Goal: Task Accomplishment & Management: Use online tool/utility

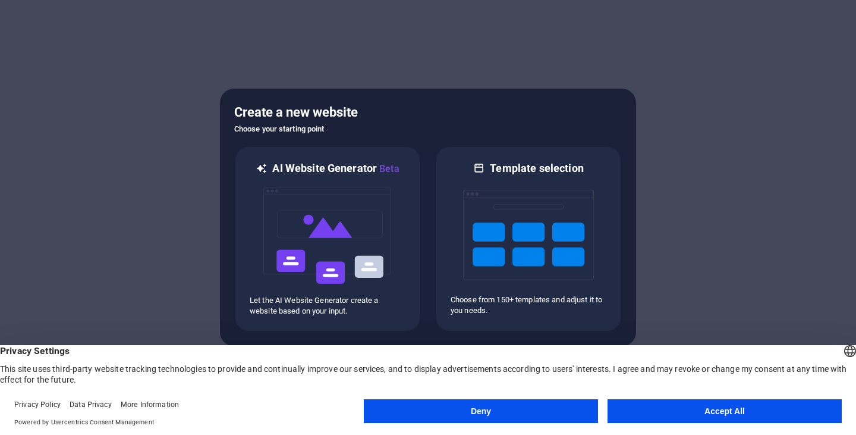
click at [726, 410] on button "Accept All" at bounding box center [724, 411] width 234 height 24
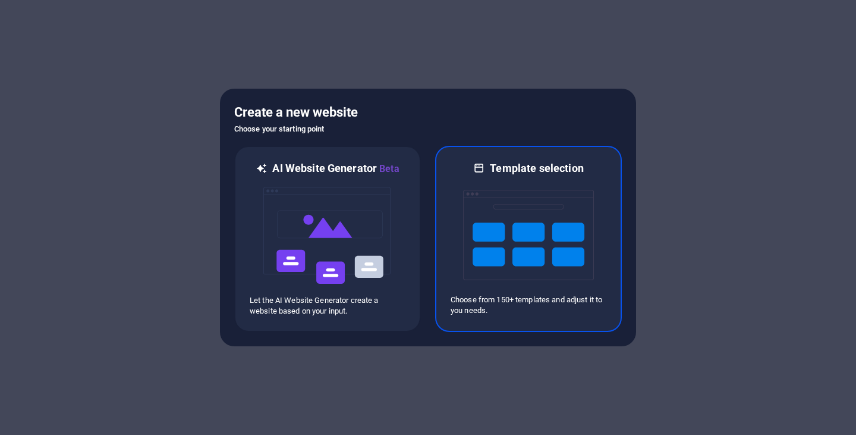
click at [546, 288] on img at bounding box center [528, 234] width 131 height 119
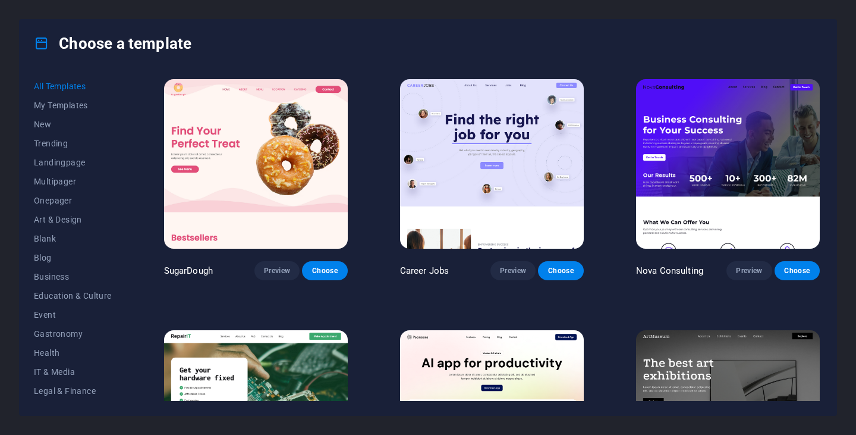
click at [74, 86] on span "All Templates" at bounding box center [73, 86] width 78 height 10
click at [70, 105] on span "My Templates" at bounding box center [73, 105] width 78 height 10
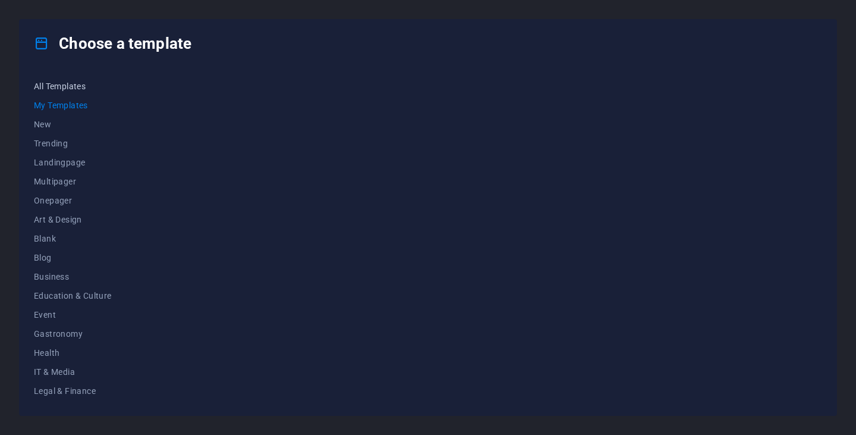
click at [83, 89] on span "All Templates" at bounding box center [73, 86] width 78 height 10
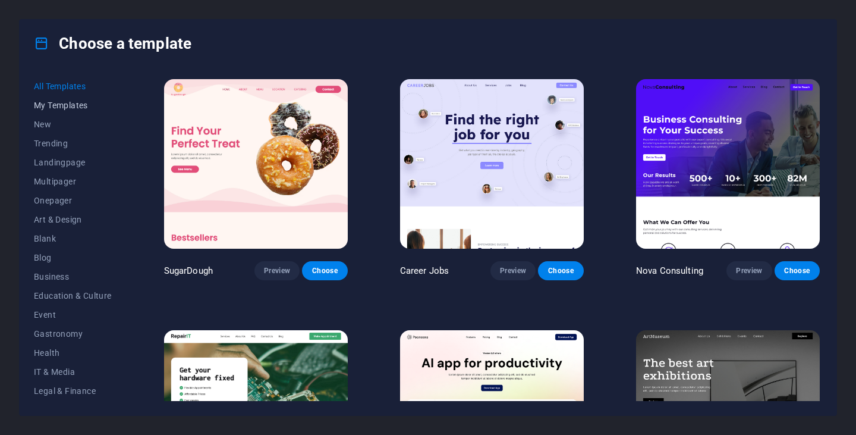
click at [84, 108] on span "My Templates" at bounding box center [73, 105] width 78 height 10
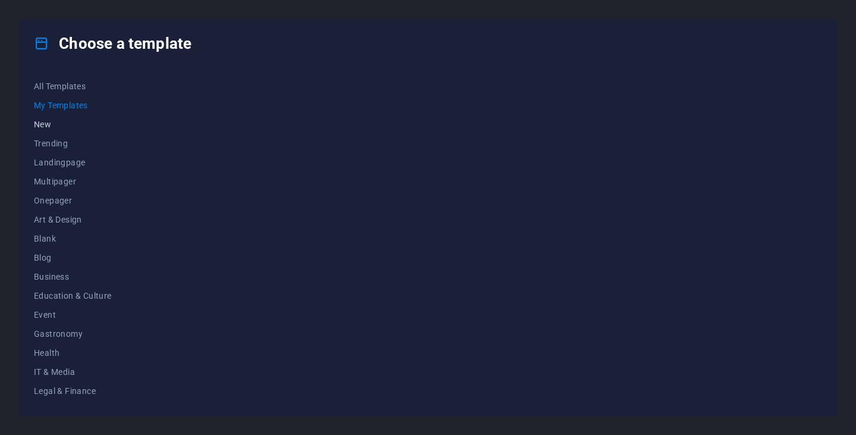
click at [48, 123] on span "New" at bounding box center [73, 124] width 78 height 10
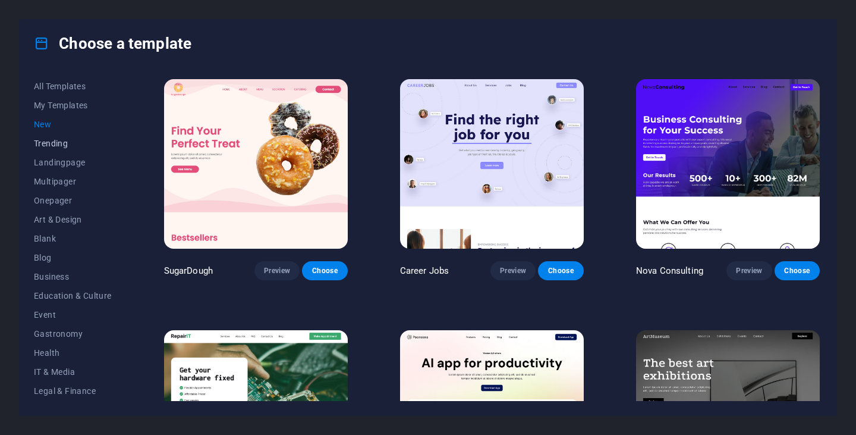
click at [49, 141] on span "Trending" at bounding box center [73, 143] width 78 height 10
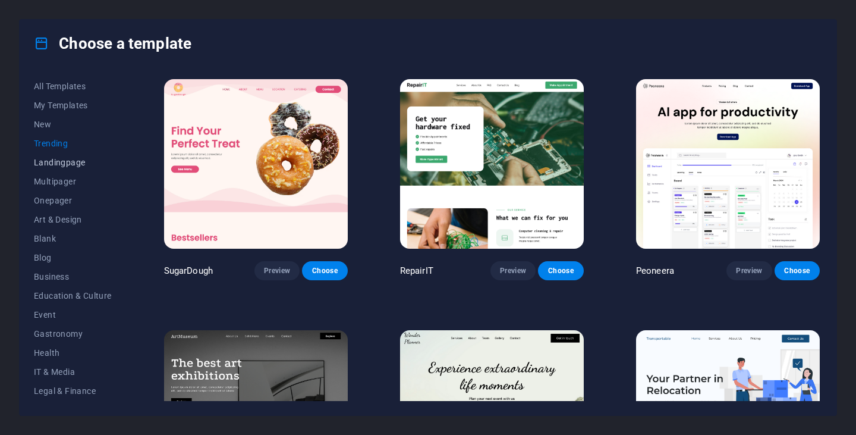
click at [77, 166] on span "Landingpage" at bounding box center [73, 163] width 78 height 10
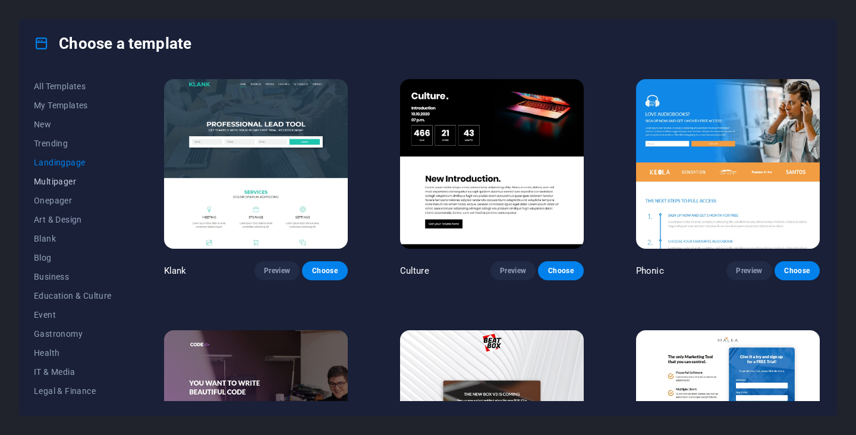
click at [71, 178] on span "Multipager" at bounding box center [73, 182] width 78 height 10
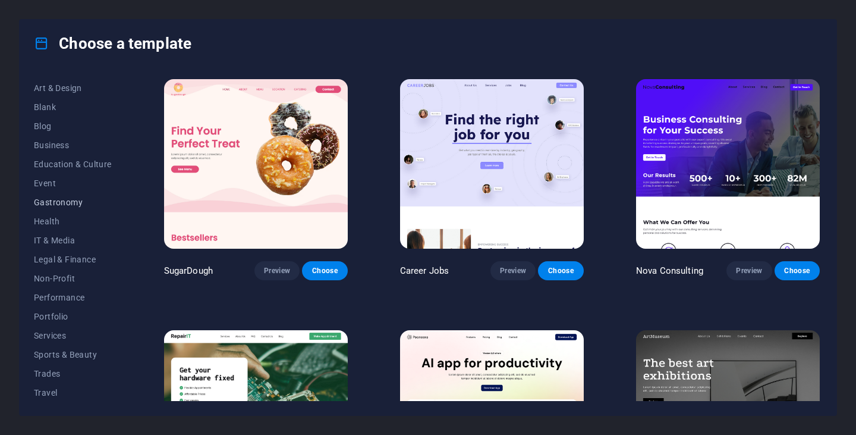
scroll to position [152, 0]
click at [49, 352] on span "Trades" at bounding box center [73, 353] width 78 height 10
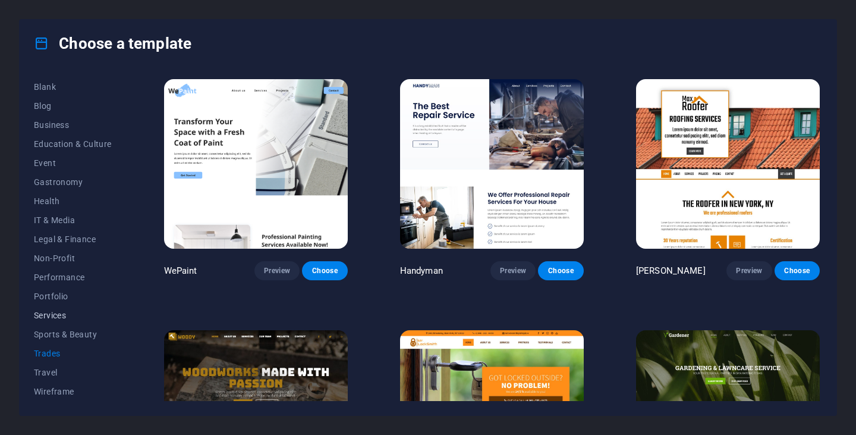
click at [63, 314] on span "Services" at bounding box center [73, 315] width 78 height 10
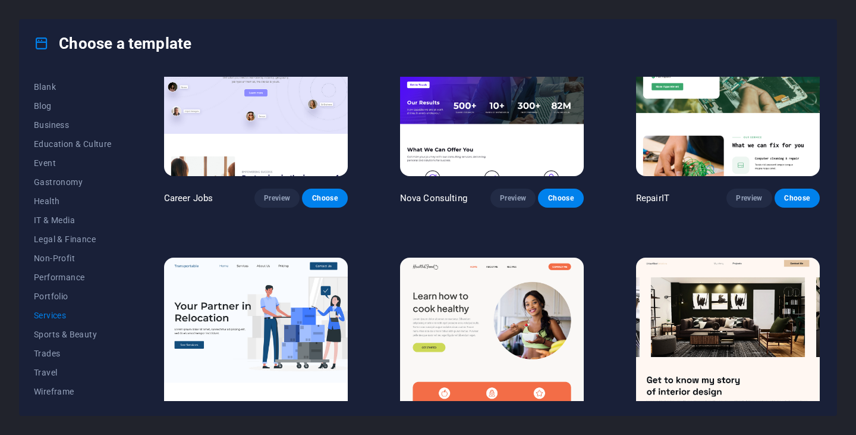
scroll to position [119, 0]
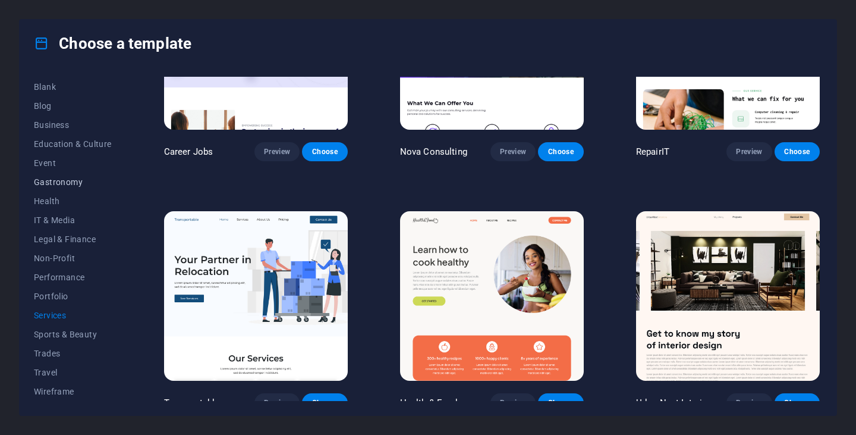
click at [58, 177] on span "Gastronomy" at bounding box center [73, 182] width 78 height 10
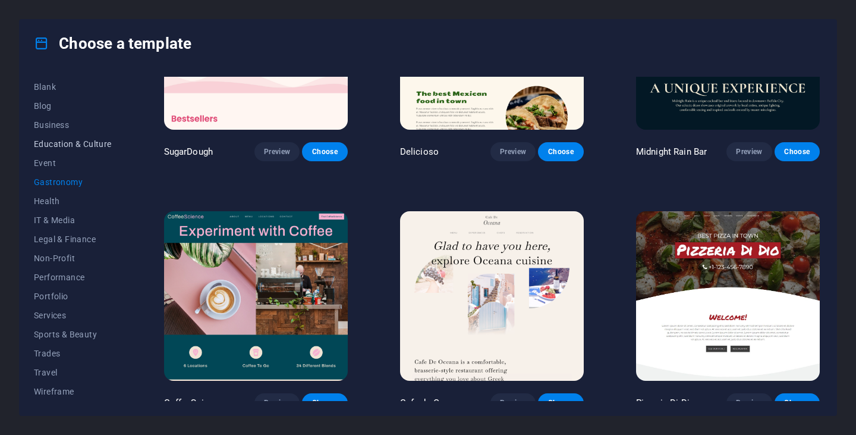
click at [55, 143] on span "Education & Culture" at bounding box center [73, 144] width 78 height 10
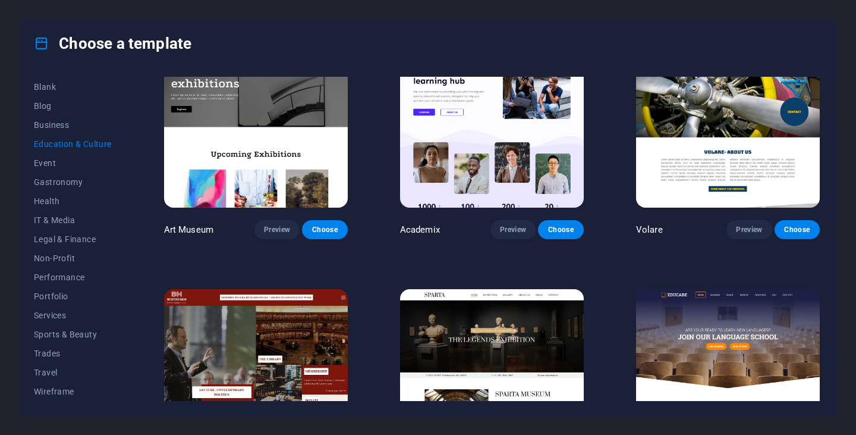
scroll to position [58, 0]
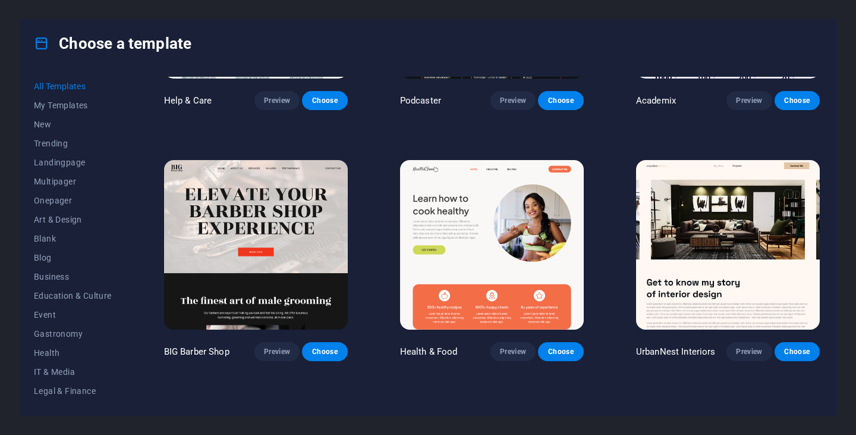
scroll to position [1189, 0]
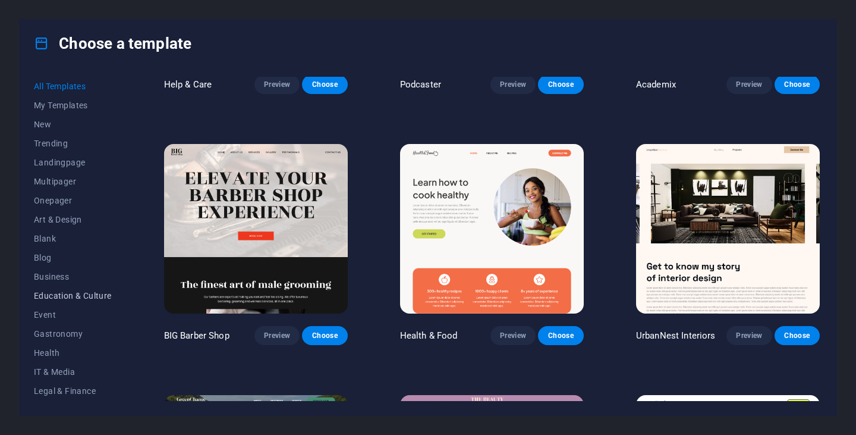
click at [73, 293] on span "Education & Culture" at bounding box center [73, 296] width 78 height 10
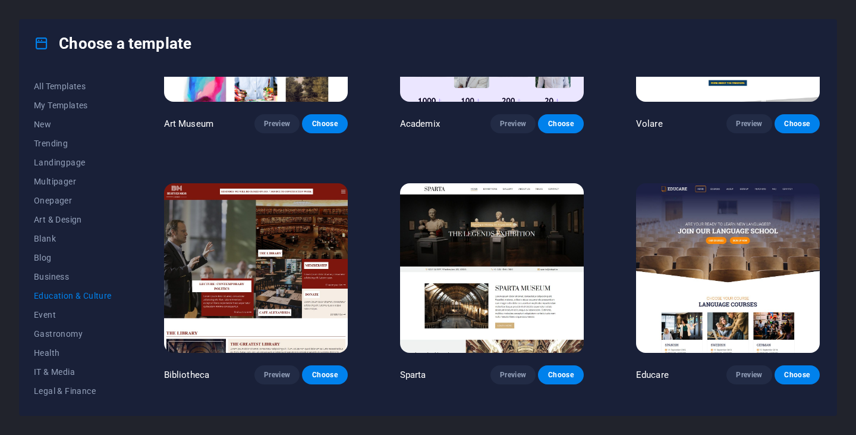
scroll to position [139, 0]
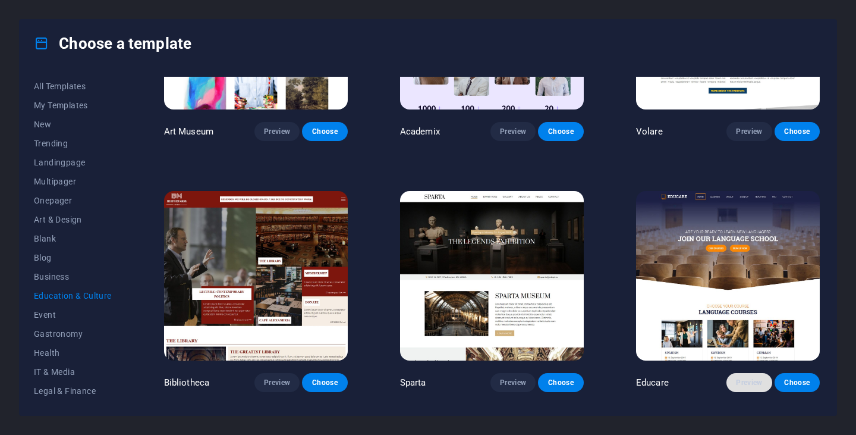
click at [752, 379] on span "Preview" at bounding box center [749, 382] width 26 height 10
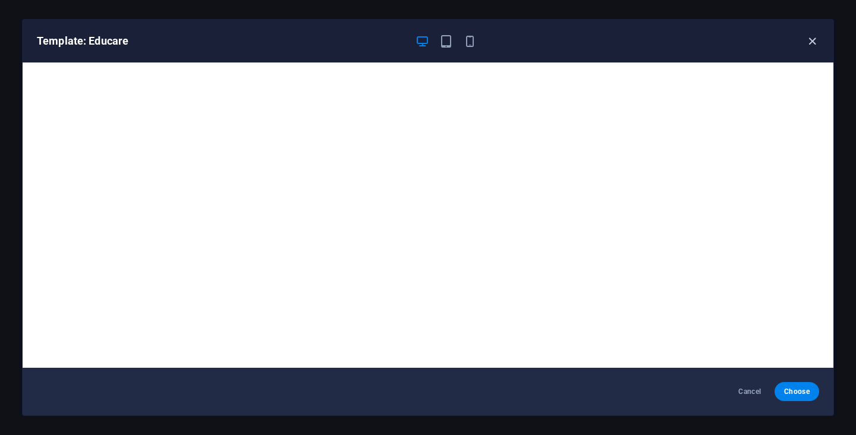
click at [814, 45] on icon "button" at bounding box center [812, 41] width 14 height 14
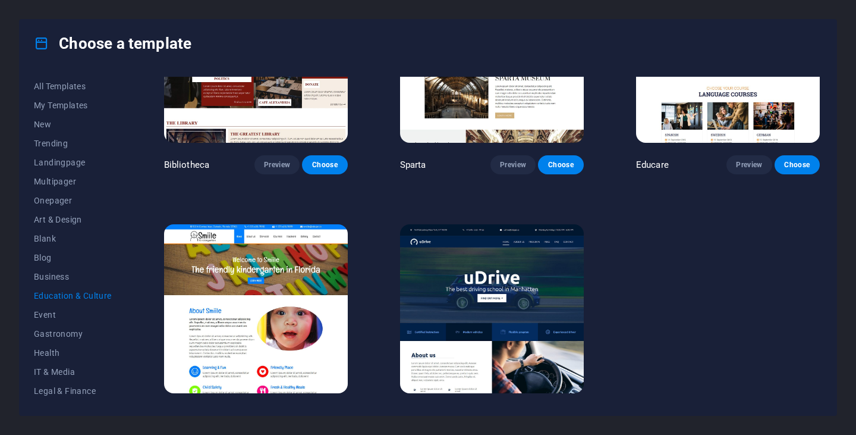
scroll to position [377, 0]
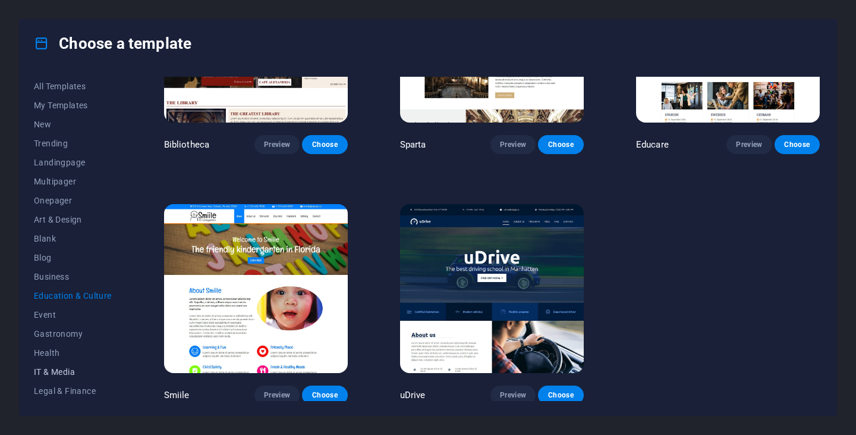
click at [71, 371] on span "IT & Media" at bounding box center [73, 372] width 78 height 10
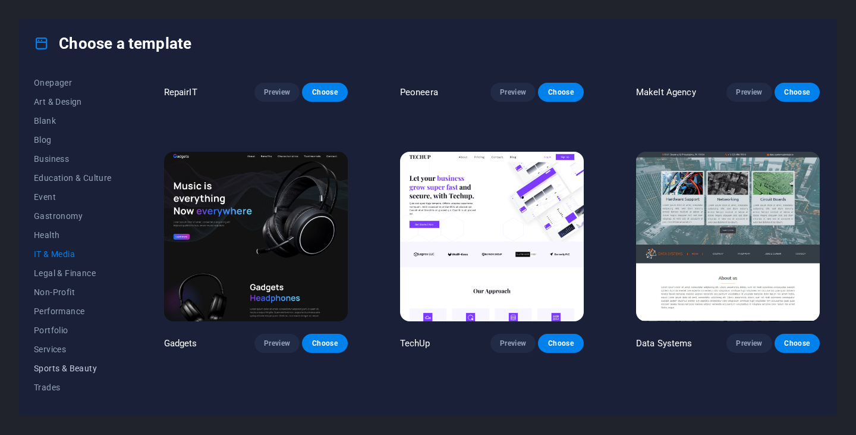
scroll to position [119, 0]
click at [76, 314] on button "Performance" at bounding box center [73, 309] width 78 height 19
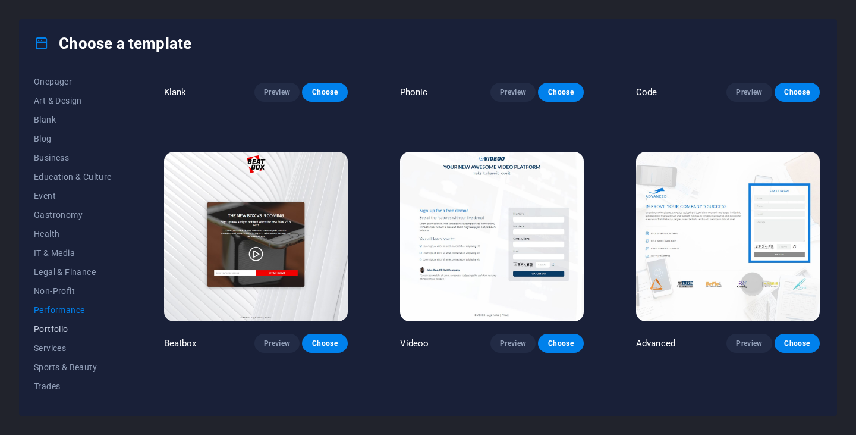
click at [66, 324] on span "Portfolio" at bounding box center [73, 329] width 78 height 10
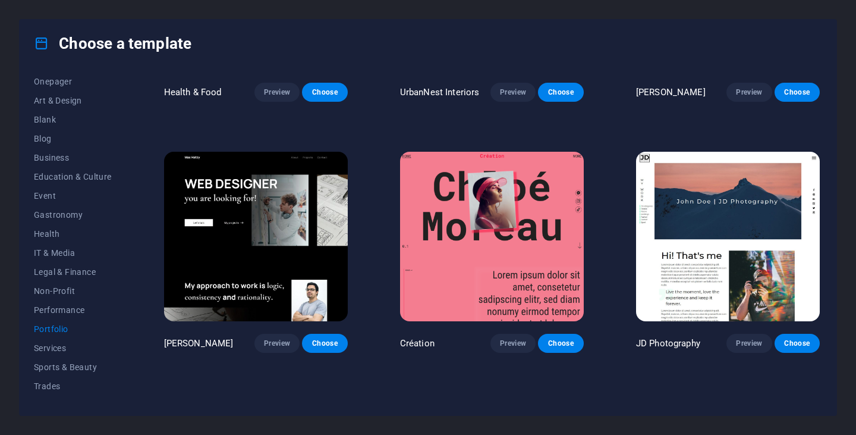
scroll to position [0, 0]
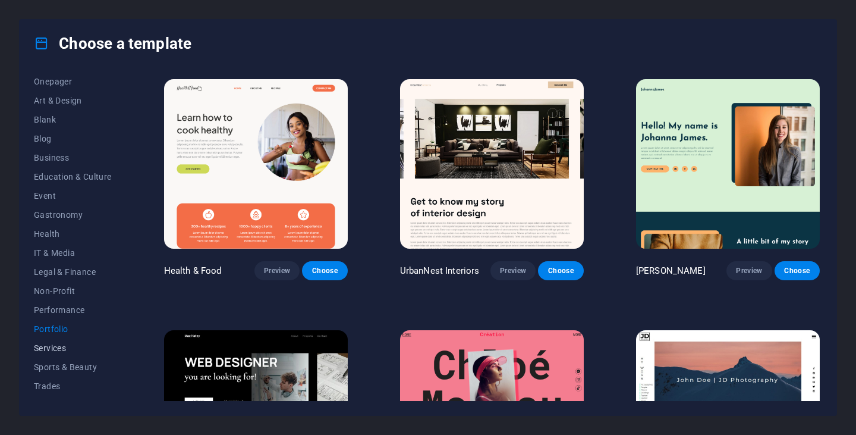
click at [63, 348] on span "Services" at bounding box center [73, 348] width 78 height 10
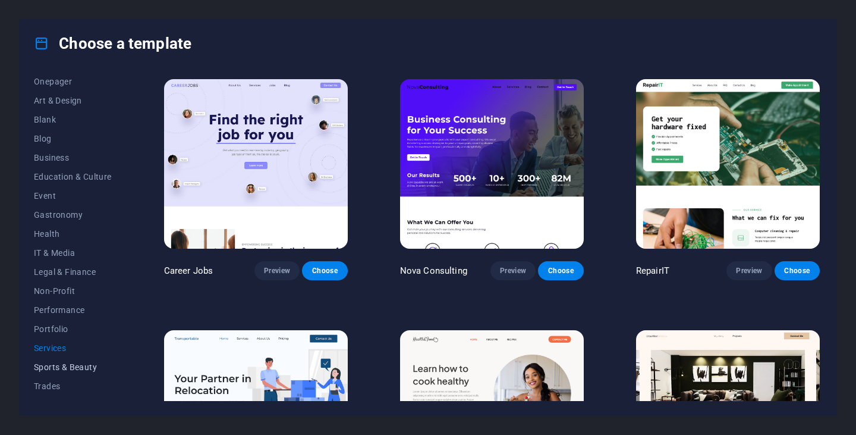
click at [71, 363] on span "Sports & Beauty" at bounding box center [73, 367] width 78 height 10
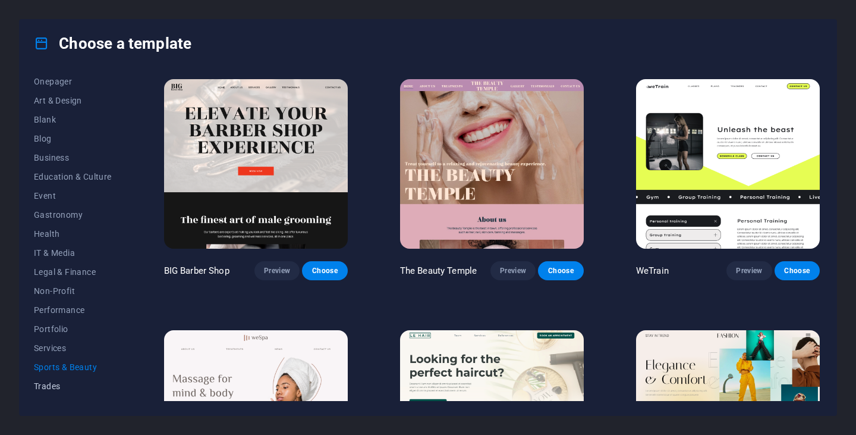
click at [70, 382] on span "Trades" at bounding box center [73, 386] width 78 height 10
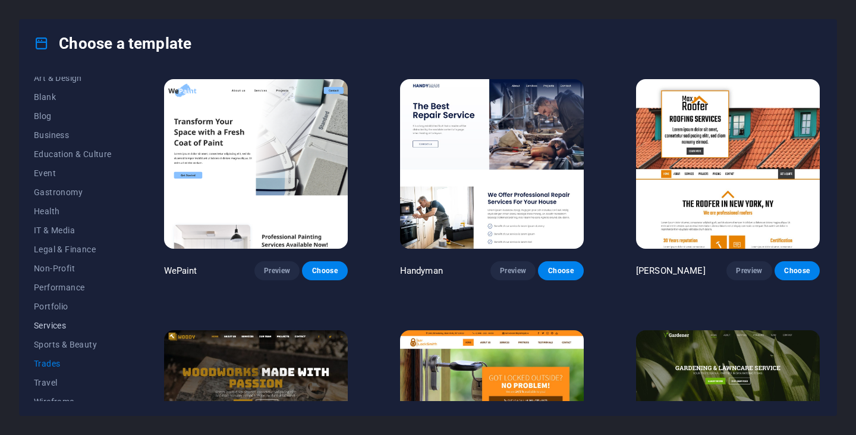
scroll to position [152, 0]
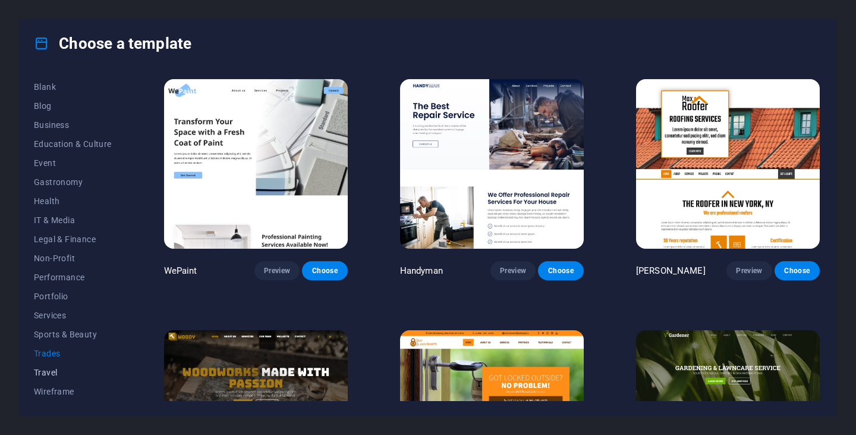
click at [56, 370] on span "Travel" at bounding box center [73, 372] width 78 height 10
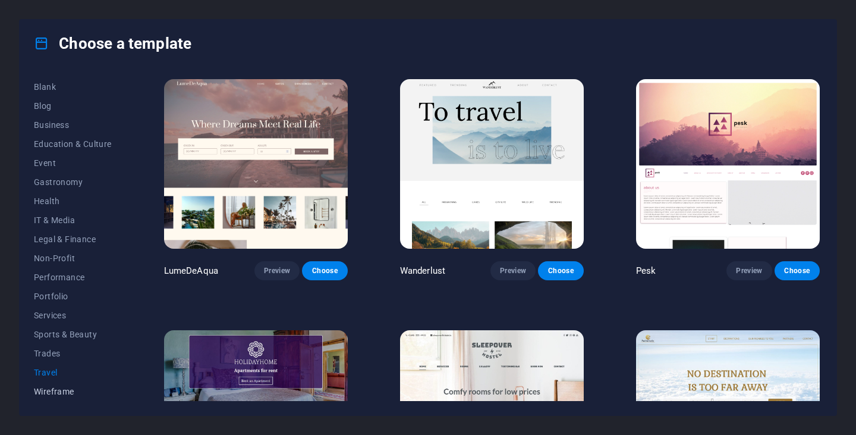
click at [67, 391] on span "Wireframe" at bounding box center [73, 391] width 78 height 10
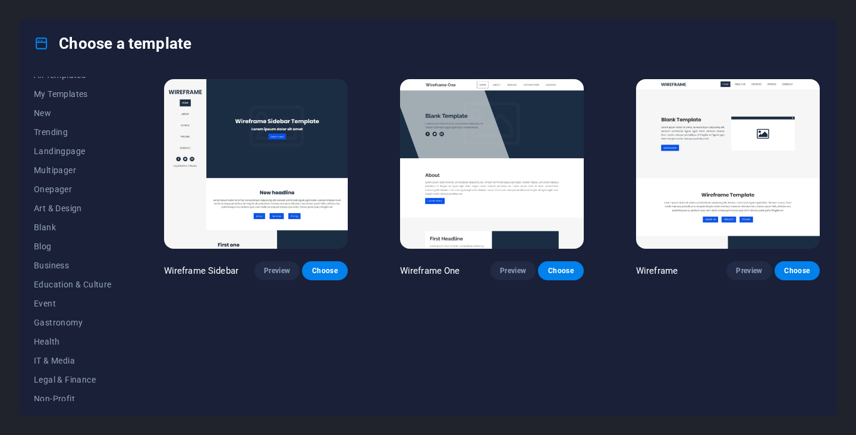
scroll to position [0, 0]
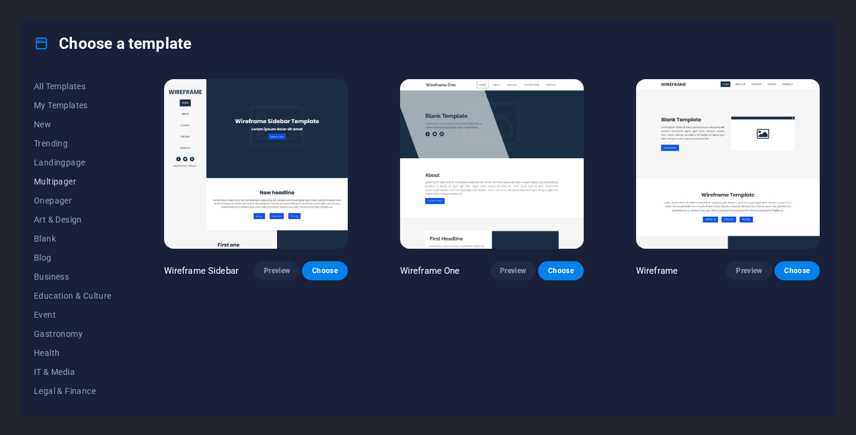
click at [68, 182] on span "Multipager" at bounding box center [73, 182] width 78 height 10
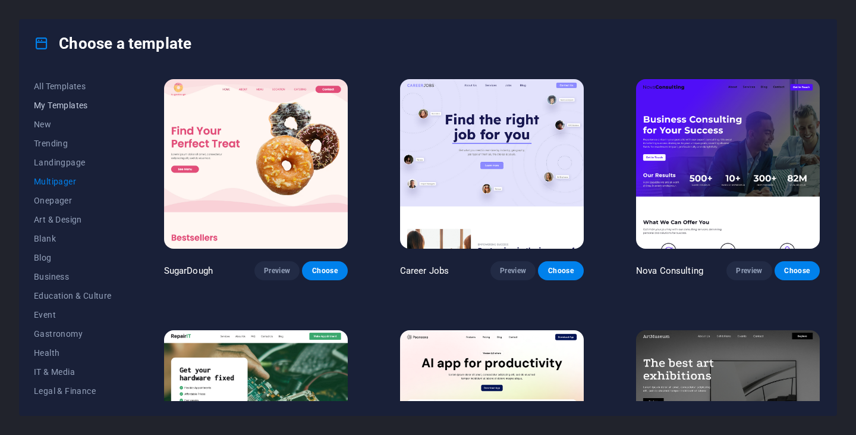
click at [66, 105] on span "My Templates" at bounding box center [73, 105] width 78 height 10
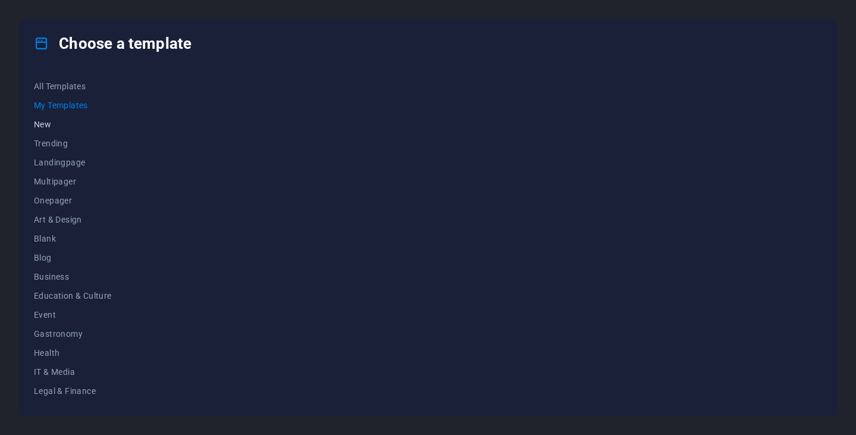
click at [43, 124] on span "New" at bounding box center [73, 124] width 78 height 10
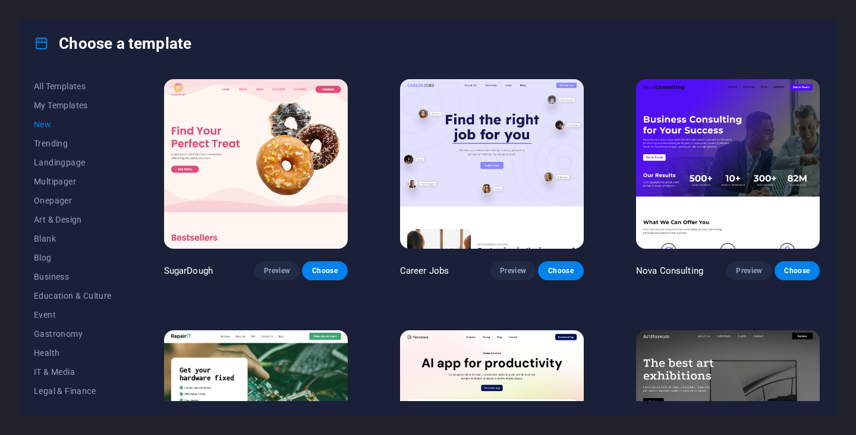
click at [47, 124] on span "New" at bounding box center [73, 124] width 78 height 10
click at [52, 142] on span "Trending" at bounding box center [73, 143] width 78 height 10
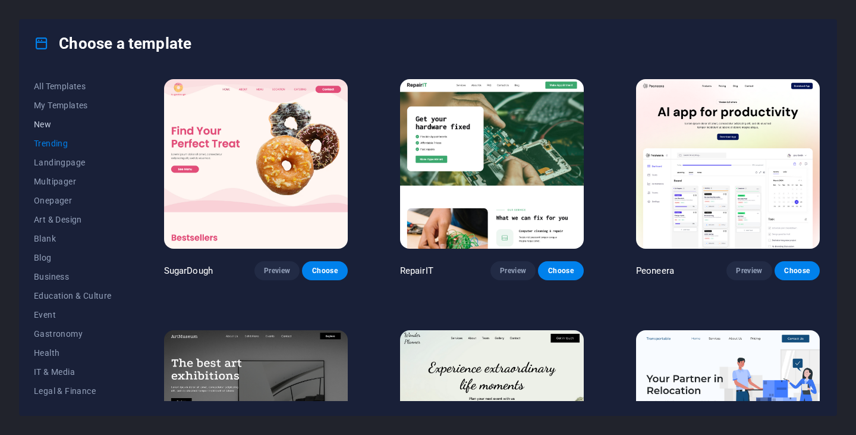
click at [51, 122] on span "New" at bounding box center [73, 124] width 78 height 10
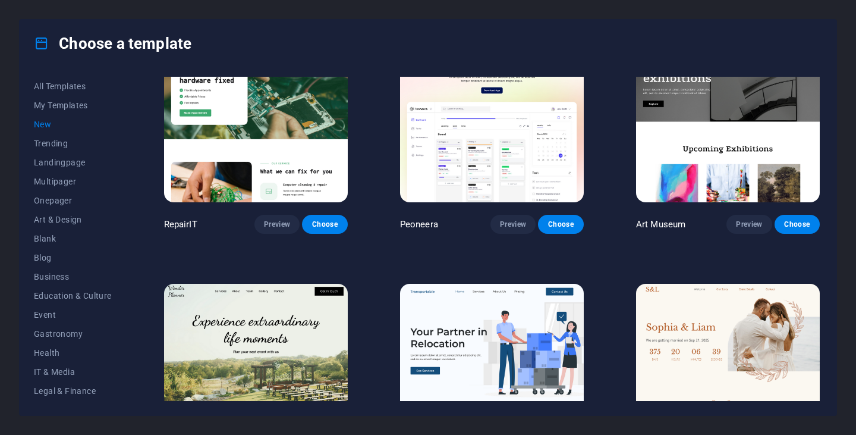
scroll to position [357, 0]
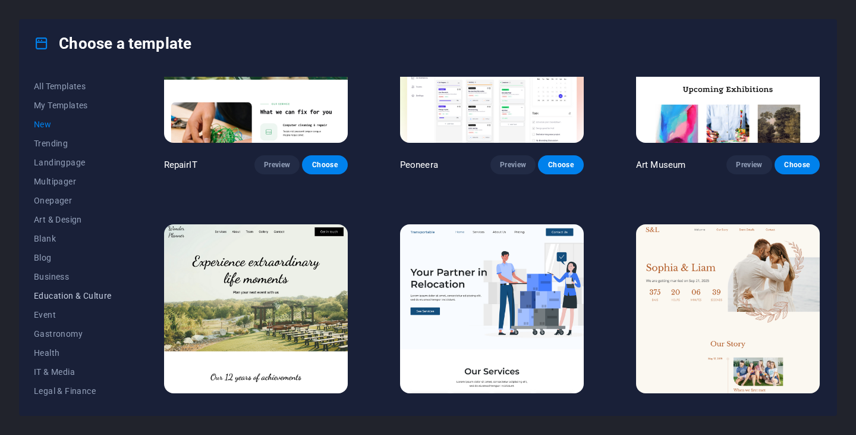
click at [68, 293] on span "Education & Culture" at bounding box center [73, 296] width 78 height 10
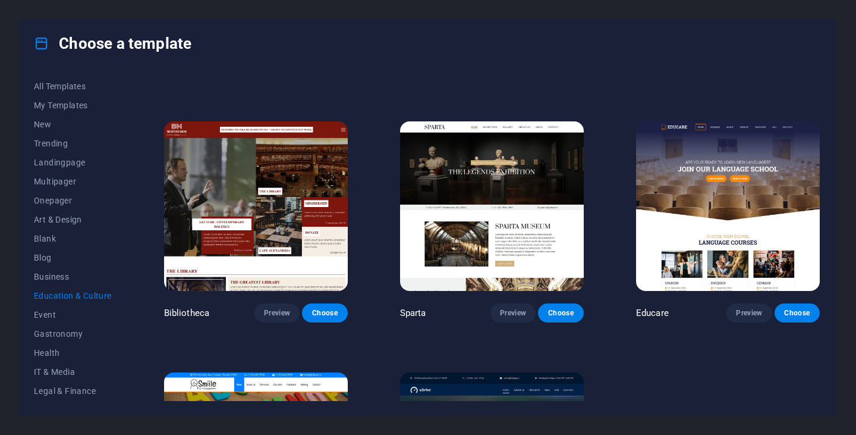
scroll to position [226, 0]
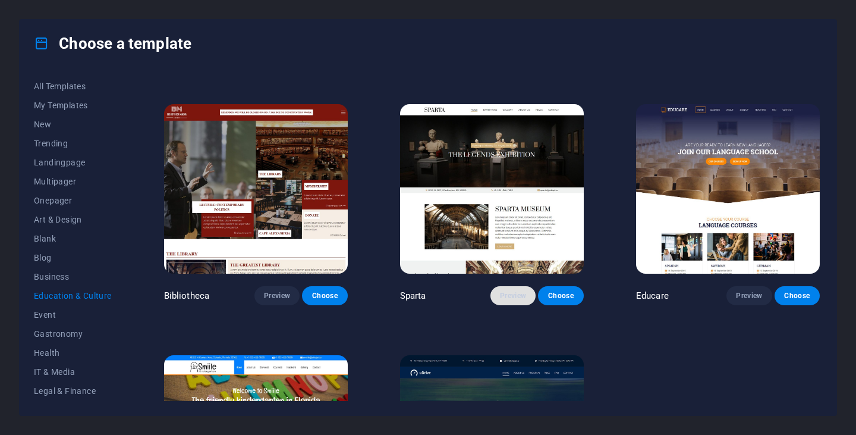
click at [516, 296] on span "Preview" at bounding box center [513, 296] width 26 height 10
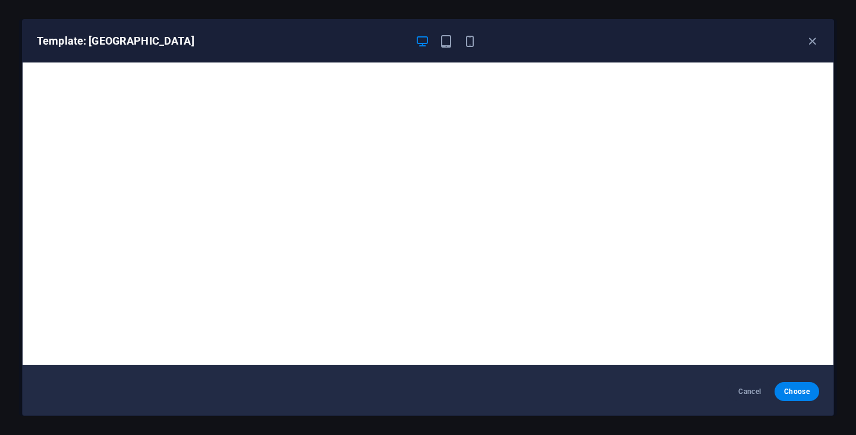
scroll to position [0, 0]
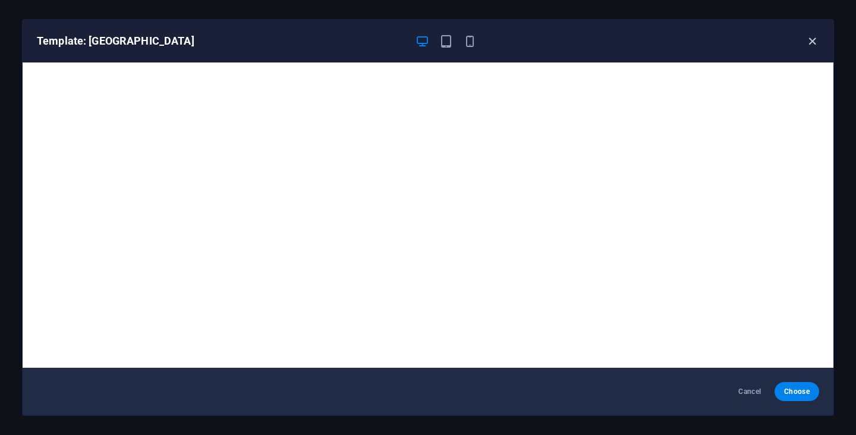
click at [808, 39] on icon "button" at bounding box center [812, 41] width 14 height 14
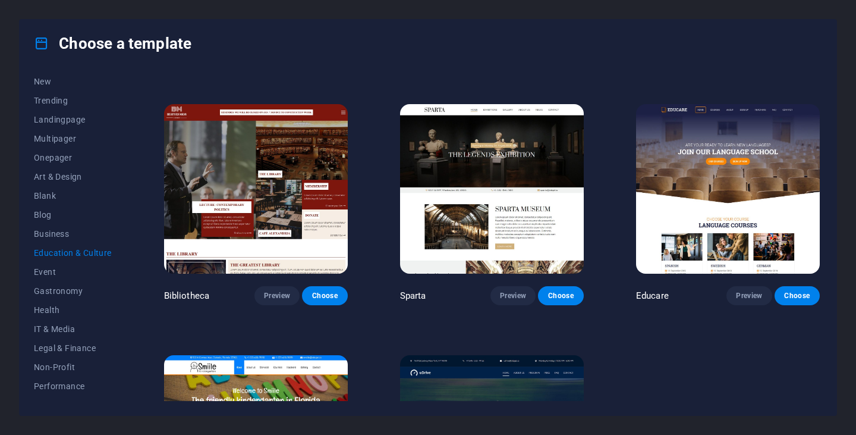
scroll to position [59, 0]
click at [55, 348] on span "Non-Profit" at bounding box center [73, 350] width 78 height 10
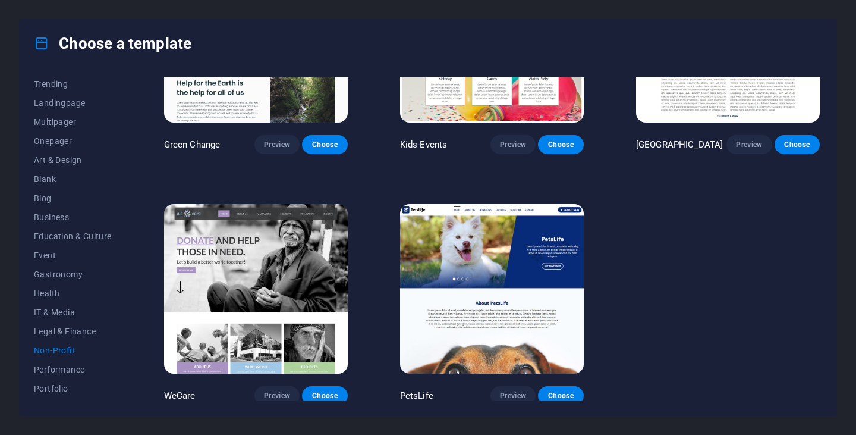
scroll to position [127, 0]
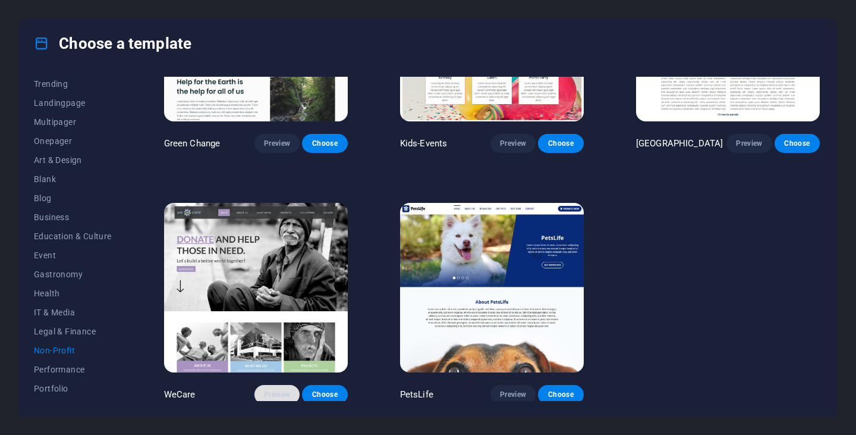
click at [277, 393] on span "Preview" at bounding box center [277, 394] width 26 height 10
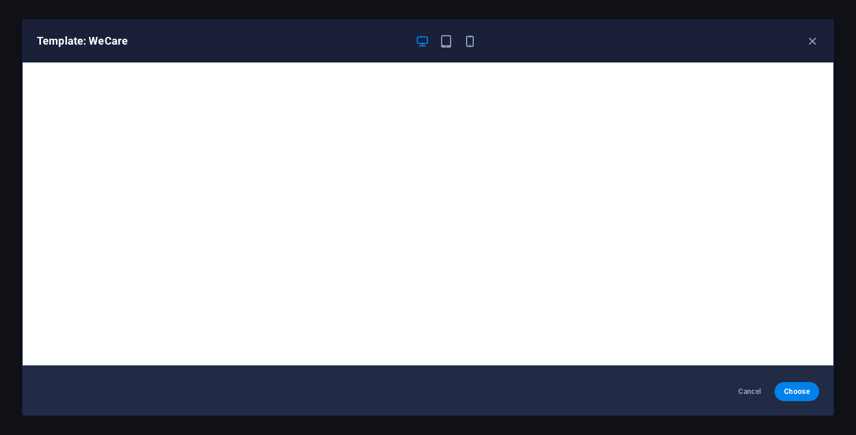
scroll to position [3, 0]
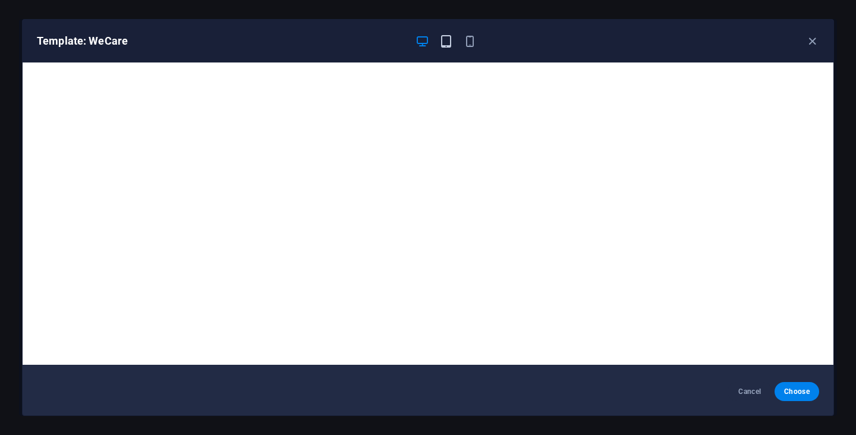
click at [443, 41] on icon "button" at bounding box center [446, 41] width 14 height 14
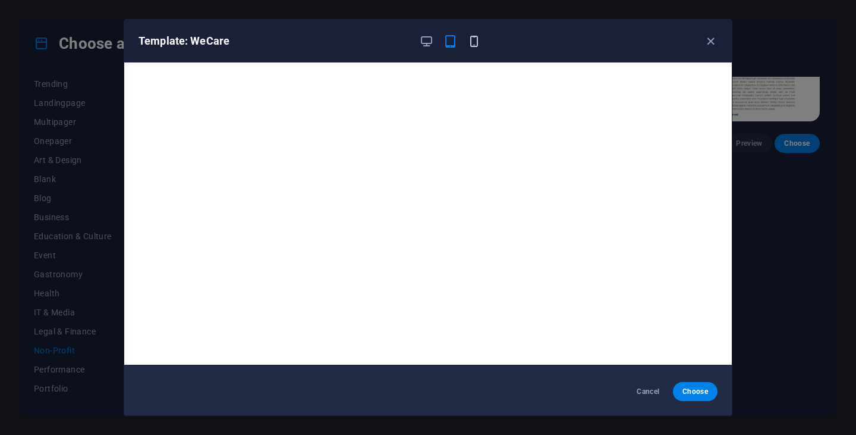
click at [478, 42] on icon "button" at bounding box center [474, 41] width 14 height 14
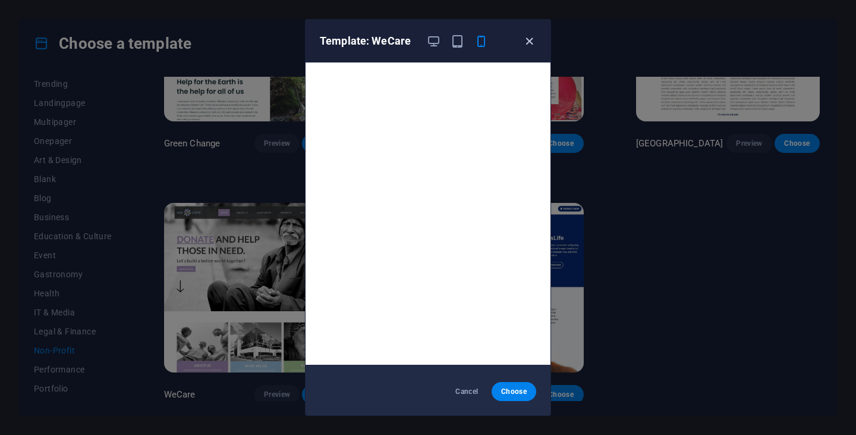
click at [533, 40] on icon "button" at bounding box center [529, 41] width 14 height 14
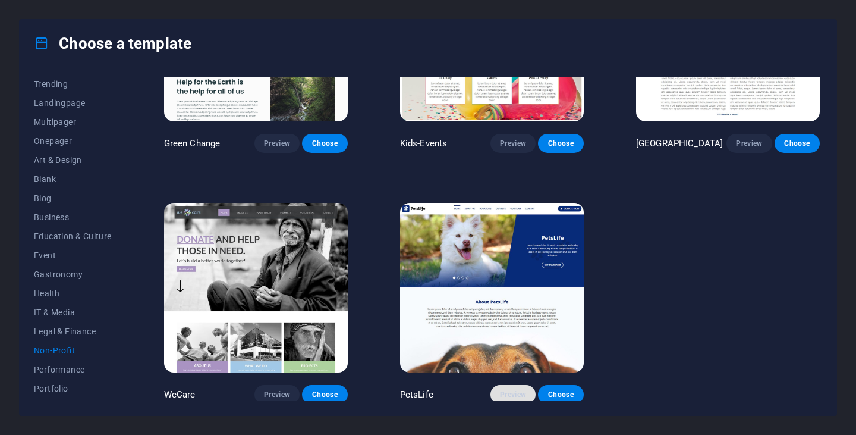
click at [520, 394] on span "Preview" at bounding box center [513, 394] width 26 height 10
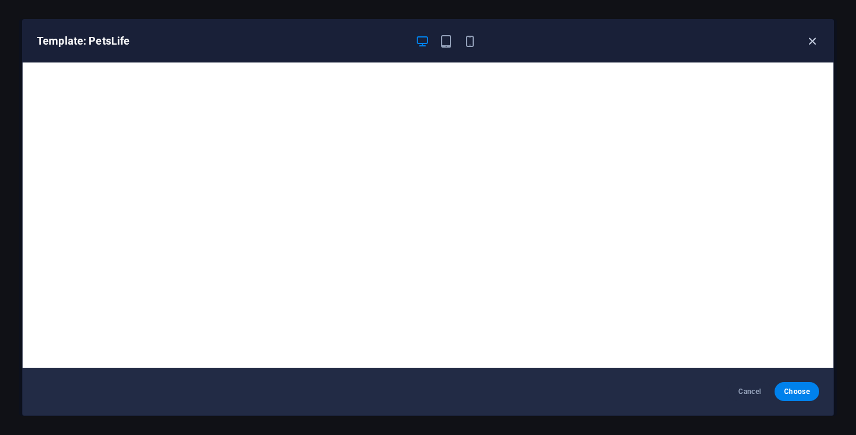
click at [810, 41] on icon "button" at bounding box center [812, 41] width 14 height 14
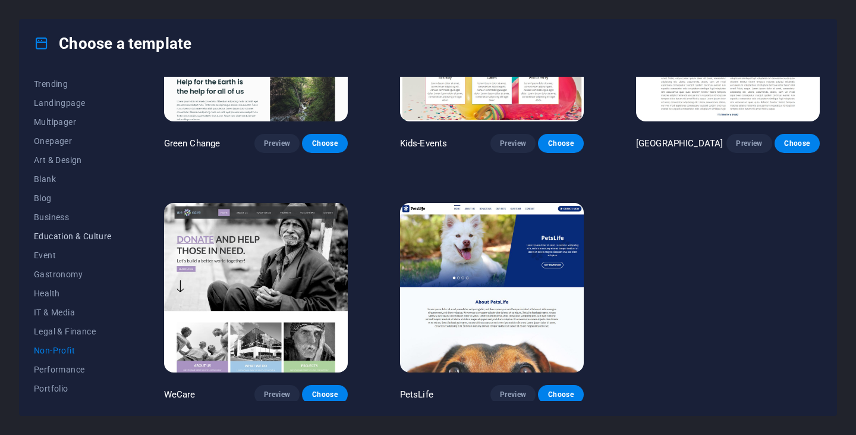
click at [76, 237] on span "Education & Culture" at bounding box center [73, 236] width 78 height 10
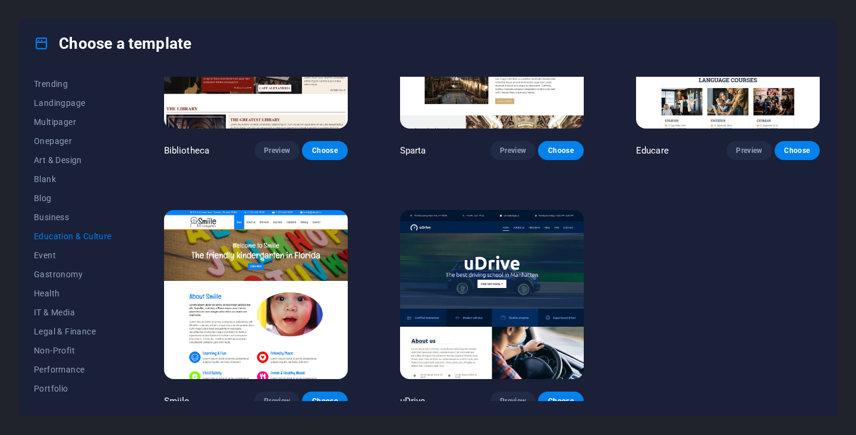
scroll to position [377, 0]
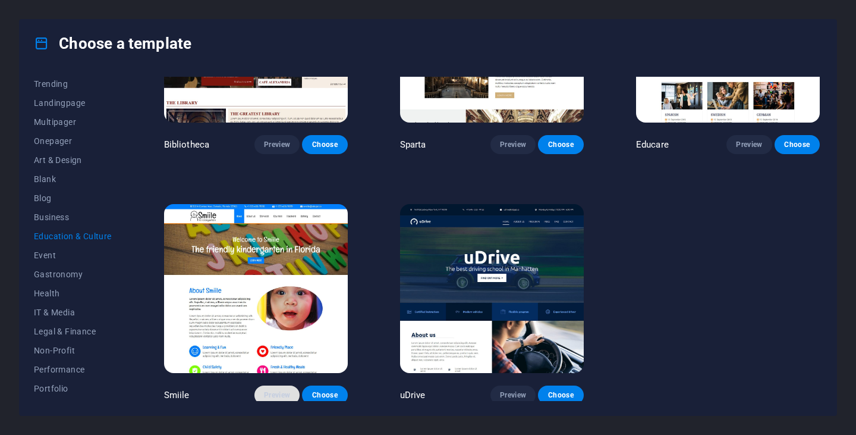
click at [269, 391] on span "Preview" at bounding box center [277, 395] width 26 height 10
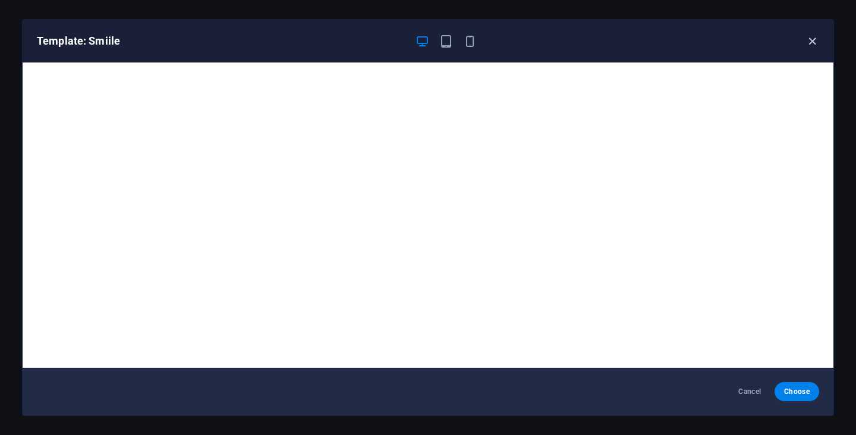
click at [818, 42] on icon "button" at bounding box center [812, 41] width 14 height 14
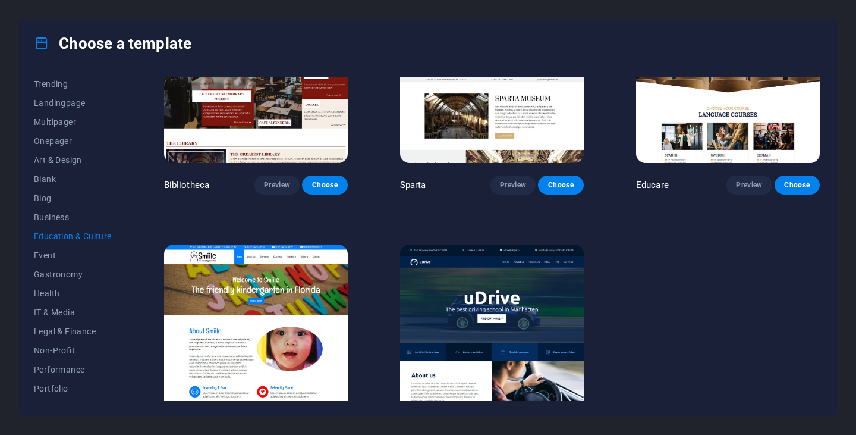
scroll to position [317, 0]
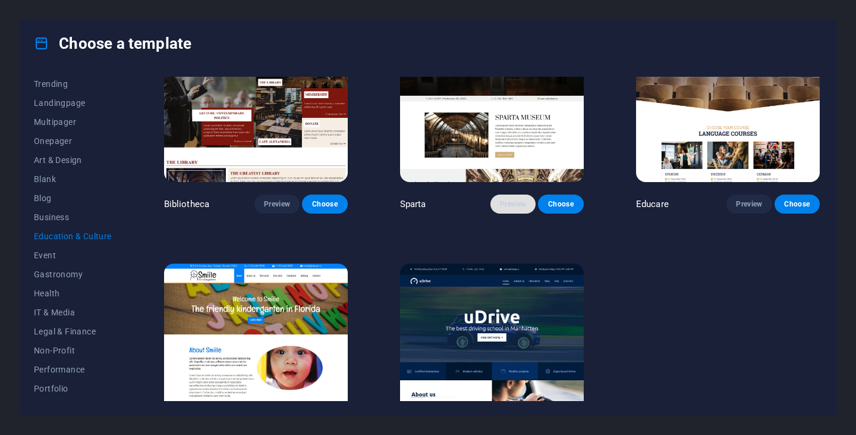
click at [510, 202] on span "Preview" at bounding box center [513, 204] width 26 height 10
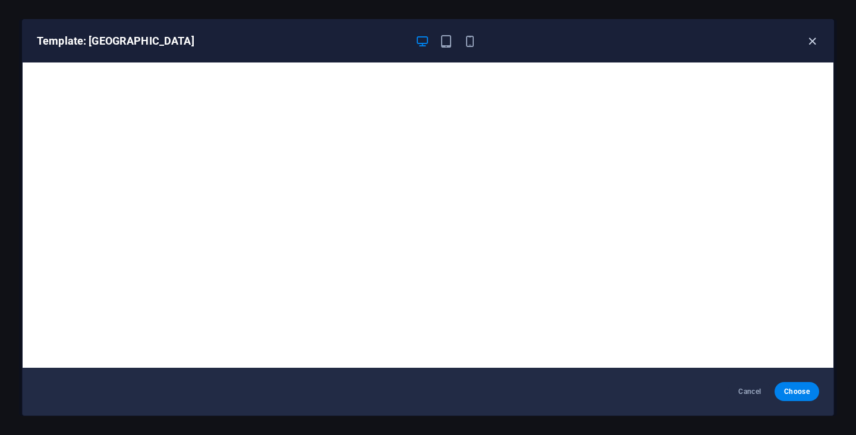
click at [815, 40] on icon "button" at bounding box center [812, 41] width 14 height 14
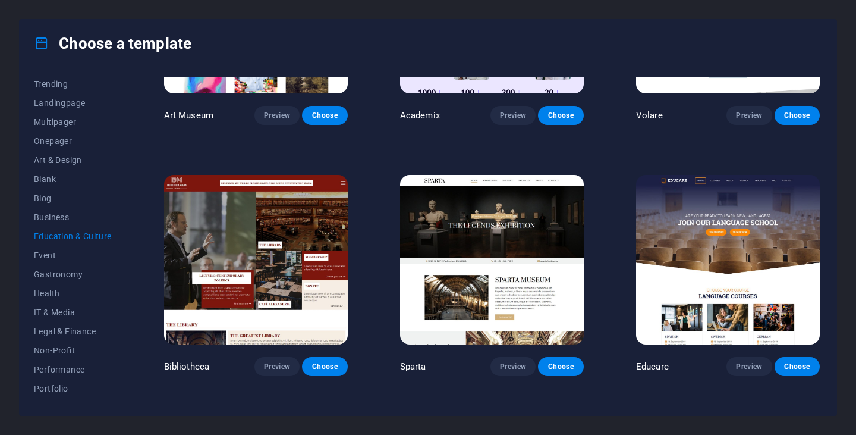
scroll to position [139, 0]
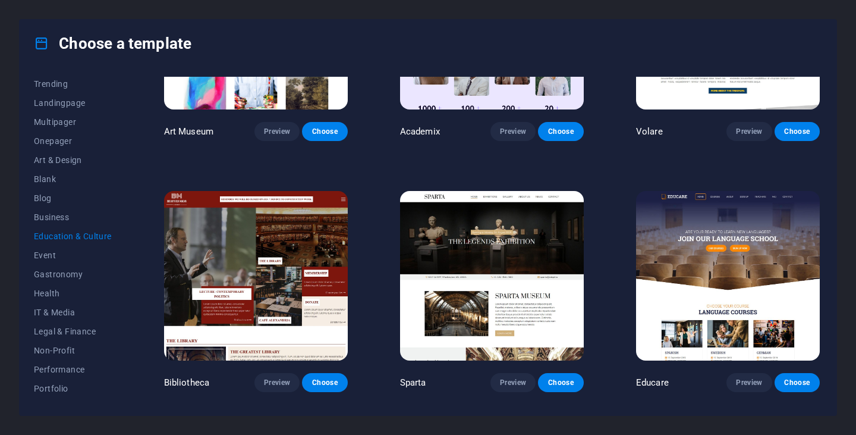
click at [754, 308] on img at bounding box center [728, 275] width 184 height 169
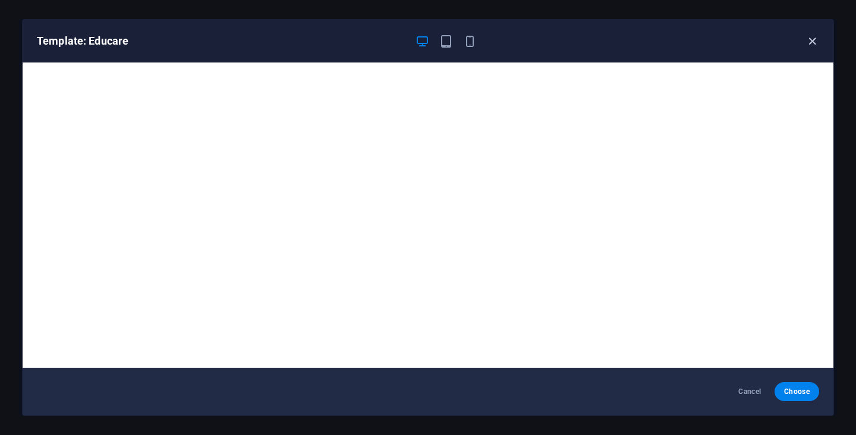
click at [807, 42] on icon "button" at bounding box center [812, 41] width 14 height 14
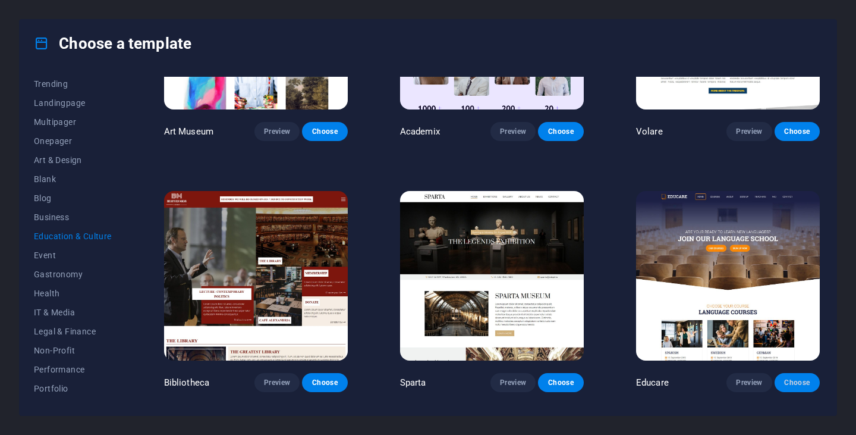
click at [800, 383] on span "Choose" at bounding box center [797, 382] width 26 height 10
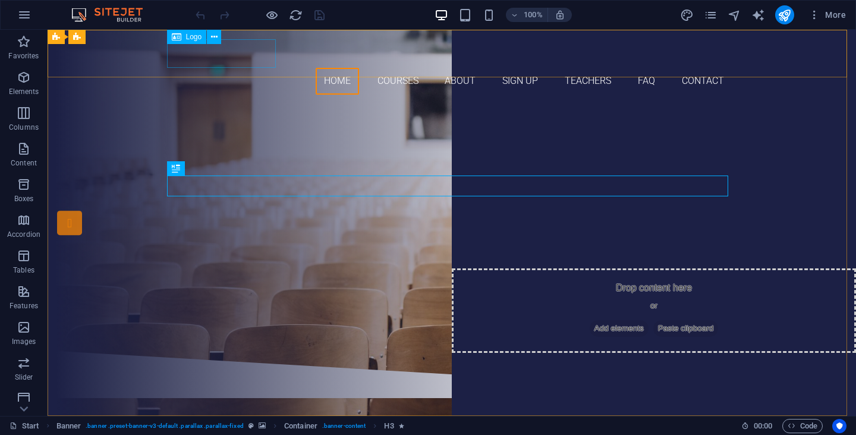
click at [188, 37] on span "Logo" at bounding box center [194, 36] width 16 height 7
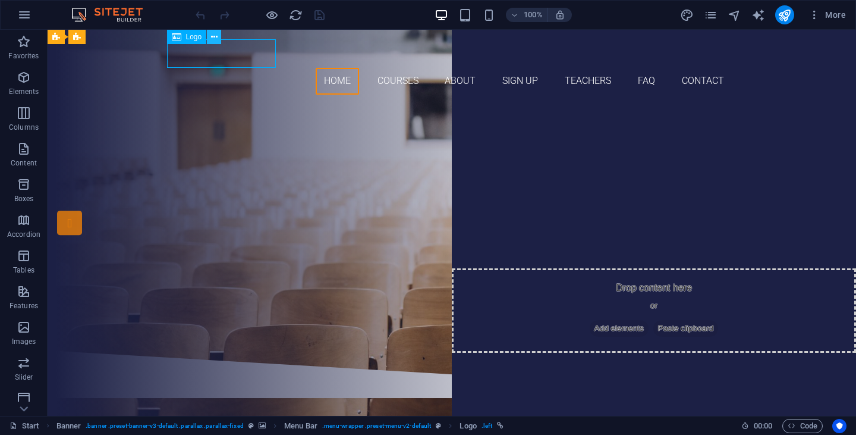
click at [215, 40] on icon at bounding box center [214, 37] width 7 height 12
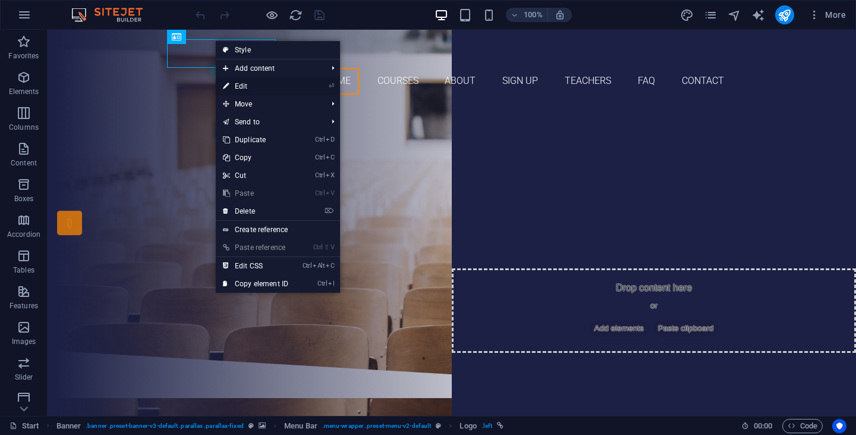
click at [251, 84] on link "⏎ Edit" at bounding box center [256, 86] width 80 height 18
select select "px"
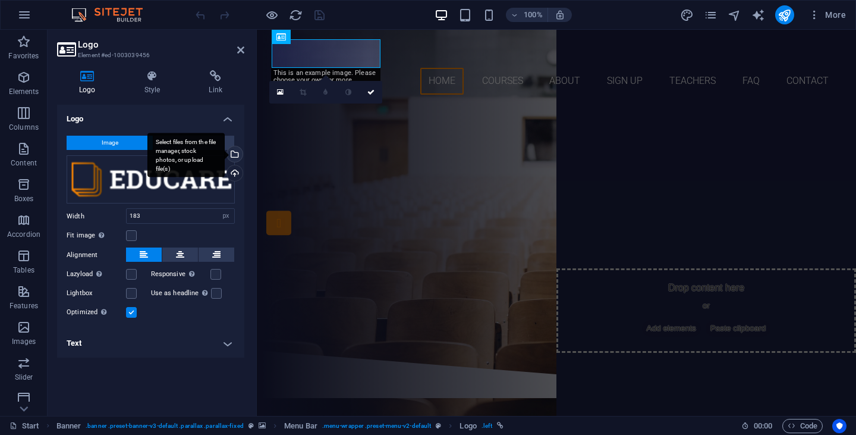
click at [234, 156] on div "Select files from the file manager, stock photos, or upload file(s)" at bounding box center [234, 155] width 18 height 18
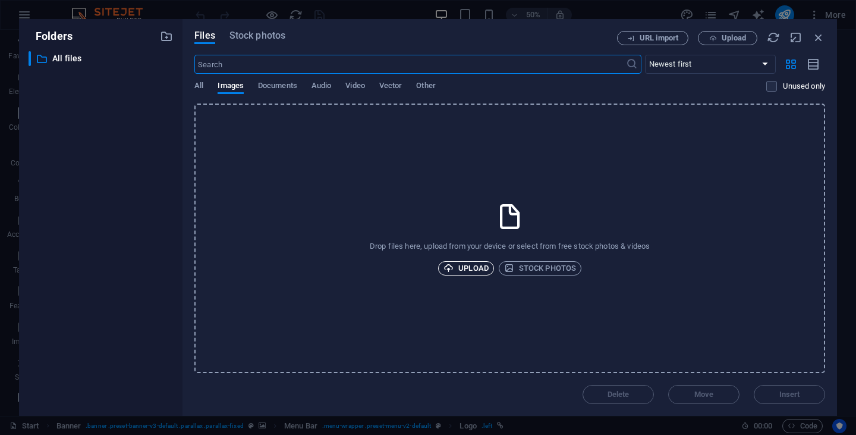
click at [477, 267] on span "Upload" at bounding box center [465, 268] width 45 height 14
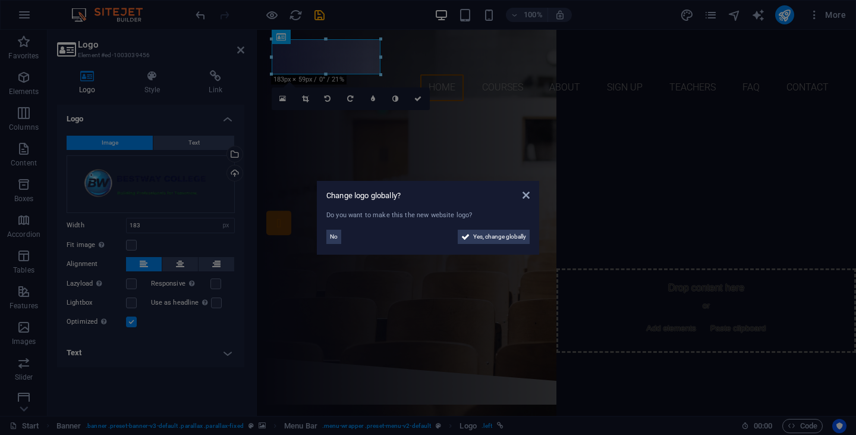
click at [358, 42] on aside "Change logo globally? Do you want to make this the new website logo? No Yes, ch…" at bounding box center [428, 217] width 856 height 435
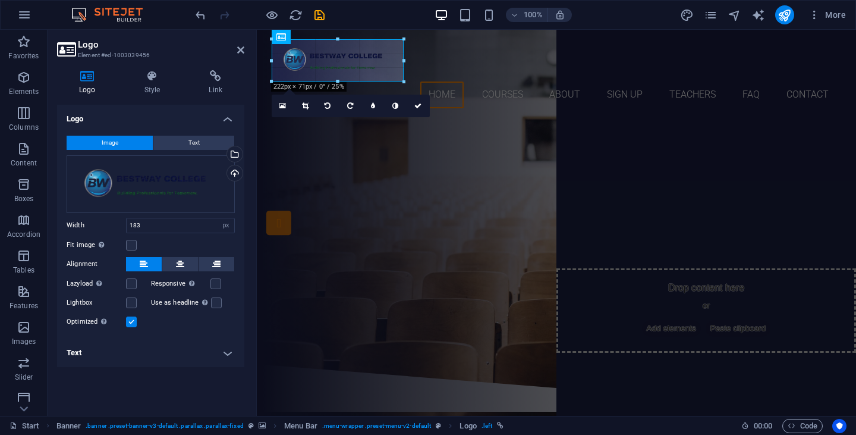
drag, startPoint x: 382, startPoint y: 54, endPoint x: 407, endPoint y: 56, distance: 25.6
type input "222"
click at [464, 134] on div "Are you ready to learn new languages? Join our Language School Our Courses Sign…" at bounding box center [556, 241] width 599 height 246
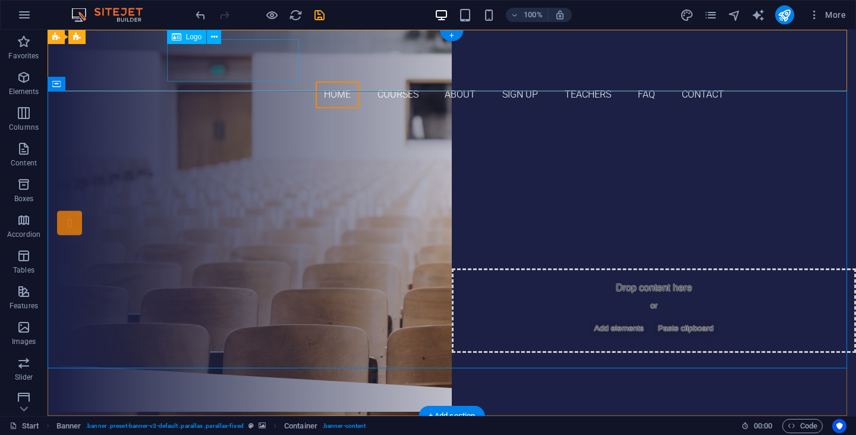
click at [192, 58] on div at bounding box center [451, 60] width 561 height 42
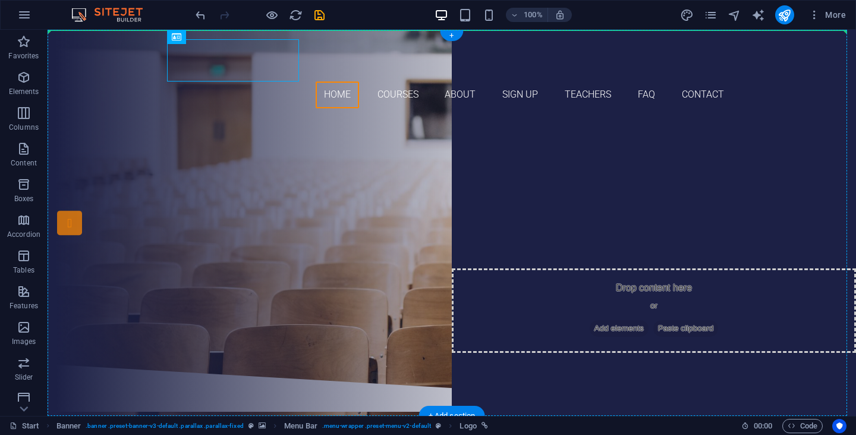
drag, startPoint x: 228, startPoint y: 68, endPoint x: 129, endPoint y: 38, distance: 103.6
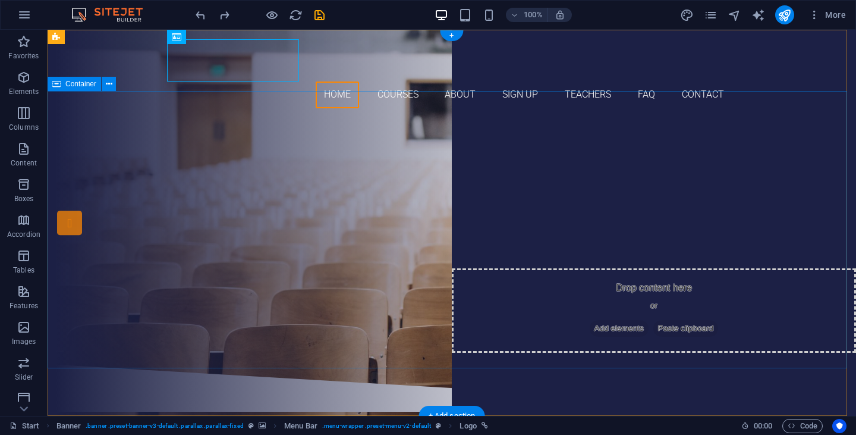
click at [347, 119] on div "Are you ready to learn new languages? Join our Language School Our Courses Sign…" at bounding box center [452, 241] width 808 height 246
click at [225, 67] on div at bounding box center [451, 60] width 561 height 42
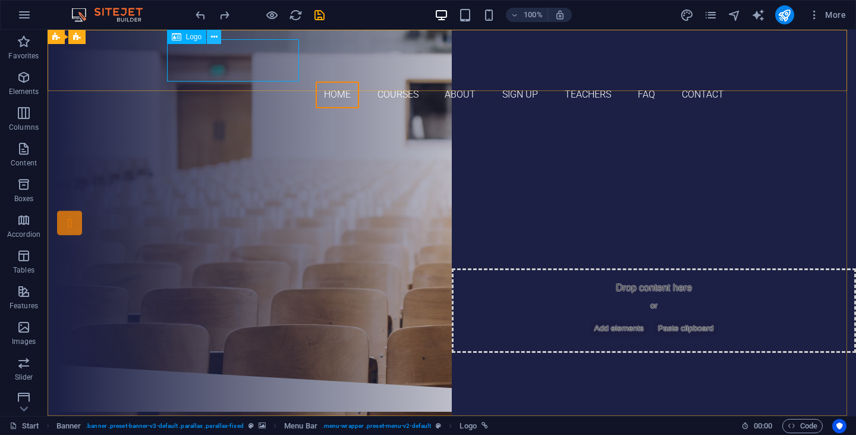
click at [216, 37] on icon at bounding box center [214, 37] width 7 height 12
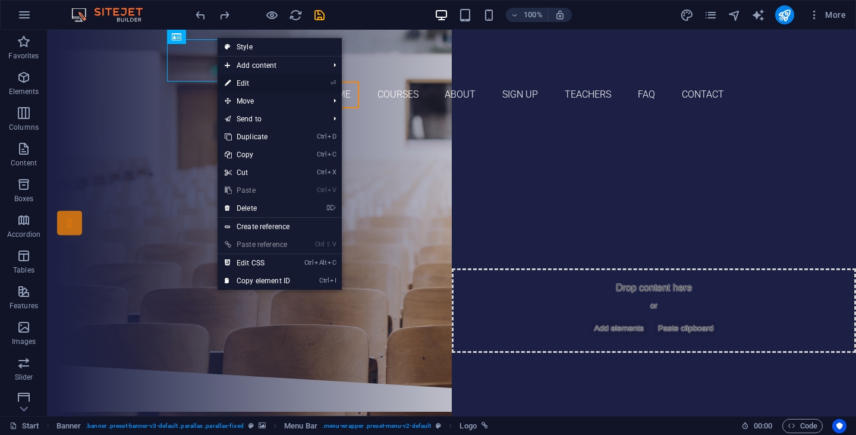
click at [272, 85] on link "⏎ Edit" at bounding box center [258, 83] width 80 height 18
select select "px"
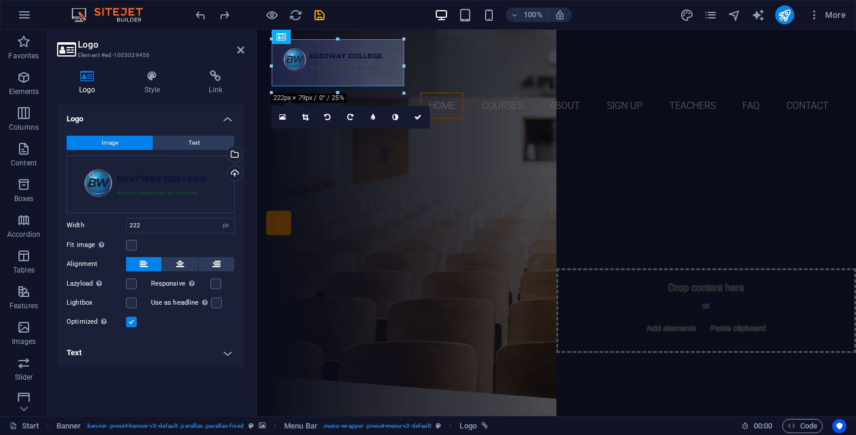
drag, startPoint x: 270, startPoint y: 63, endPoint x: 251, endPoint y: 63, distance: 19.0
type input "235"
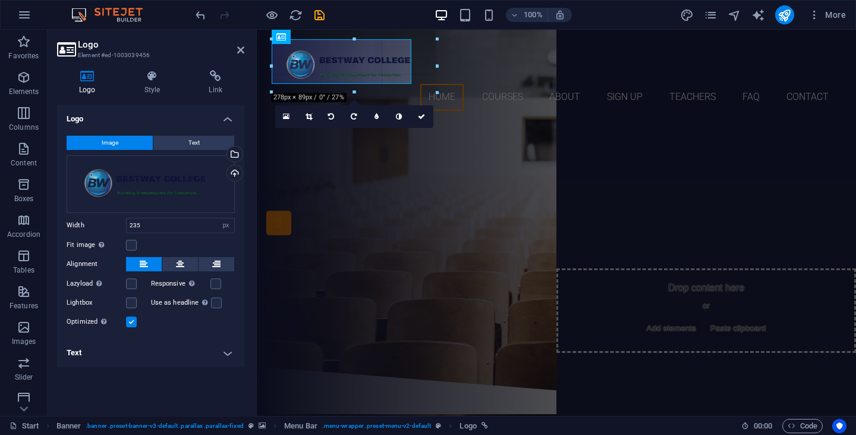
drag, startPoint x: 12, startPoint y: 33, endPoint x: 244, endPoint y: 63, distance: 233.7
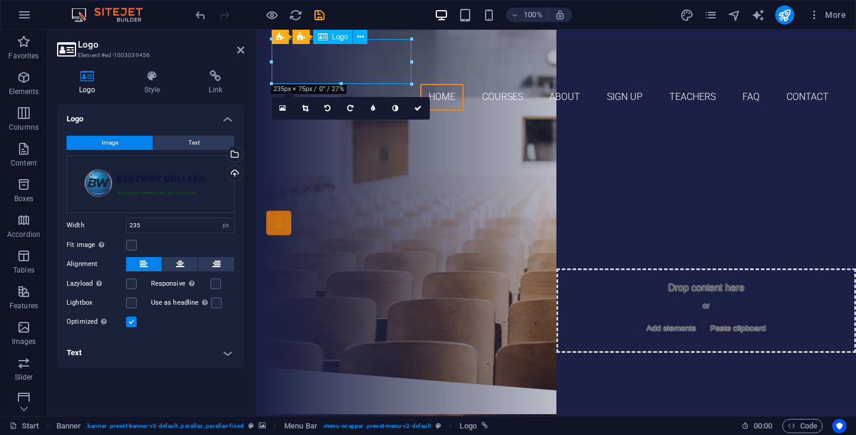
drag, startPoint x: 339, startPoint y: 70, endPoint x: 329, endPoint y: 70, distance: 10.7
click at [329, 70] on div at bounding box center [556, 61] width 561 height 45
click at [241, 51] on icon at bounding box center [240, 50] width 7 height 10
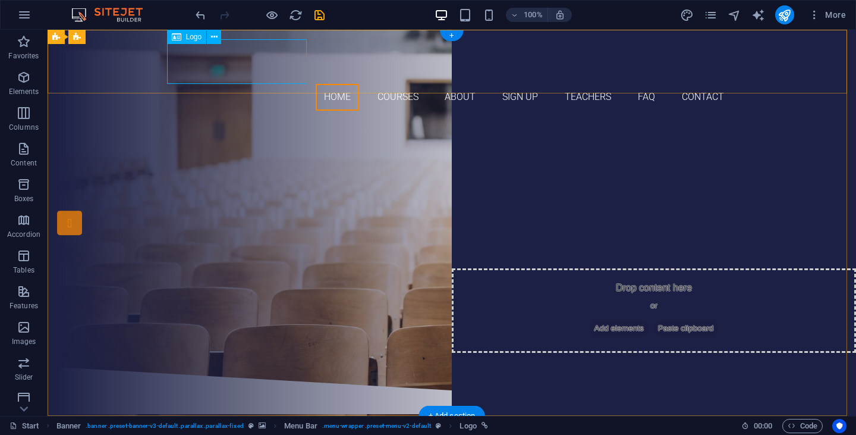
click at [176, 58] on div at bounding box center [451, 61] width 561 height 45
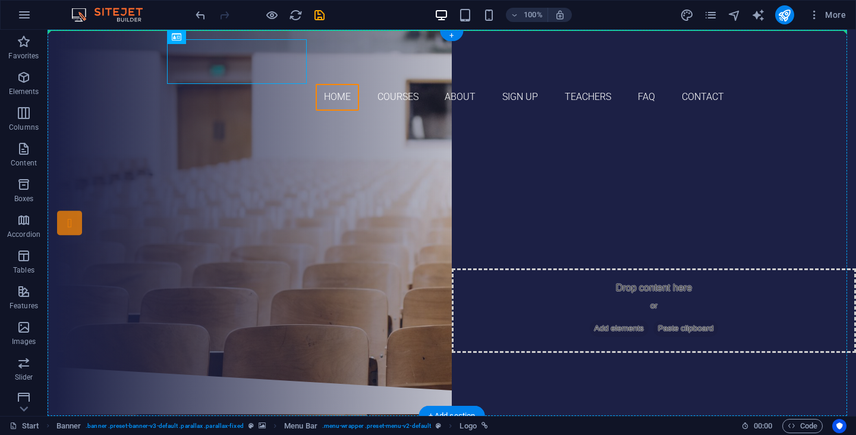
drag, startPoint x: 235, startPoint y: 67, endPoint x: 112, endPoint y: 44, distance: 125.2
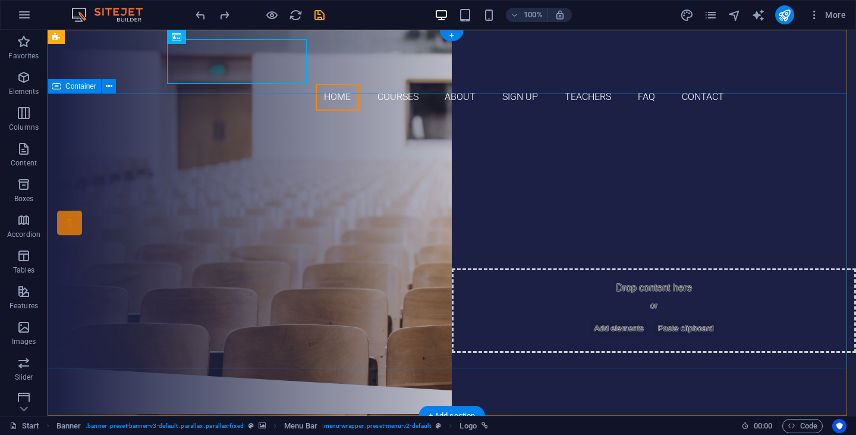
click at [427, 120] on div "Are you ready to learn new languages? Join our Language School Our Courses Sign…" at bounding box center [452, 243] width 808 height 246
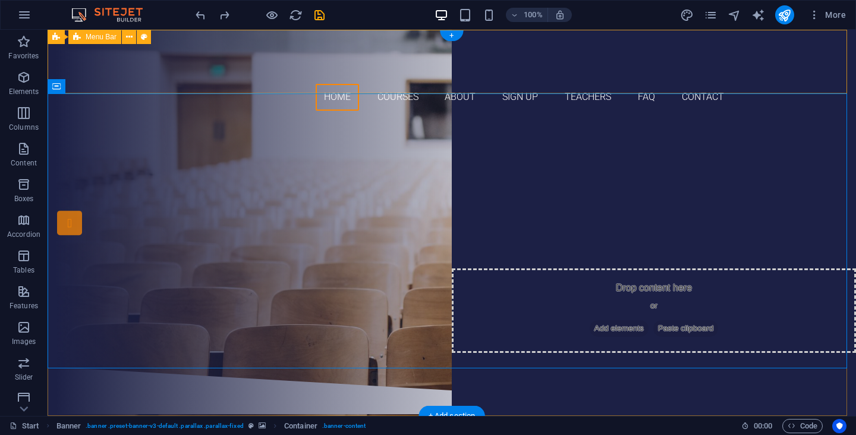
click at [139, 51] on div "Home Courses About Sign up Teachers FAQ Contact Menu" at bounding box center [452, 75] width 808 height 90
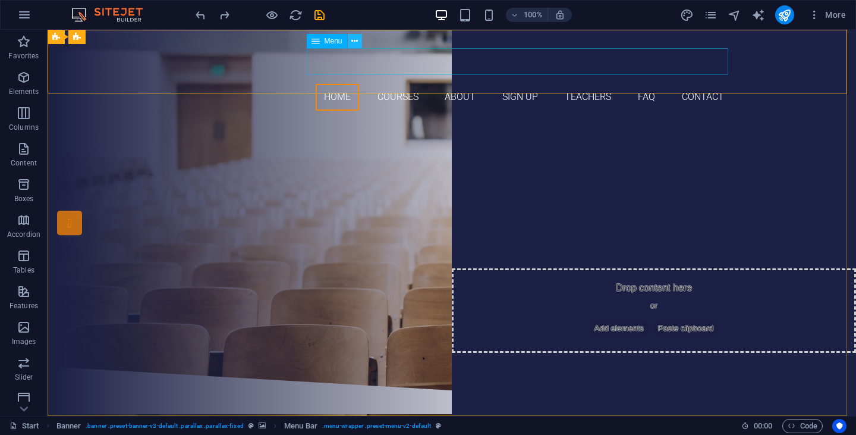
click at [355, 42] on icon at bounding box center [354, 41] width 7 height 12
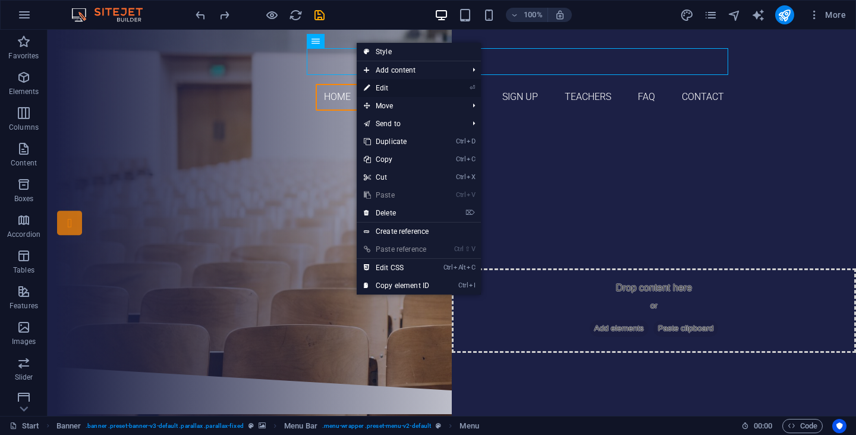
click at [409, 89] on link "⏎ Edit" at bounding box center [397, 88] width 80 height 18
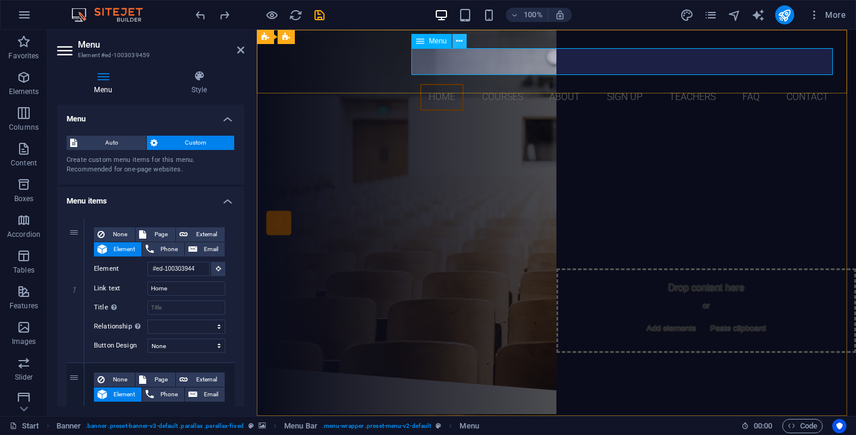
click at [461, 43] on icon at bounding box center [459, 41] width 7 height 12
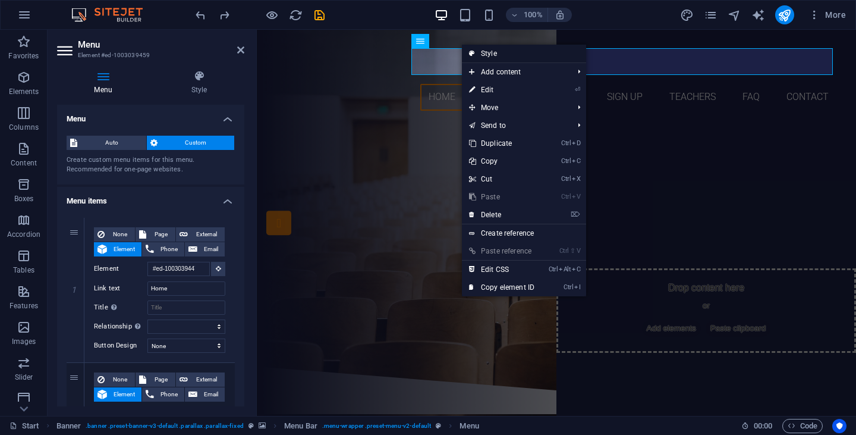
drag, startPoint x: 488, startPoint y: 53, endPoint x: 213, endPoint y: 48, distance: 275.3
click at [488, 53] on link "Style" at bounding box center [524, 54] width 124 height 18
select select "rem"
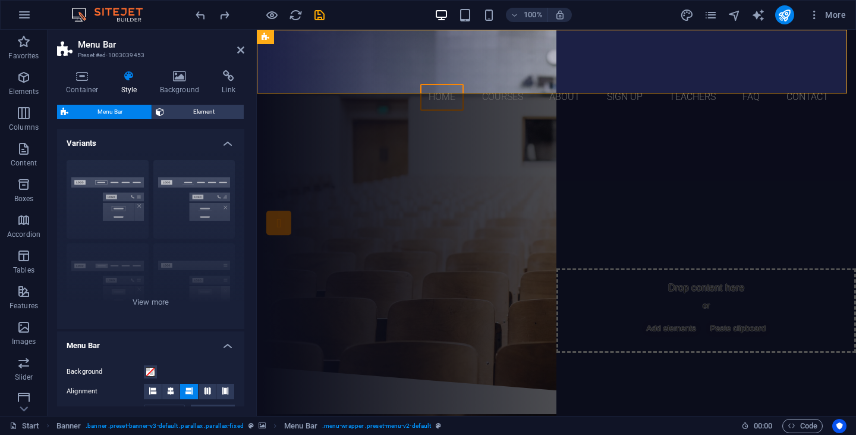
drag, startPoint x: 244, startPoint y: 237, endPoint x: 244, endPoint y: 256, distance: 19.6
click at [244, 256] on div "Container Style Background Link Size Height Default px rem % vh vw Min. height …" at bounding box center [151, 238] width 206 height 355
click at [191, 186] on div "Border Centered Default Fixed Loki Trigger Wide XXL" at bounding box center [150, 239] width 187 height 178
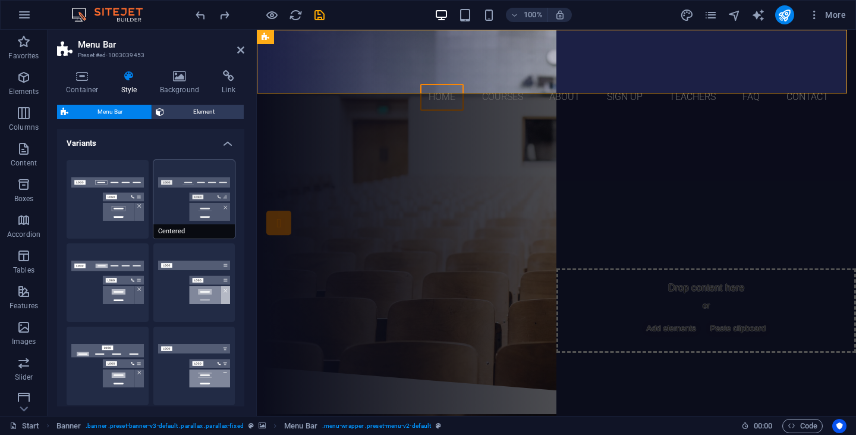
click at [199, 185] on button "Centered" at bounding box center [194, 199] width 82 height 78
click at [100, 276] on button "Default" at bounding box center [108, 282] width 82 height 78
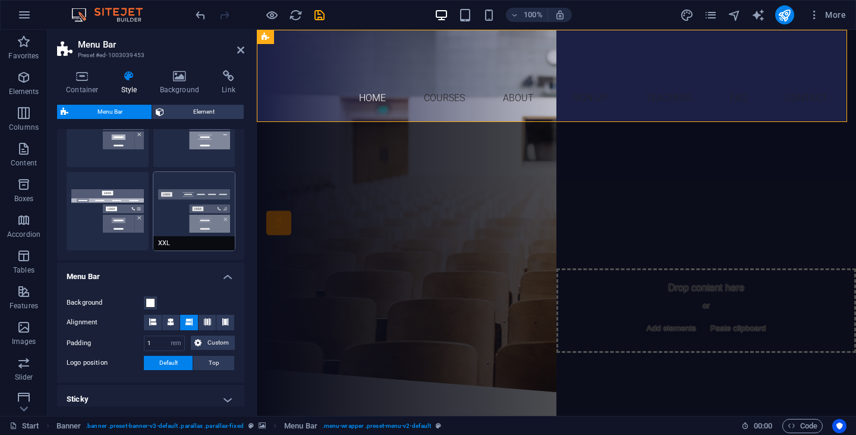
scroll to position [178, 0]
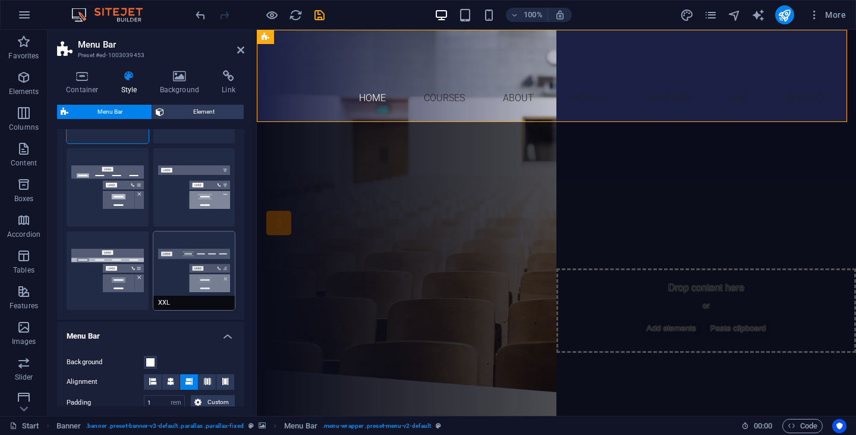
click at [178, 271] on button "XXL" at bounding box center [194, 270] width 82 height 78
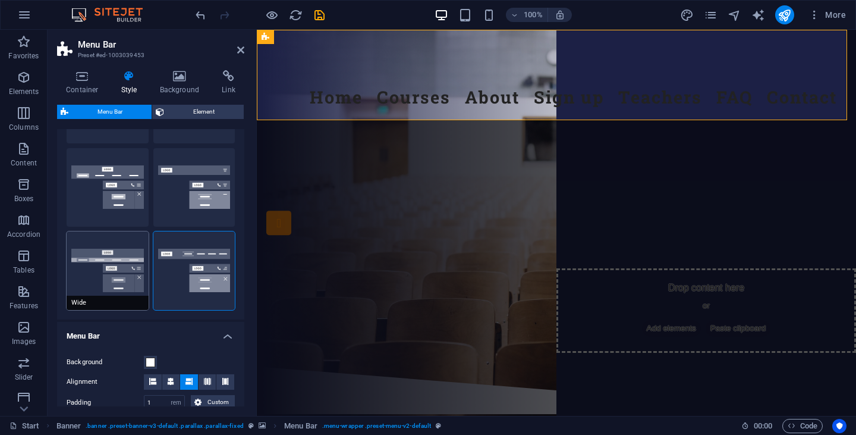
click at [102, 259] on button "Wide" at bounding box center [108, 270] width 82 height 78
type input "0"
type input "2"
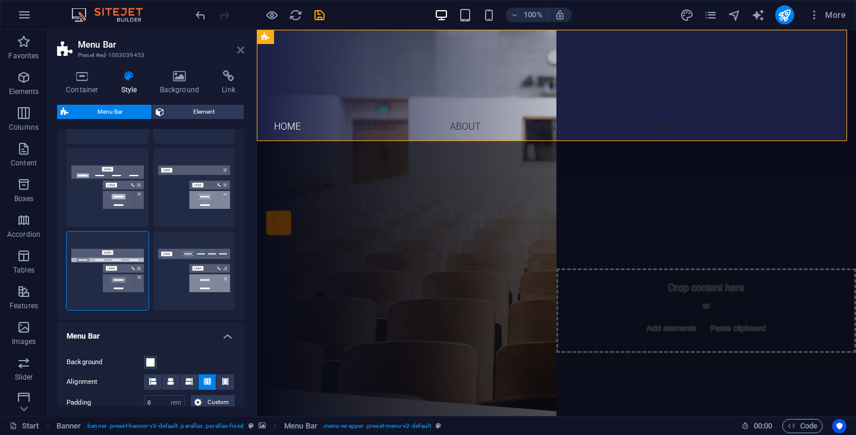
click at [238, 50] on icon at bounding box center [240, 50] width 7 height 10
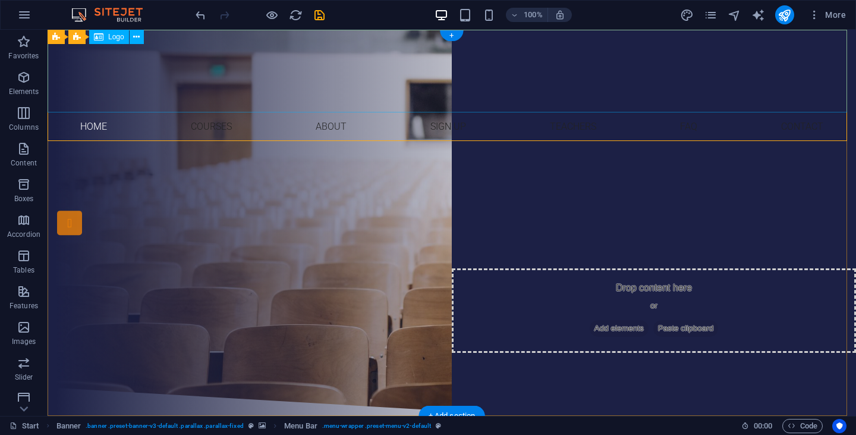
click at [427, 68] on div at bounding box center [452, 71] width 808 height 83
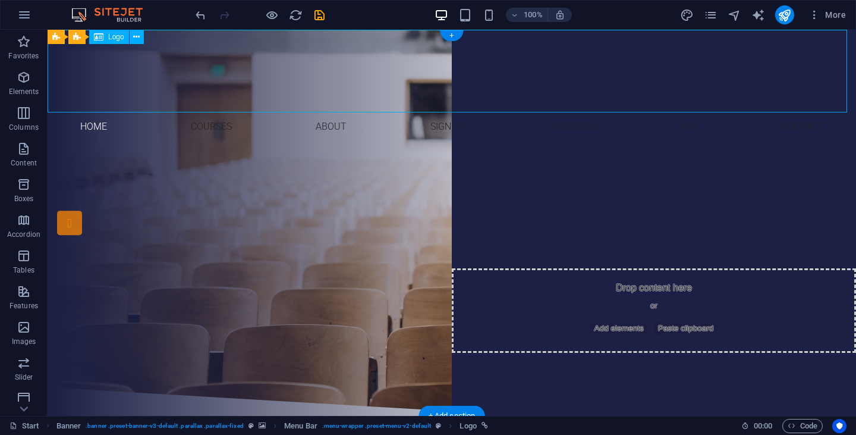
click at [413, 74] on div at bounding box center [452, 71] width 808 height 83
select select "px"
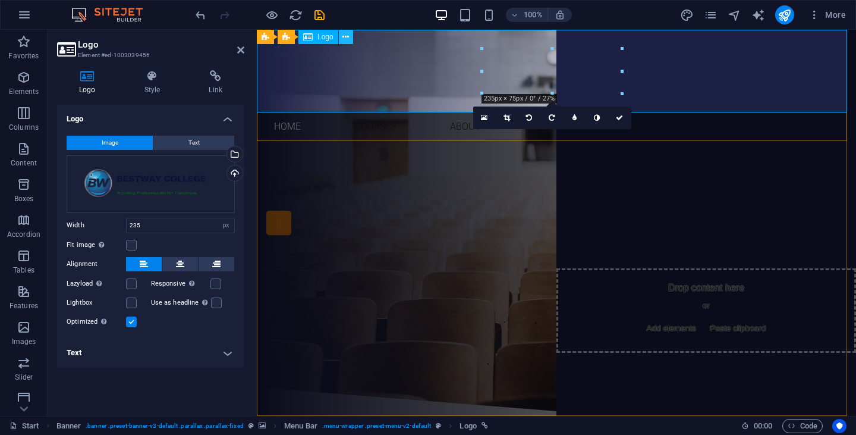
click at [345, 37] on icon at bounding box center [345, 37] width 7 height 12
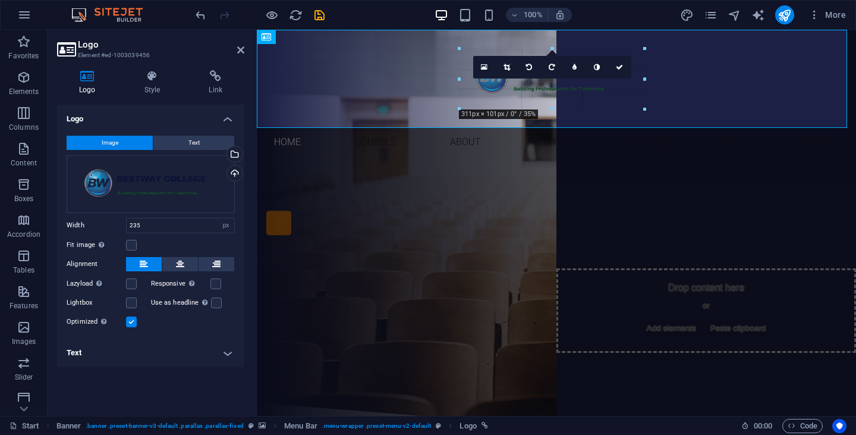
drag, startPoint x: 482, startPoint y: 72, endPoint x: 434, endPoint y: 72, distance: 48.1
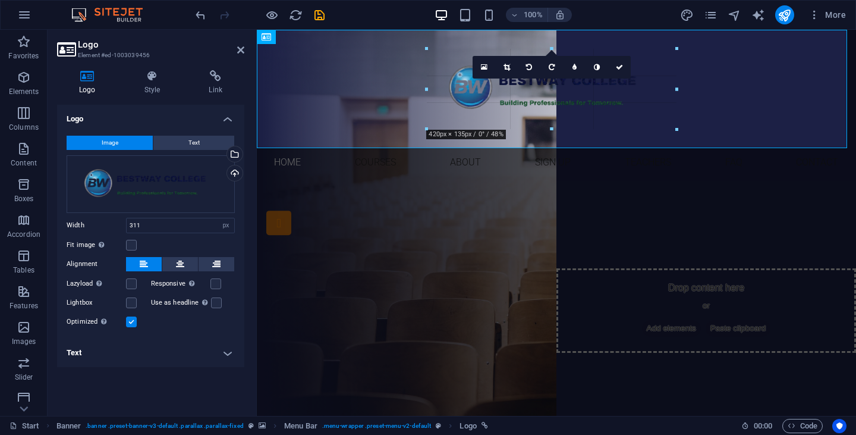
drag, startPoint x: 555, startPoint y: 49, endPoint x: 557, endPoint y: 27, distance: 22.1
type input "420"
click at [575, 214] on div "Are you ready to learn new languages? Join our Language School Our Courses Sign…" at bounding box center [556, 300] width 599 height 246
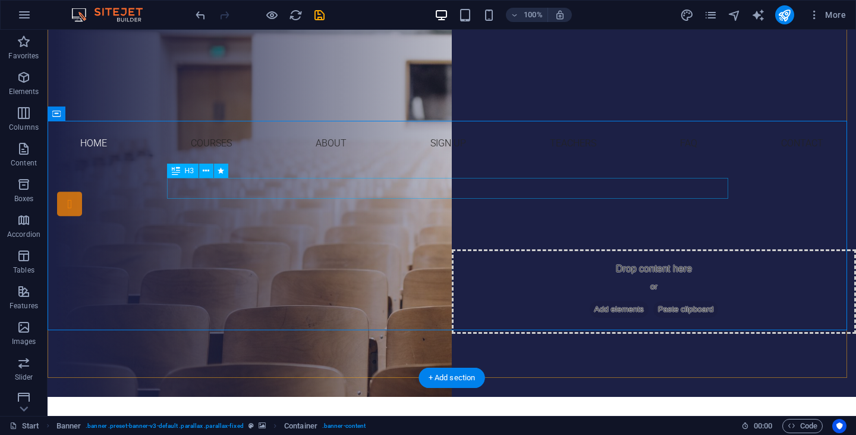
scroll to position [0, 0]
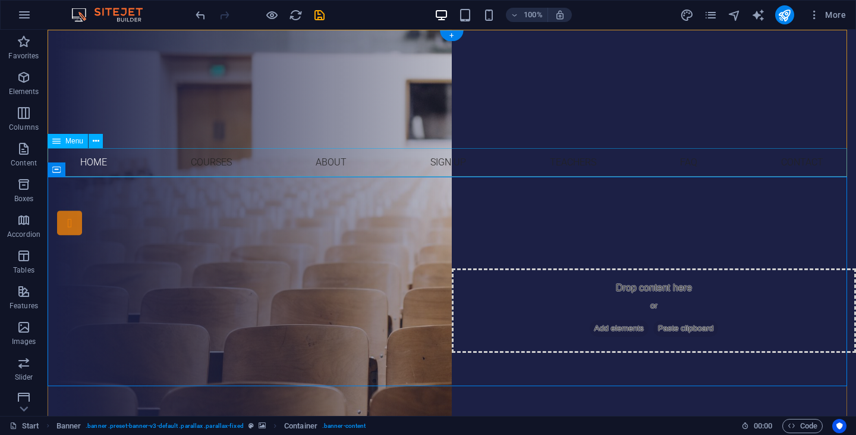
click at [102, 162] on nav "Home Courses About Sign up Teachers FAQ Contact" at bounding box center [452, 162] width 808 height 29
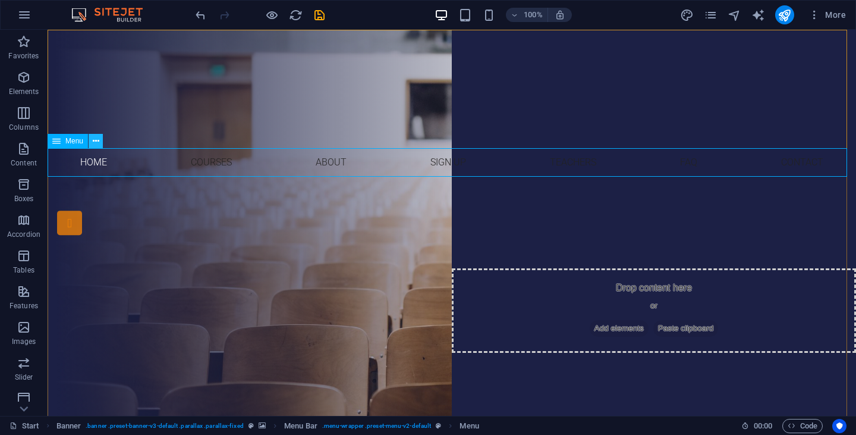
click at [97, 140] on icon at bounding box center [96, 141] width 7 height 12
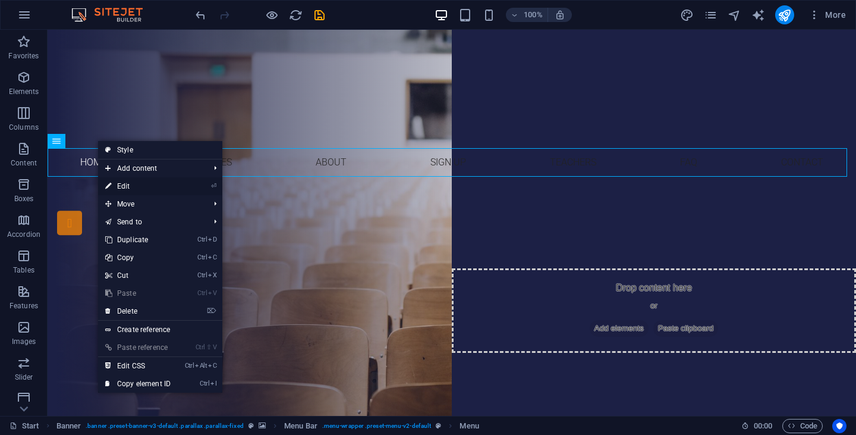
click at [158, 188] on link "⏎ Edit" at bounding box center [138, 186] width 80 height 18
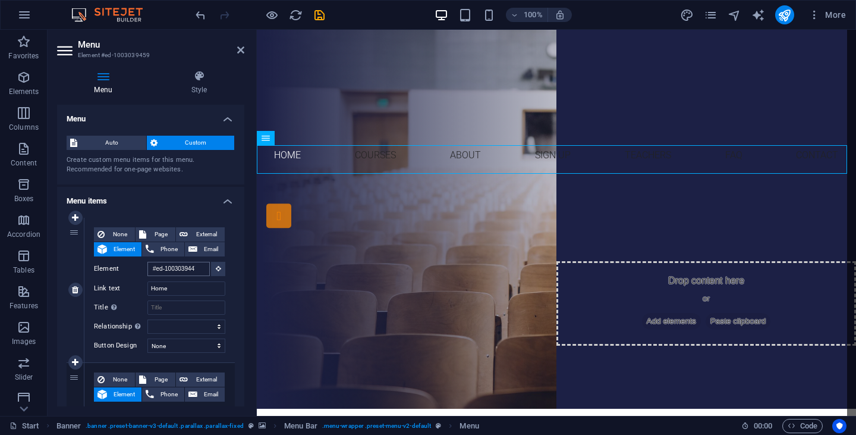
scroll to position [9, 0]
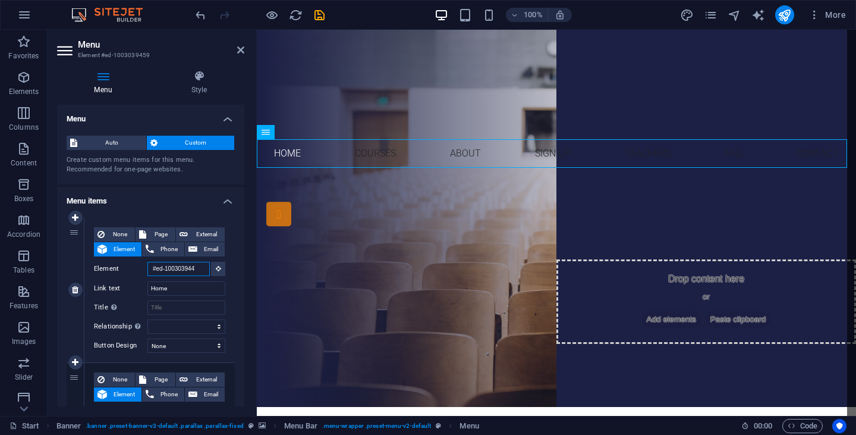
click at [196, 267] on input "#ed-1003039447" at bounding box center [178, 269] width 62 height 14
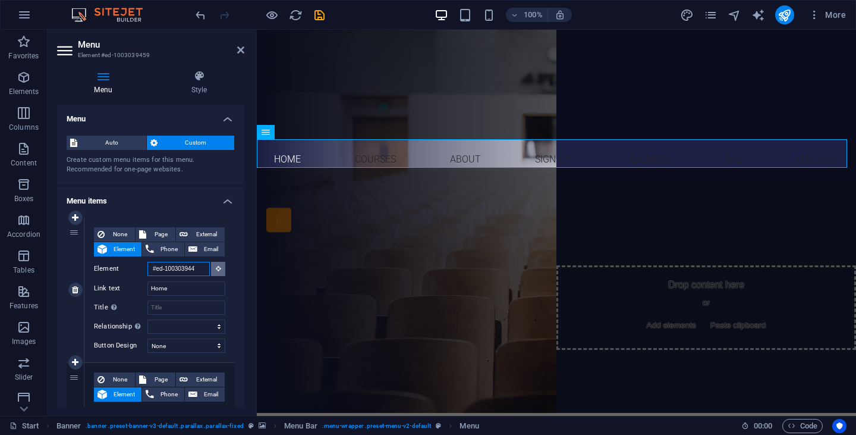
scroll to position [0, 0]
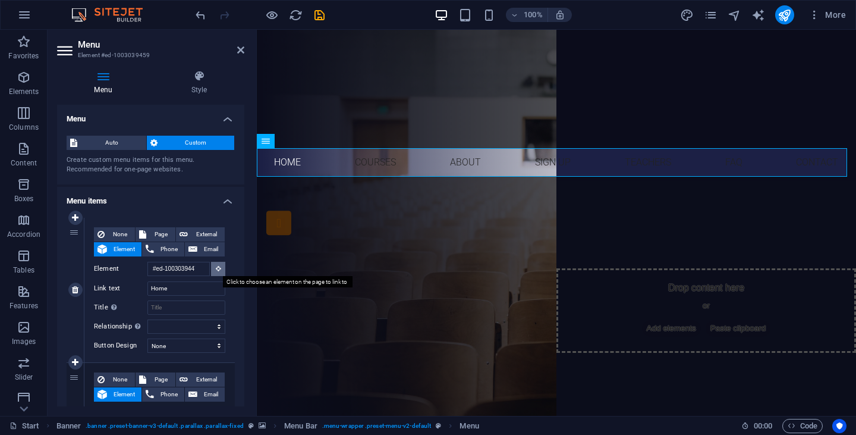
click at [216, 270] on icon at bounding box center [218, 268] width 5 height 6
click at [216, 274] on button at bounding box center [218, 269] width 14 height 14
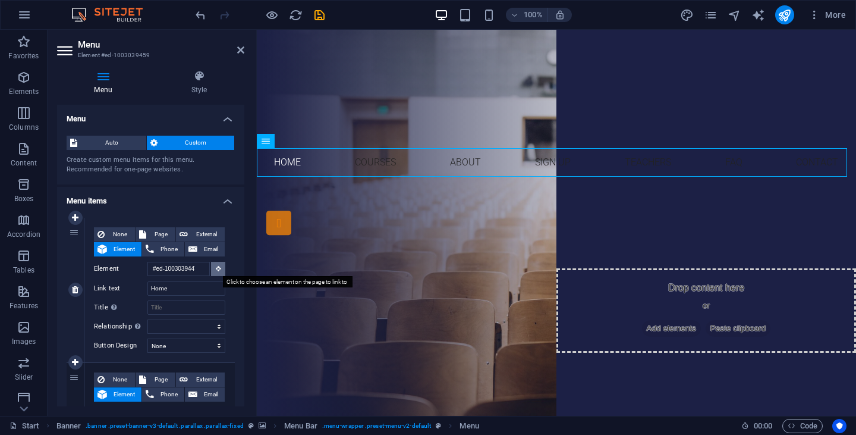
click at [216, 274] on button at bounding box center [218, 269] width 14 height 14
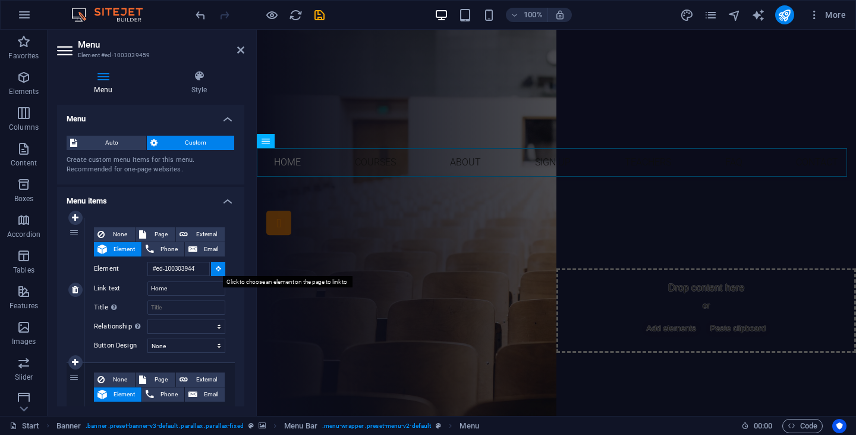
click at [216, 274] on button at bounding box center [218, 269] width 14 height 14
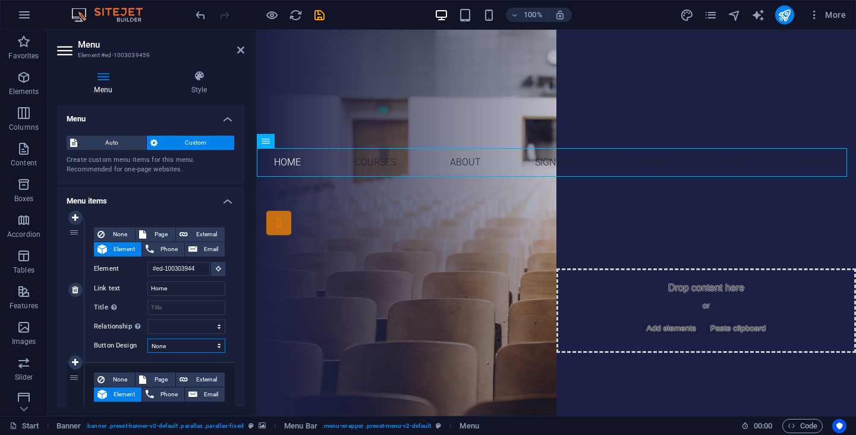
click at [193, 345] on select "None Default Primary Secondary" at bounding box center [186, 345] width 78 height 14
click at [216, 346] on select "None Default Primary Secondary" at bounding box center [186, 345] width 78 height 14
click at [192, 345] on select "None Default Primary Secondary" at bounding box center [186, 345] width 78 height 14
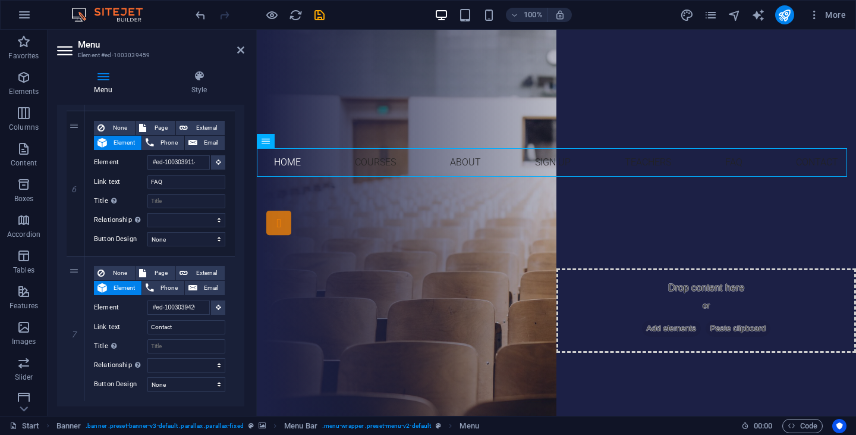
scroll to position [859, 0]
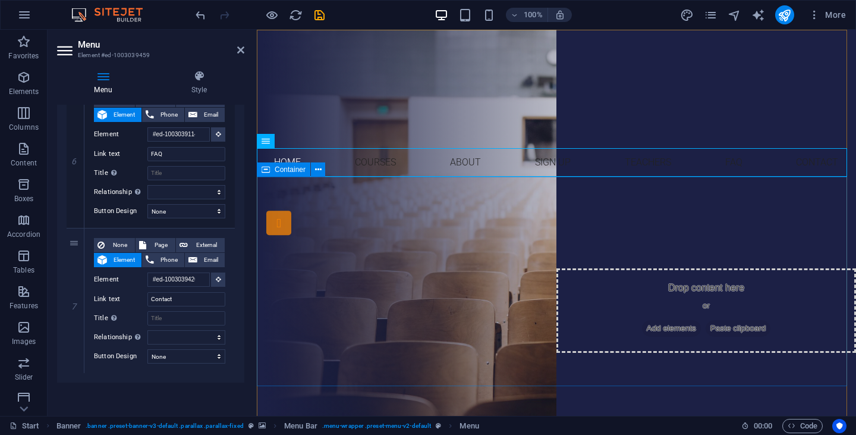
click at [317, 203] on div "Are you ready to learn new languages? Join our Language School Our Courses Sign…" at bounding box center [556, 300] width 599 height 246
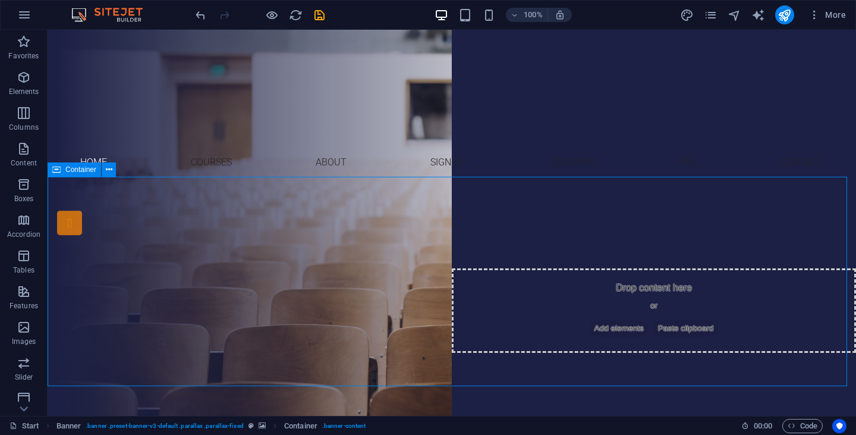
click at [330, 216] on div "Are you ready to learn new languages? Join our Language School Our Courses Sign…" at bounding box center [452, 300] width 808 height 246
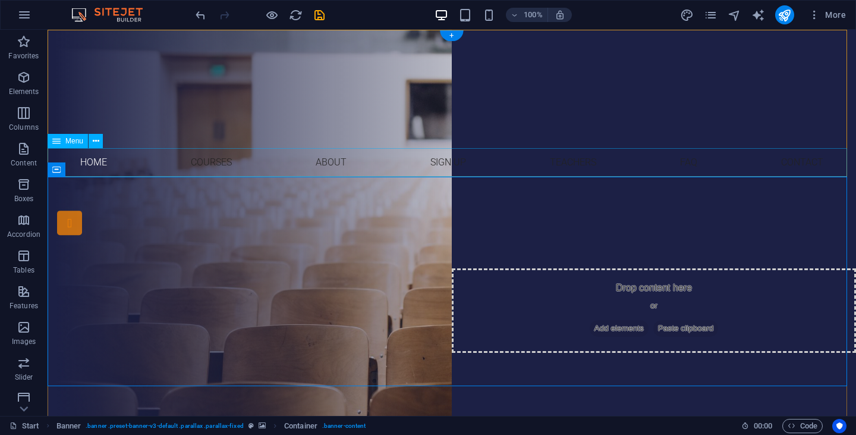
click at [282, 155] on nav "Home Courses About Sign up Teachers FAQ Contact" at bounding box center [452, 162] width 808 height 29
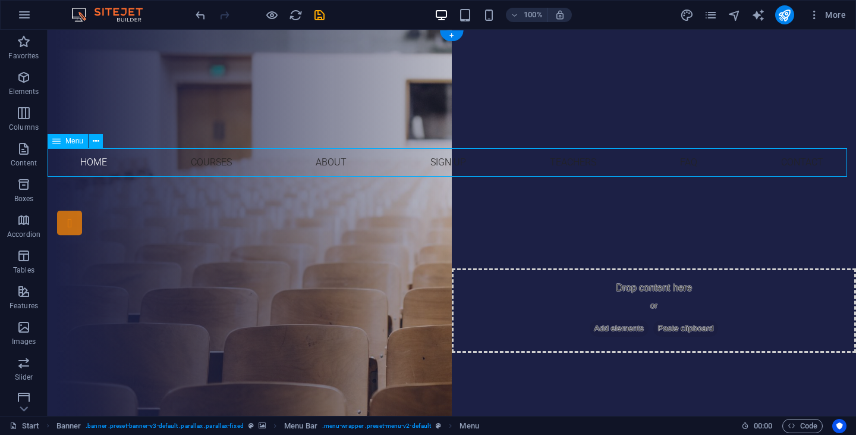
click at [289, 150] on nav "Home Courses About Sign up Teachers FAQ Contact" at bounding box center [452, 162] width 808 height 29
click at [289, 153] on nav "Home Courses About Sign up Teachers FAQ Contact" at bounding box center [452, 162] width 808 height 29
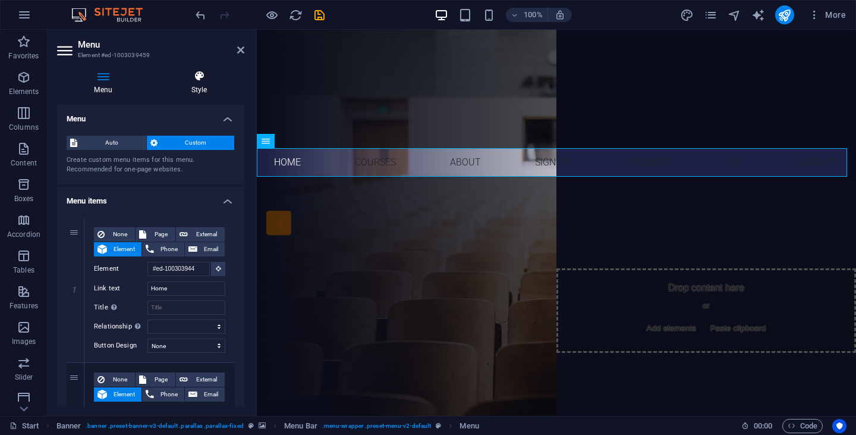
click at [201, 84] on h4 "Style" at bounding box center [199, 82] width 90 height 25
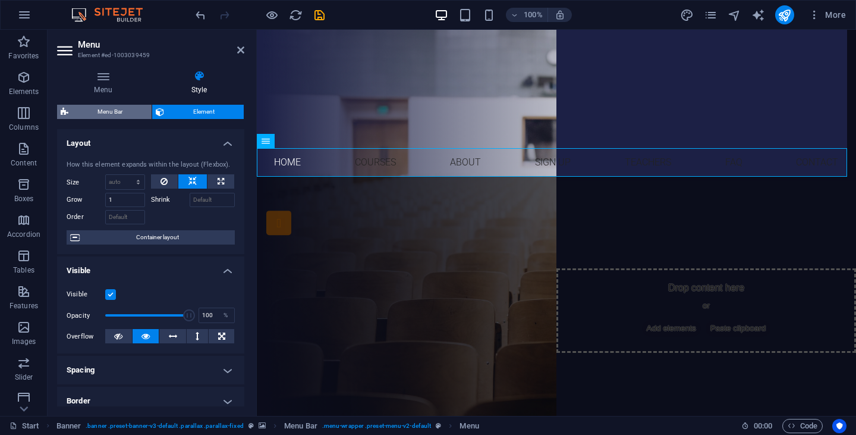
click at [112, 108] on span "Menu Bar" at bounding box center [110, 112] width 76 height 14
select select "rem"
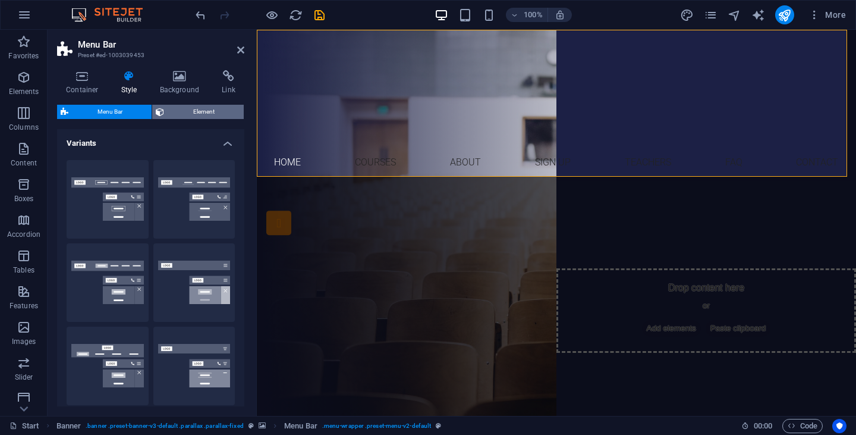
click at [208, 114] on span "Element" at bounding box center [204, 112] width 73 height 14
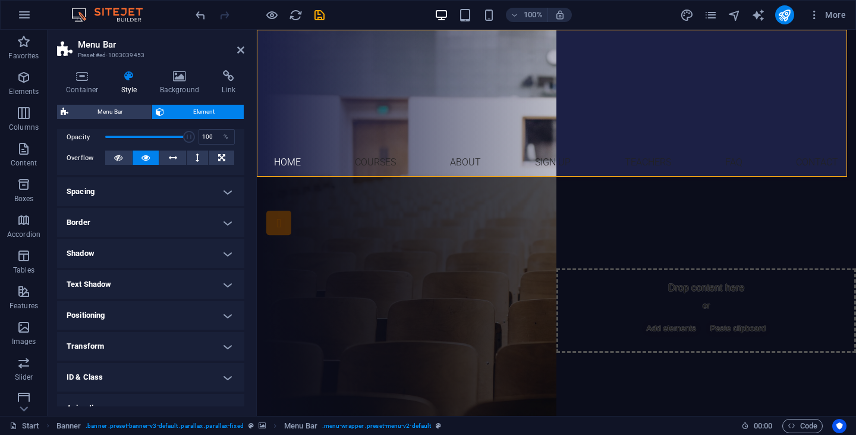
scroll to position [225, 0]
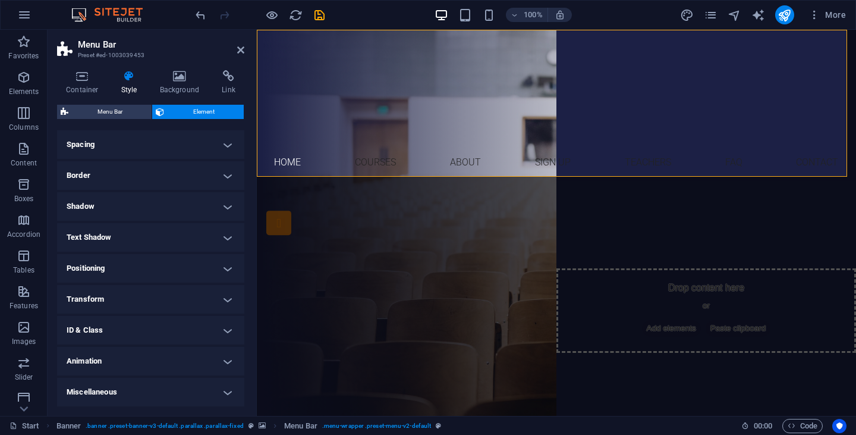
click at [160, 363] on h4 "Animation" at bounding box center [150, 361] width 187 height 29
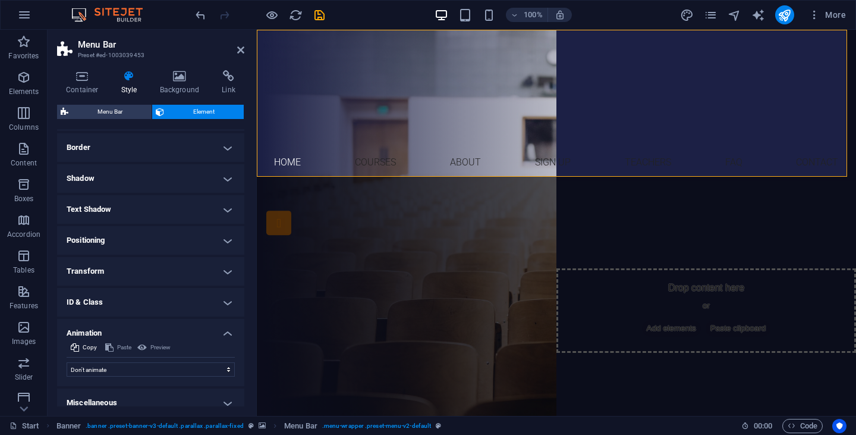
scroll to position [264, 0]
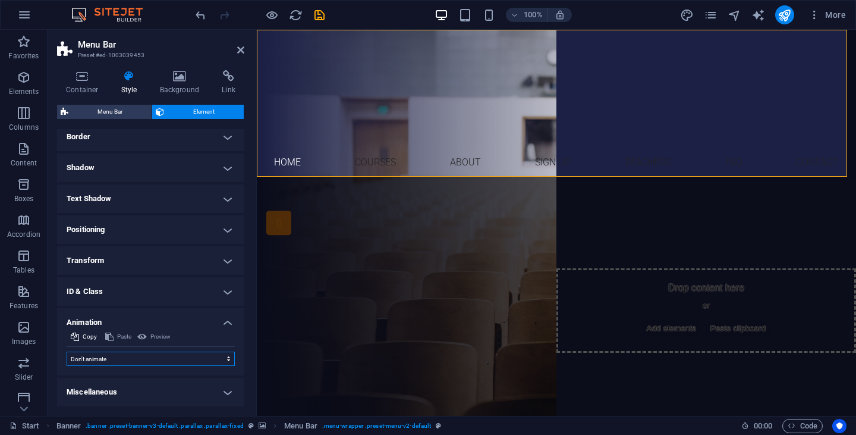
click at [191, 360] on select "Don't animate Show / Hide Slide up/down Zoom in/out Slide left to right Slide r…" at bounding box center [151, 358] width 168 height 14
select select "shrink"
click at [67, 351] on select "Don't animate Show / Hide Slide up/down Zoom in/out Slide left to right Slide r…" at bounding box center [151, 358] width 168 height 14
select select "scroll"
click at [336, 205] on div "Are you ready to learn new languages? Join our Language School Our Courses Sign…" at bounding box center [556, 300] width 599 height 246
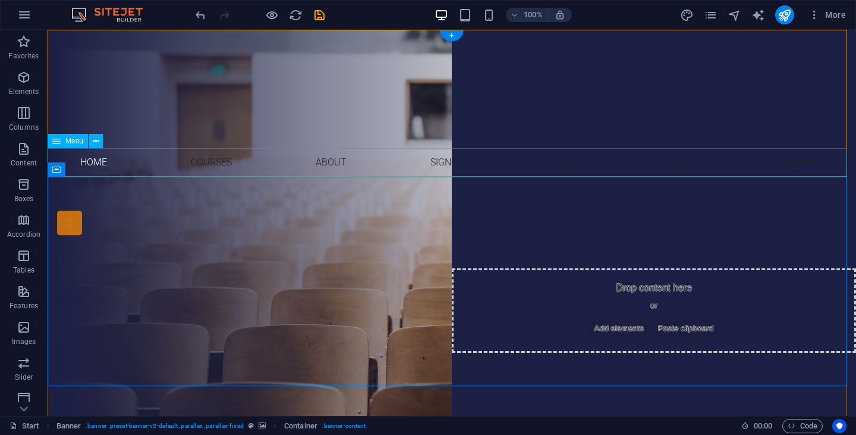
click at [92, 157] on nav "Home Courses About Sign up Teachers FAQ Contact" at bounding box center [452, 162] width 808 height 29
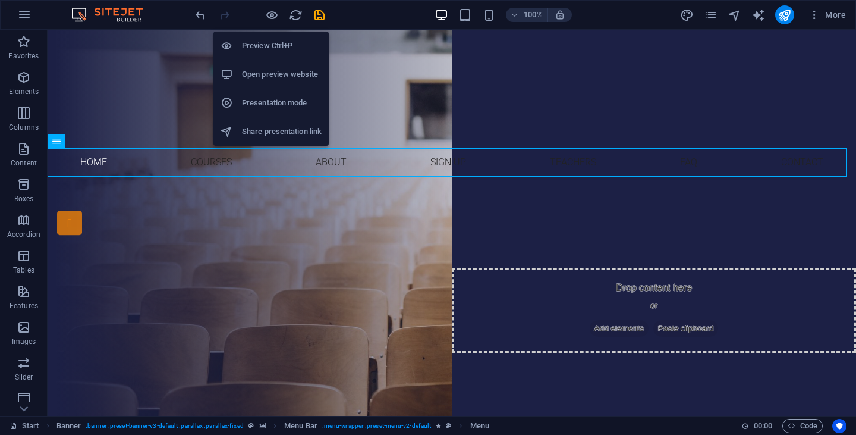
click at [282, 75] on h6 "Open preview website" at bounding box center [282, 74] width 80 height 14
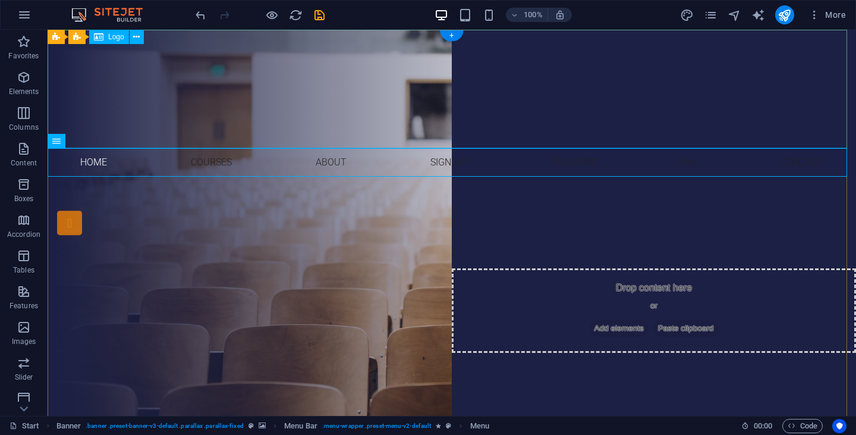
click at [616, 97] on div at bounding box center [452, 89] width 808 height 118
checkbox input "false"
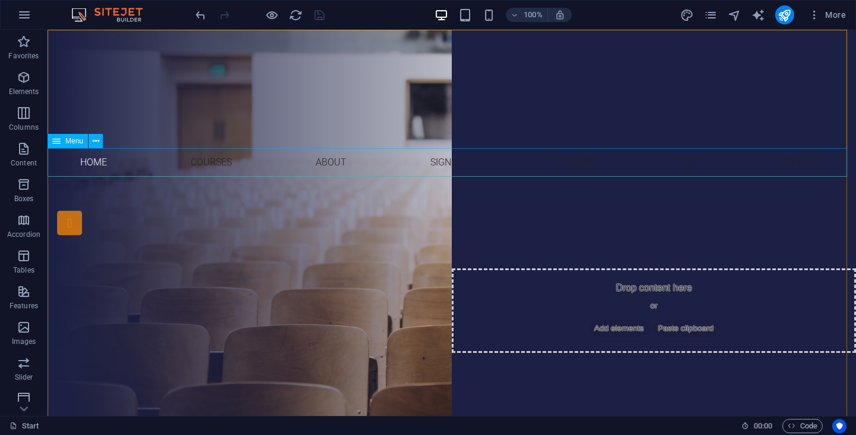
click at [66, 140] on span "Menu" at bounding box center [74, 140] width 18 height 7
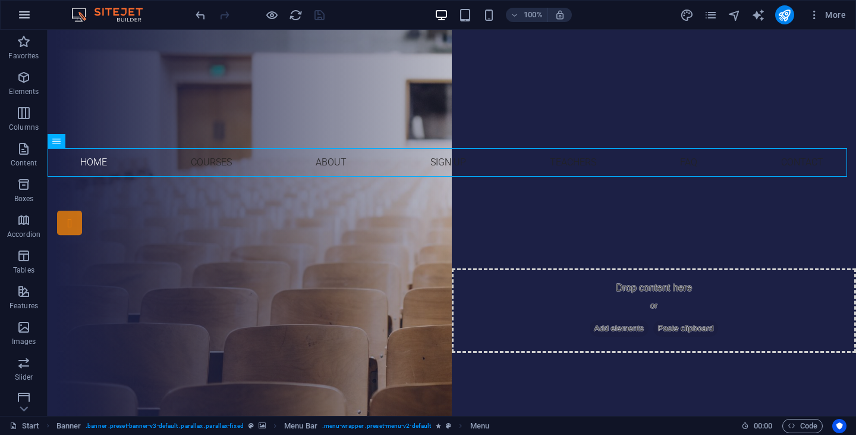
click at [20, 9] on icon "button" at bounding box center [24, 15] width 14 height 14
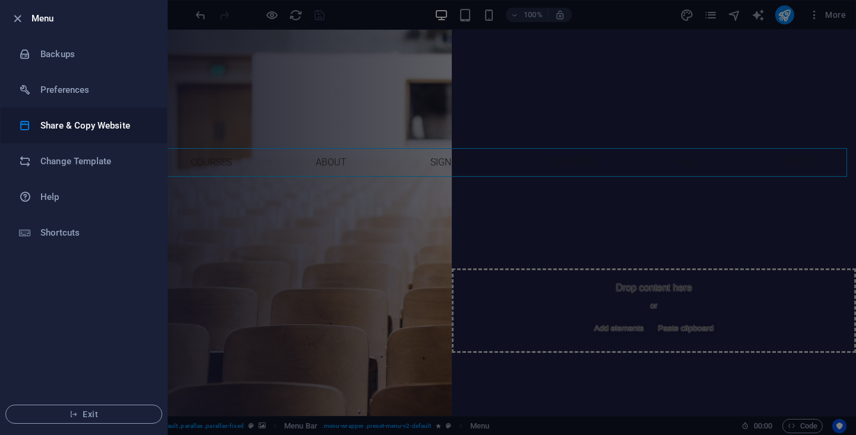
click at [86, 129] on h6 "Share & Copy Website" at bounding box center [95, 125] width 110 height 14
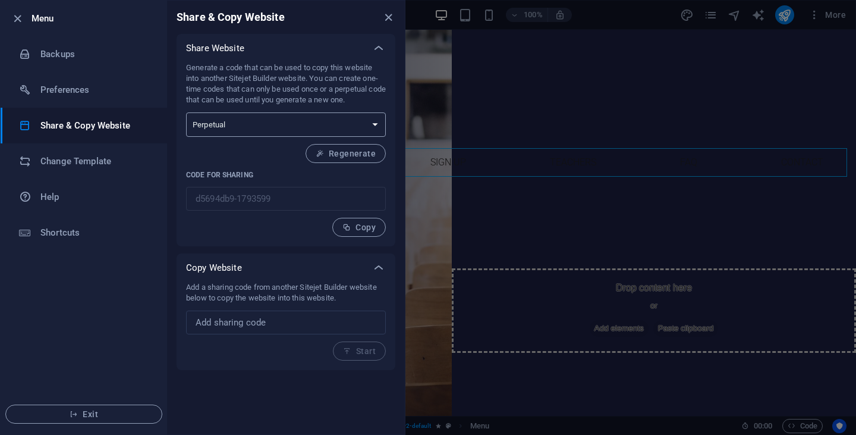
click at [372, 124] on select "One-time Perpetual" at bounding box center [286, 124] width 200 height 24
click at [100, 160] on h6 "Change Template" at bounding box center [95, 161] width 110 height 14
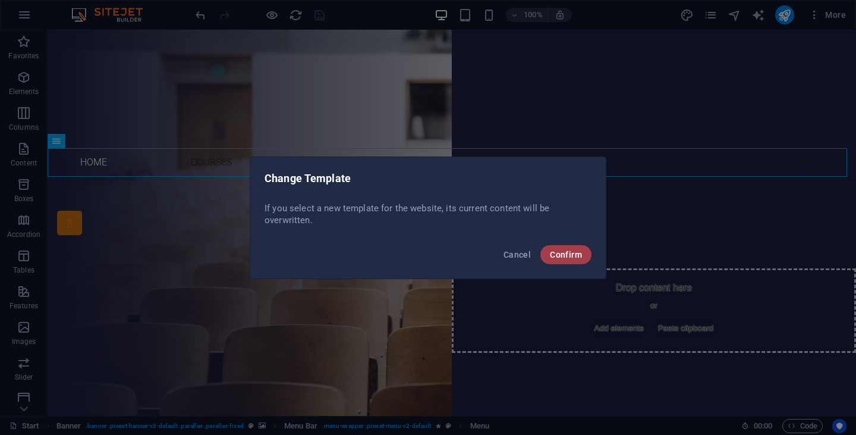
click at [569, 251] on span "Confirm" at bounding box center [566, 255] width 32 height 10
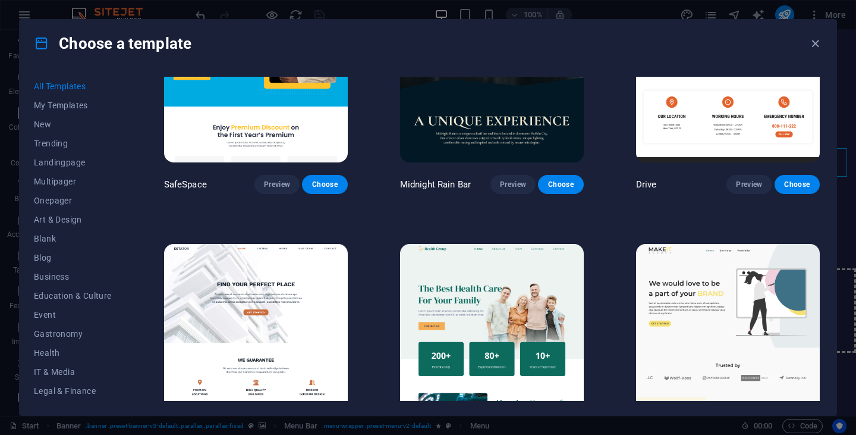
scroll to position [2378, 0]
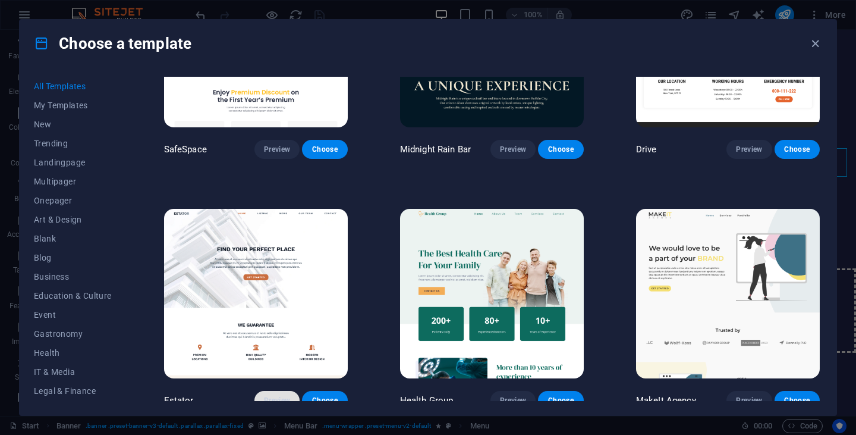
click at [277, 395] on span "Preview" at bounding box center [277, 400] width 26 height 10
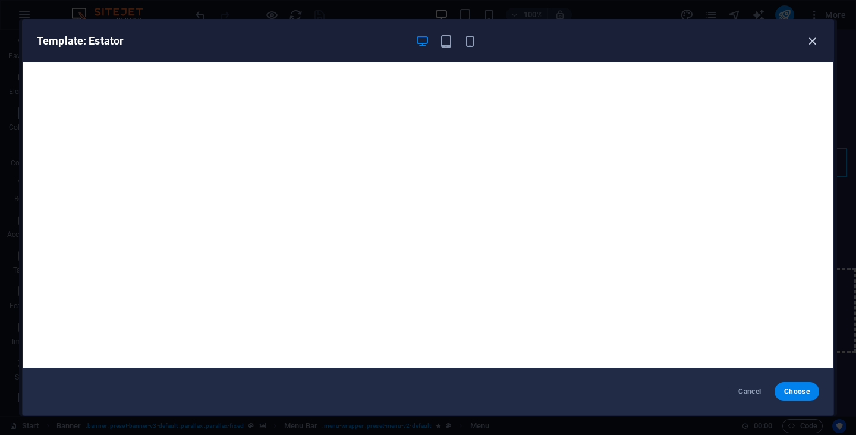
click at [811, 45] on icon "button" at bounding box center [812, 41] width 14 height 14
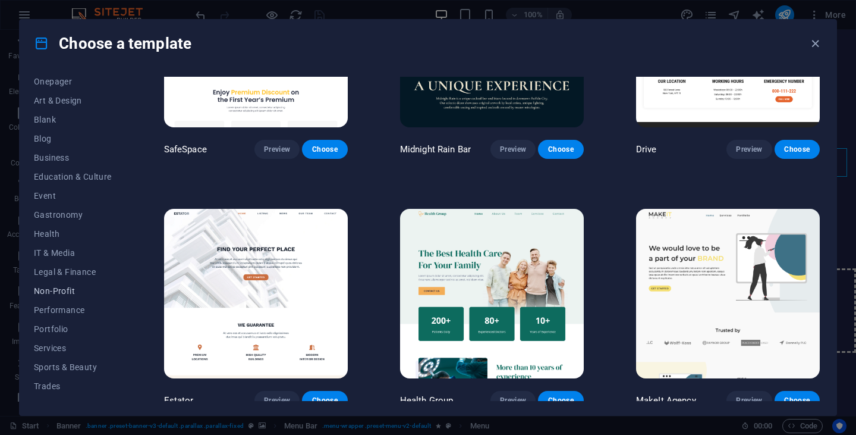
scroll to position [152, 0]
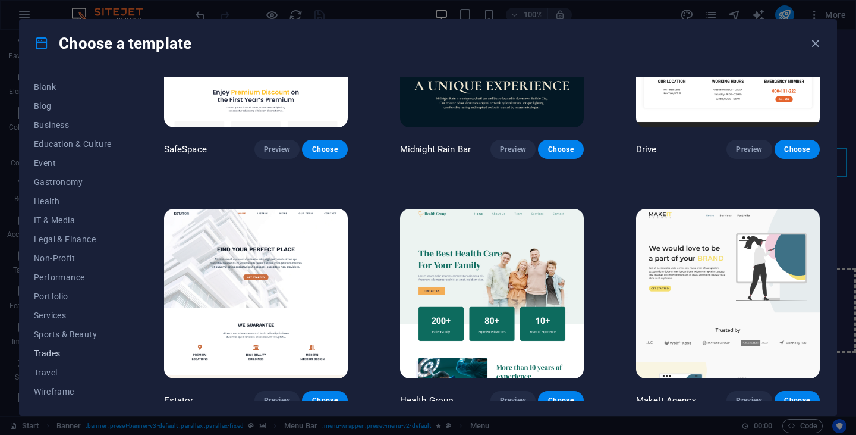
click at [53, 354] on span "Trades" at bounding box center [73, 353] width 78 height 10
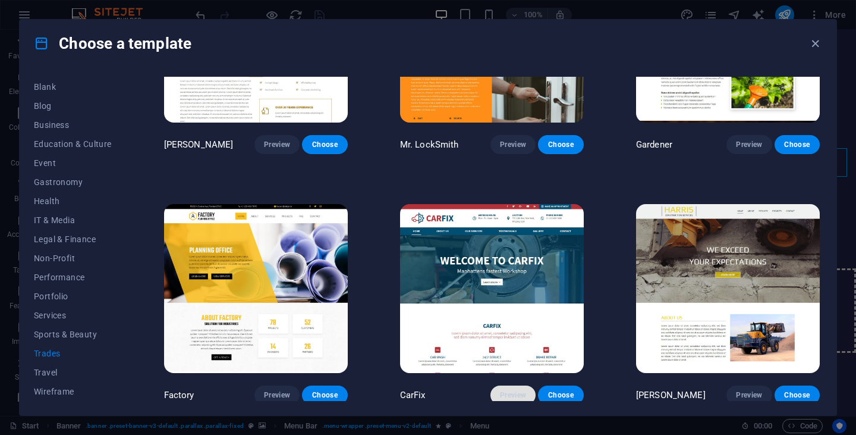
click at [508, 390] on span "Preview" at bounding box center [513, 395] width 26 height 10
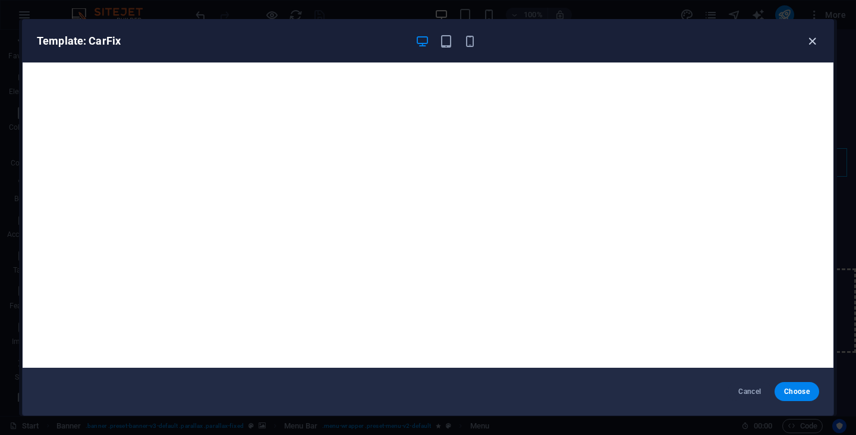
click at [812, 41] on icon "button" at bounding box center [812, 41] width 14 height 14
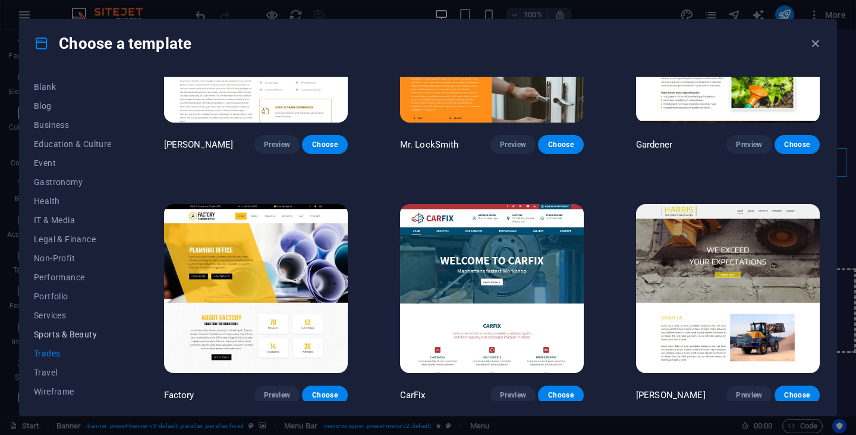
click at [62, 334] on span "Sports & Beauty" at bounding box center [73, 334] width 78 height 10
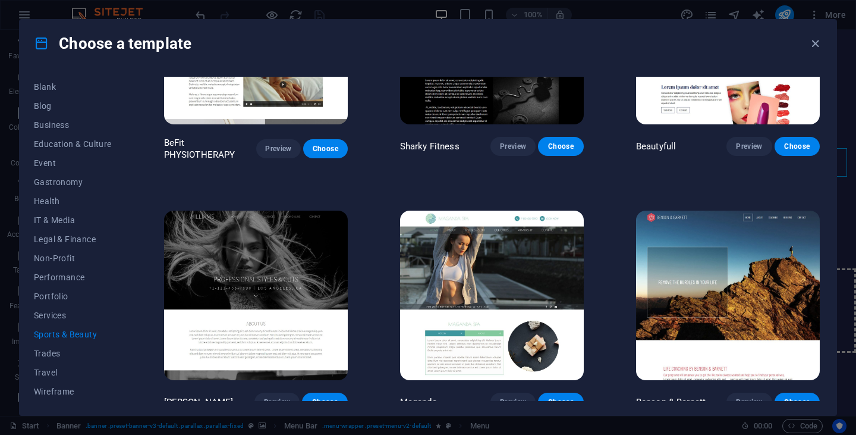
scroll to position [880, 0]
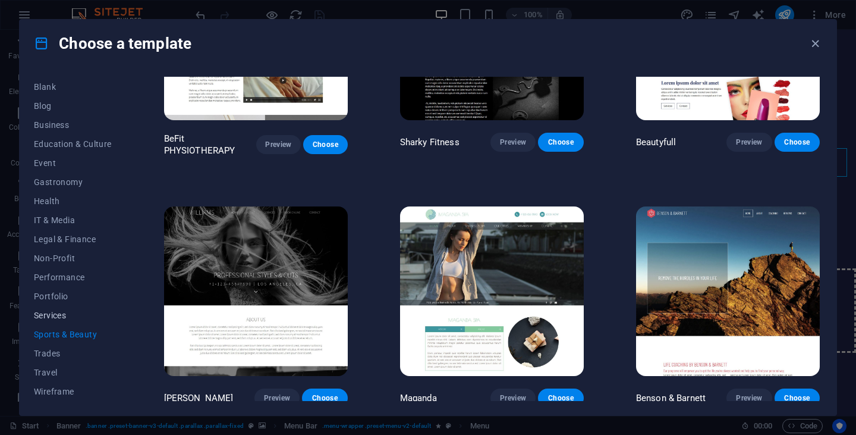
click at [43, 313] on span "Services" at bounding box center [73, 315] width 78 height 10
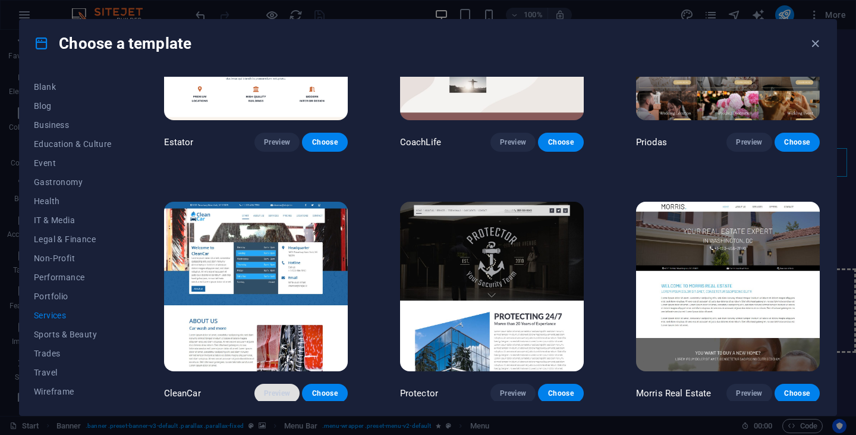
click at [280, 388] on span "Preview" at bounding box center [277, 393] width 26 height 10
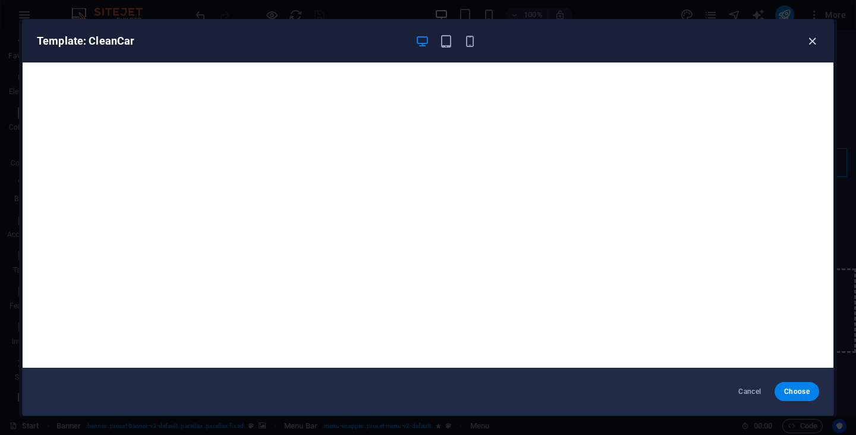
click at [811, 39] on icon "button" at bounding box center [812, 41] width 14 height 14
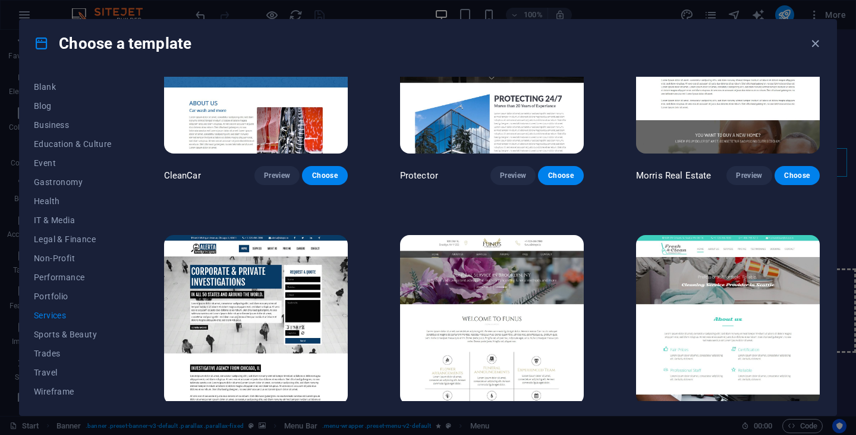
scroll to position [1118, 0]
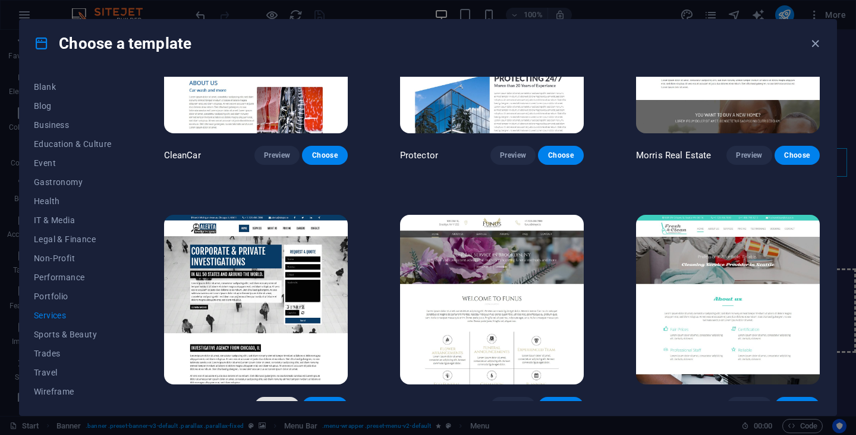
click at [272, 401] on span "Preview" at bounding box center [277, 406] width 26 height 10
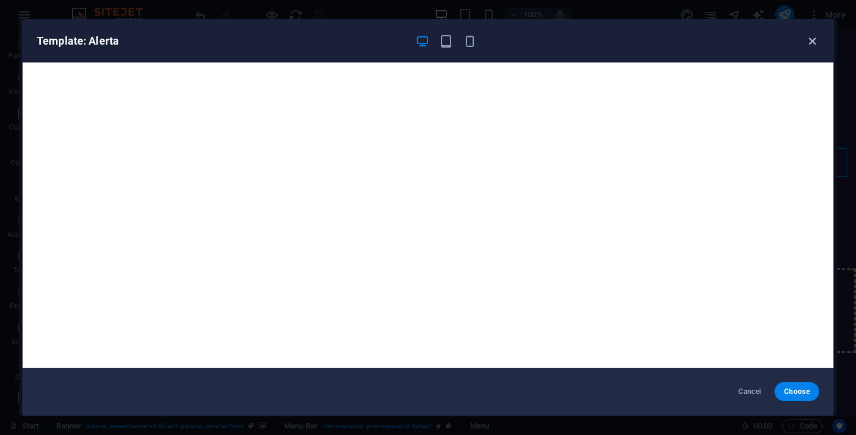
click at [812, 40] on icon "button" at bounding box center [812, 41] width 14 height 14
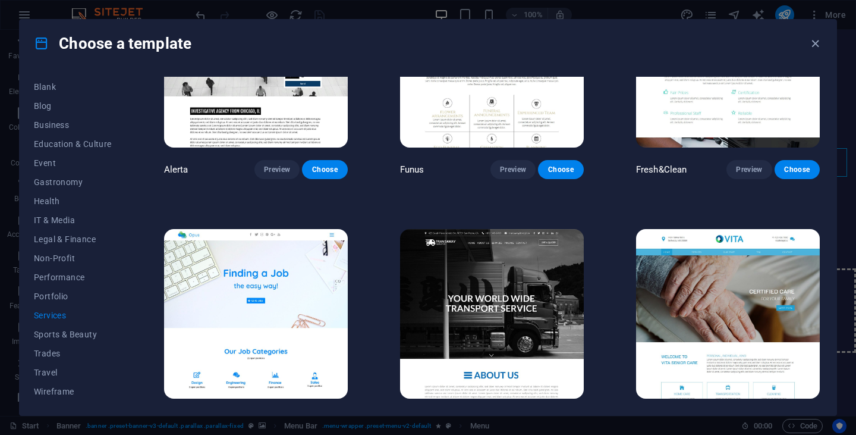
scroll to position [1422, 0]
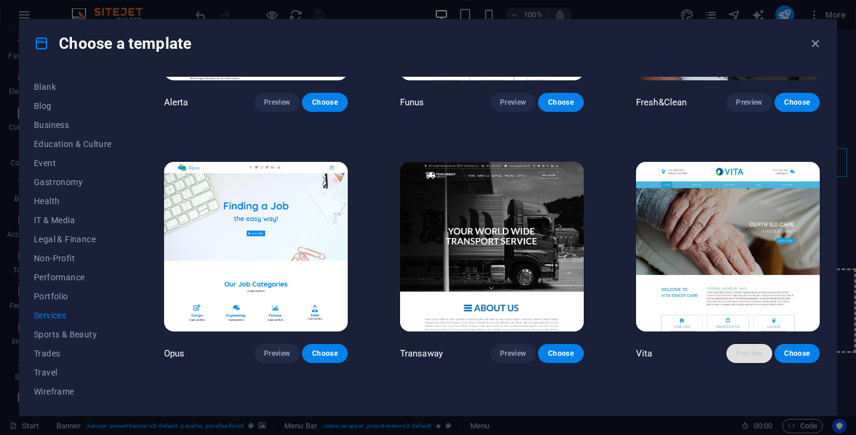
click at [755, 348] on span "Preview" at bounding box center [749, 353] width 26 height 10
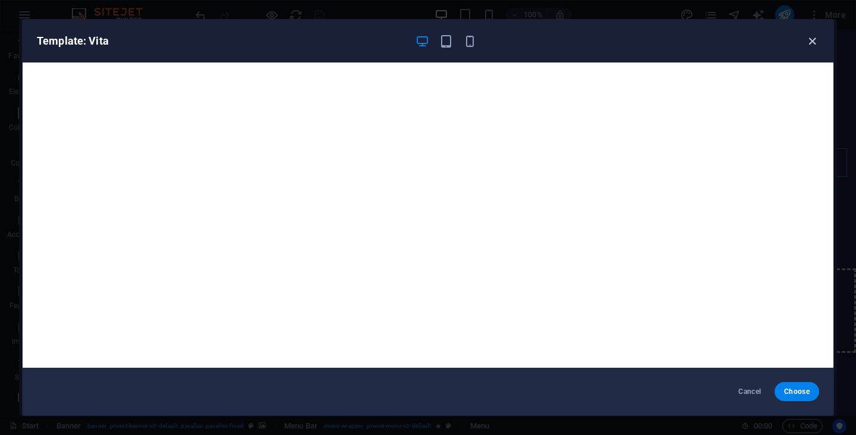
click at [812, 41] on icon "button" at bounding box center [812, 41] width 14 height 14
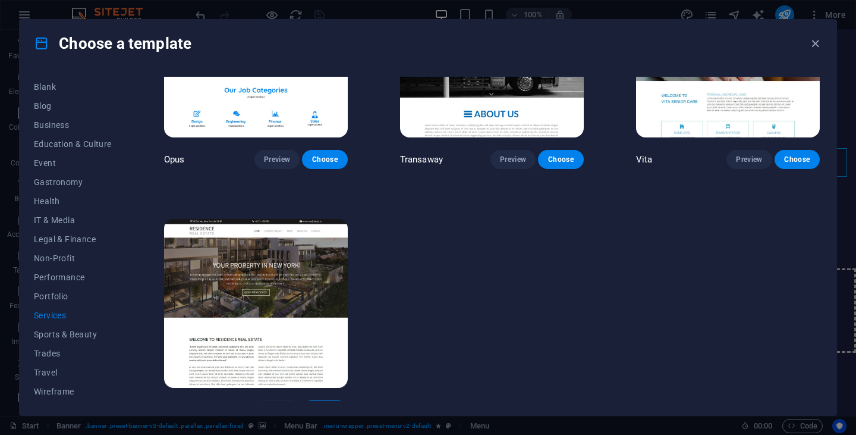
scroll to position [1623, 0]
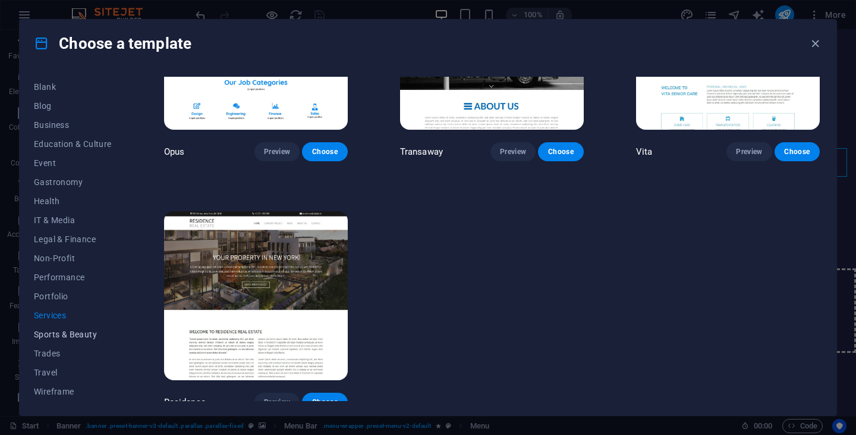
click at [77, 335] on span "Sports & Beauty" at bounding box center [73, 334] width 78 height 10
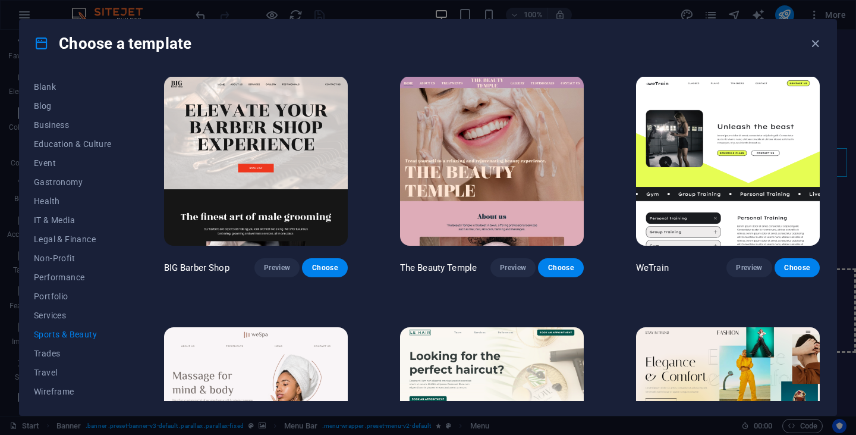
scroll to position [0, 0]
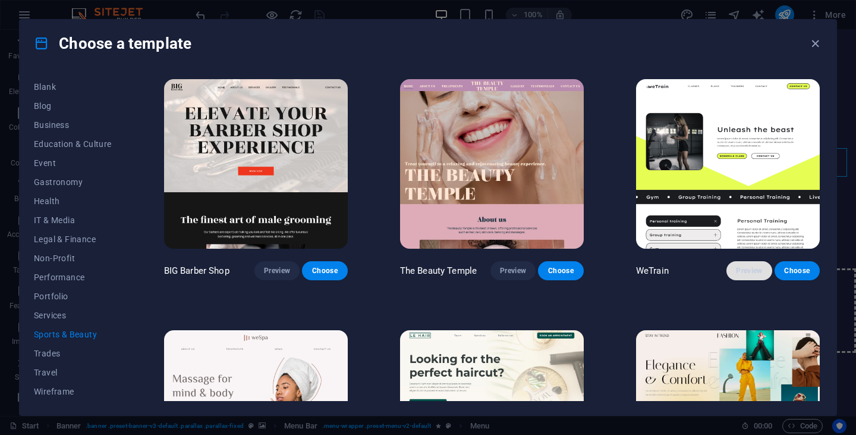
click at [750, 273] on span "Preview" at bounding box center [749, 271] width 26 height 10
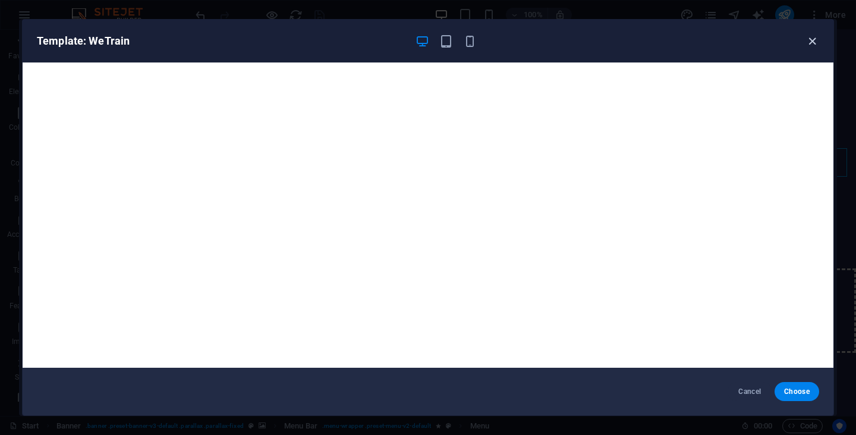
click at [810, 45] on icon "button" at bounding box center [812, 41] width 14 height 14
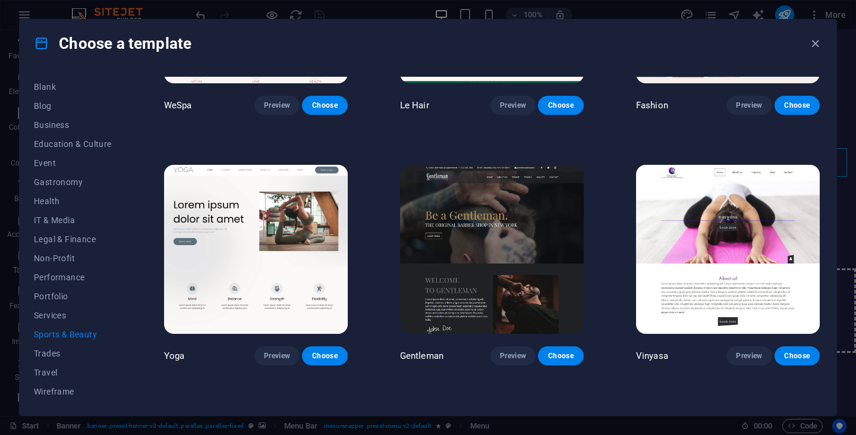
scroll to position [476, 0]
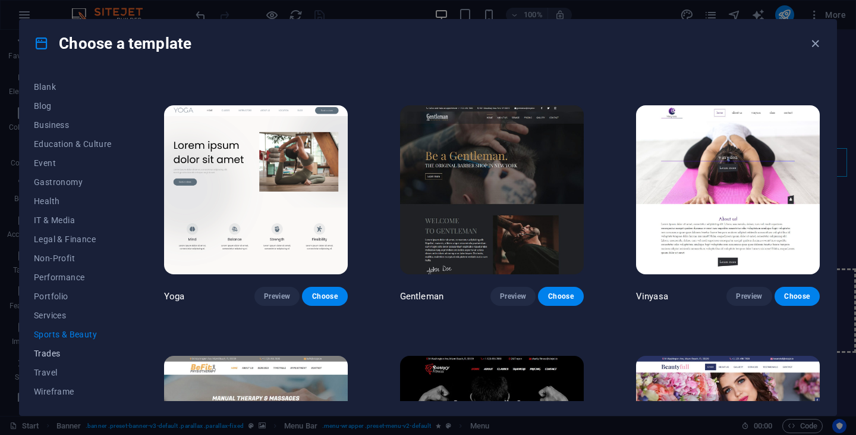
click at [48, 357] on span "Trades" at bounding box center [73, 353] width 78 height 10
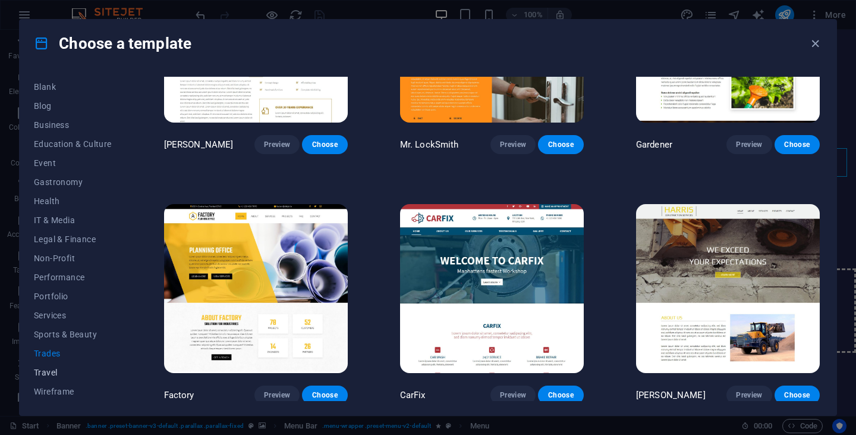
click at [55, 371] on span "Travel" at bounding box center [73, 372] width 78 height 10
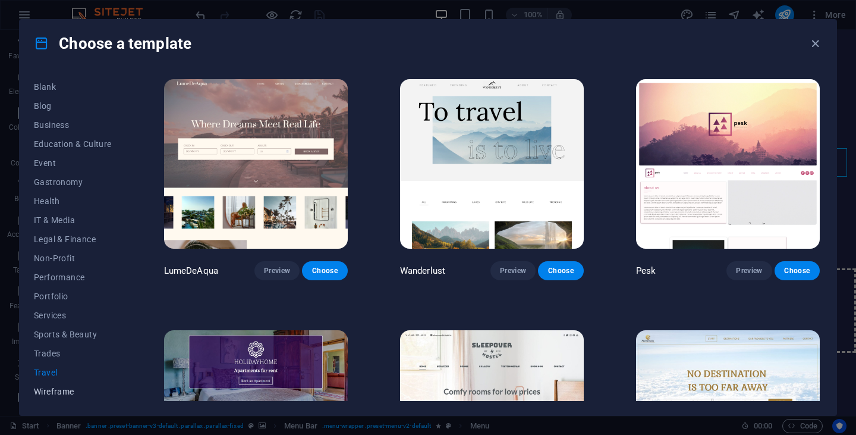
click at [55, 392] on span "Wireframe" at bounding box center [73, 391] width 78 height 10
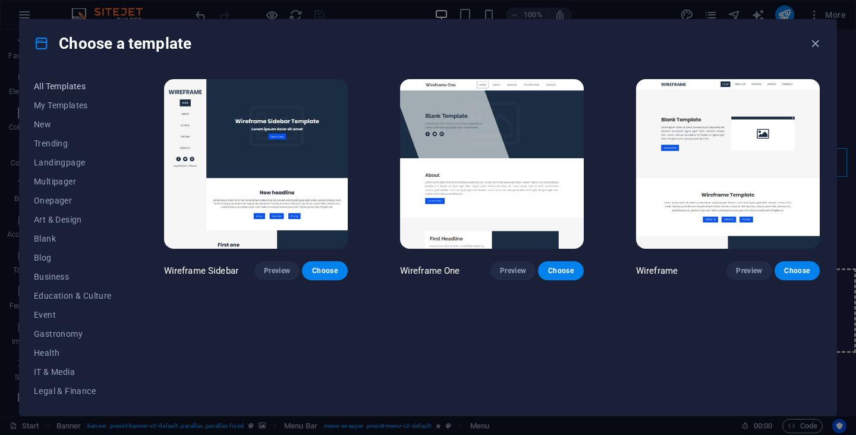
click at [59, 85] on span "All Templates" at bounding box center [73, 86] width 78 height 10
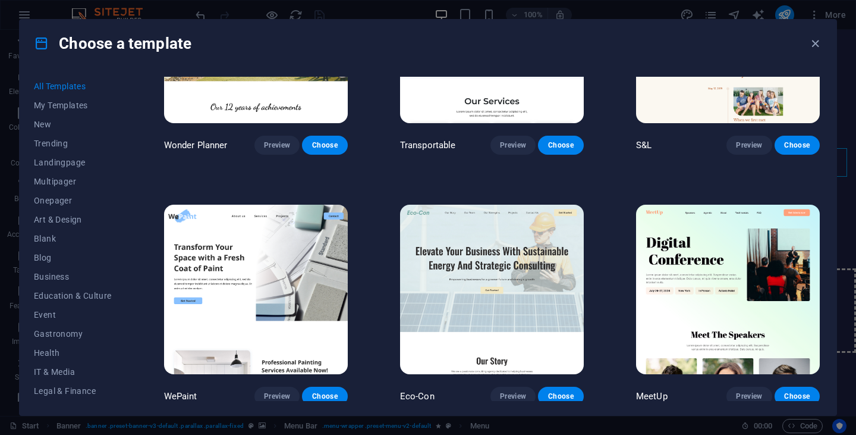
scroll to position [654, 0]
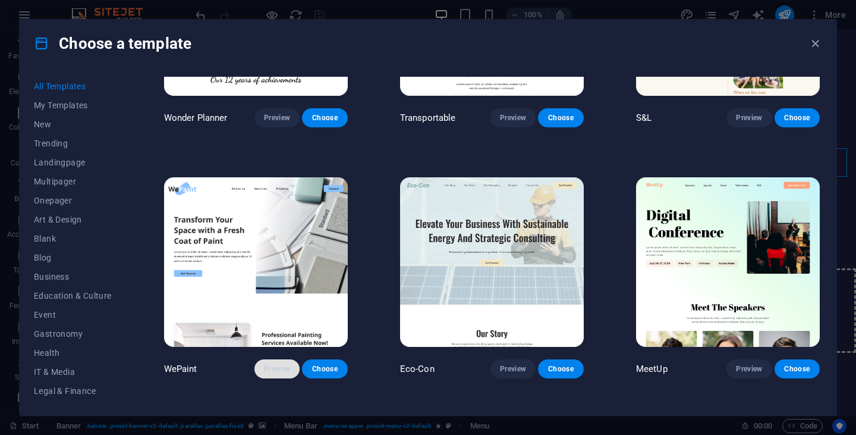
click at [284, 364] on span "Preview" at bounding box center [277, 369] width 26 height 10
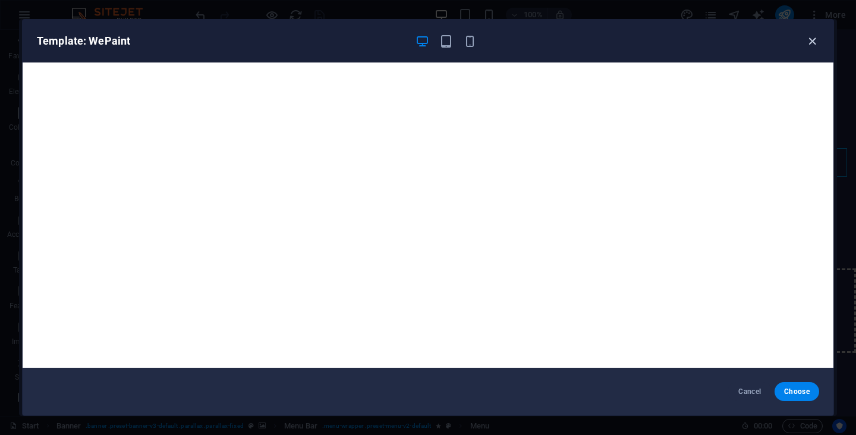
click at [807, 37] on icon "button" at bounding box center [812, 41] width 14 height 14
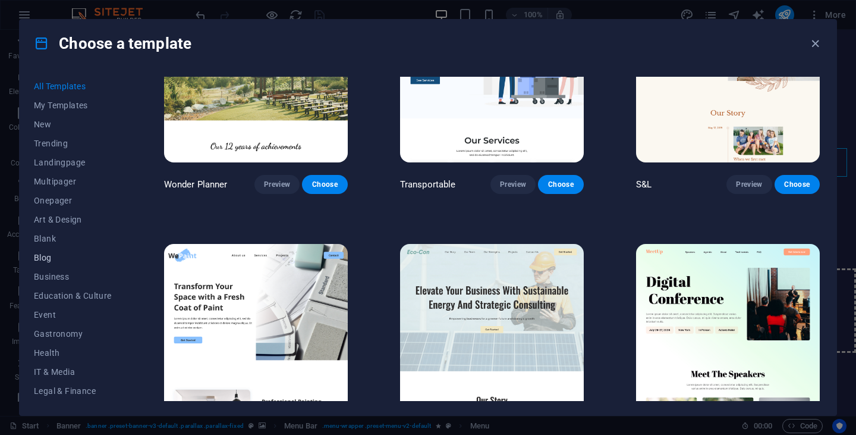
scroll to position [594, 0]
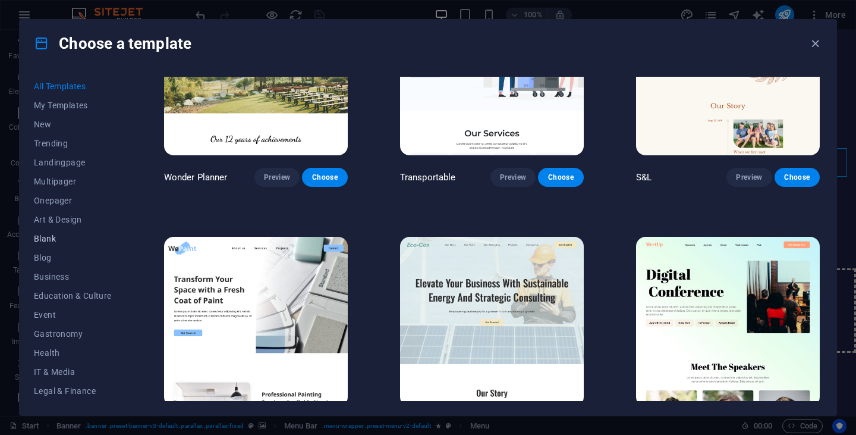
click at [54, 238] on span "Blank" at bounding box center [73, 239] width 78 height 10
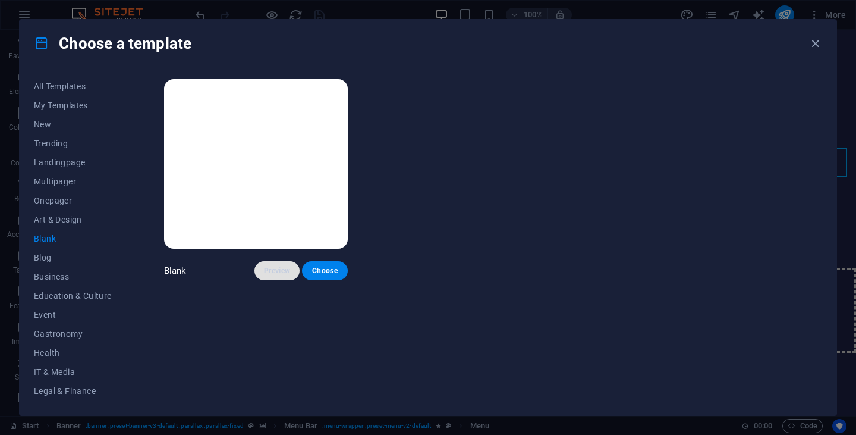
click at [278, 266] on span "Preview" at bounding box center [277, 271] width 26 height 10
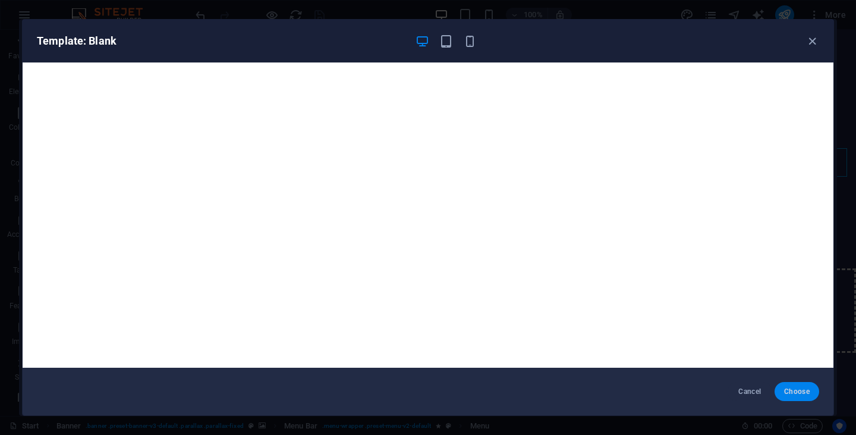
click at [795, 389] on span "Choose" at bounding box center [797, 391] width 26 height 10
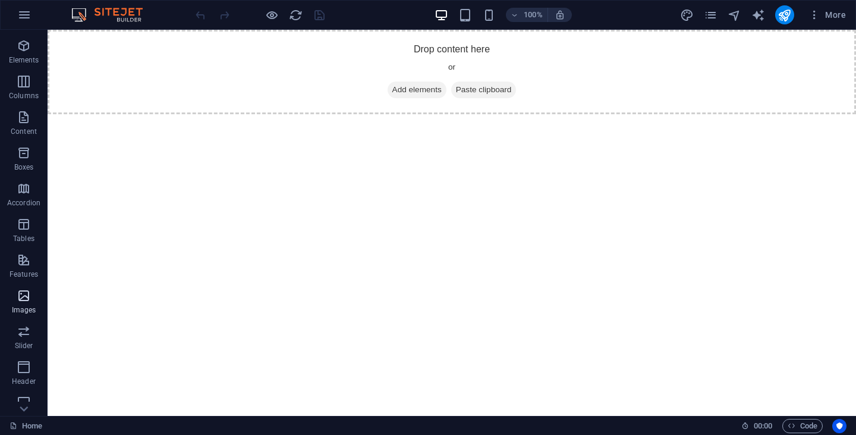
scroll to position [59, 0]
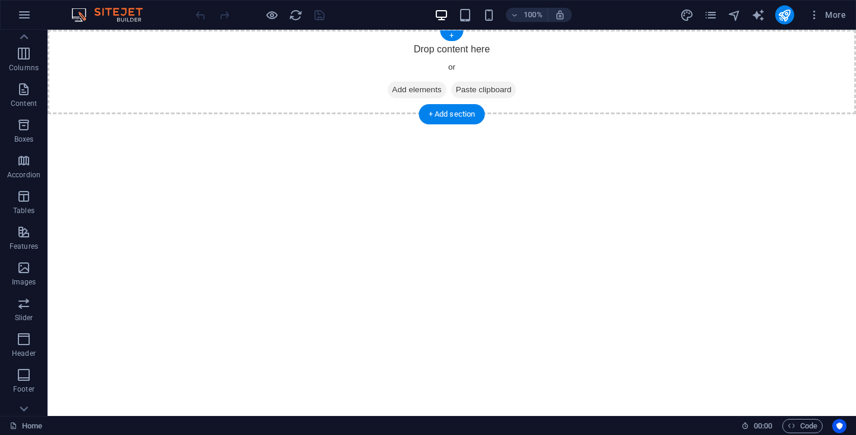
click at [418, 94] on span "Add elements" at bounding box center [417, 89] width 59 height 17
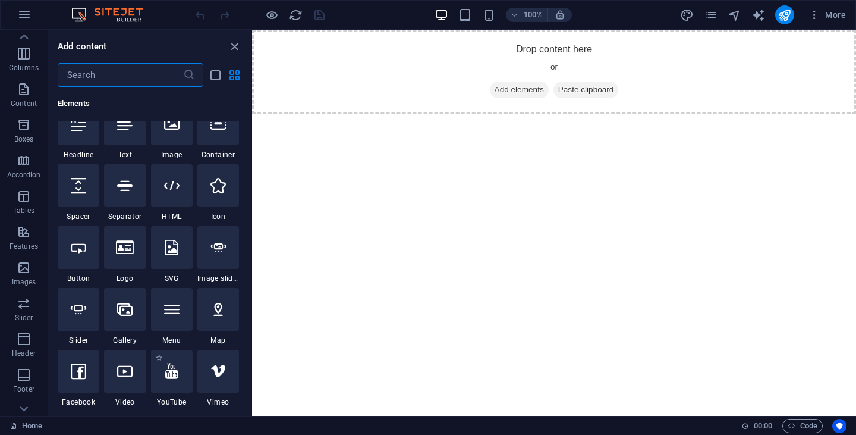
scroll to position [119, 0]
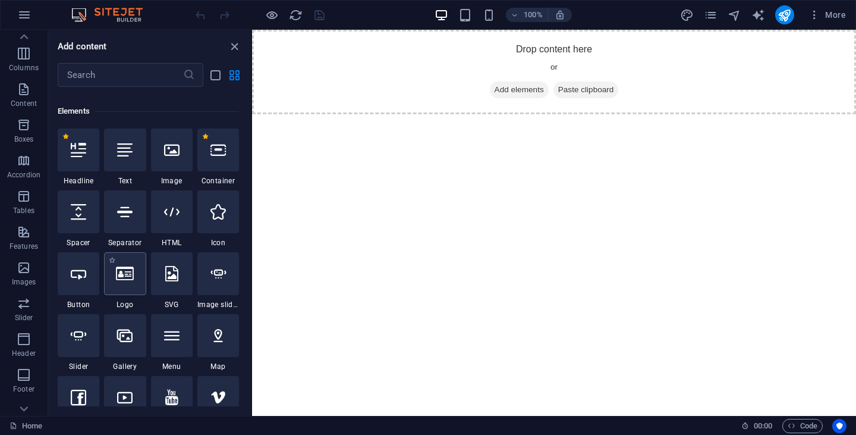
click at [121, 281] on icon at bounding box center [125, 273] width 18 height 15
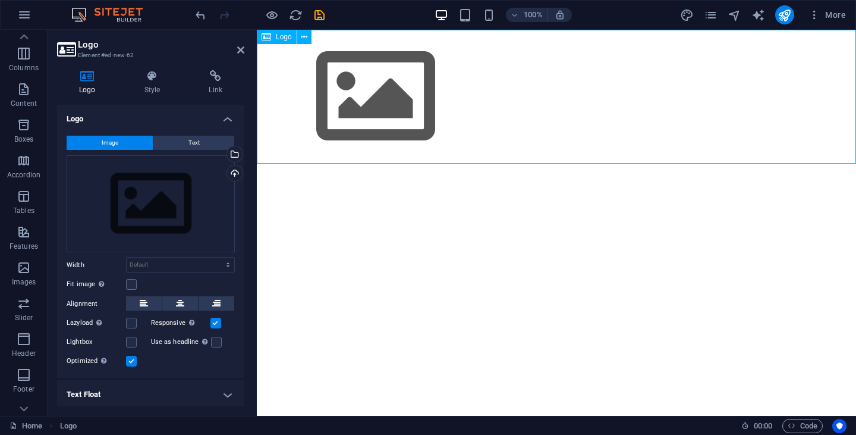
drag, startPoint x: 357, startPoint y: 95, endPoint x: 323, endPoint y: 95, distance: 34.5
click at [323, 95] on div at bounding box center [556, 97] width 599 height 134
drag, startPoint x: 362, startPoint y: 93, endPoint x: 313, endPoint y: 89, distance: 48.9
click at [313, 89] on div at bounding box center [556, 97] width 599 height 134
click at [143, 300] on icon at bounding box center [144, 303] width 8 height 14
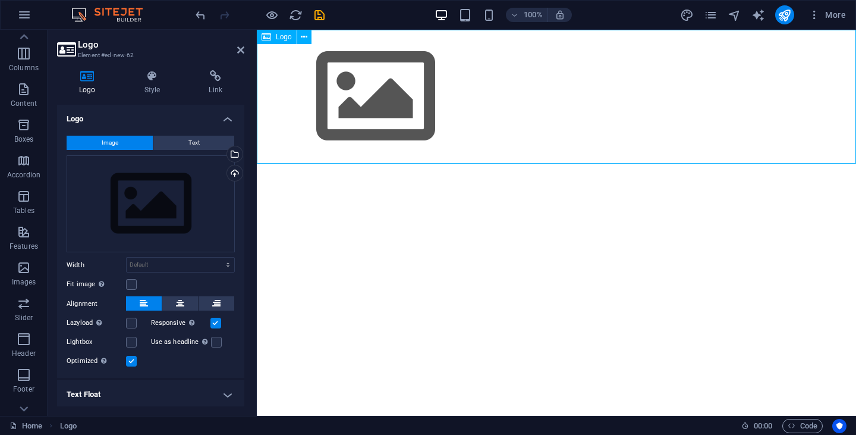
click at [368, 101] on div at bounding box center [556, 97] width 599 height 134
click at [140, 300] on icon at bounding box center [144, 303] width 8 height 14
click at [156, 79] on icon at bounding box center [152, 76] width 60 height 12
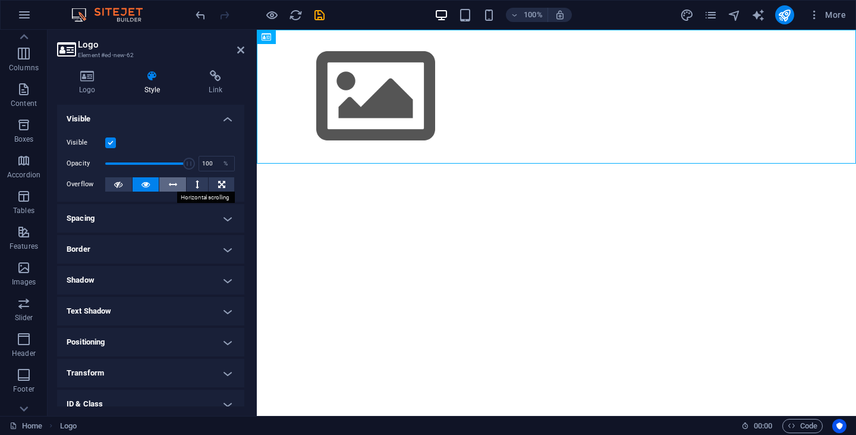
click at [174, 184] on icon at bounding box center [173, 184] width 8 height 14
click at [152, 221] on h4 "Spacing" at bounding box center [150, 218] width 187 height 29
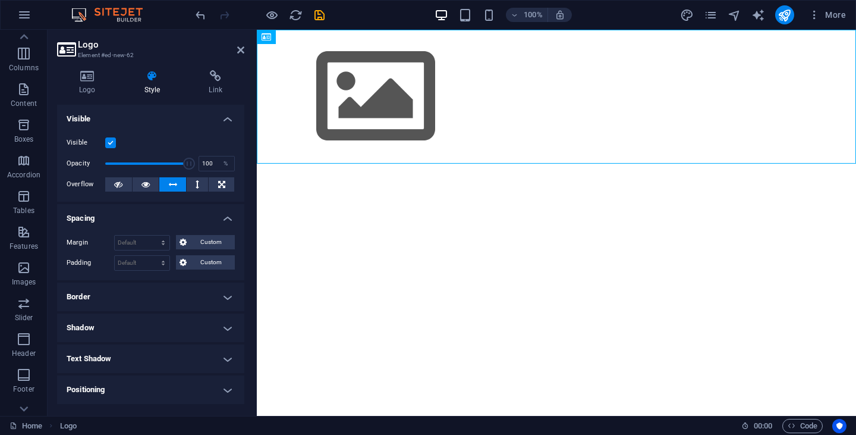
click at [152, 221] on h4 "Spacing" at bounding box center [150, 214] width 187 height 21
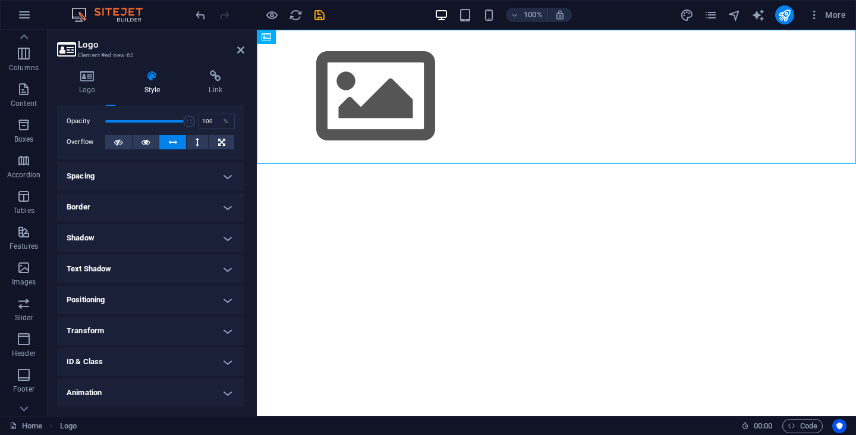
scroll to position [74, 0]
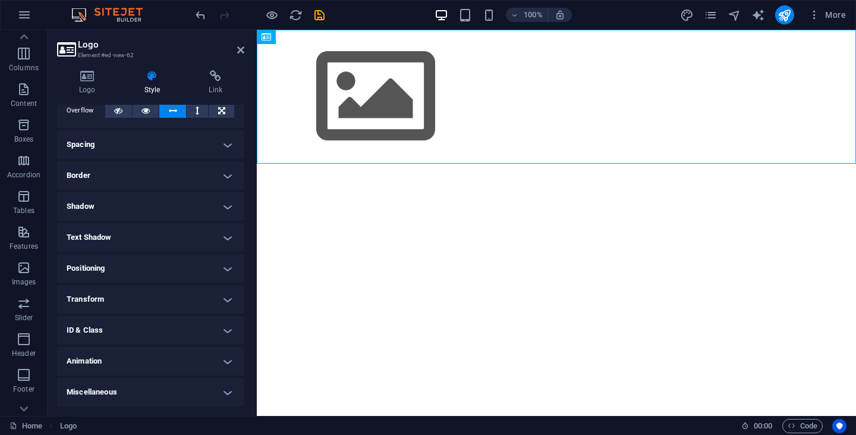
click at [130, 360] on h4 "Animation" at bounding box center [150, 361] width 187 height 29
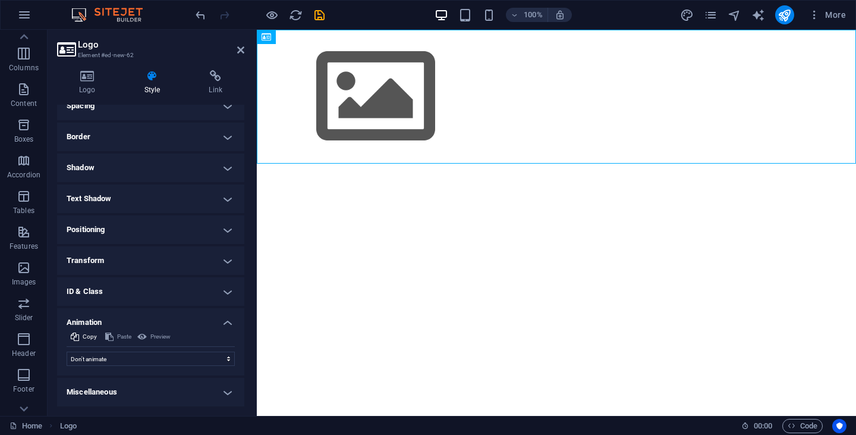
click at [302, 163] on html "Skip to main content" at bounding box center [556, 97] width 599 height 134
click at [241, 51] on icon at bounding box center [240, 50] width 7 height 10
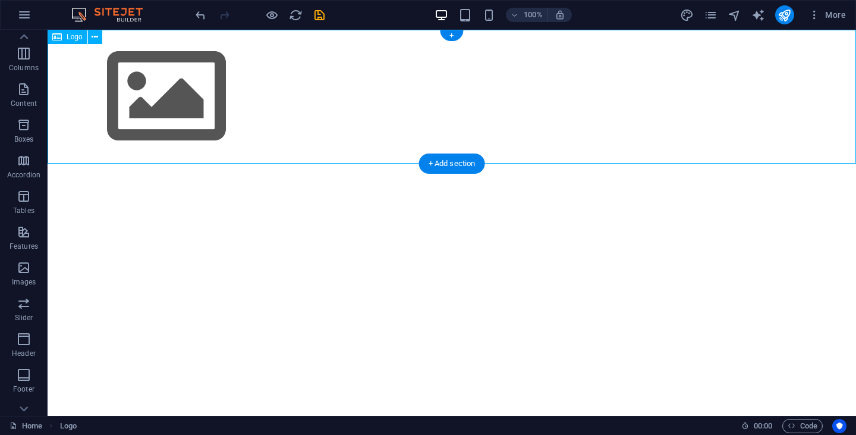
click at [160, 96] on div at bounding box center [452, 97] width 808 height 134
click at [95, 37] on icon at bounding box center [95, 37] width 7 height 12
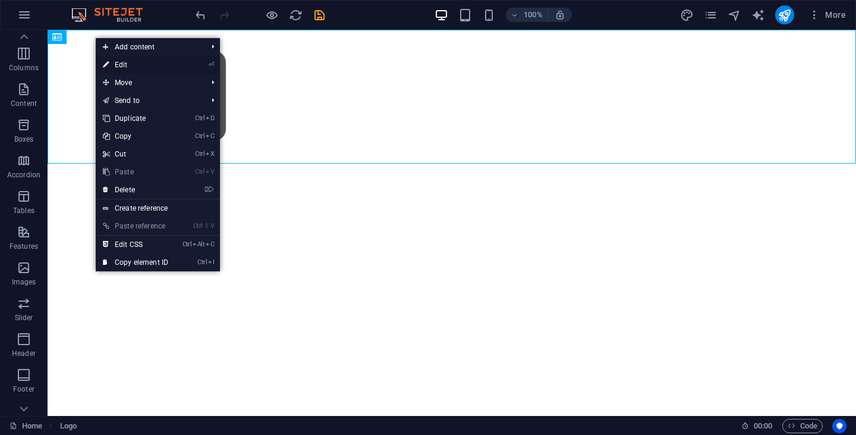
click at [150, 64] on link "⏎ Edit" at bounding box center [136, 65] width 80 height 18
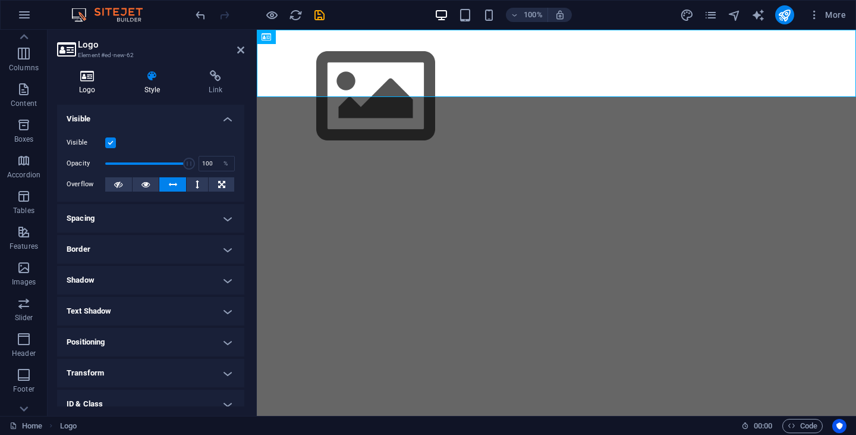
click at [95, 78] on icon at bounding box center [87, 76] width 61 height 12
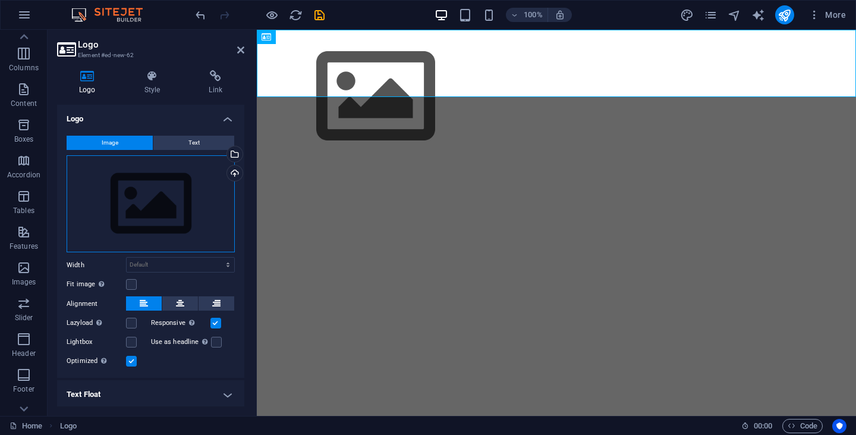
click at [160, 207] on div "Drag files here, click to choose files or select files from Files or our free s…" at bounding box center [151, 203] width 168 height 97
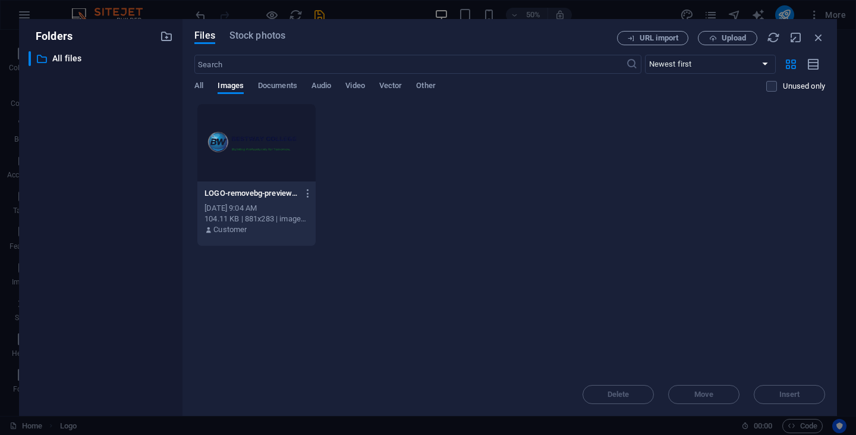
click at [244, 140] on div at bounding box center [256, 142] width 118 height 77
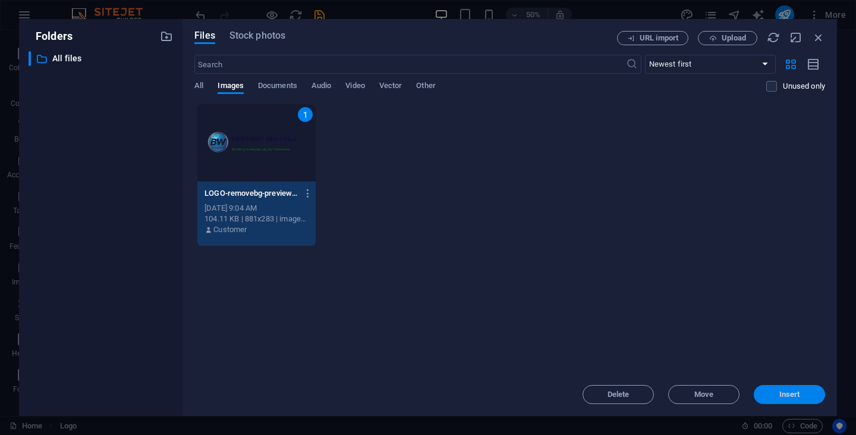
click at [777, 397] on span "Insert" at bounding box center [789, 394] width 62 height 7
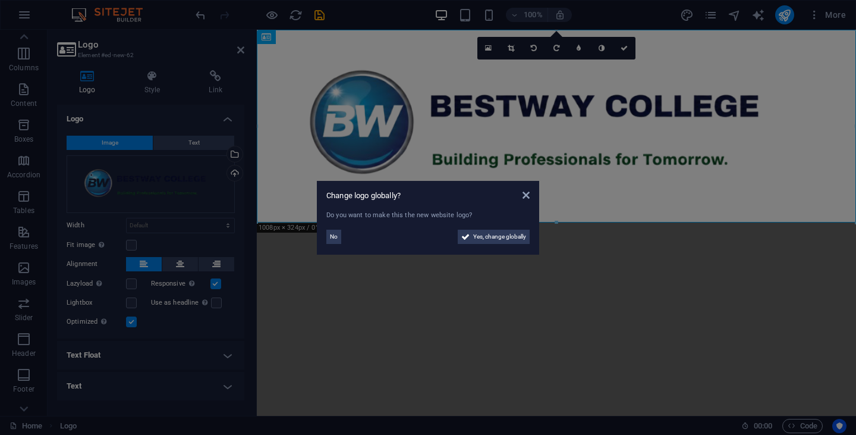
click at [339, 127] on aside "Change logo globally? Do you want to make this the new website logo? No Yes, ch…" at bounding box center [428, 217] width 856 height 435
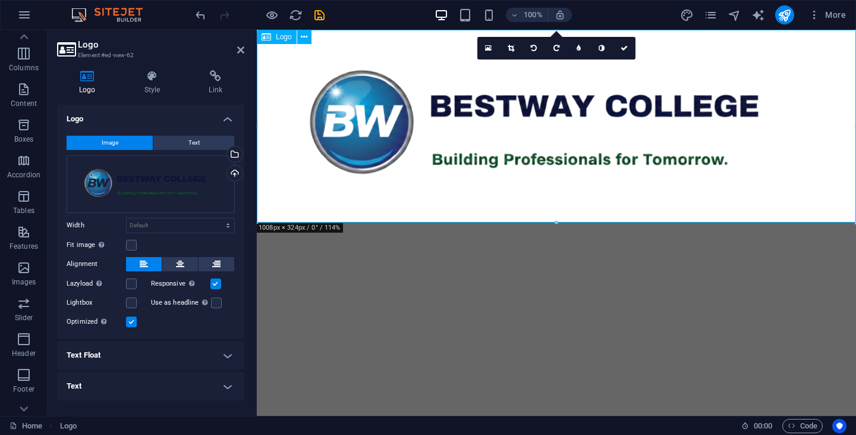
click at [392, 139] on div at bounding box center [556, 126] width 599 height 193
click at [141, 257] on icon at bounding box center [144, 264] width 8 height 14
click at [613, 143] on div at bounding box center [556, 126] width 599 height 193
click at [508, 49] on icon at bounding box center [511, 48] width 7 height 7
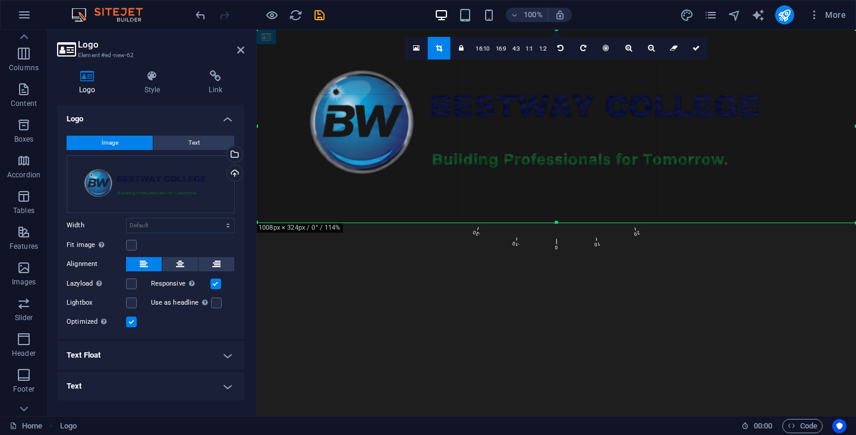
click at [559, 226] on span "0" at bounding box center [557, 132] width 14 height 240
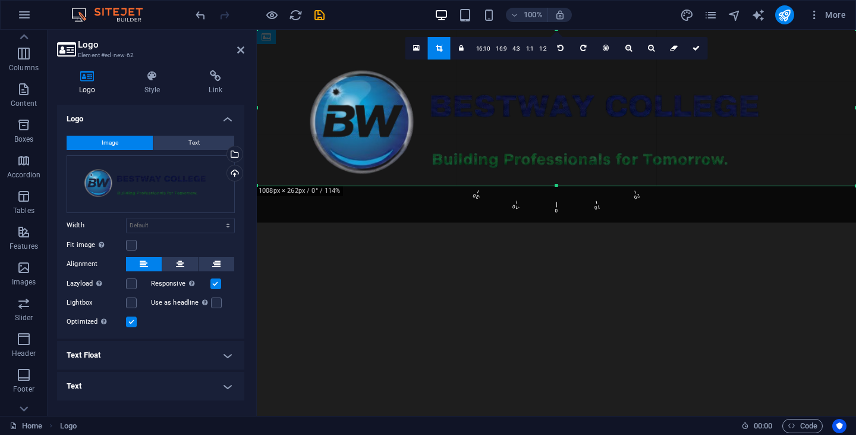
drag, startPoint x: 559, startPoint y: 221, endPoint x: 556, endPoint y: 184, distance: 36.9
click at [556, 184] on div at bounding box center [556, 186] width 599 height 4
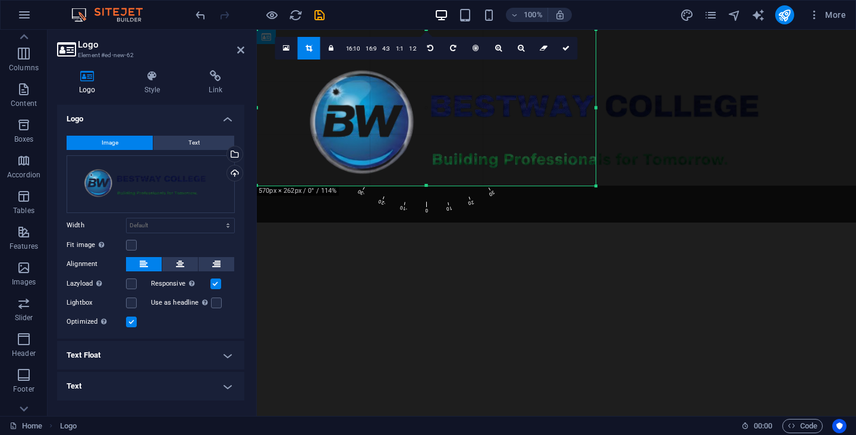
drag, startPoint x: 855, startPoint y: 108, endPoint x: 595, endPoint y: 119, distance: 260.6
click at [595, 119] on div at bounding box center [596, 108] width 4 height 156
click at [550, 185] on html "Skip to main content" at bounding box center [556, 108] width 599 height 156
click at [239, 46] on icon at bounding box center [240, 50] width 7 height 10
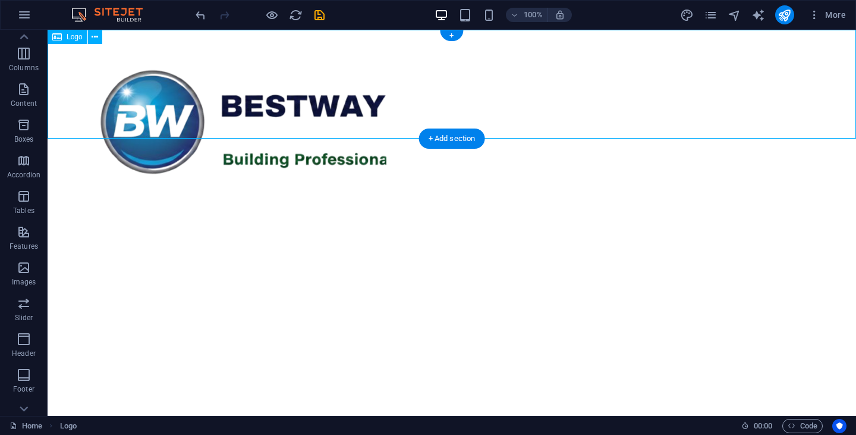
click at [260, 95] on div at bounding box center [452, 107] width 808 height 155
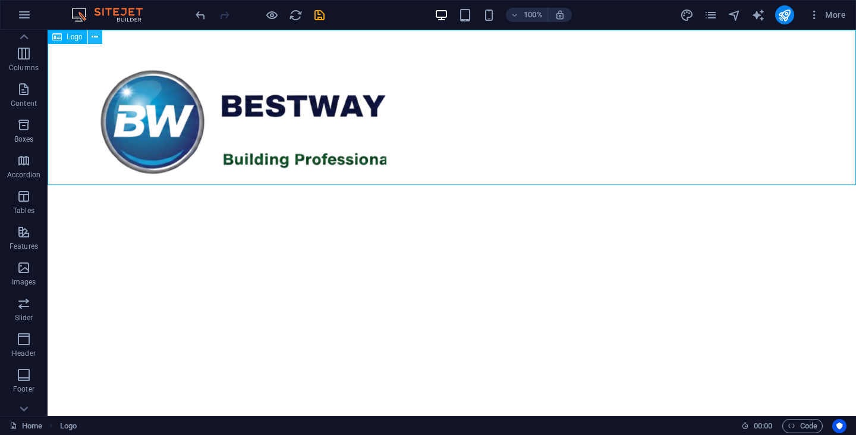
click at [100, 38] on button at bounding box center [95, 37] width 14 height 14
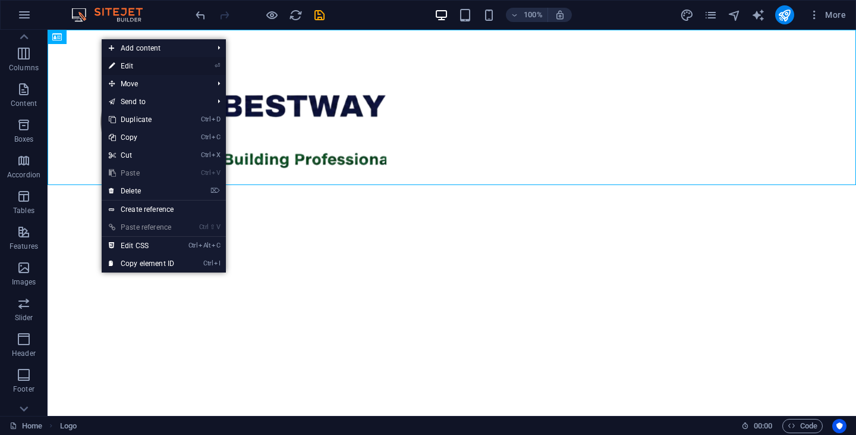
click at [152, 67] on link "⏎ Edit" at bounding box center [142, 66] width 80 height 18
select select "px"
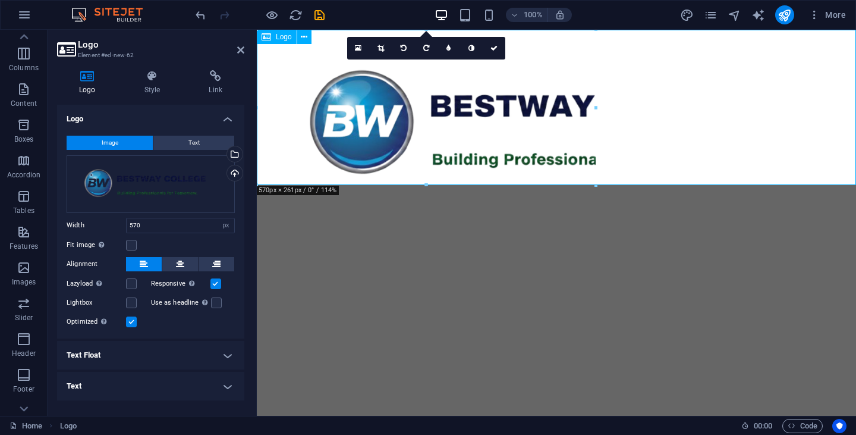
click at [467, 99] on div at bounding box center [556, 107] width 599 height 155
click at [383, 48] on icon at bounding box center [380, 48] width 7 height 7
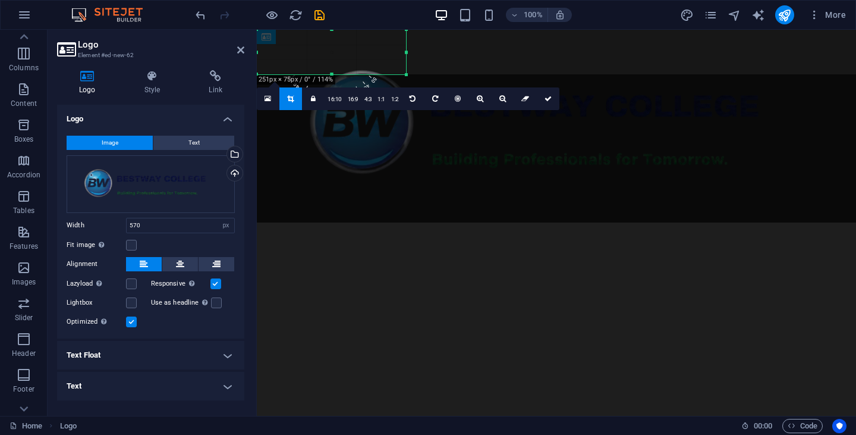
drag, startPoint x: 595, startPoint y: 184, endPoint x: 405, endPoint y: 73, distance: 219.5
click at [405, 73] on div at bounding box center [406, 74] width 7 height 7
drag, startPoint x: 406, startPoint y: 52, endPoint x: 392, endPoint y: 50, distance: 13.8
click at [392, 50] on div at bounding box center [393, 52] width 4 height 45
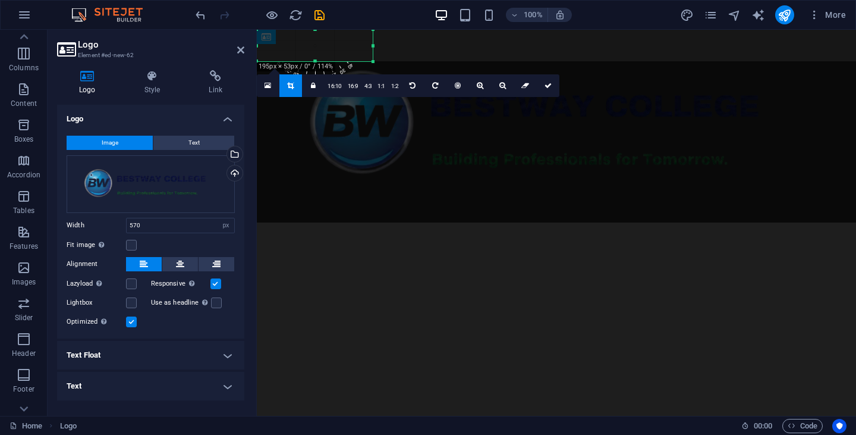
drag, startPoint x: 391, startPoint y: 73, endPoint x: 371, endPoint y: 60, distance: 23.6
click at [371, 60] on div at bounding box center [373, 61] width 7 height 7
click at [474, 61] on html "Skip to main content" at bounding box center [556, 46] width 599 height 32
click at [237, 48] on icon at bounding box center [240, 50] width 7 height 10
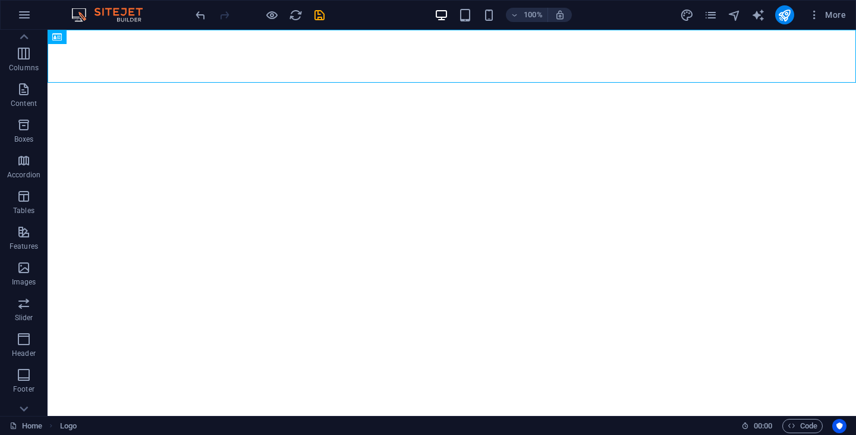
click at [359, 61] on html "Skip to main content" at bounding box center [452, 46] width 808 height 32
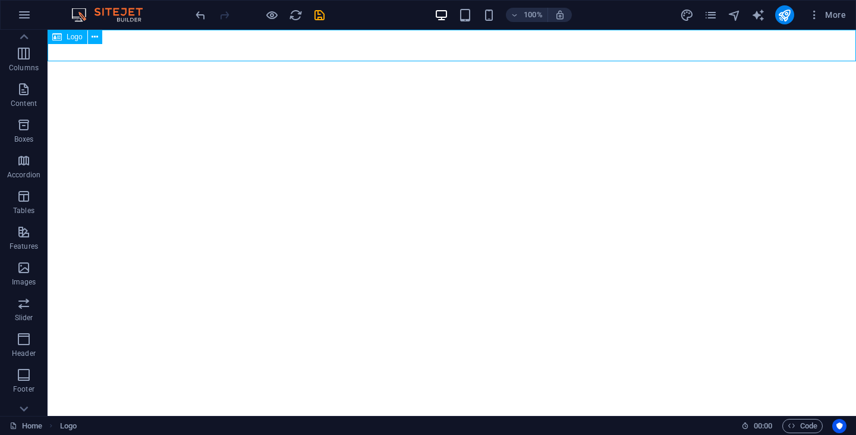
click at [76, 37] on span "Logo" at bounding box center [75, 36] width 16 height 7
click at [97, 40] on icon at bounding box center [95, 37] width 7 height 12
click at [429, 61] on html "Skip to main content" at bounding box center [452, 46] width 808 height 32
click at [73, 37] on span "Logo" at bounding box center [75, 36] width 16 height 7
click at [95, 37] on icon at bounding box center [95, 37] width 7 height 12
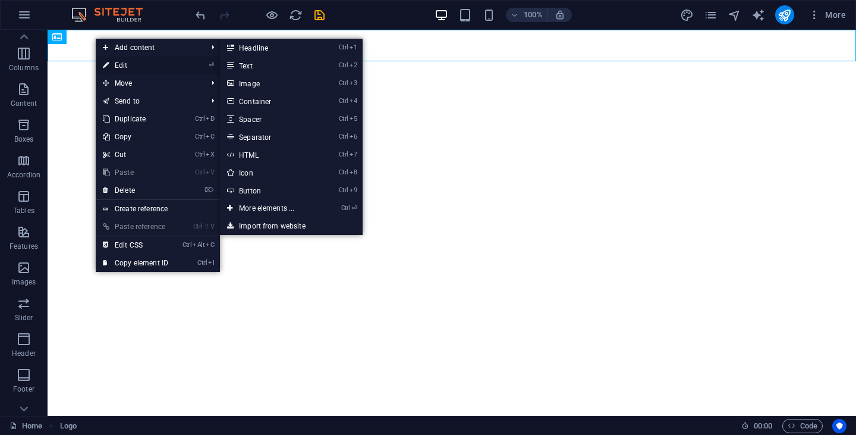
click at [128, 67] on link "⏎ Edit" at bounding box center [136, 65] width 80 height 18
select select "px"
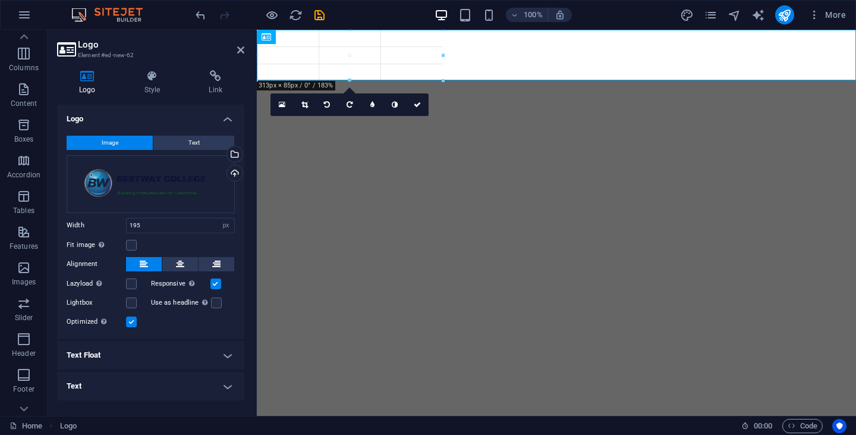
drag, startPoint x: 373, startPoint y: 62, endPoint x: 389, endPoint y: 81, distance: 24.9
type input "312"
click at [452, 80] on html "Skip to main content" at bounding box center [556, 55] width 599 height 50
click at [282, 107] on icon at bounding box center [281, 104] width 7 height 8
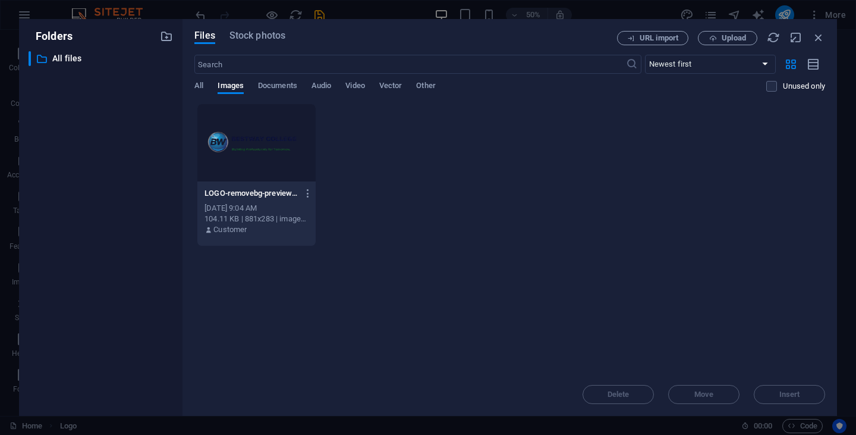
click at [269, 133] on div at bounding box center [256, 142] width 118 height 77
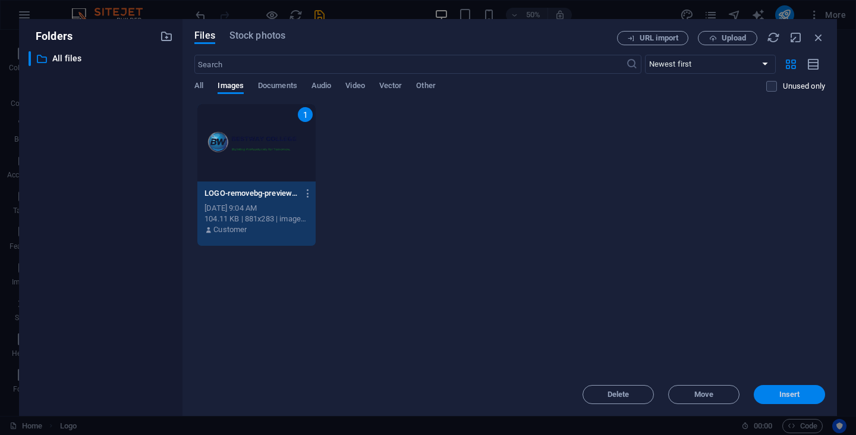
click at [798, 392] on span "Insert" at bounding box center [789, 394] width 21 height 7
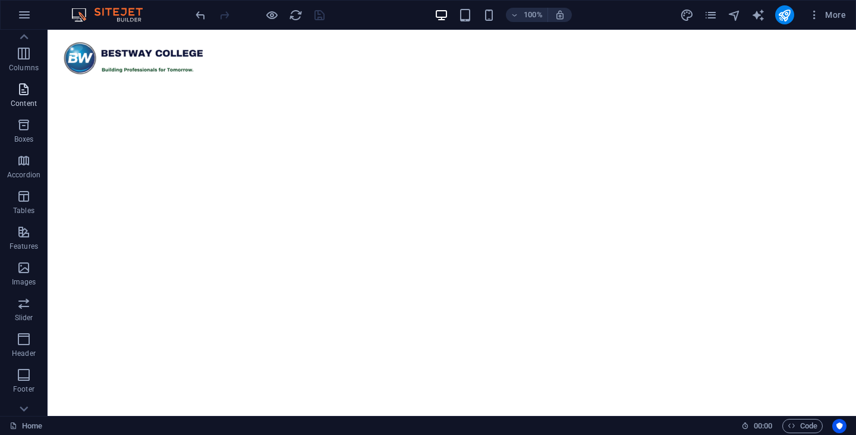
click at [26, 100] on p "Content" at bounding box center [24, 104] width 26 height 10
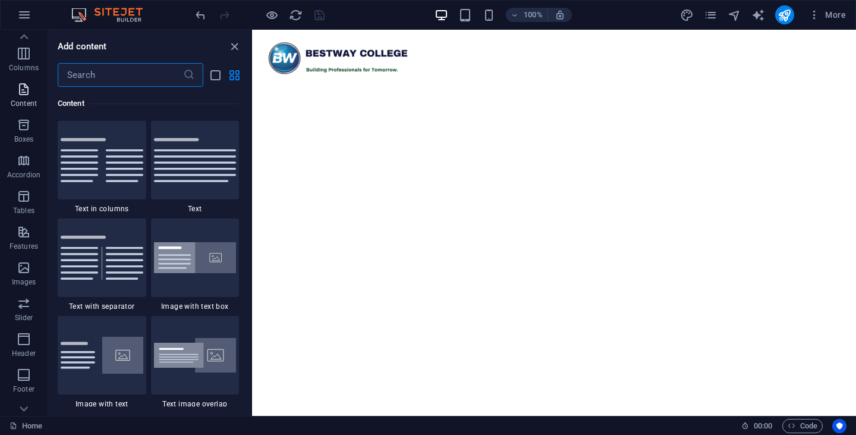
scroll to position [2080, 0]
click at [19, 351] on p "Header" at bounding box center [24, 353] width 24 height 10
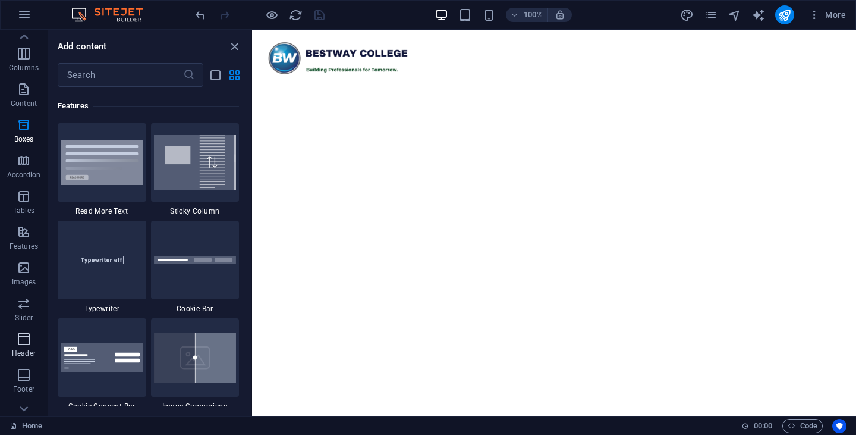
scroll to position [7158, 0]
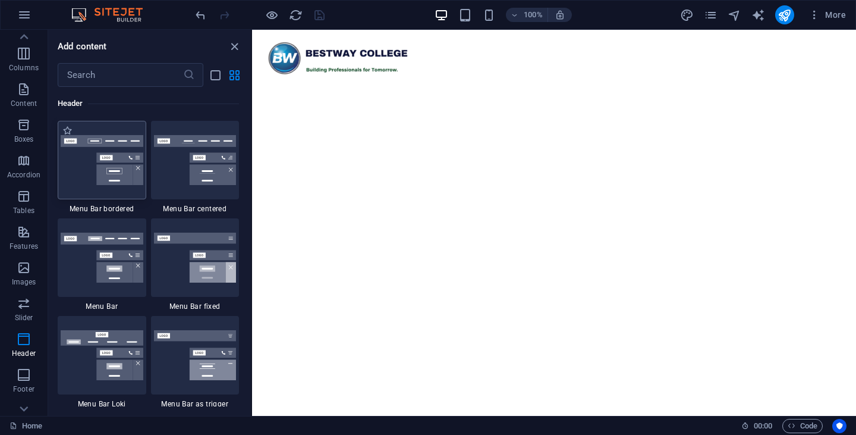
click at [98, 163] on img at bounding box center [102, 160] width 83 height 50
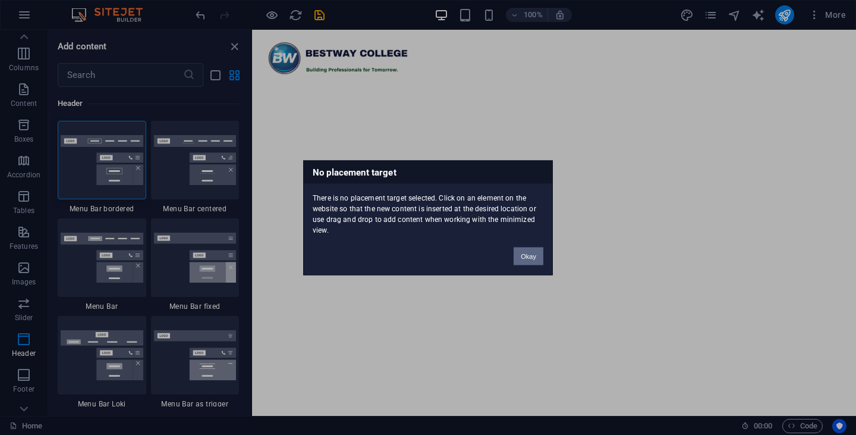
click at [536, 263] on button "Okay" at bounding box center [529, 256] width 30 height 18
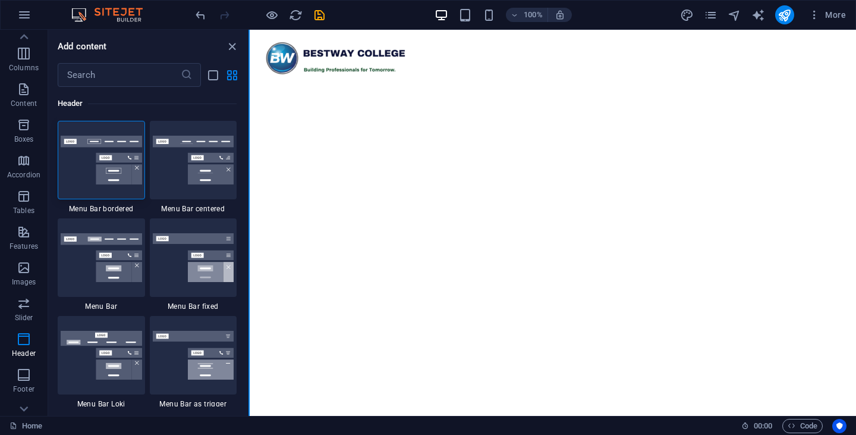
drag, startPoint x: 251, startPoint y: 285, endPoint x: 247, endPoint y: 313, distance: 28.2
click at [248, 328] on section "Favorites Elements Columns Content Boxes Accordion Tables Features Images Slide…" at bounding box center [428, 223] width 856 height 386
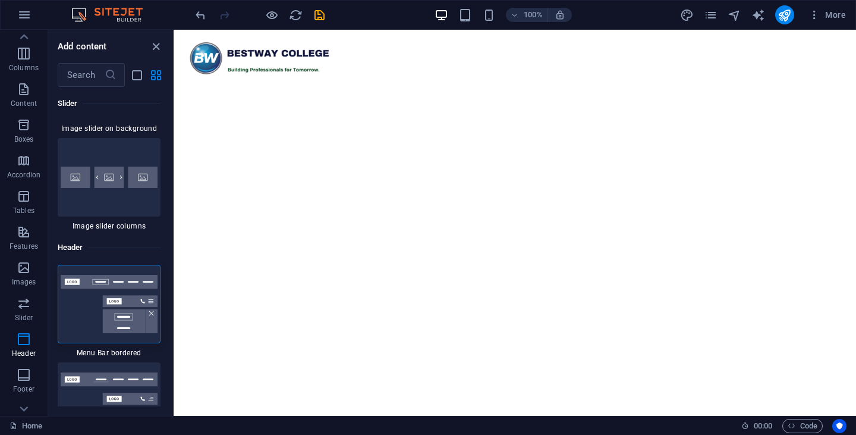
scroll to position [13572, 0]
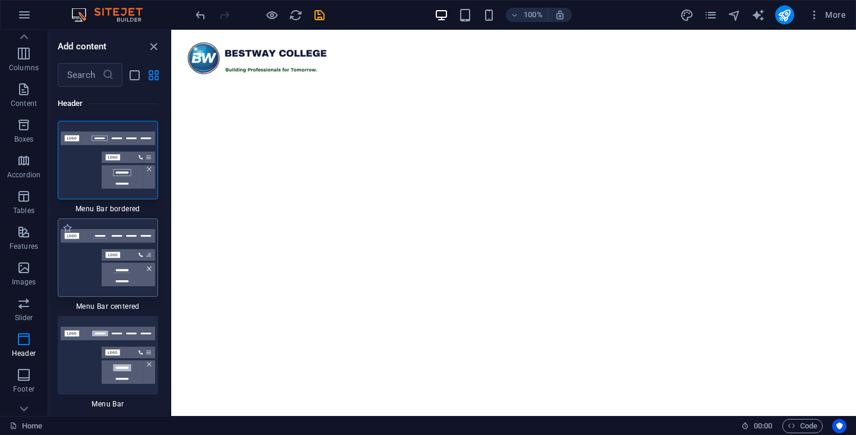
drag, startPoint x: 248, startPoint y: 288, endPoint x: 140, endPoint y: 280, distance: 107.9
click at [140, 280] on div "Favorites Elements Columns Content Boxes Accordion Tables Features Images Slide…" at bounding box center [85, 223] width 171 height 386
click at [133, 77] on icon "list-view" at bounding box center [135, 75] width 14 height 14
click at [156, 77] on icon "grid-view" at bounding box center [154, 75] width 14 height 14
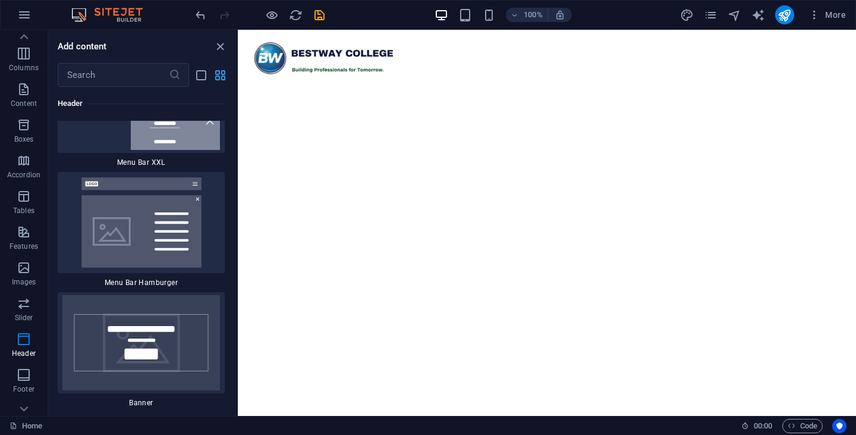
scroll to position [13980, 0]
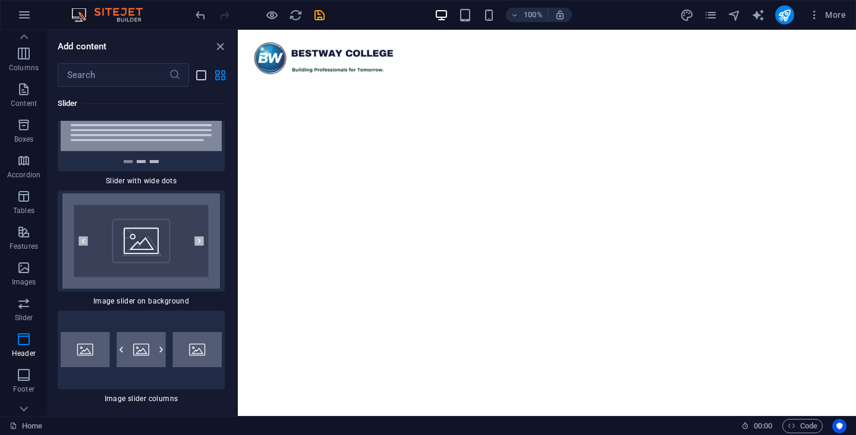
click at [200, 79] on icon "list-view" at bounding box center [201, 75] width 14 height 14
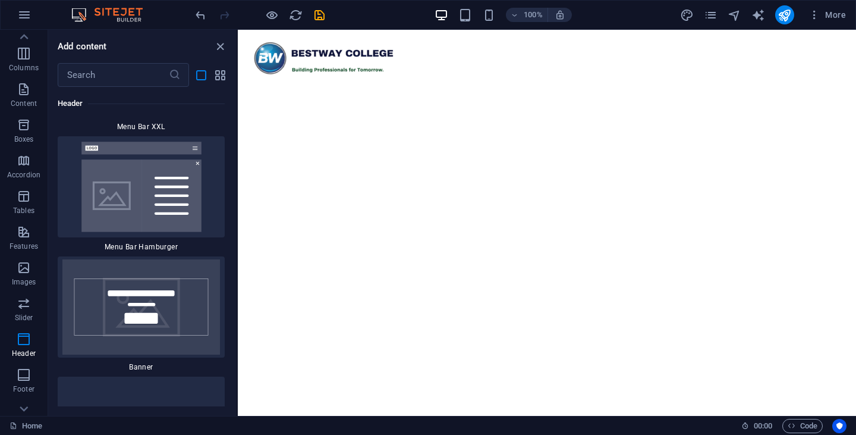
scroll to position [17233, 0]
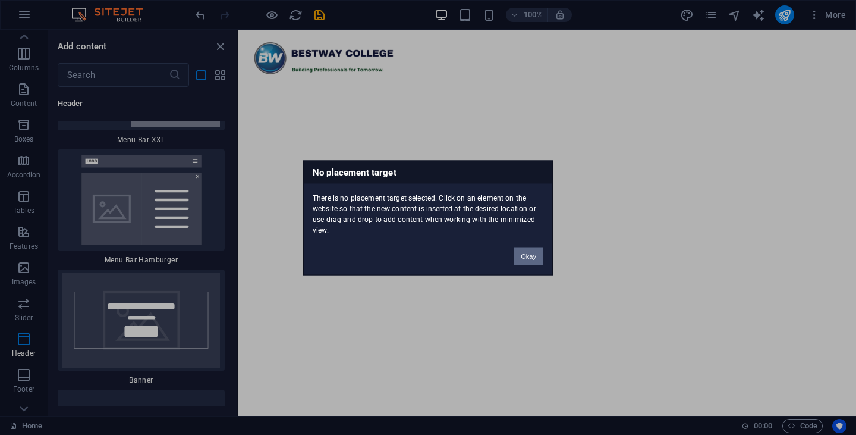
click at [531, 247] on button "Okay" at bounding box center [529, 256] width 30 height 18
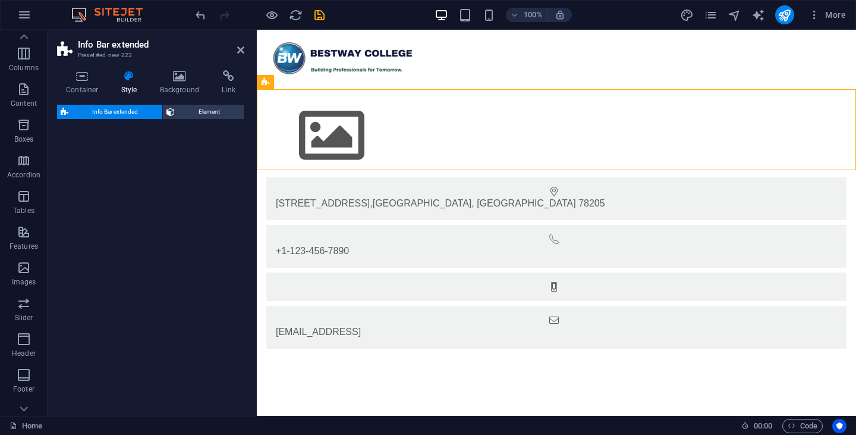
select select "rem"
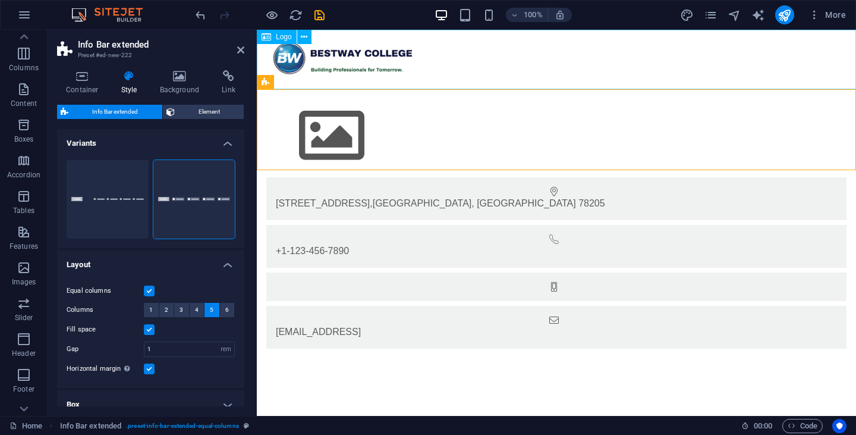
click at [298, 62] on div at bounding box center [556, 59] width 599 height 59
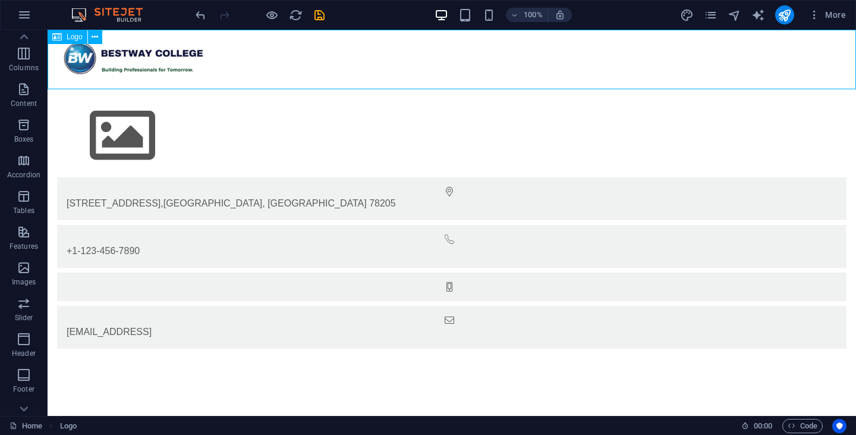
click at [171, 54] on div at bounding box center [452, 59] width 808 height 59
click at [79, 51] on div at bounding box center [452, 59] width 808 height 59
click at [95, 37] on icon at bounding box center [95, 37] width 7 height 12
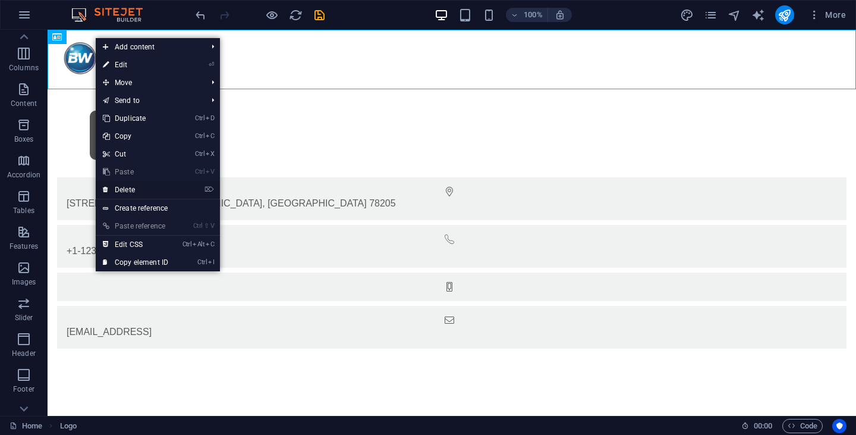
click at [140, 188] on link "⌦ Delete" at bounding box center [136, 190] width 80 height 18
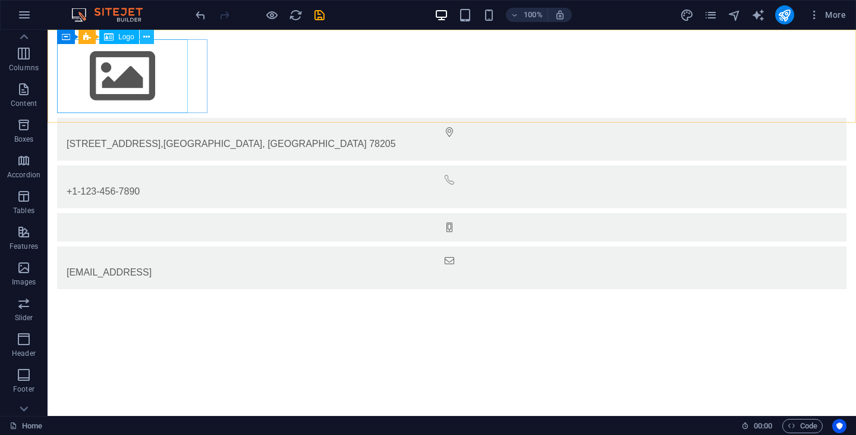
click at [152, 36] on button at bounding box center [147, 37] width 14 height 14
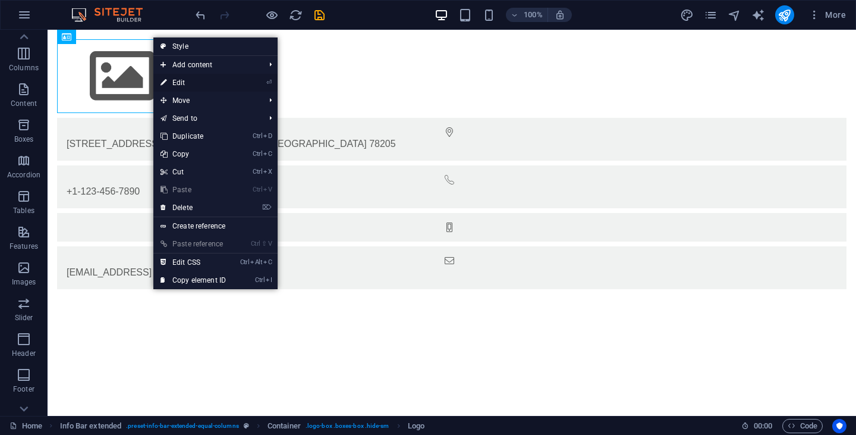
click at [187, 81] on link "⏎ Edit" at bounding box center [193, 83] width 80 height 18
select select "px"
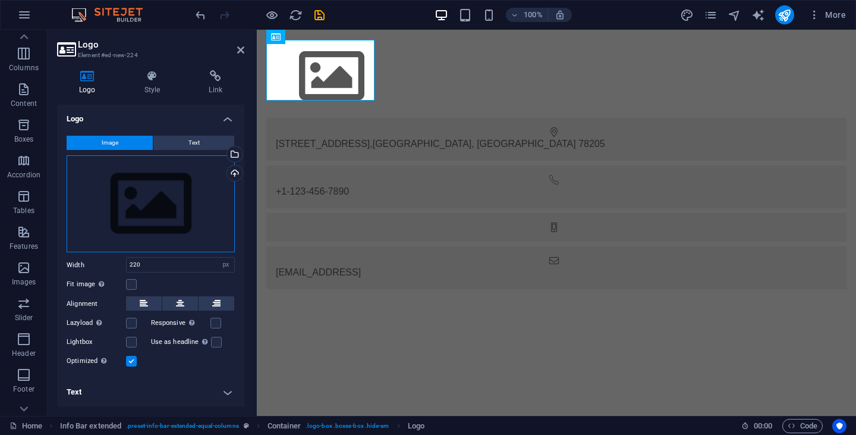
click at [163, 206] on div "Drag files here, click to choose files or select files from Files or our free s…" at bounding box center [151, 203] width 168 height 97
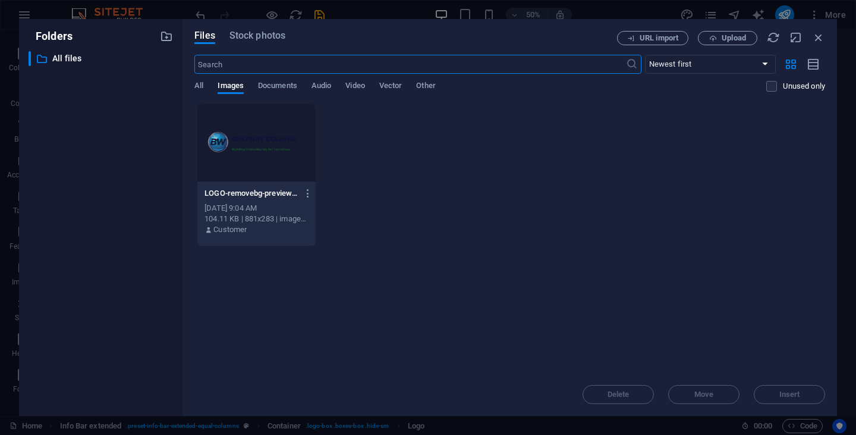
click at [256, 150] on div at bounding box center [256, 142] width 118 height 77
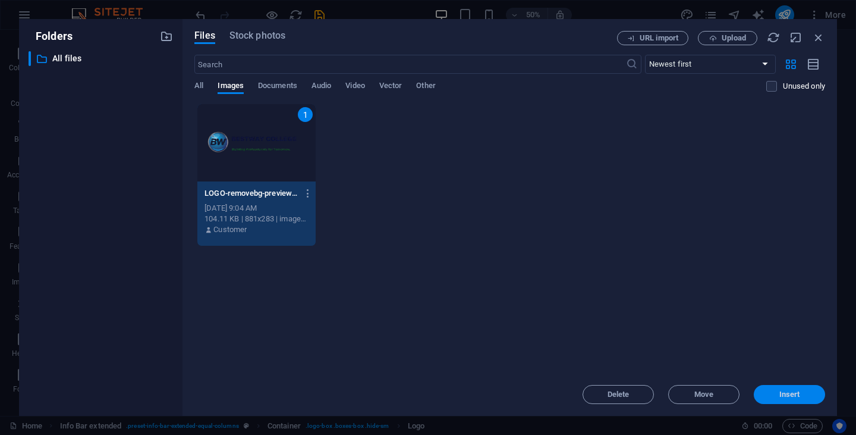
click at [788, 391] on span "Insert" at bounding box center [789, 394] width 21 height 7
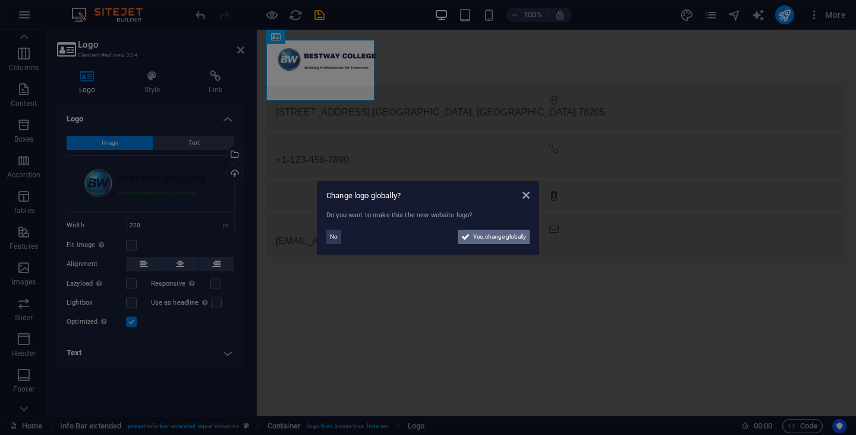
click at [480, 239] on span "Yes, change globally" at bounding box center [499, 236] width 53 height 14
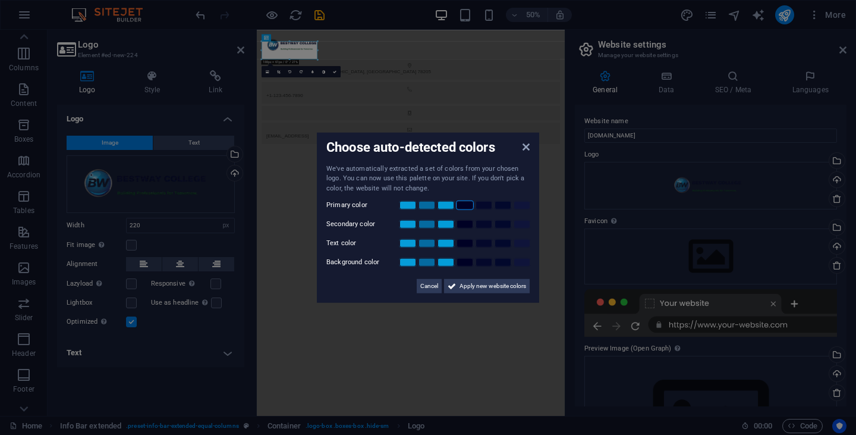
click at [471, 205] on link at bounding box center [465, 205] width 18 height 10
click at [406, 225] on link at bounding box center [408, 224] width 18 height 10
click at [465, 242] on link at bounding box center [465, 243] width 18 height 10
click at [475, 289] on span "Apply new website colors" at bounding box center [492, 286] width 67 height 14
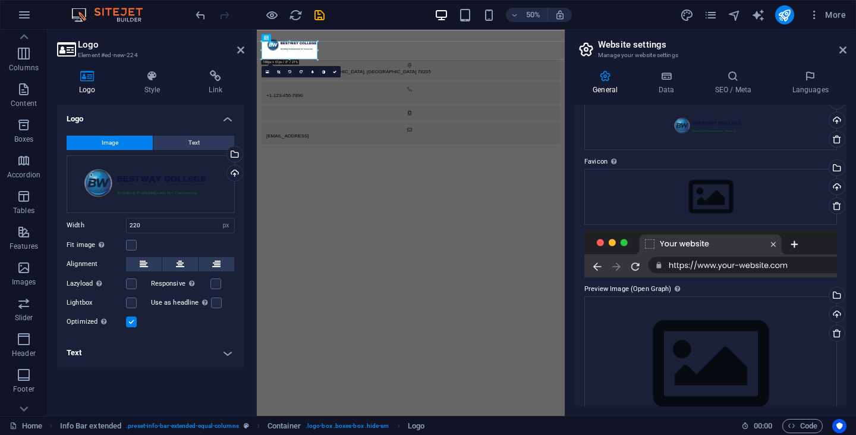
scroll to position [95, 0]
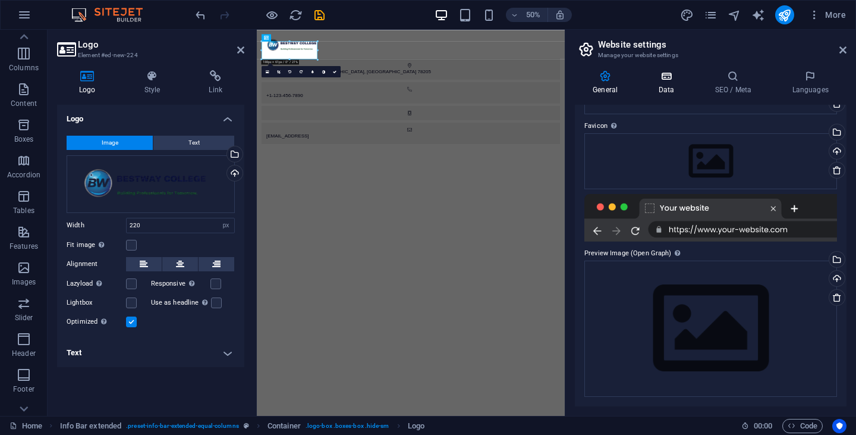
click at [665, 88] on h4 "Data" at bounding box center [668, 82] width 56 height 25
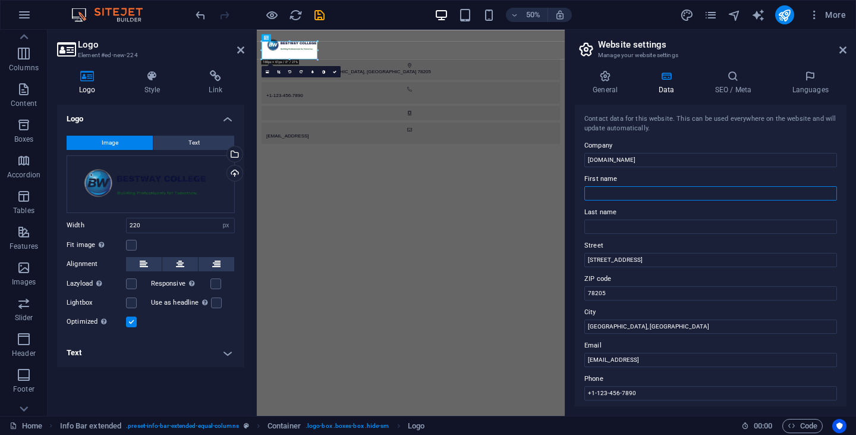
click at [628, 192] on input "First name" at bounding box center [710, 193] width 253 height 14
type input "Mbuseni"
type input "Ngwenya"
click at [634, 260] on input "300 Alamo Plaza" at bounding box center [710, 260] width 253 height 14
drag, startPoint x: 643, startPoint y: 259, endPoint x: 566, endPoint y: 260, distance: 76.1
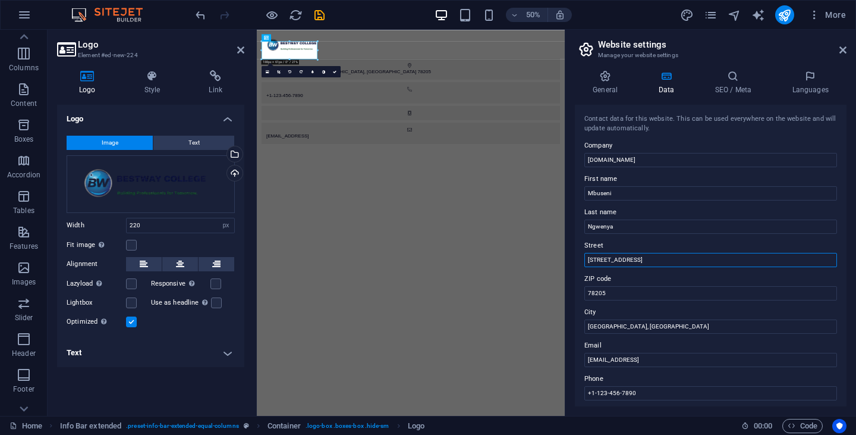
click at [566, 260] on aside "Website settings Manage your website settings General Data SEO / Meta Languages…" at bounding box center [710, 223] width 291 height 386
click at [615, 294] on input "78205" at bounding box center [710, 293] width 253 height 14
drag, startPoint x: 615, startPoint y: 294, endPoint x: 581, endPoint y: 294, distance: 33.3
click at [581, 294] on div "Contact data for this website. This can be used everywhere on the website and w…" at bounding box center [711, 255] width 272 height 301
click at [735, 262] on input "40 Stuart Street, Intabazwe, Harrismith, South Africa" at bounding box center [710, 260] width 253 height 14
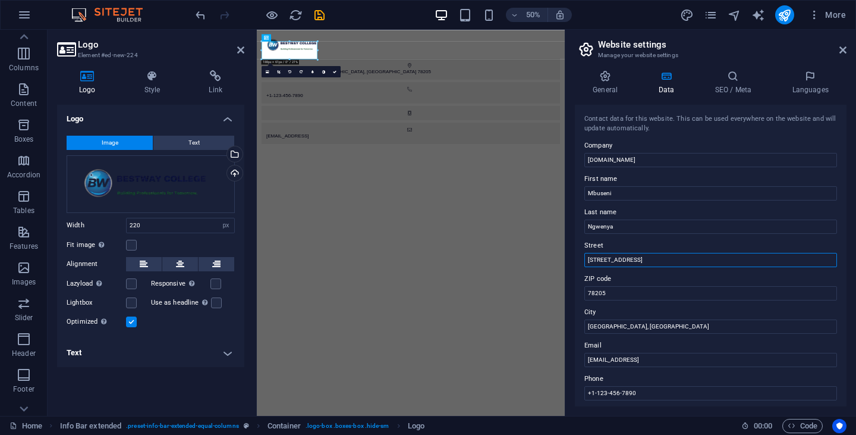
drag, startPoint x: 735, startPoint y: 262, endPoint x: 637, endPoint y: 262, distance: 98.1
click at [637, 262] on input "40 Stuart Street, Intabazwe, Harrismith, South Africa" at bounding box center [710, 260] width 253 height 14
type input "40 Stuart Street"
drag, startPoint x: 891, startPoint y: 320, endPoint x: 843, endPoint y: 556, distance: 240.8
drag, startPoint x: 609, startPoint y: 289, endPoint x: 581, endPoint y: 290, distance: 27.9
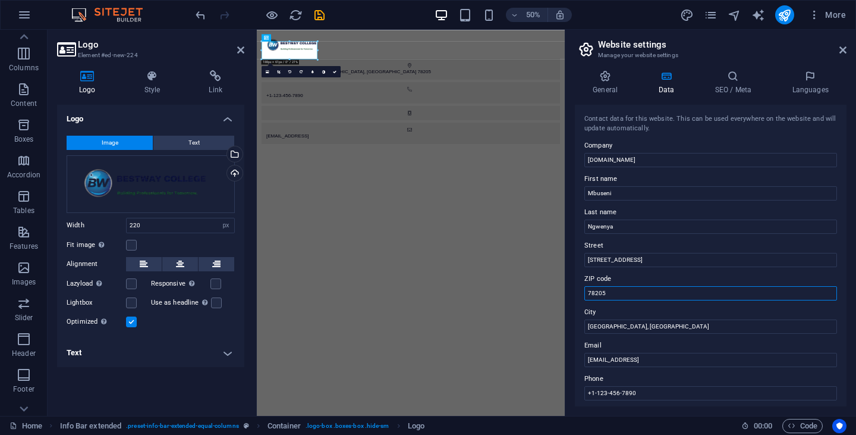
click at [581, 290] on div "Contact data for this website. This can be used everywhere on the website and w…" at bounding box center [711, 255] width 272 height 301
type input "9880"
click at [634, 328] on input "San Antonio, TX" at bounding box center [710, 326] width 253 height 14
drag, startPoint x: 640, startPoint y: 328, endPoint x: 586, endPoint y: 328, distance: 53.5
click at [586, 328] on input "San Antonio, TX" at bounding box center [710, 326] width 253 height 14
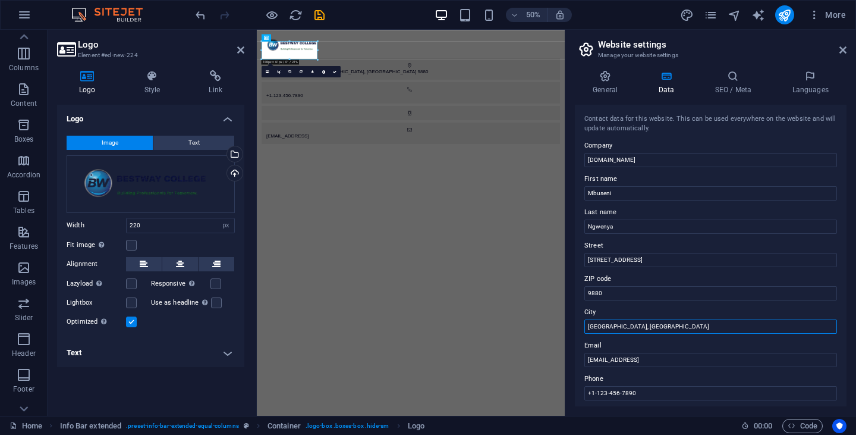
paste input "Intabazwe, Harrismith, South Africa"
type input "Intabazwe, Harrismith, South Africa"
drag, startPoint x: 732, startPoint y: 361, endPoint x: 579, endPoint y: 360, distance: 152.8
click at [579, 360] on div "Contact data for this website. This can be used everywhere on the website and w…" at bounding box center [711, 255] width 272 height 301
type input "mbuseni@bestwaycollege.co.za"
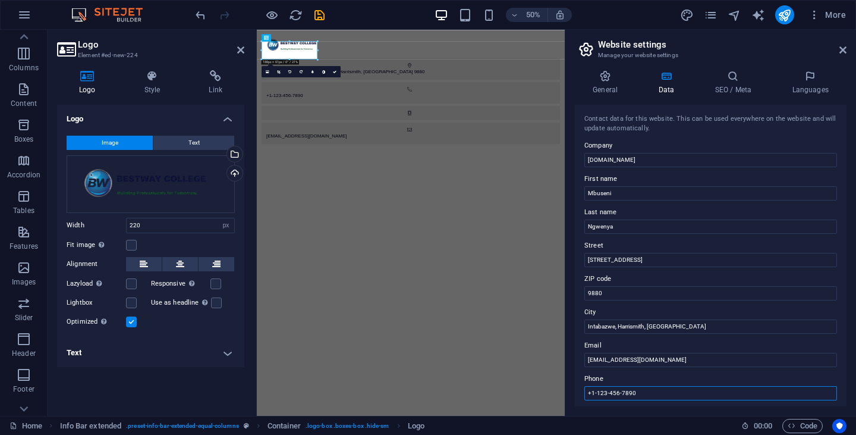
scroll to position [24, 0]
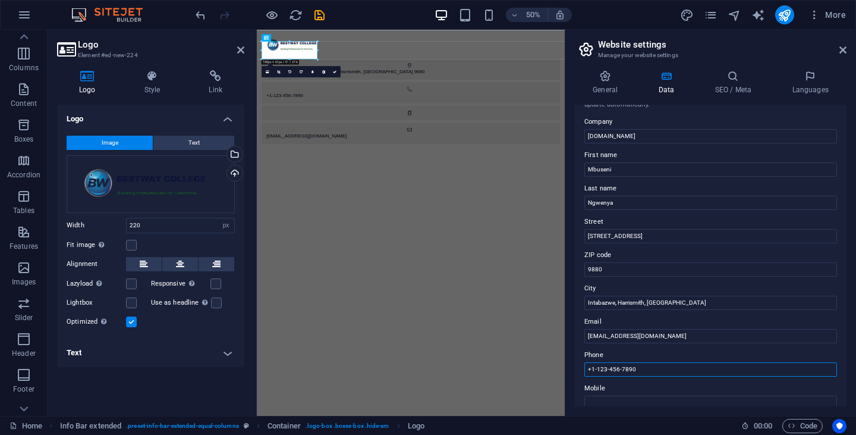
drag, startPoint x: 657, startPoint y: 392, endPoint x: 572, endPoint y: 395, distance: 84.5
click at [572, 395] on div "General Data SEO / Meta Languages Website name bestwaycollege.co.za Logo Drag f…" at bounding box center [710, 238] width 291 height 355
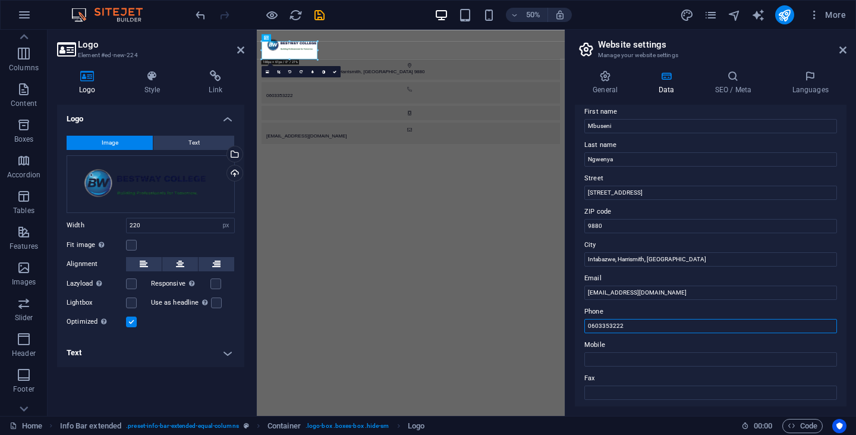
scroll to position [83, 0]
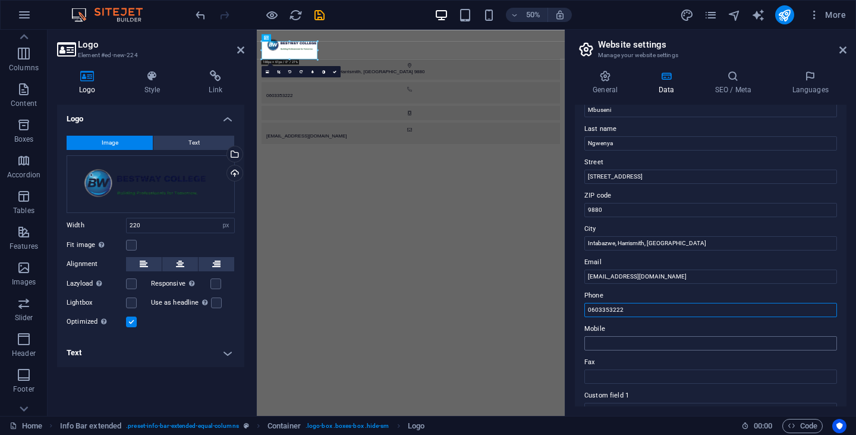
type input "0603353222"
click at [600, 345] on input "Mobile" at bounding box center [710, 343] width 253 height 14
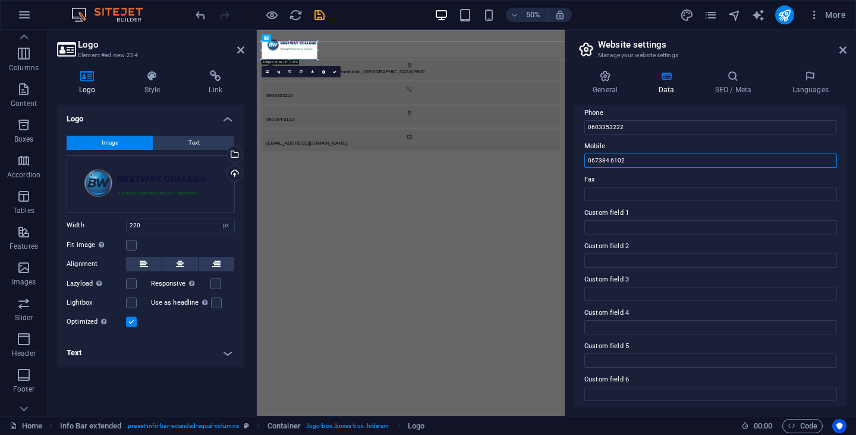
scroll to position [270, 0]
type input "067384 6102"
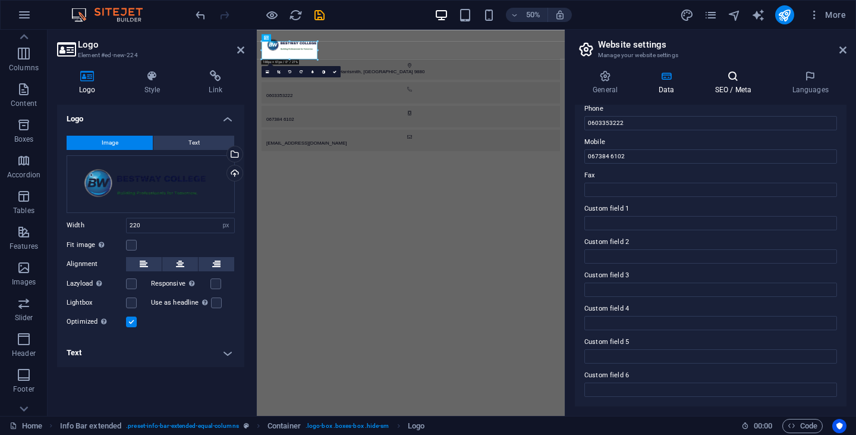
click at [733, 80] on icon at bounding box center [733, 76] width 73 height 12
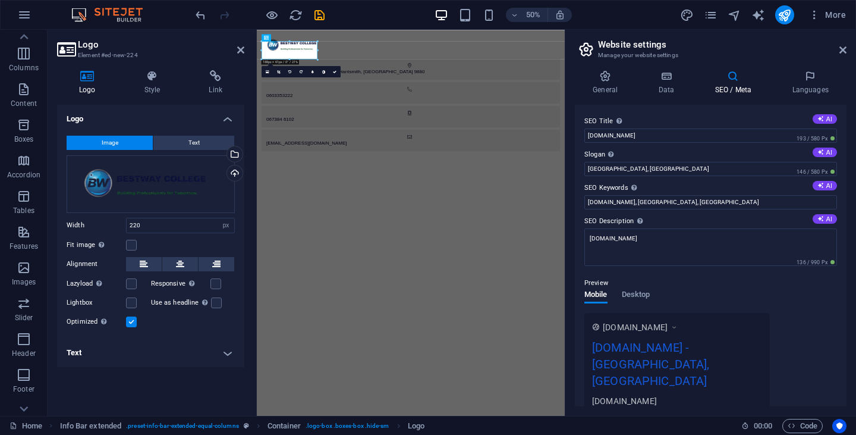
click at [855, 39] on aside "Website settings Manage your website settings General Data SEO / Meta Languages…" at bounding box center [710, 223] width 291 height 386
click at [842, 50] on icon at bounding box center [842, 50] width 7 height 10
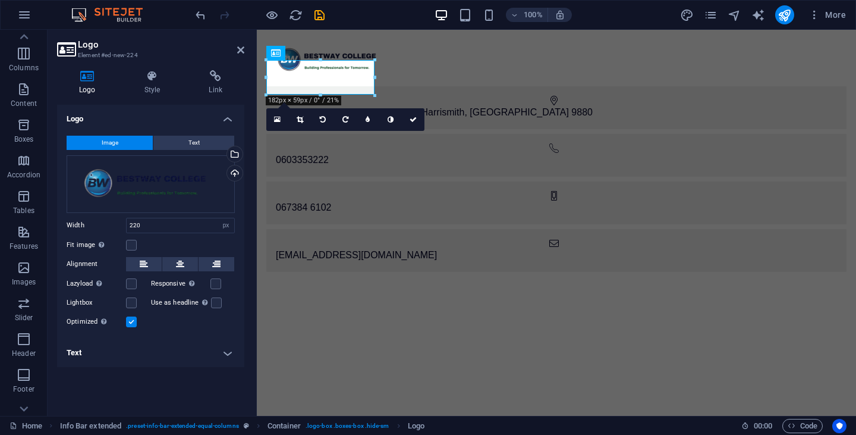
click at [547, 187] on html "Skip to main content 40 Stuart Street , Intabazwe, Harrismith, South Africa 988…" at bounding box center [556, 155] width 599 height 251
click at [355, 184] on html "Skip to main content 40 Stuart Street , Intabazwe, Harrismith, South Africa 988…" at bounding box center [556, 155] width 599 height 251
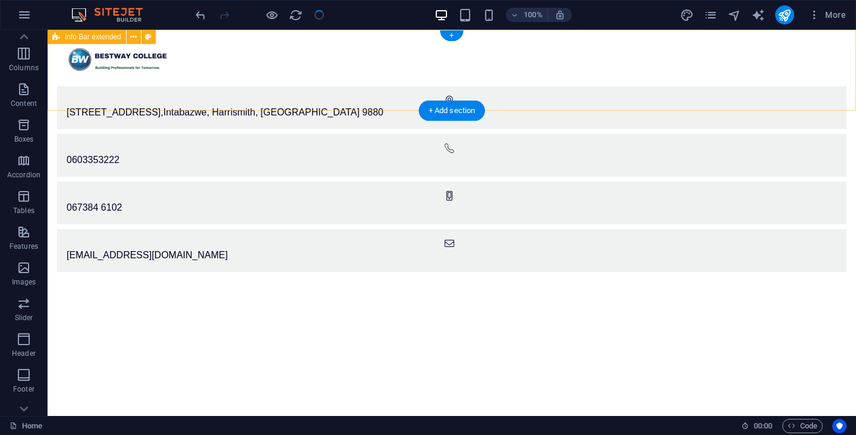
click at [558, 100] on div "40 Stuart Street , Intabazwe, Harrismith, South Africa 9880 0603353222 067384 6…" at bounding box center [452, 155] width 808 height 251
click at [608, 97] on div "40 Stuart Street , Intabazwe, Harrismith, South Africa 9880 0603353222 067384 6…" at bounding box center [452, 155] width 808 height 251
select select "rem"
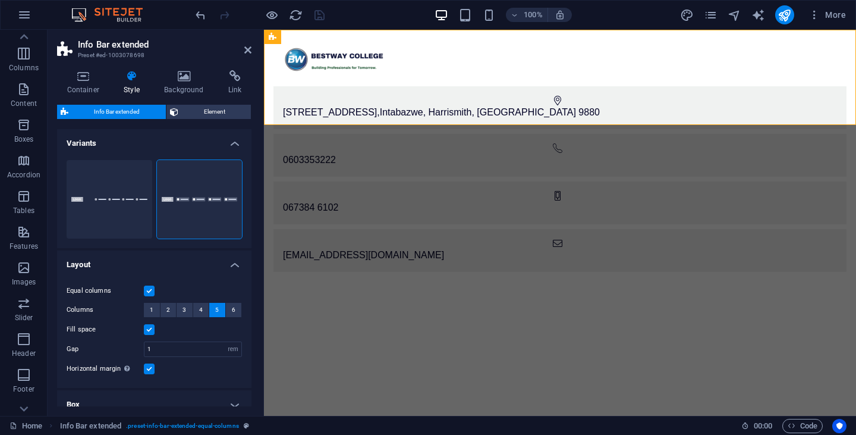
drag, startPoint x: 255, startPoint y: 64, endPoint x: 218, endPoint y: 62, distance: 36.9
click at [218, 62] on aside "Info Bar extended Preset #ed-1003078698 Container Style Background Link Size He…" at bounding box center [156, 223] width 216 height 386
click at [197, 172] on aside "Info Bar extended Preset #ed-1003078698 Container Style Background Link Size He…" at bounding box center [156, 223] width 216 height 386
click at [178, 90] on h4 "Background" at bounding box center [187, 82] width 64 height 25
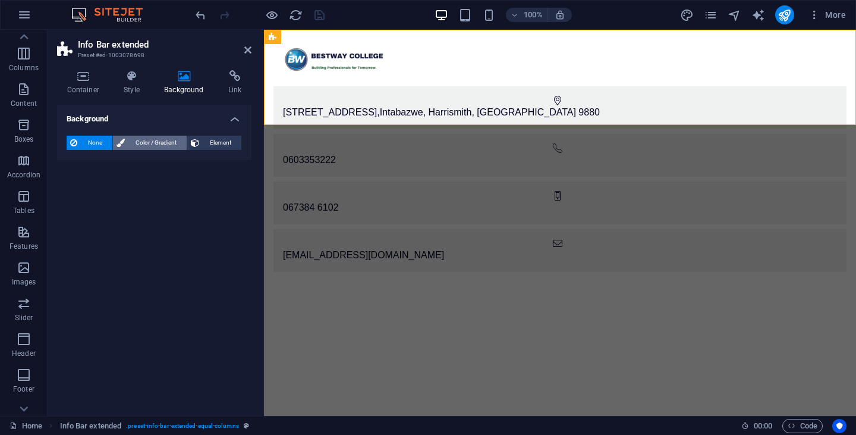
click at [163, 143] on span "Color / Gradient" at bounding box center [155, 143] width 55 height 14
click at [72, 196] on span at bounding box center [74, 190] width 13 height 13
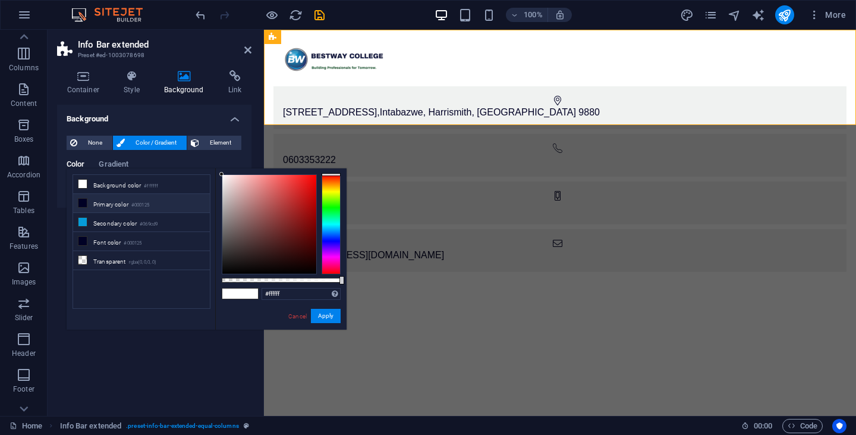
click at [87, 200] on span at bounding box center [83, 203] width 10 height 10
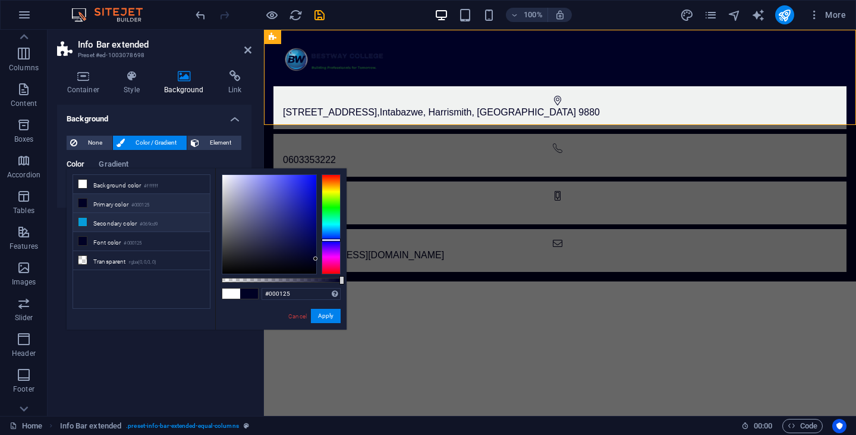
click at [85, 223] on icon at bounding box center [82, 222] width 8 height 8
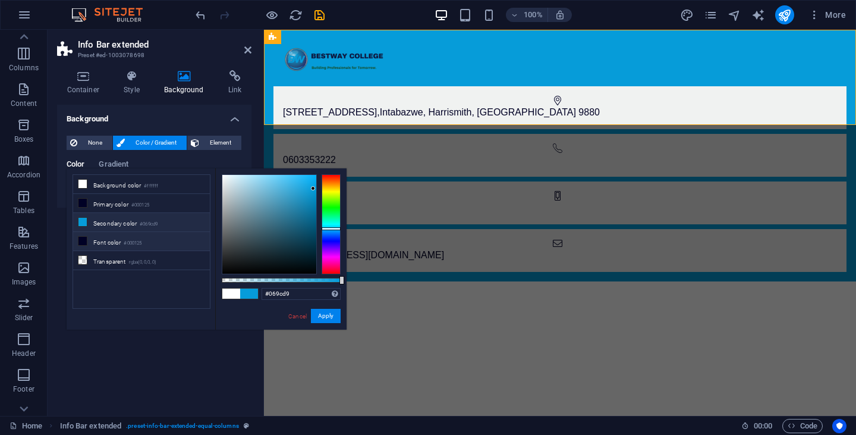
click at [85, 243] on icon at bounding box center [82, 241] width 8 height 8
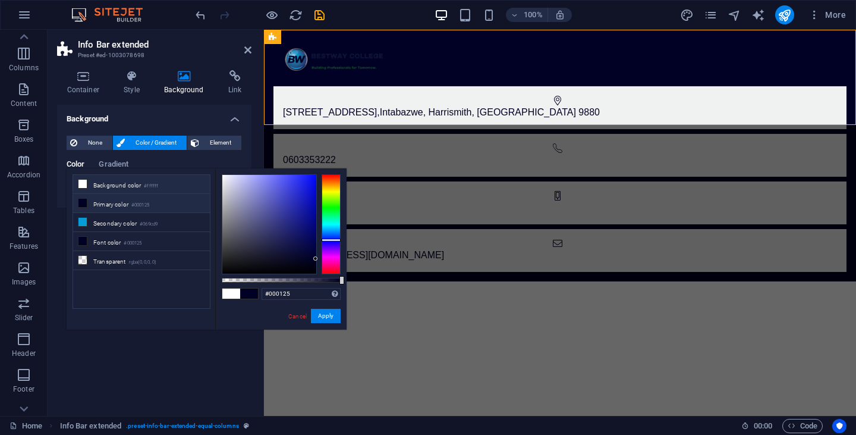
click at [80, 182] on icon at bounding box center [82, 184] width 8 height 8
type input "#ffffff"
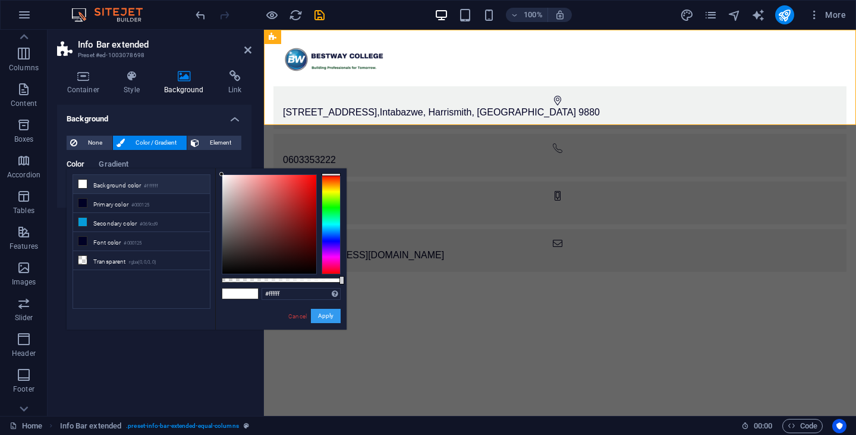
click at [328, 317] on button "Apply" at bounding box center [326, 315] width 30 height 14
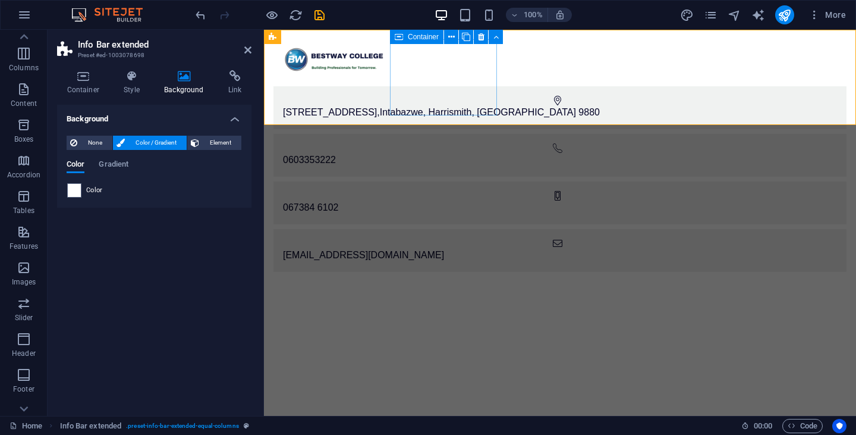
click at [484, 106] on div "40 Stuart Street , Intabazwe, Harrismith, South Africa 9880" at bounding box center [559, 107] width 573 height 43
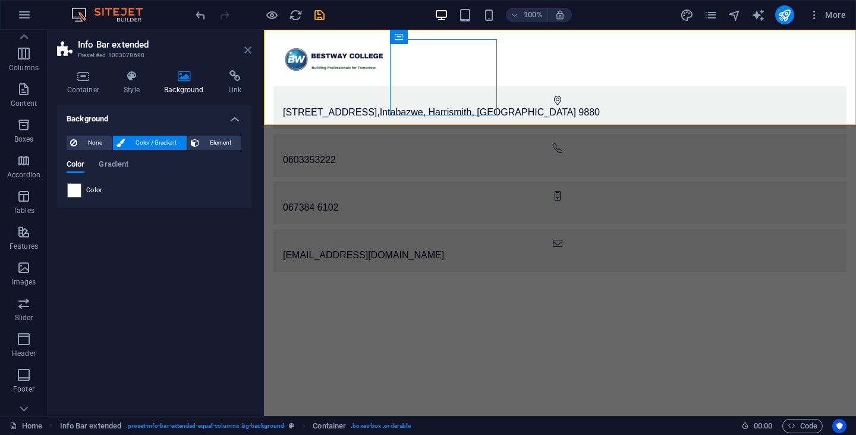
click at [250, 51] on icon at bounding box center [247, 50] width 7 height 10
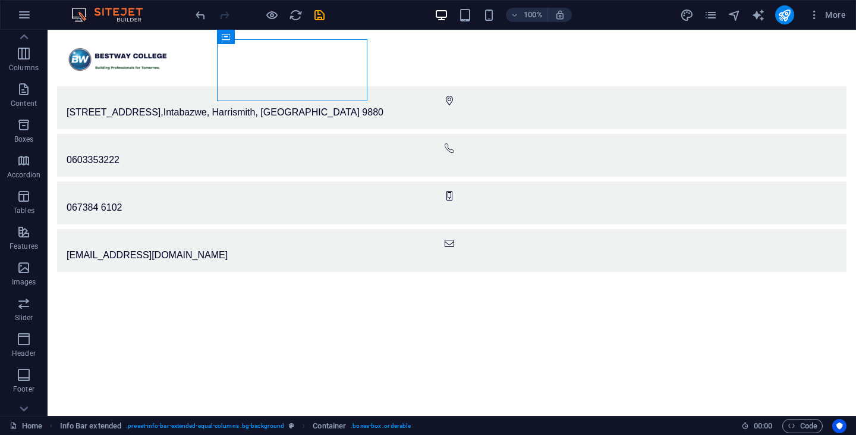
click at [411, 224] on html "Skip to main content 40 Stuart Street , Intabazwe, Harrismith, South Africa 988…" at bounding box center [452, 155] width 808 height 251
click at [585, 176] on html "Skip to main content 40 Stuart Street , Intabazwe, Harrismith, South Africa 988…" at bounding box center [452, 155] width 808 height 251
click at [555, 219] on html "Skip to main content 40 Stuart Street , Intabazwe, Harrismith, South Africa 988…" at bounding box center [452, 155] width 808 height 251
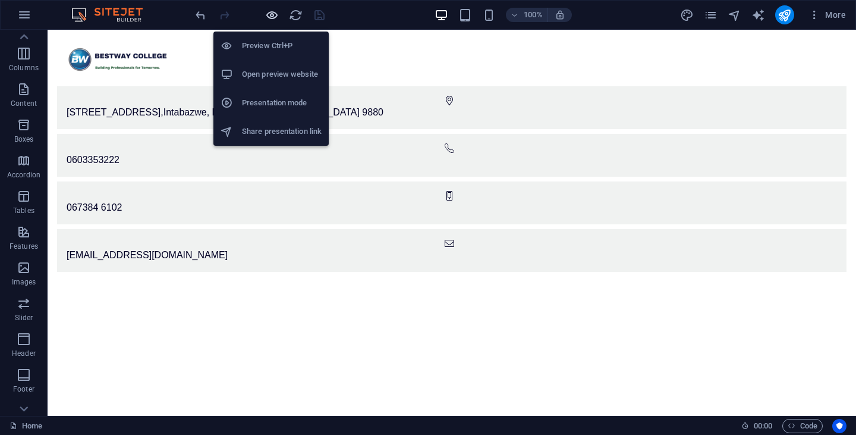
click at [271, 15] on icon "button" at bounding box center [272, 15] width 14 height 14
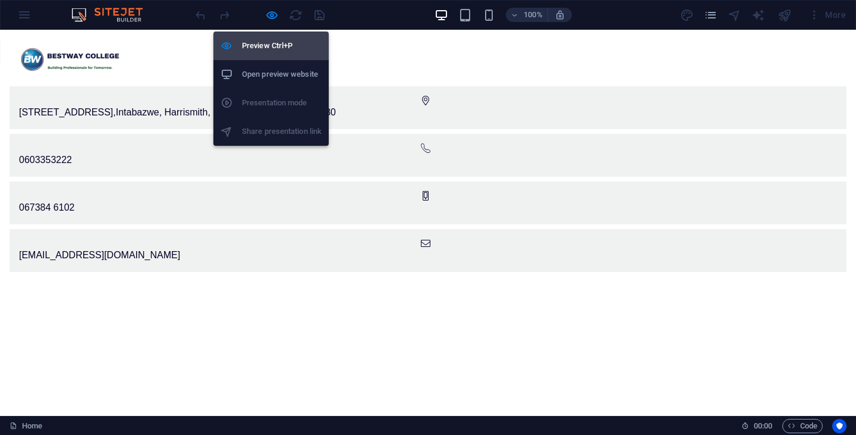
click at [271, 46] on h6 "Preview Ctrl+P" at bounding box center [282, 46] width 80 height 14
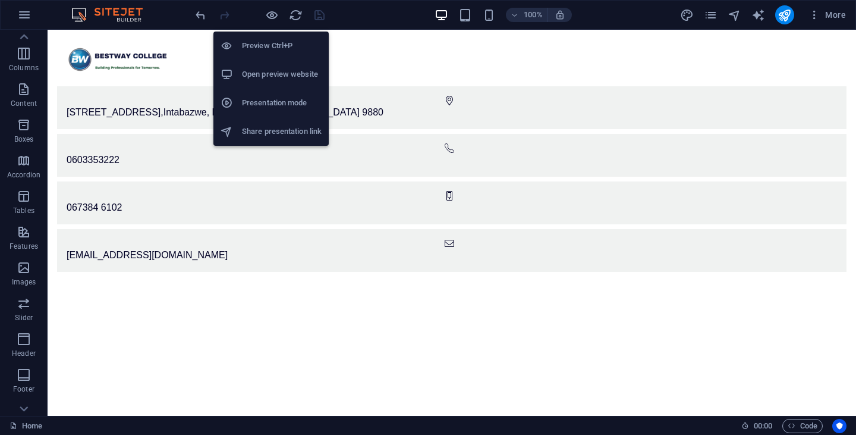
click at [283, 78] on h6 "Open preview website" at bounding box center [282, 74] width 80 height 14
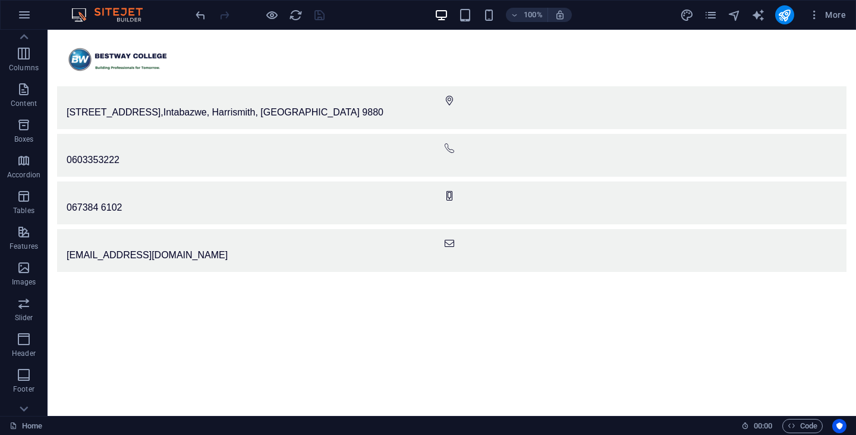
click at [411, 181] on html "Skip to main content 40 Stuart Street , Intabazwe, Harrismith, South Africa 988…" at bounding box center [452, 155] width 808 height 251
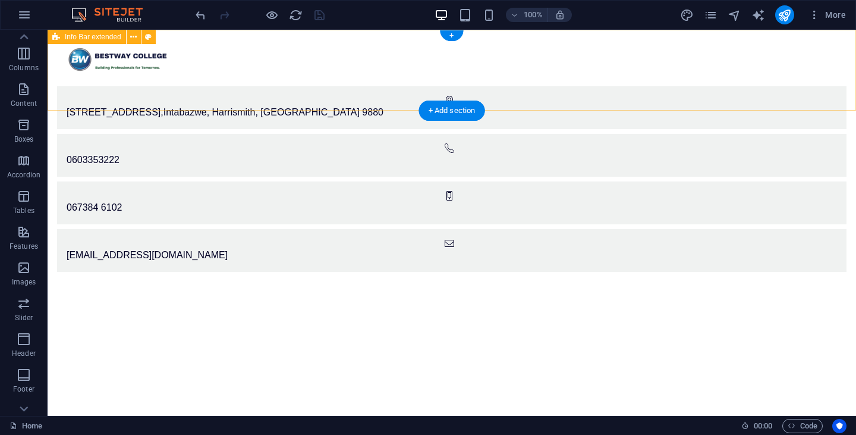
click at [210, 39] on div "40 Stuart Street , Intabazwe, Harrismith, South Africa 9880 0603353222 067384 6…" at bounding box center [452, 155] width 808 height 251
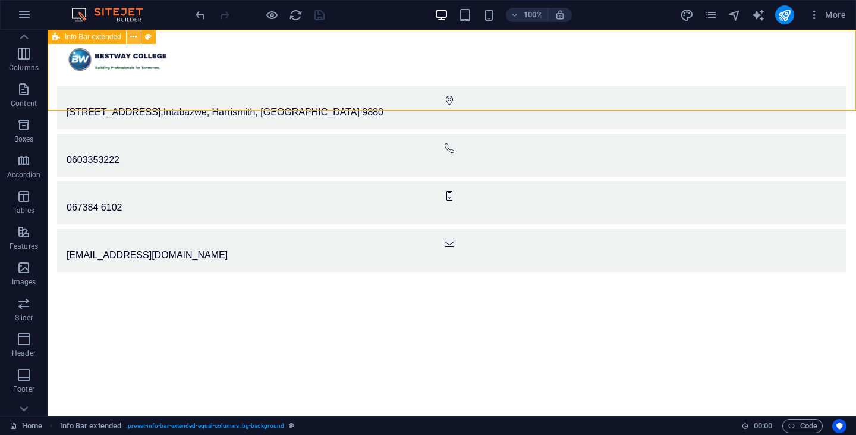
click at [133, 40] on icon at bounding box center [133, 37] width 7 height 12
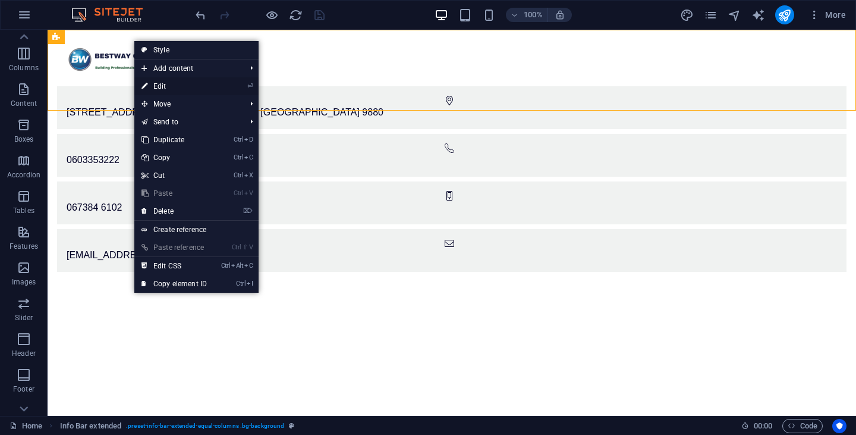
click at [179, 87] on link "⏎ Edit" at bounding box center [174, 86] width 80 height 18
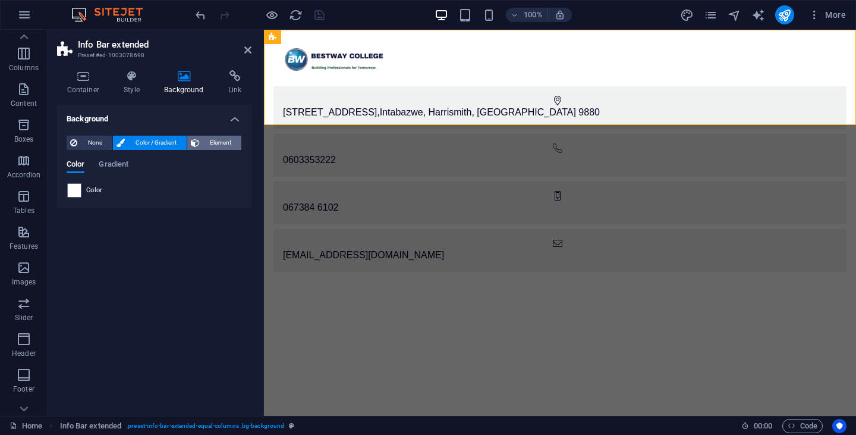
click at [226, 139] on span "Element" at bounding box center [220, 143] width 35 height 14
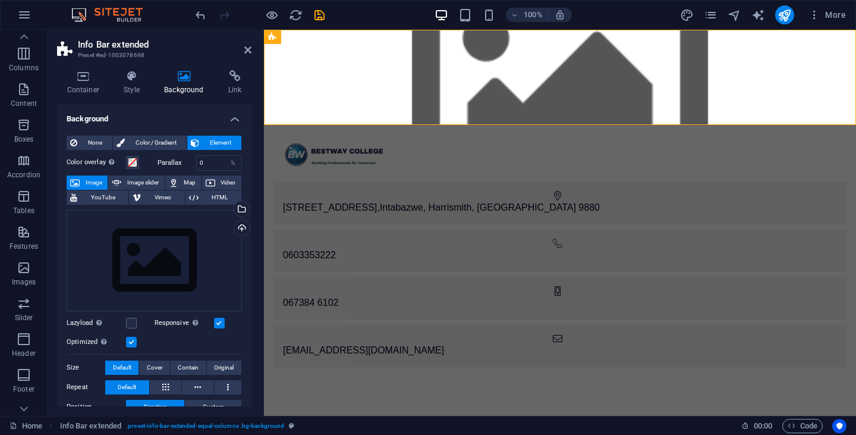
drag, startPoint x: 252, startPoint y: 197, endPoint x: 252, endPoint y: 229, distance: 32.7
click at [252, 229] on div "Container Style Background Link Size Height Default px rem % vh vw Min. height …" at bounding box center [154, 238] width 213 height 355
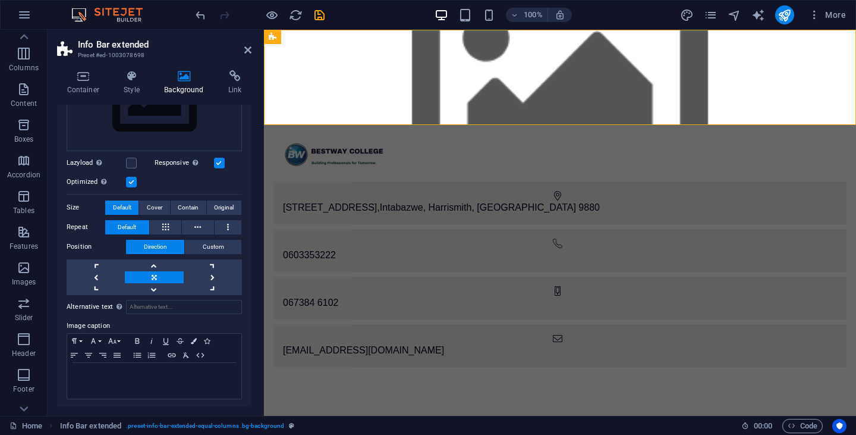
scroll to position [162, 0]
click at [91, 354] on icon "button" at bounding box center [88, 353] width 14 height 10
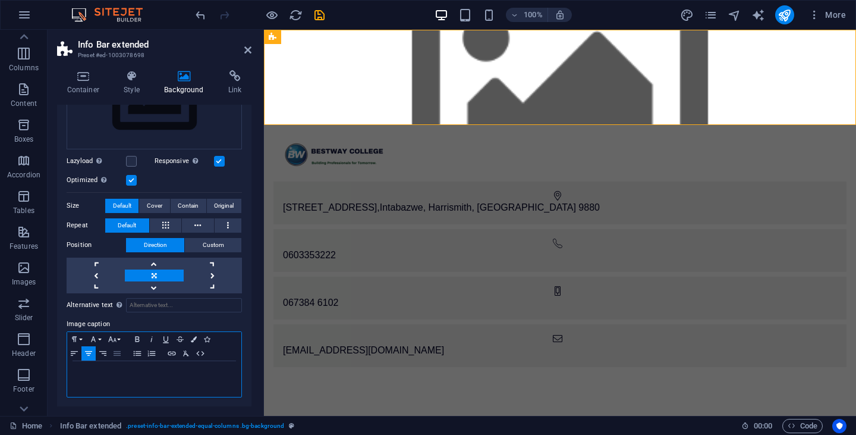
click at [114, 351] on icon "button" at bounding box center [117, 353] width 14 height 10
click at [227, 222] on icon at bounding box center [228, 225] width 2 height 14
click at [123, 223] on span "Default" at bounding box center [127, 225] width 18 height 14
click at [150, 206] on span "Cover" at bounding box center [154, 206] width 15 height 14
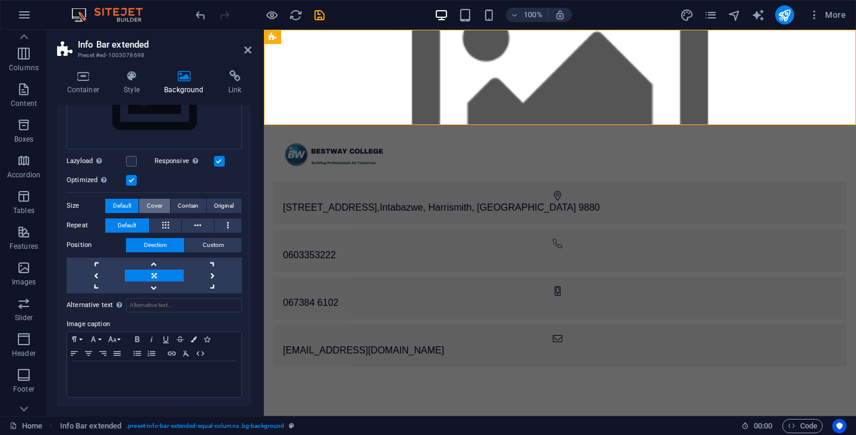
scroll to position [142, 0]
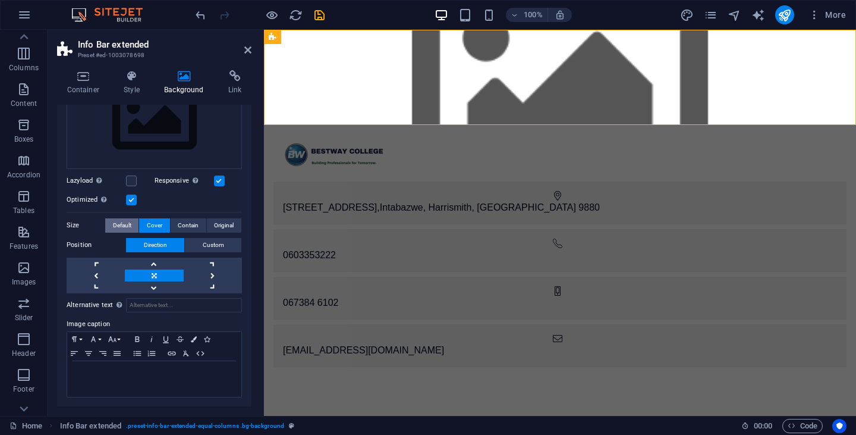
click at [121, 225] on span "Default" at bounding box center [122, 225] width 18 height 14
click at [408, 326] on html "Skip to main content 40 Stuart Street , Intabazwe, Harrismith, South Africa 988…" at bounding box center [560, 203] width 592 height 347
click at [125, 81] on icon at bounding box center [132, 76] width 36 height 12
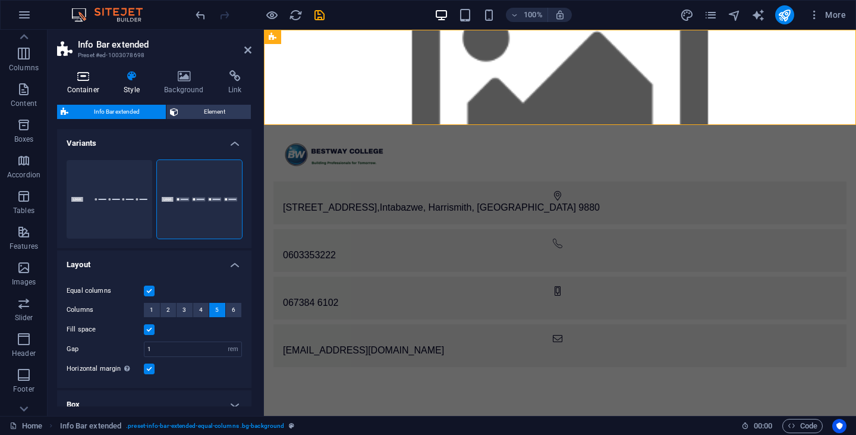
click at [86, 81] on icon at bounding box center [83, 76] width 52 height 12
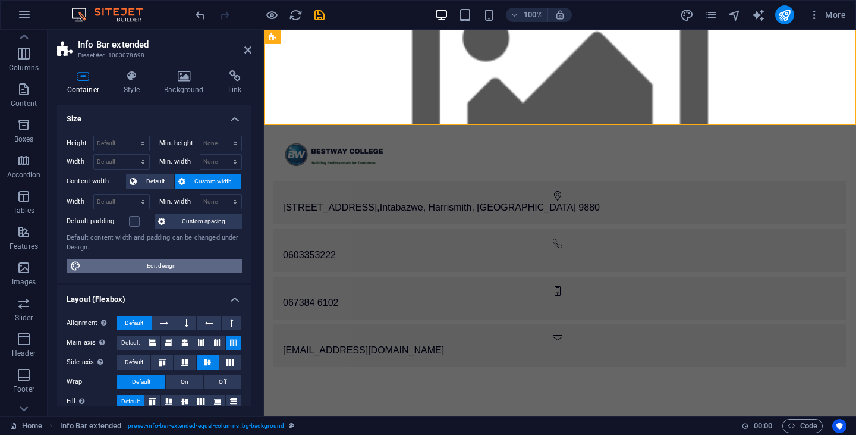
click at [174, 267] on span "Edit design" at bounding box center [161, 266] width 154 height 14
select select "rem"
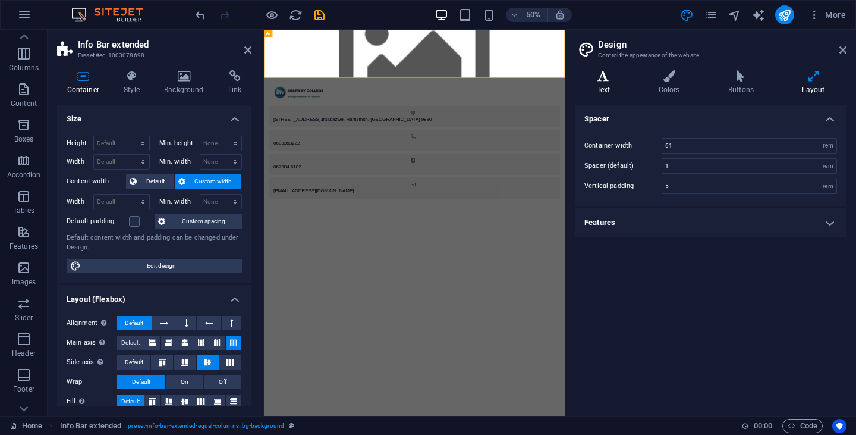
click at [601, 84] on h4 "Text" at bounding box center [606, 82] width 62 height 25
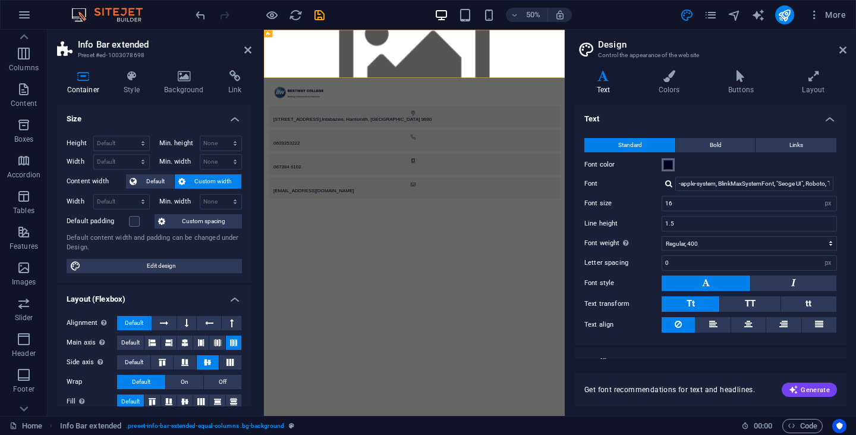
click at [666, 164] on span at bounding box center [668, 165] width 10 height 10
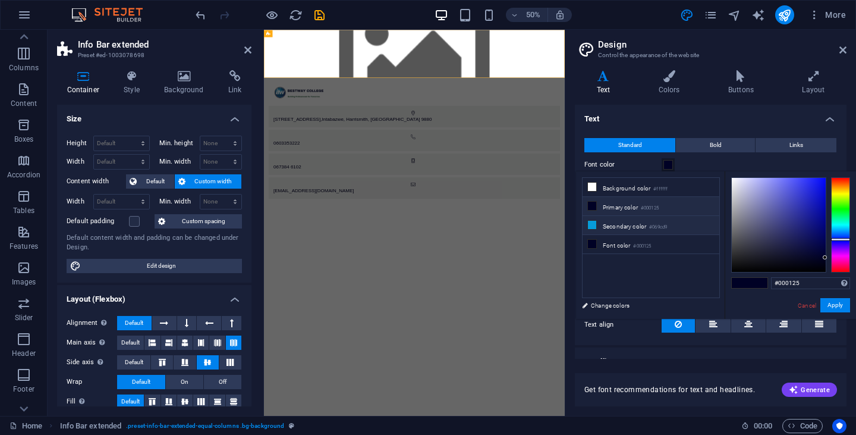
click at [594, 222] on icon at bounding box center [592, 225] width 8 height 8
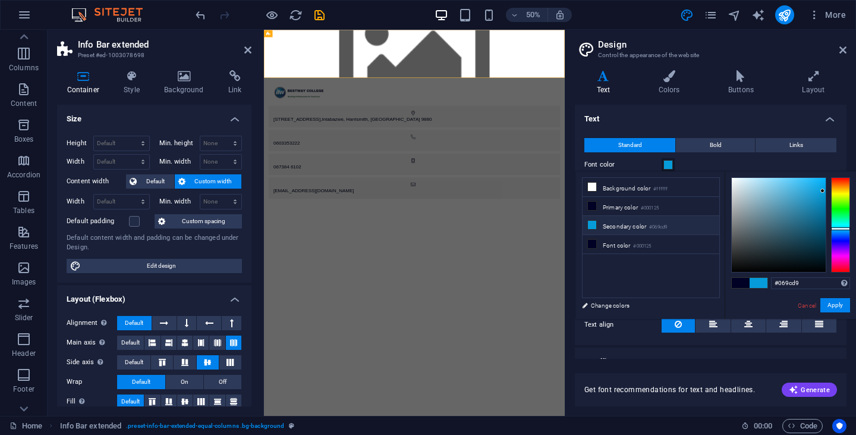
click at [738, 286] on span at bounding box center [741, 283] width 18 height 10
type input "#000125"
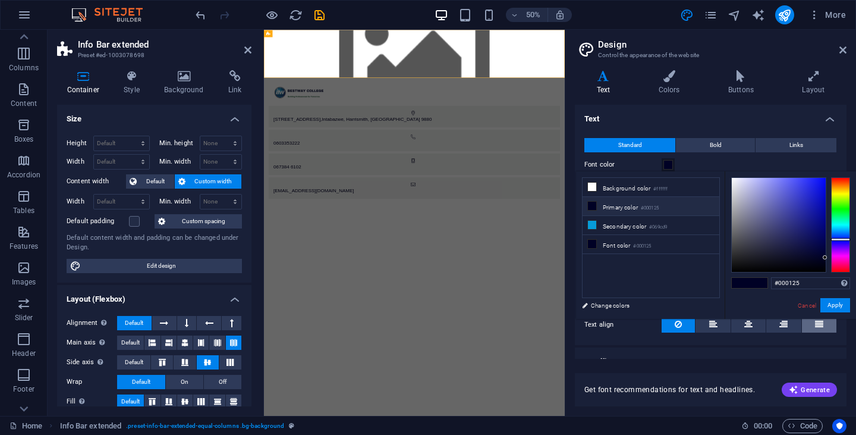
click at [822, 326] on button at bounding box center [819, 324] width 34 height 15
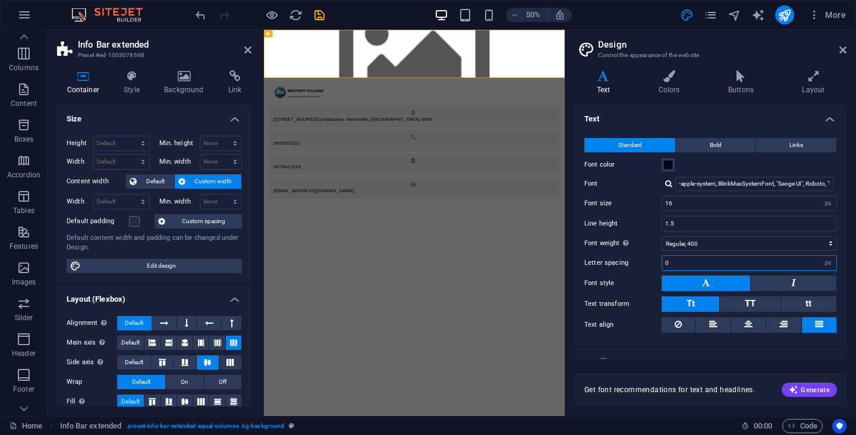
click at [705, 264] on input "0" at bounding box center [749, 263] width 174 height 14
click at [678, 204] on input "16" at bounding box center [749, 203] width 174 height 14
type input "1"
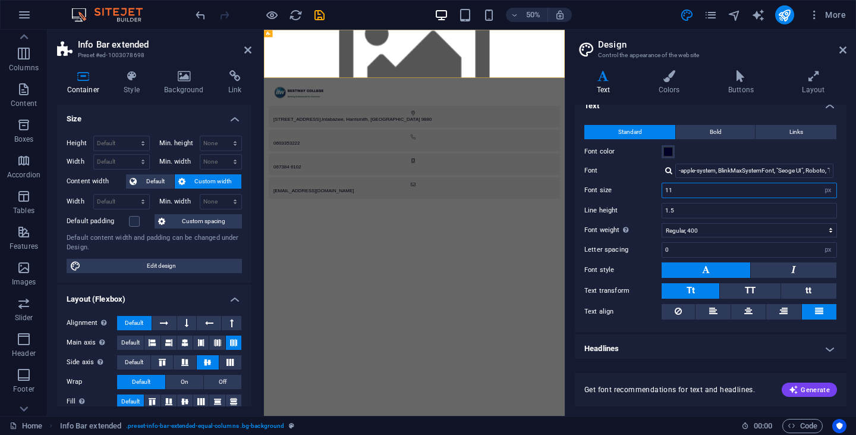
scroll to position [17, 0]
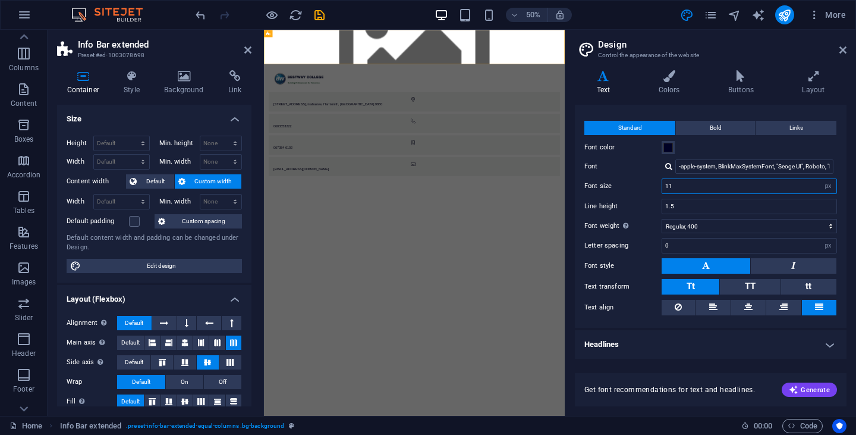
type input "11"
click at [728, 331] on html "Skip to main content 40 Stuart Street , Intabazwe, Harrismith, South Africa 988…" at bounding box center [565, 180] width 602 height 301
click at [848, 44] on aside "Design Control the appearance of the website Variants Text Colors Buttons Layou…" at bounding box center [710, 223] width 291 height 386
click at [846, 51] on icon at bounding box center [842, 50] width 7 height 10
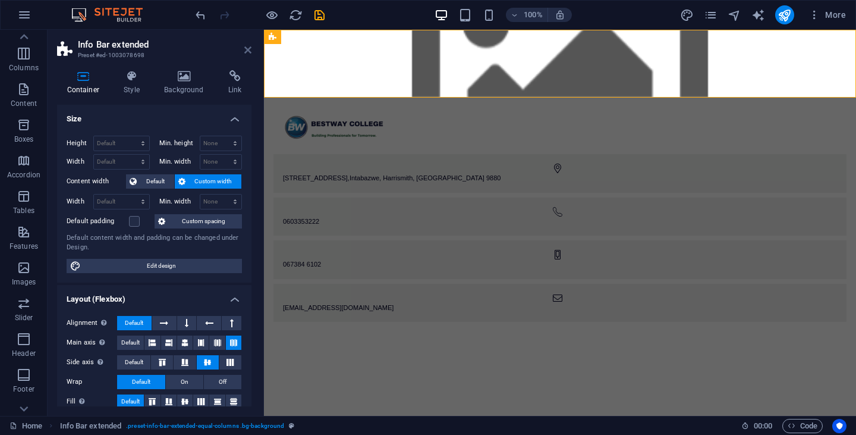
click at [249, 49] on icon at bounding box center [247, 50] width 7 height 10
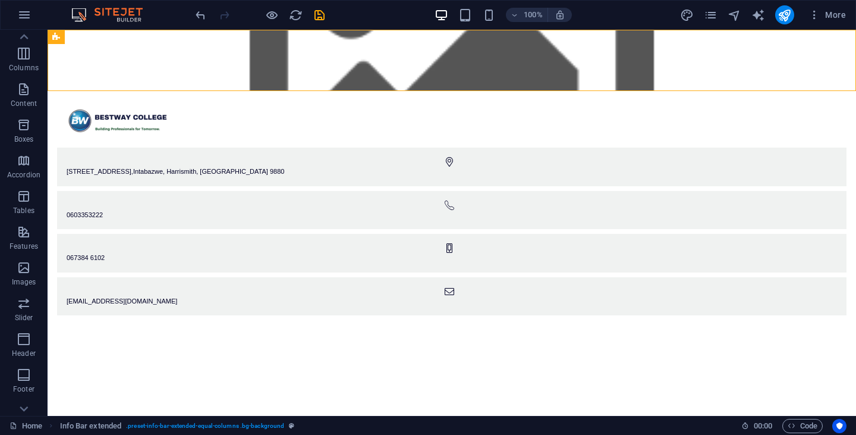
click at [471, 241] on html "Skip to main content 40 Stuart Street , Intabazwe, Harrismith, South Africa 988…" at bounding box center [452, 177] width 808 height 295
click at [320, 184] on html "Skip to main content 40 Stuart Street , Intabazwe, Harrismith, South Africa 988…" at bounding box center [452, 177] width 808 height 295
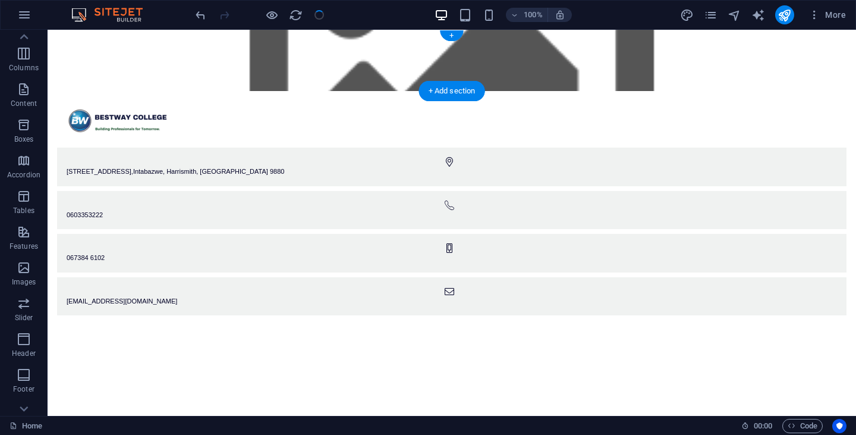
click at [504, 40] on figure at bounding box center [452, 60] width 808 height 61
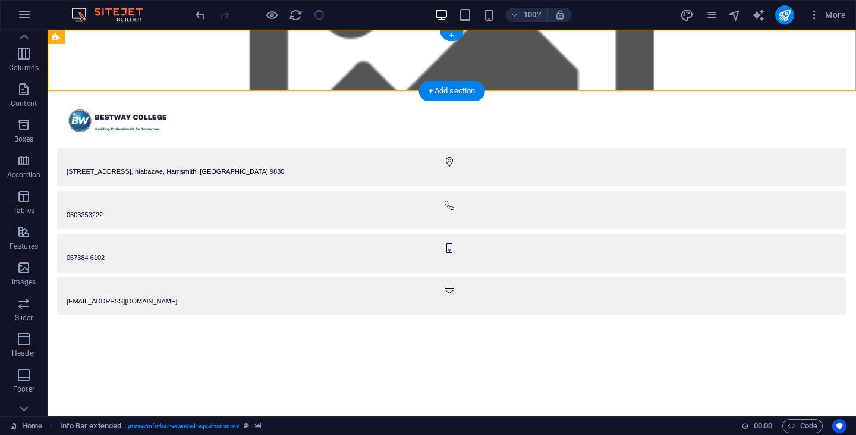
click at [507, 37] on figure at bounding box center [452, 60] width 808 height 61
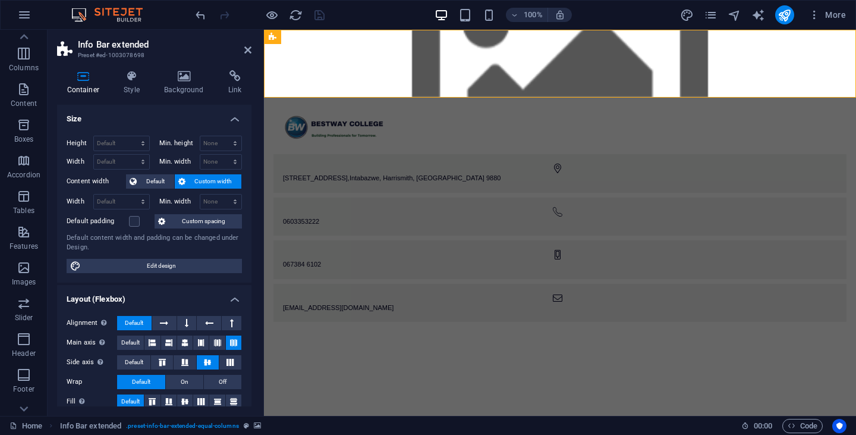
drag, startPoint x: 749, startPoint y: 58, endPoint x: 481, endPoint y: 97, distance: 270.3
click at [524, 89] on figure at bounding box center [560, 64] width 592 height 68
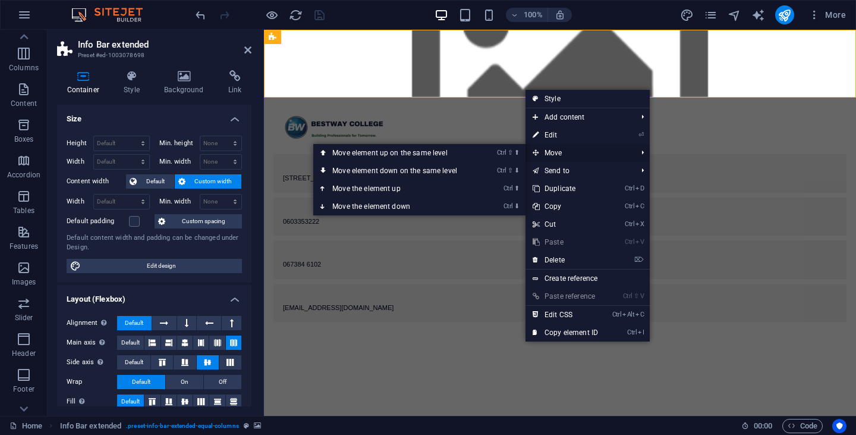
click at [565, 154] on span "Move" at bounding box center [578, 153] width 106 height 18
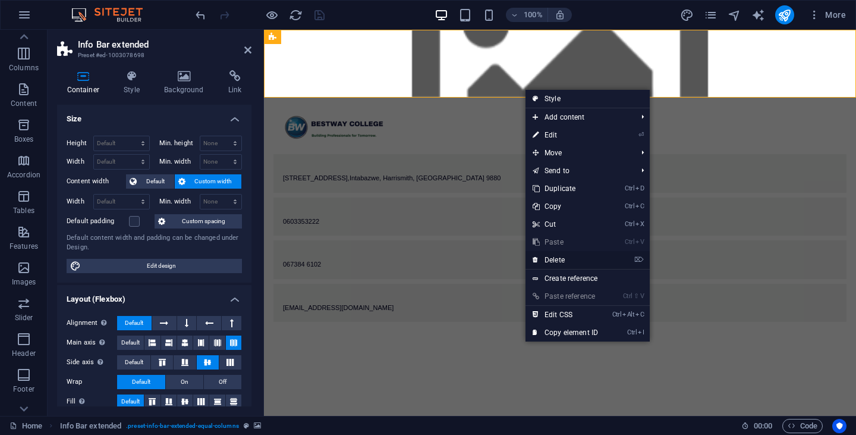
click at [559, 260] on link "⌦ Delete" at bounding box center [565, 260] width 80 height 18
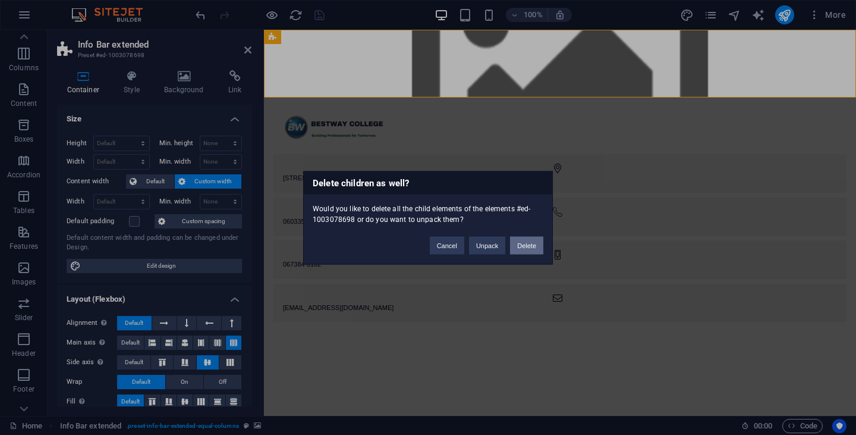
click at [526, 247] on button "Delete" at bounding box center [526, 245] width 33 height 18
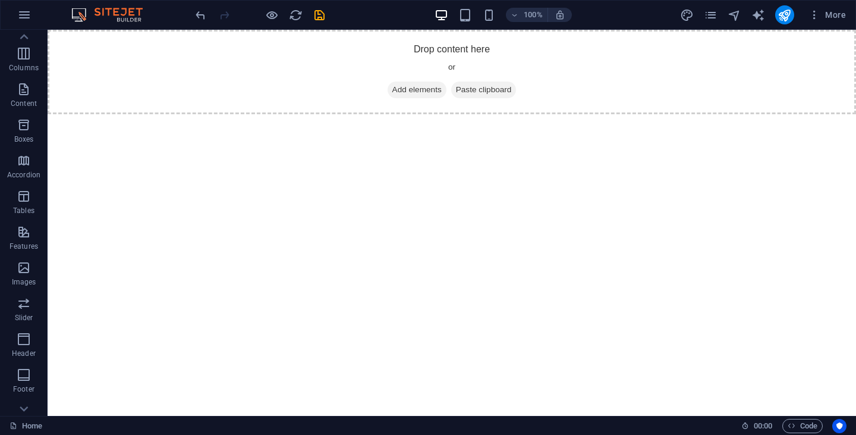
click at [337, 114] on html "Skip to main content Drop content here or Add elements Paste clipboard" at bounding box center [452, 72] width 808 height 84
click at [31, 340] on icon "button" at bounding box center [24, 339] width 14 height 14
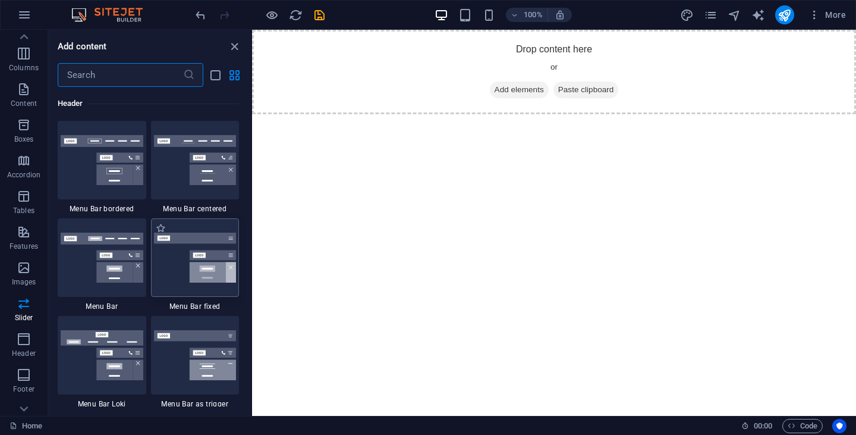
scroll to position [7098, 0]
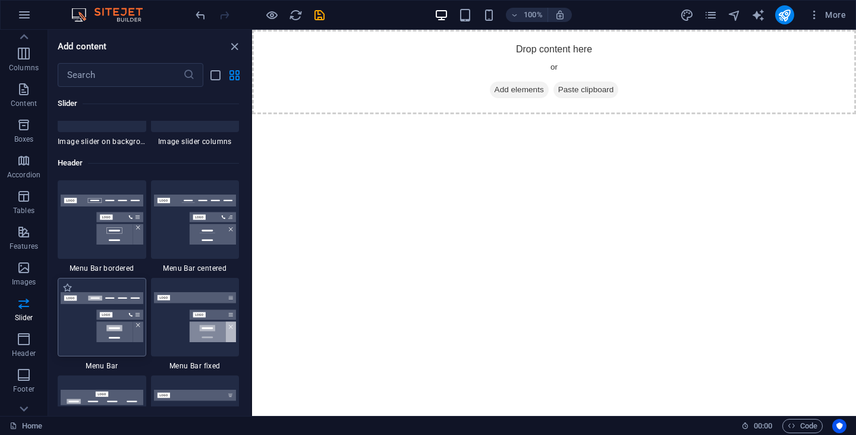
click at [105, 319] on img at bounding box center [102, 317] width 83 height 50
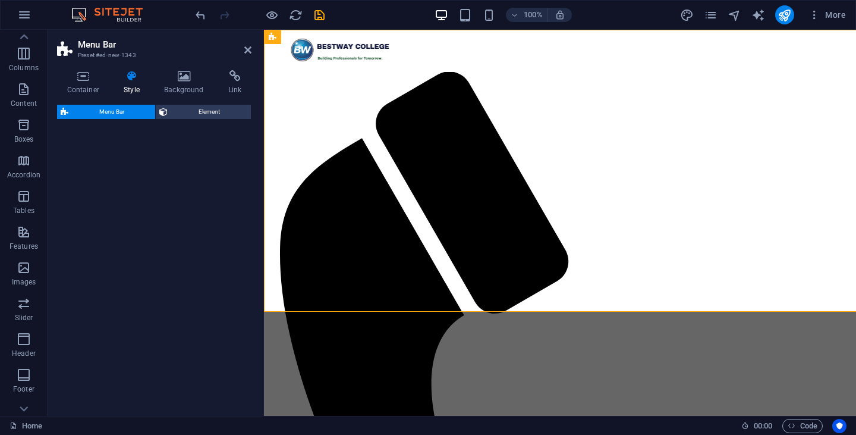
select select "rem"
select select "preset-menu-v2-default"
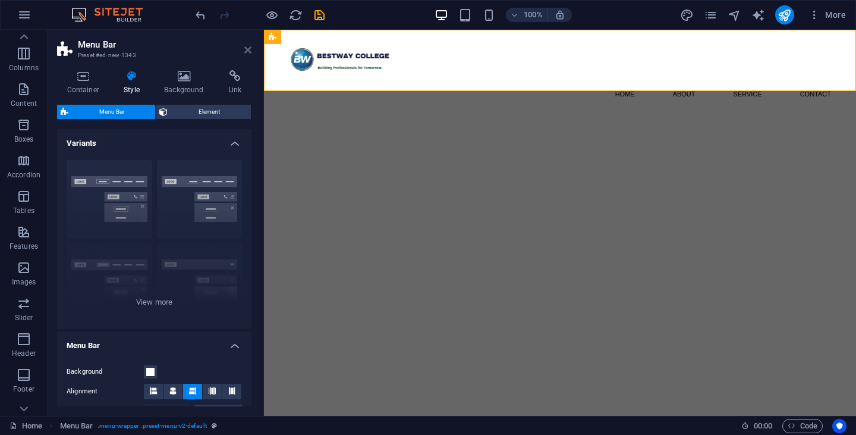
click at [250, 48] on icon at bounding box center [247, 50] width 7 height 10
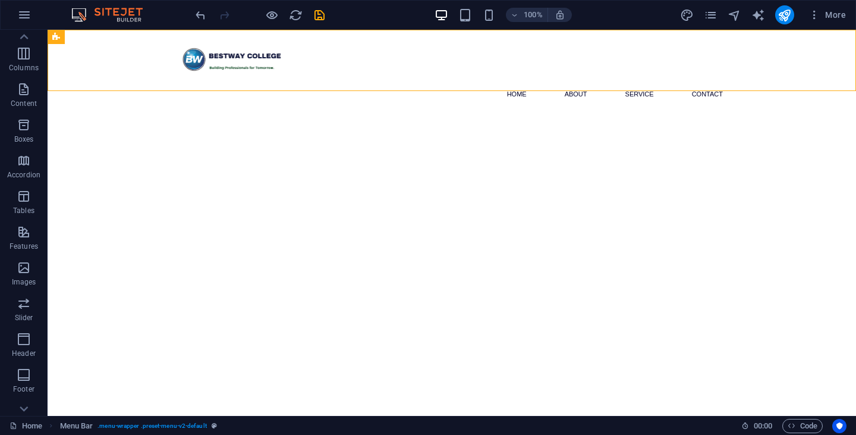
click at [406, 117] on html "Skip to main content Menu Home About Service Contact" at bounding box center [452, 73] width 808 height 87
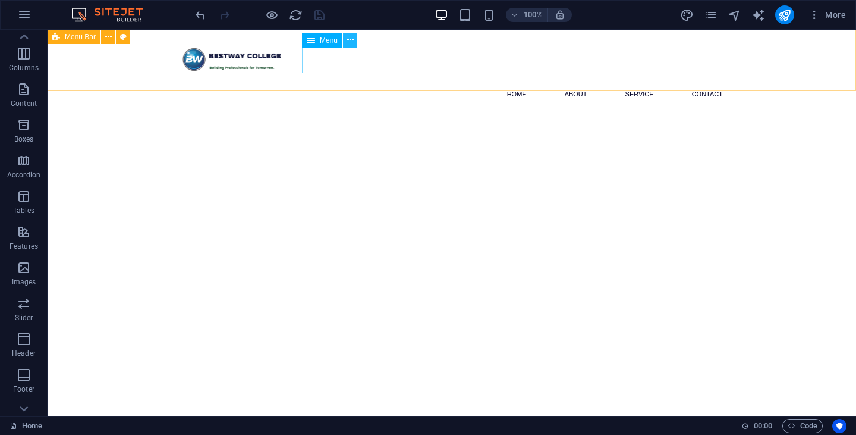
click at [350, 42] on icon at bounding box center [350, 40] width 7 height 12
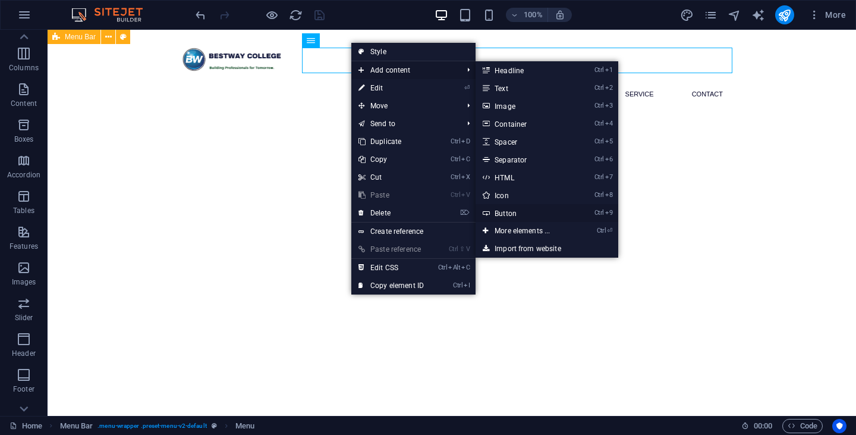
click at [517, 213] on link "Ctrl 9 Button" at bounding box center [525, 213] width 98 height 18
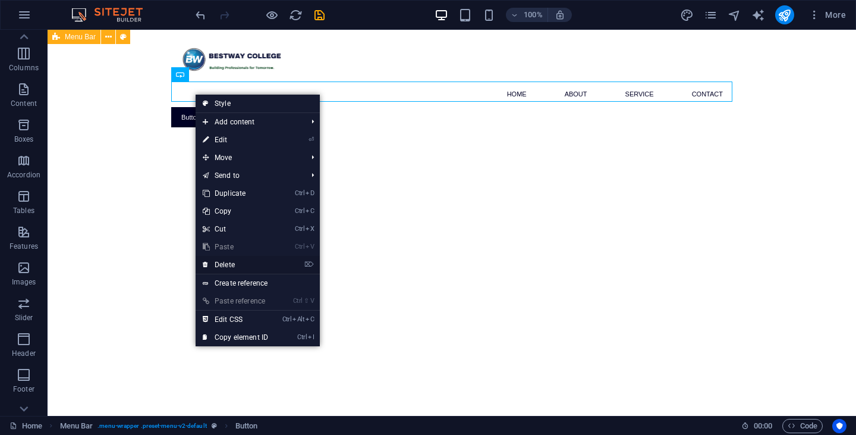
drag, startPoint x: 241, startPoint y: 265, endPoint x: 193, endPoint y: 235, distance: 56.1
click at [241, 265] on link "⌦ Delete" at bounding box center [236, 265] width 80 height 18
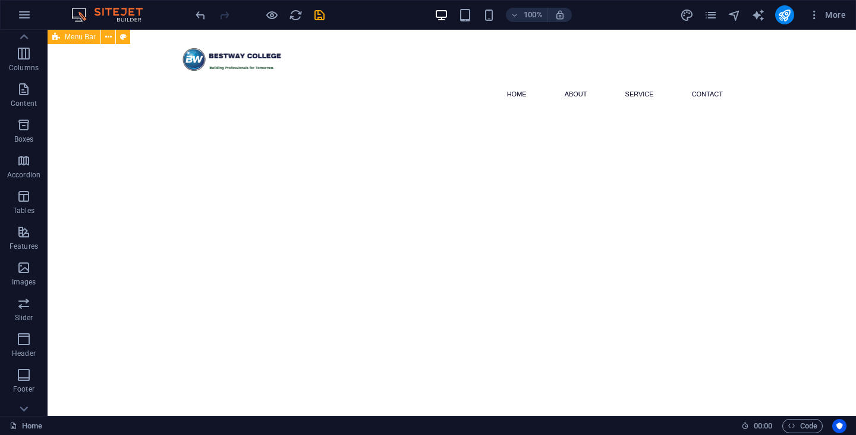
click at [215, 117] on html "Skip to main content Menu Home About Service Contact" at bounding box center [452, 73] width 808 height 87
click at [369, 78] on div "Menu Home About Service Contact" at bounding box center [452, 73] width 808 height 87
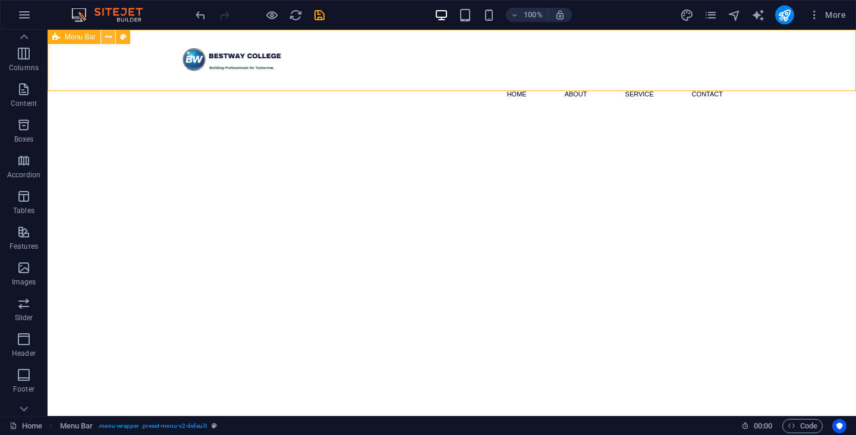
click at [112, 39] on button at bounding box center [108, 37] width 14 height 14
click at [218, 36] on icon at bounding box center [218, 37] width 7 height 12
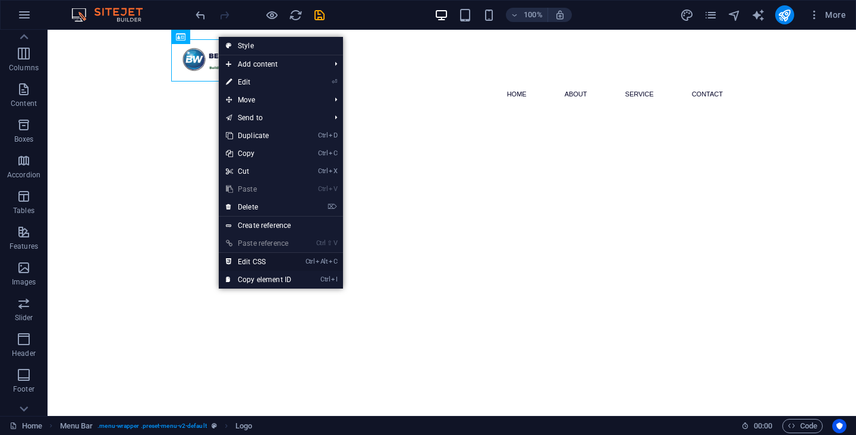
click at [258, 265] on link "Ctrl Alt C Edit CSS" at bounding box center [259, 262] width 80 height 18
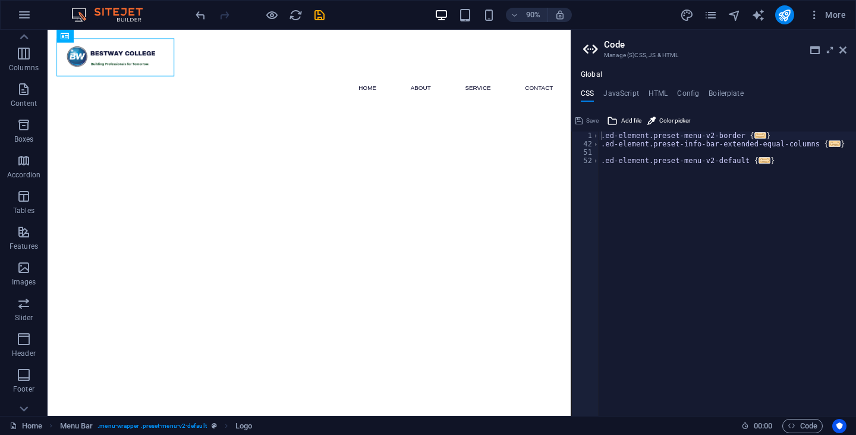
drag, startPoint x: 594, startPoint y: 93, endPoint x: 585, endPoint y: 93, distance: 8.3
click at [585, 93] on h4 "CSS" at bounding box center [587, 95] width 13 height 13
click at [659, 93] on h4 "HTML" at bounding box center [658, 95] width 20 height 13
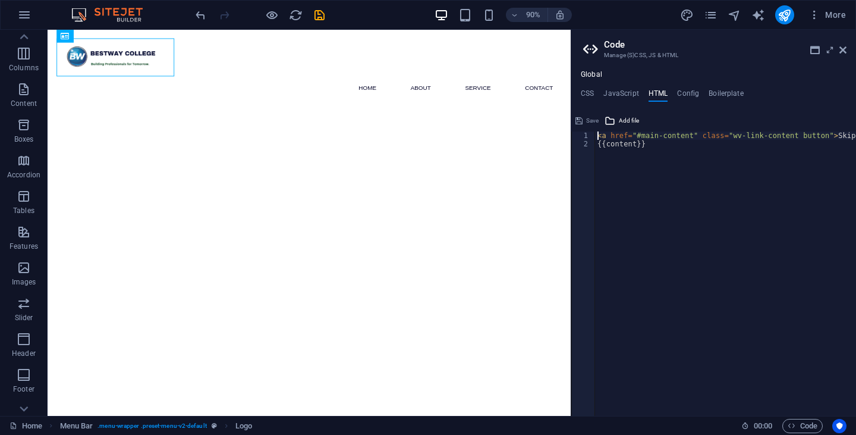
click at [659, 214] on div "< a href = "#main-content" class = "wv-link-content button" > Skip to main cont…" at bounding box center [755, 277] width 321 height 292
type textarea "<a href="#main-content" class="wv-link-content button">Skip to main content</a>…"
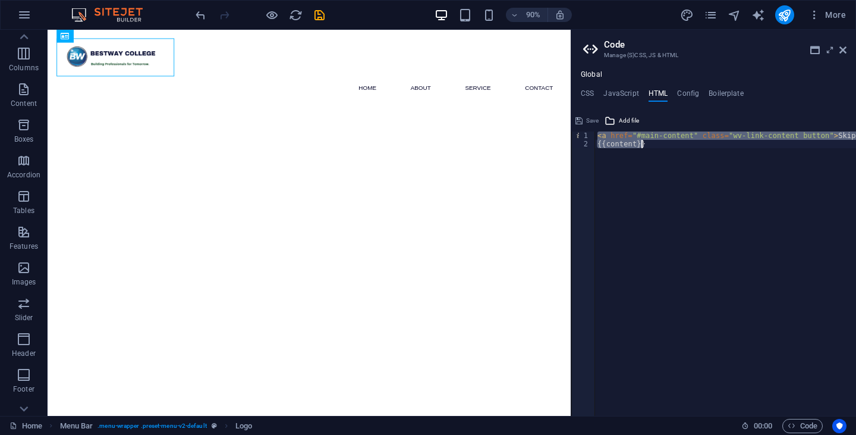
type textarea "<a href="#main-content" class="wv-link-content button">Skip to main content</a>"
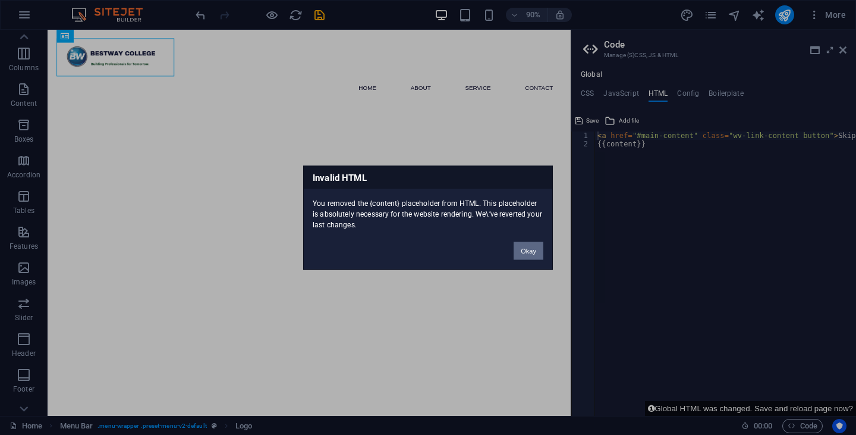
click at [536, 255] on button "Okay" at bounding box center [529, 250] width 30 height 18
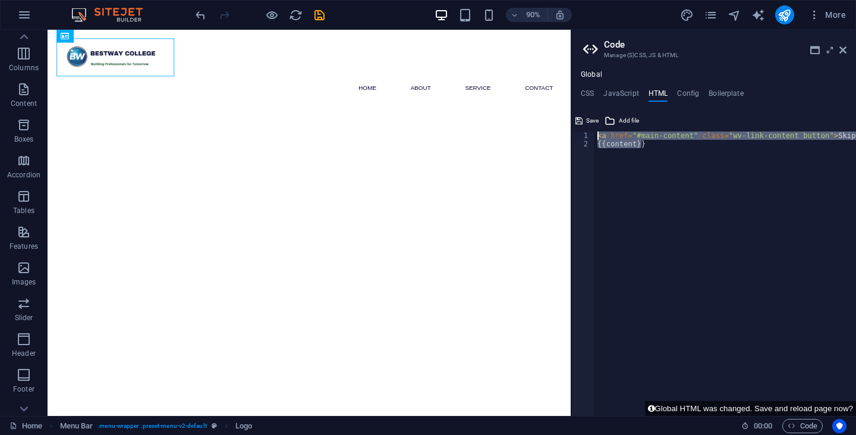
drag, startPoint x: 645, startPoint y: 145, endPoint x: 589, endPoint y: 136, distance: 56.7
click at [589, 136] on div "{{content}} 1 2 < a href = "#main-content" class = "wv-link-content button" > S…" at bounding box center [713, 273] width 285 height 284
click at [607, 190] on div "< a href = "#main-content" class = "wv-link-content button" > Skip to main cont…" at bounding box center [725, 273] width 261 height 284
type textarea "<a href="#main-content" class="wv-link-content button">Skip to main content</a>"
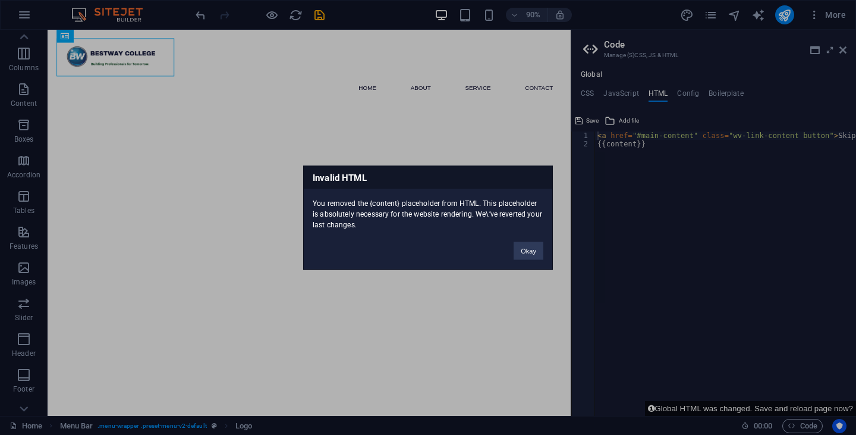
click at [638, 169] on div "Invalid HTML You removed the {content} placeholder from HTML. This placeholder …" at bounding box center [428, 217] width 856 height 435
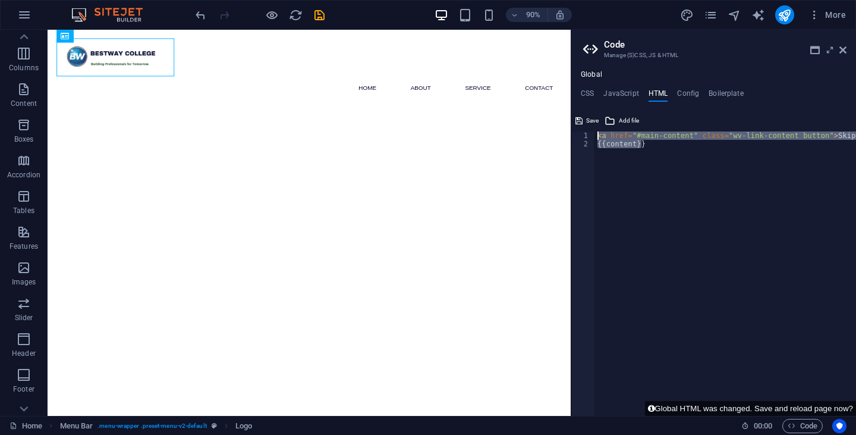
drag, startPoint x: 647, startPoint y: 148, endPoint x: 599, endPoint y: 137, distance: 49.5
click at [599, 137] on div "< a href = "#main-content" class = "wv-link-content button" > Skip to main cont…" at bounding box center [755, 277] width 321 height 292
type textarea "<a href="#main-content" class="wv-link-content button">Skip to main content</a>…"
paste textarea
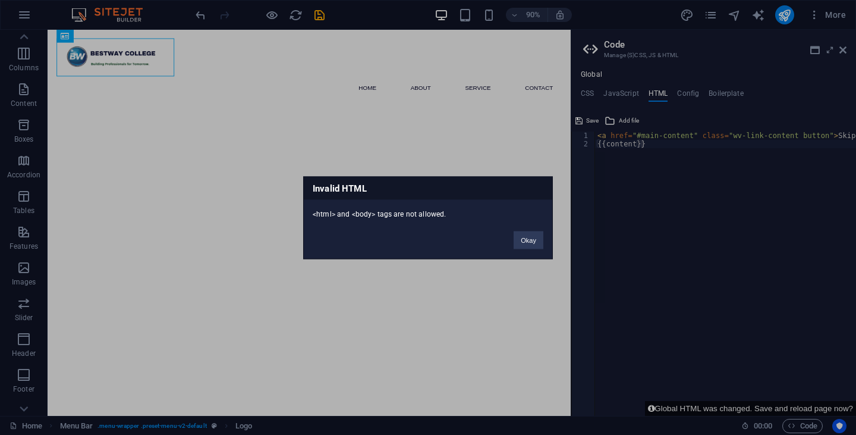
click at [659, 185] on div "Invalid HTML <html> and <body> tags are not allowed. Okay" at bounding box center [428, 217] width 856 height 435
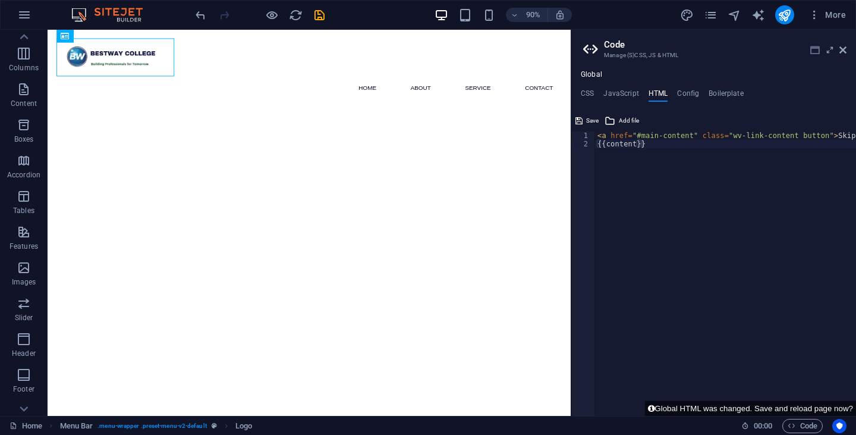
click at [813, 51] on icon at bounding box center [815, 50] width 10 height 10
click at [800, 424] on span "Code" at bounding box center [803, 425] width 30 height 14
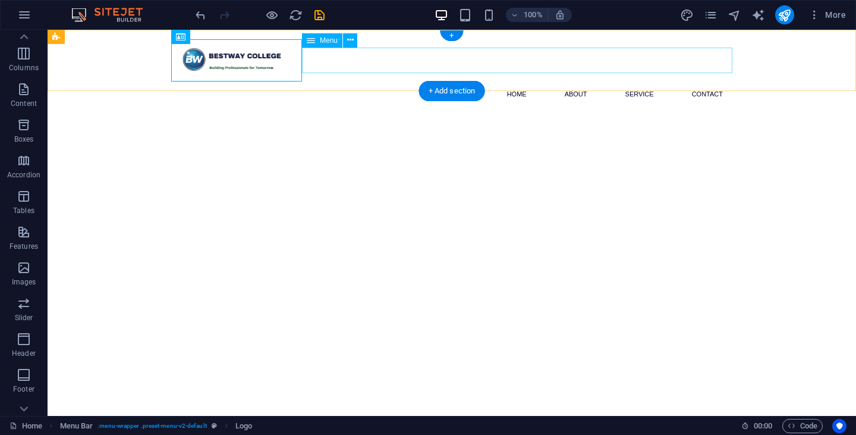
click at [600, 81] on nav "Home About Service Contact" at bounding box center [451, 94] width 561 height 26
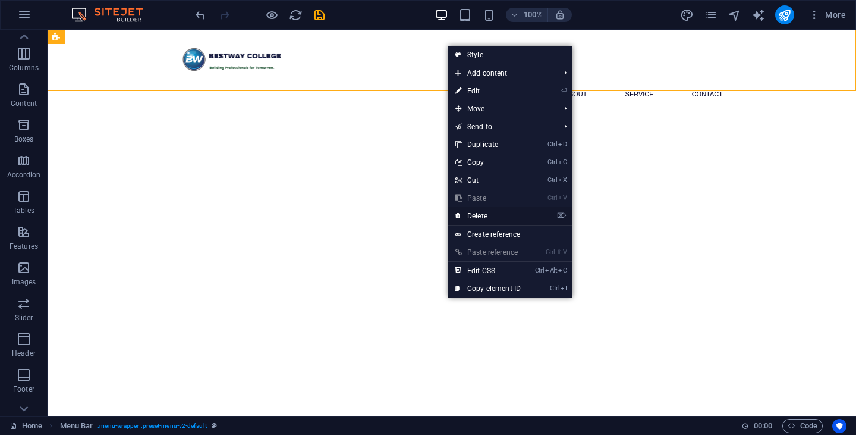
click at [485, 218] on link "⌦ Delete" at bounding box center [488, 216] width 80 height 18
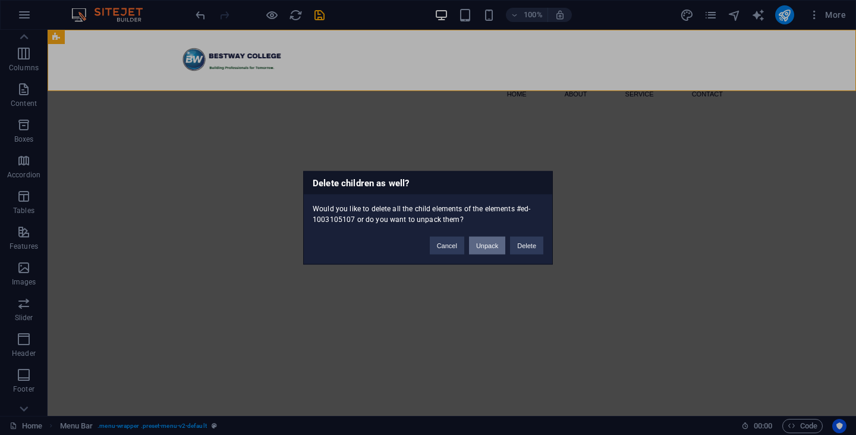
click at [486, 248] on button "Unpack" at bounding box center [487, 245] width 36 height 18
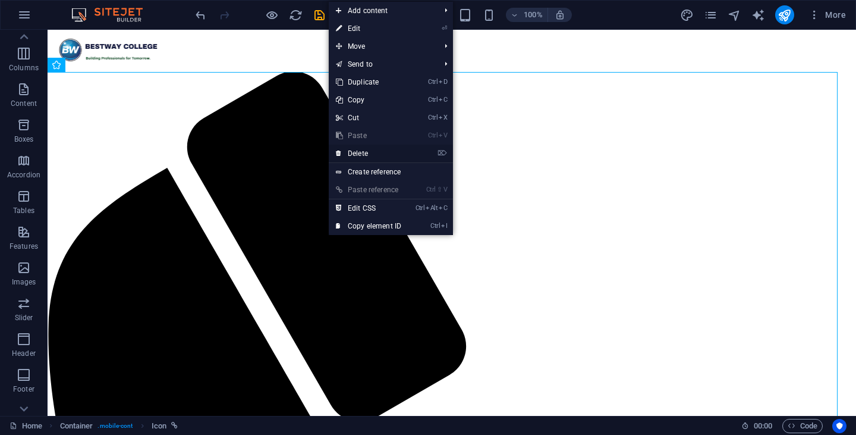
click at [368, 156] on link "⌦ Delete" at bounding box center [369, 153] width 80 height 18
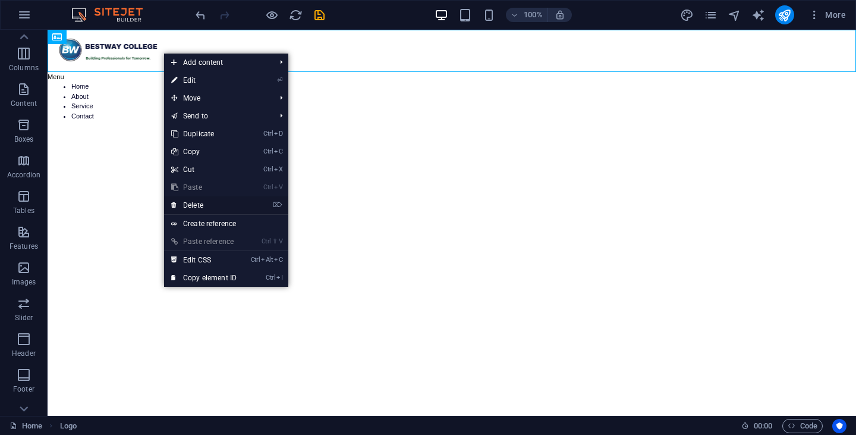
click at [201, 201] on link "⌦ Delete" at bounding box center [204, 205] width 80 height 18
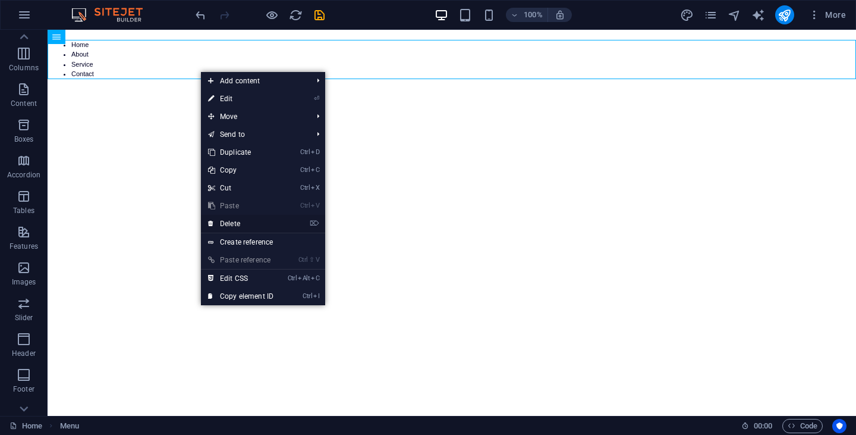
click at [245, 226] on link "⌦ Delete" at bounding box center [241, 224] width 80 height 18
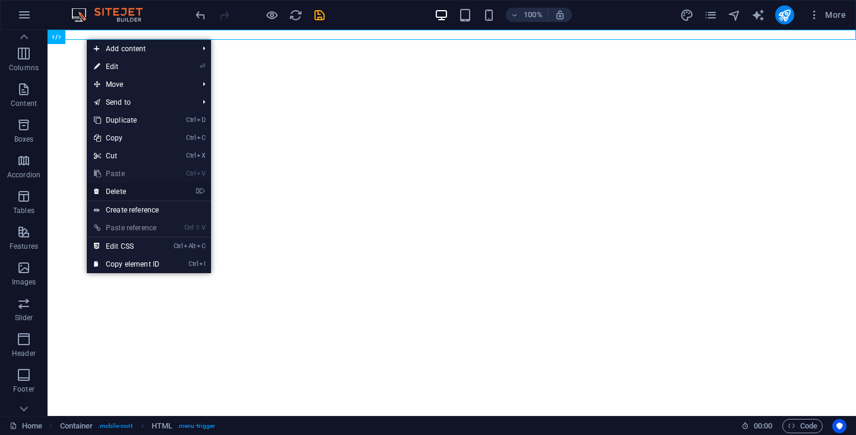
click at [124, 191] on link "⌦ Delete" at bounding box center [127, 191] width 80 height 18
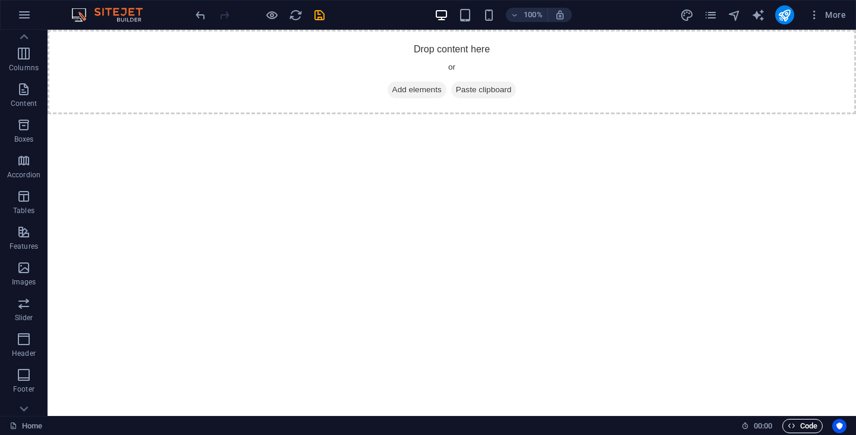
click at [804, 426] on span "Code" at bounding box center [803, 425] width 30 height 14
click at [816, 114] on html "Skip to main content Drop content here or Add elements Paste clipboard" at bounding box center [452, 72] width 808 height 84
click at [363, 114] on html "Skip to main content Drop content here or Add elements Paste clipboard" at bounding box center [452, 72] width 808 height 84
click at [298, 19] on icon "reload" at bounding box center [296, 15] width 14 height 14
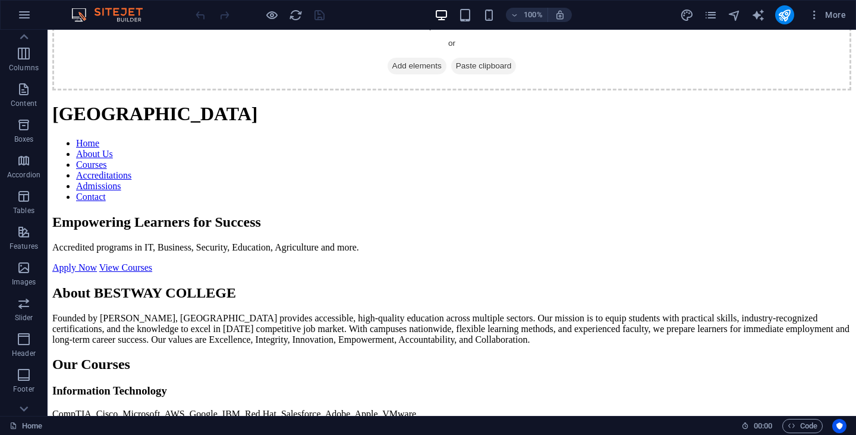
scroll to position [0, 0]
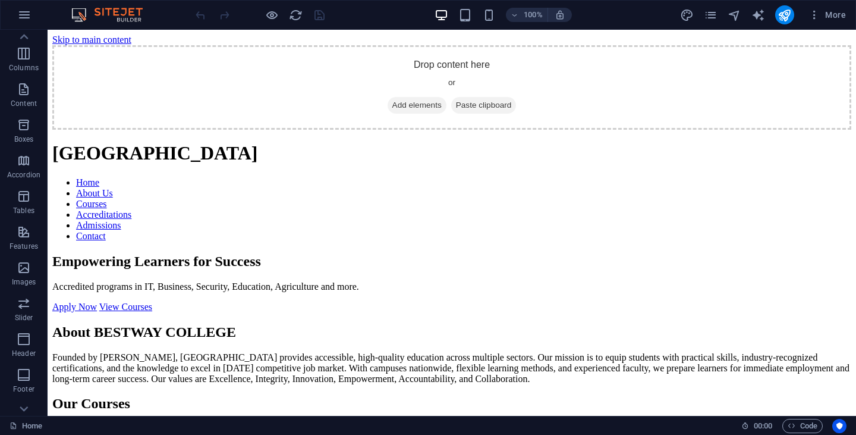
click at [406, 253] on section "Empowering Learners for Success Accredited programs in IT, Business, Security, …" at bounding box center [451, 282] width 799 height 59
click at [99, 177] on link "Home" at bounding box center [87, 182] width 23 height 10
click at [113, 188] on link "About Us" at bounding box center [94, 193] width 37 height 10
click at [99, 177] on link "Home" at bounding box center [87, 182] width 23 height 10
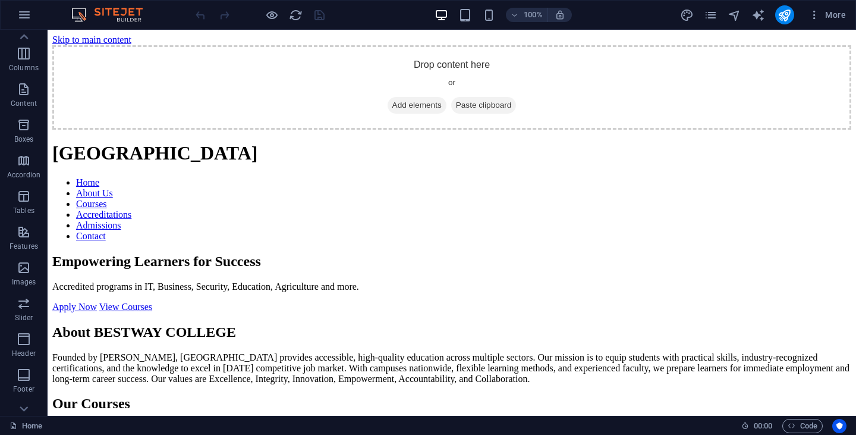
drag, startPoint x: 607, startPoint y: 137, endPoint x: 766, endPoint y: 228, distance: 183.2
click at [766, 253] on section "Empowering Learners for Success Accredited programs in IT, Business, Security, …" at bounding box center [451, 282] width 799 height 59
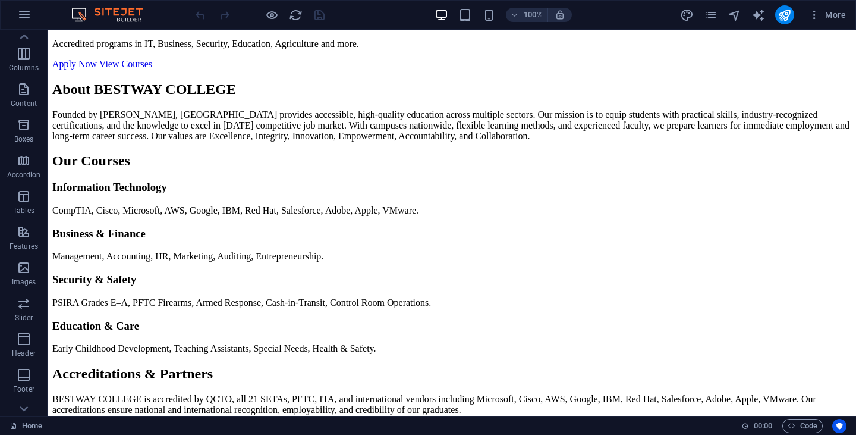
scroll to position [238, 0]
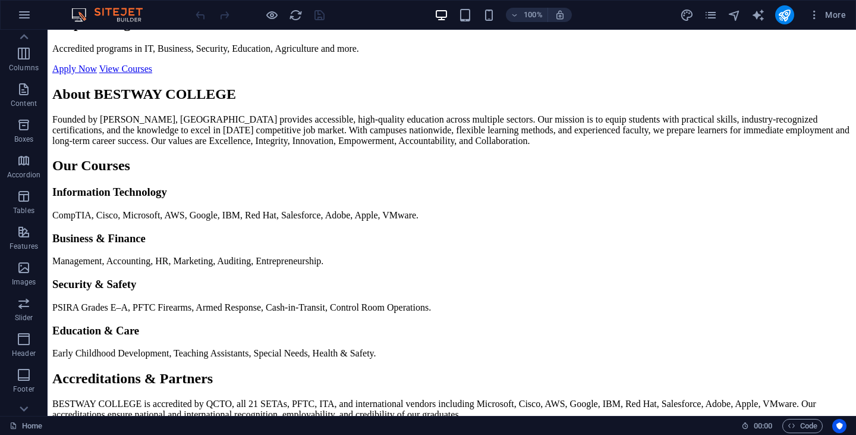
click at [97, 74] on link "Apply Now" at bounding box center [74, 69] width 45 height 10
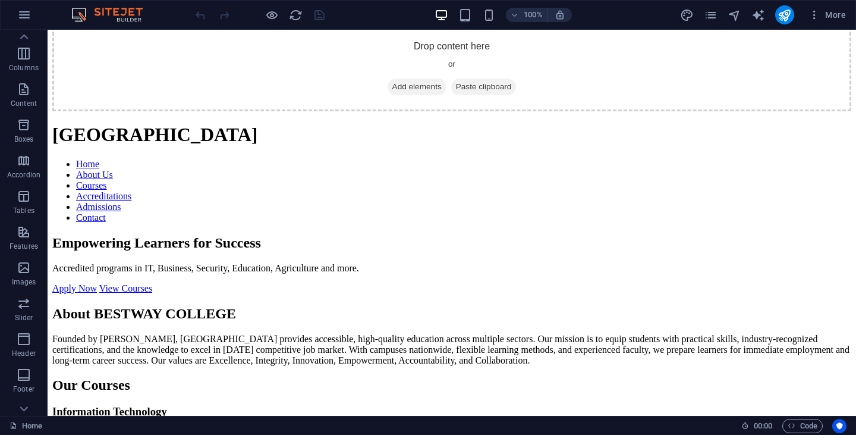
scroll to position [0, 0]
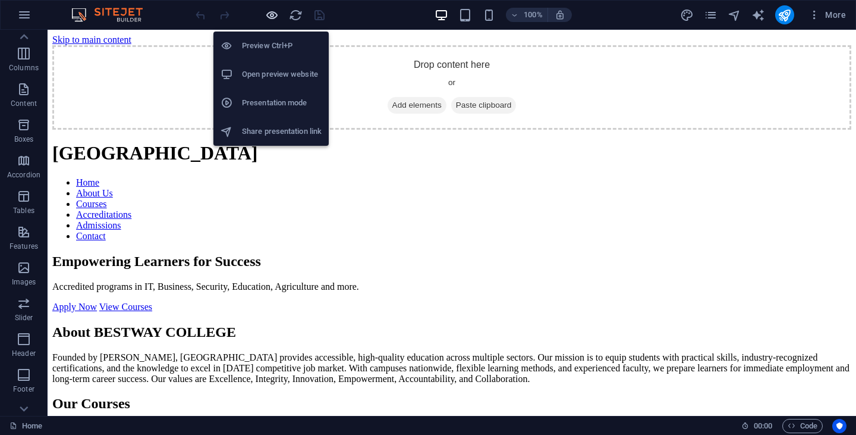
click at [273, 15] on icon "button" at bounding box center [272, 15] width 14 height 14
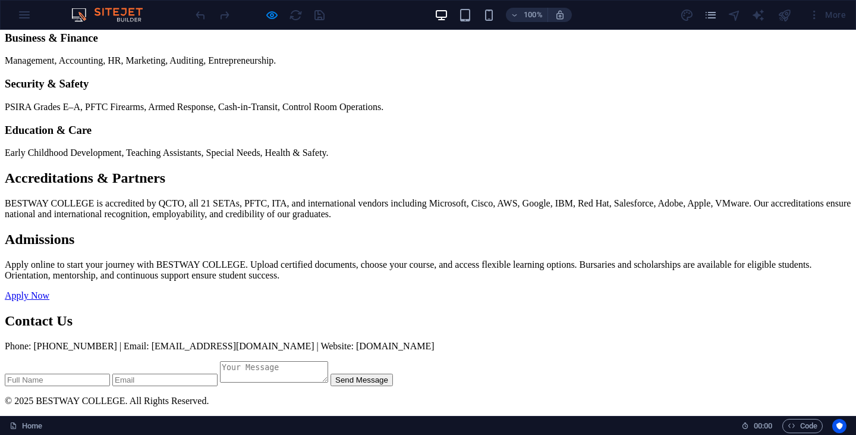
scroll to position [594, 0]
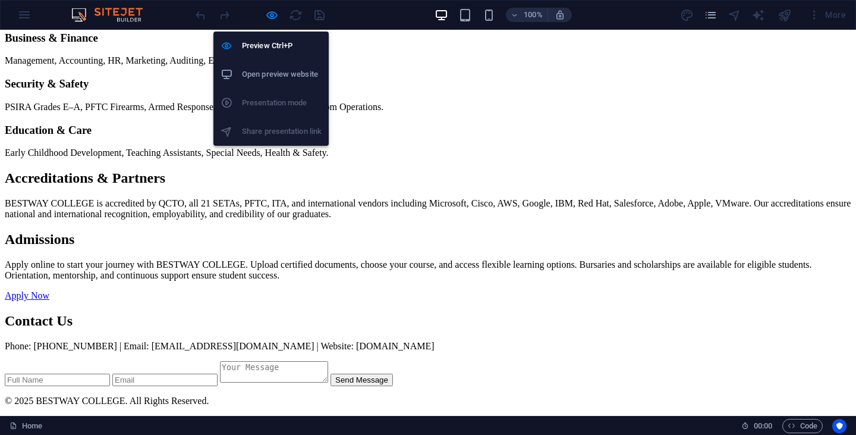
click at [270, 77] on h6 "Open preview website" at bounding box center [282, 74] width 80 height 14
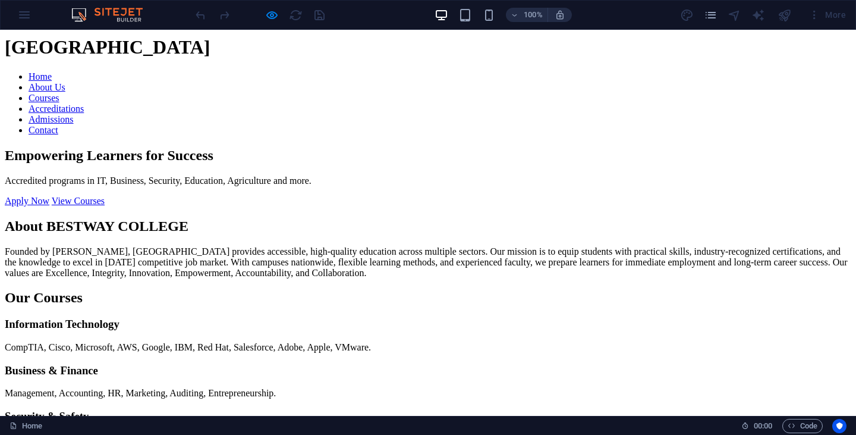
scroll to position [0, 0]
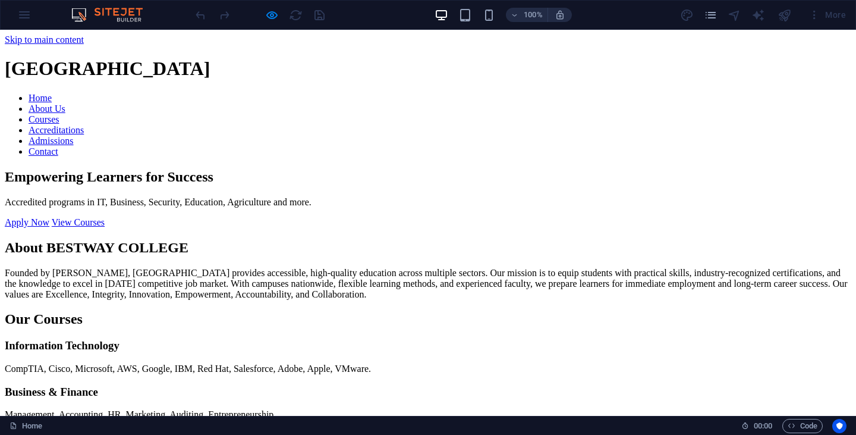
click at [49, 227] on link "Apply Now" at bounding box center [27, 222] width 45 height 10
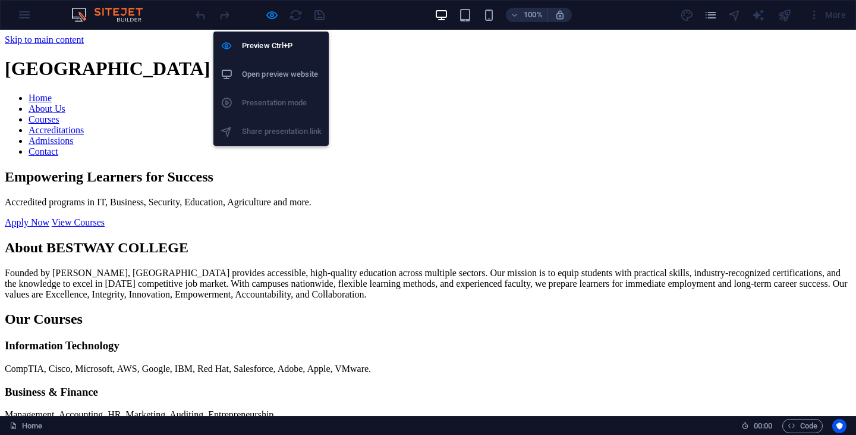
click at [273, 74] on h6 "Open preview website" at bounding box center [282, 74] width 80 height 14
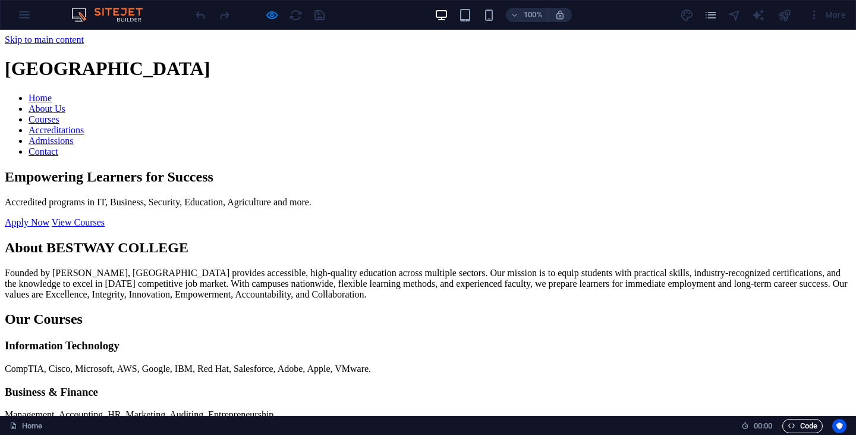
click at [814, 426] on span "Code" at bounding box center [803, 425] width 30 height 14
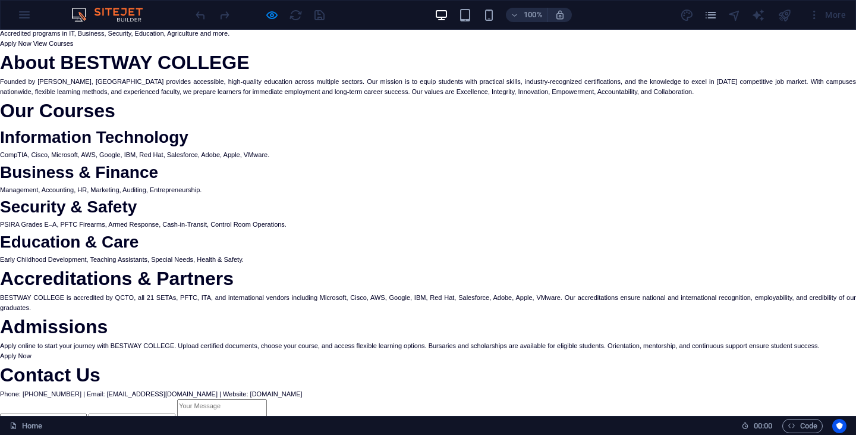
scroll to position [145, 0]
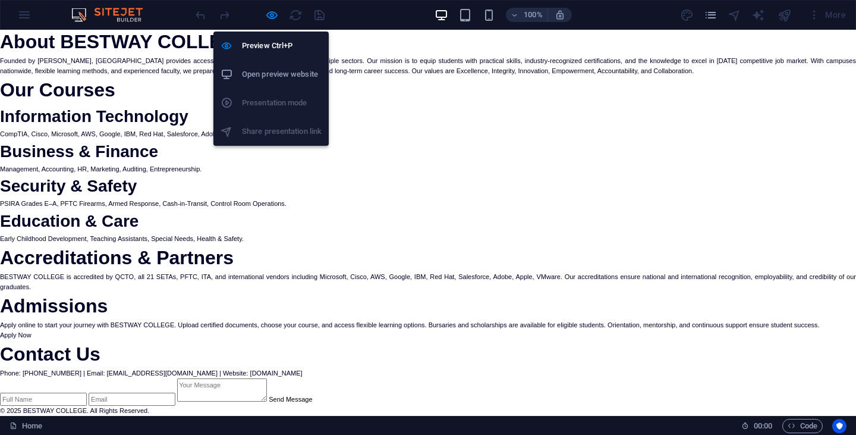
click at [272, 77] on h6 "Open preview website" at bounding box center [282, 74] width 80 height 14
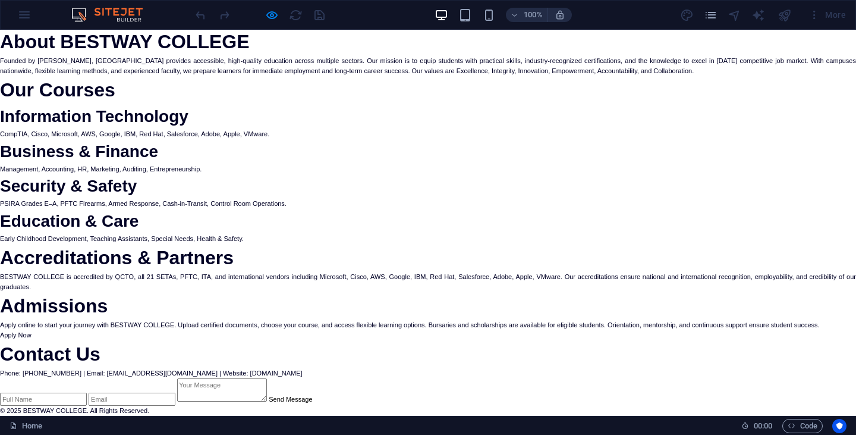
click at [476, 170] on p "Management, Accounting, HR, Marketing, Auditing, Entrepreneurship." at bounding box center [428, 169] width 856 height 10
click at [178, 39] on h2 "About BESTWAY COLLEGE" at bounding box center [428, 41] width 856 height 29
click at [439, 251] on h2 "Accreditations & Partners" at bounding box center [428, 257] width 856 height 29
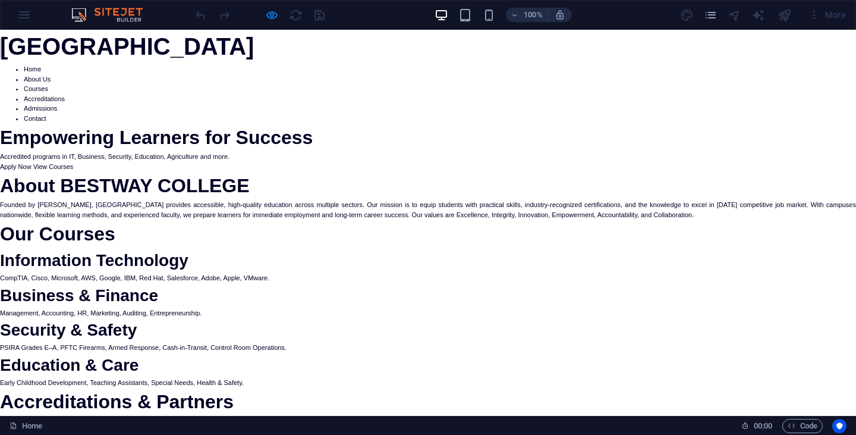
scroll to position [0, 0]
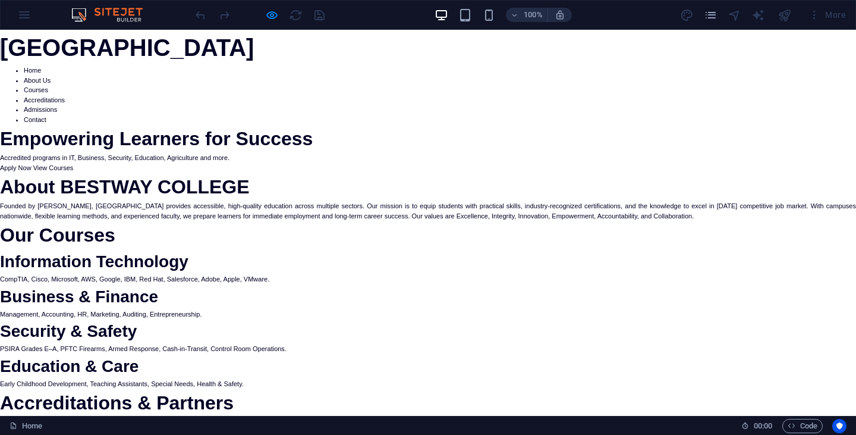
click at [2, 45] on h1 "BESTWAY COLLEGE" at bounding box center [428, 48] width 856 height 36
click at [23, 12] on div "100% More" at bounding box center [428, 15] width 855 height 29
click at [21, 16] on div "100% More" at bounding box center [428, 15] width 855 height 29
click at [299, 16] on div at bounding box center [259, 14] width 133 height 19
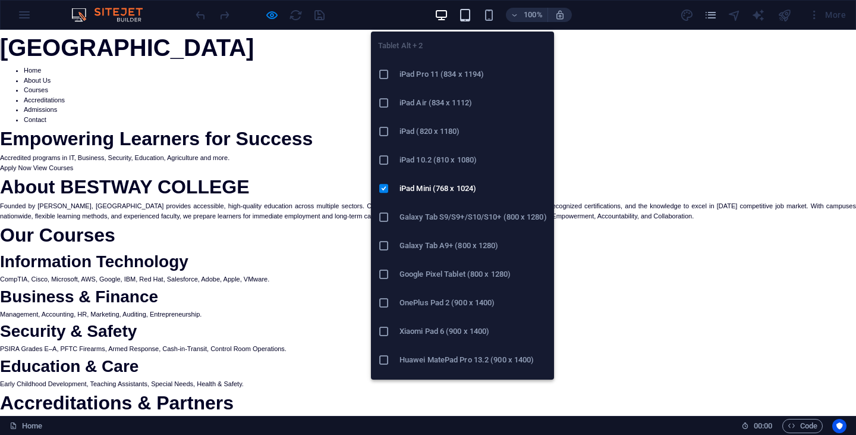
click at [464, 15] on icon "button" at bounding box center [465, 15] width 14 height 14
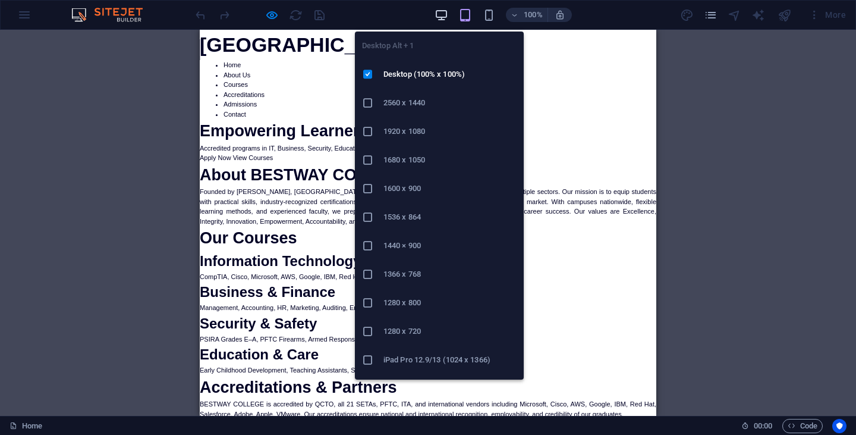
click at [442, 15] on icon "button" at bounding box center [442, 15] width 14 height 14
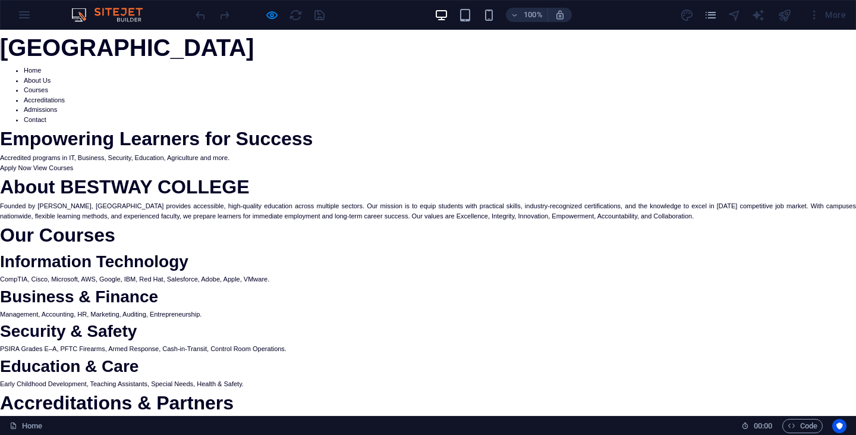
drag, startPoint x: 467, startPoint y: 81, endPoint x: 648, endPoint y: 50, distance: 183.4
click at [472, 80] on li "About Us" at bounding box center [440, 80] width 832 height 10
click at [711, 14] on icon "pages" at bounding box center [711, 15] width 14 height 14
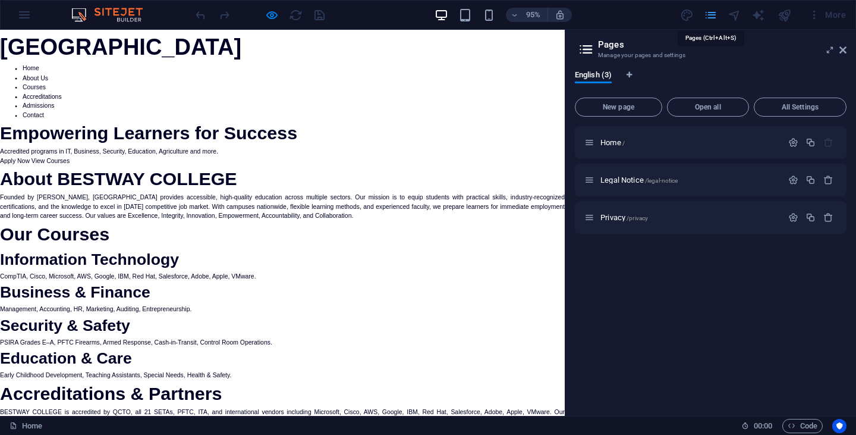
click at [711, 14] on icon "pages" at bounding box center [711, 15] width 14 height 14
click at [842, 50] on icon at bounding box center [842, 50] width 7 height 10
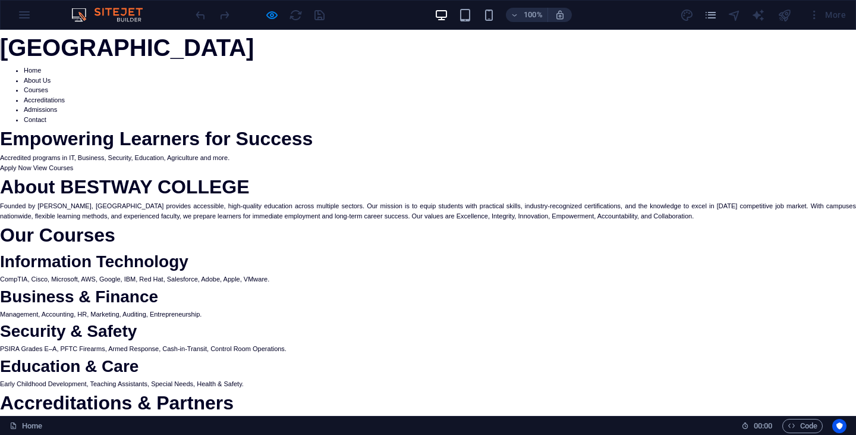
click at [735, 15] on div at bounding box center [735, 15] width 14 height 14
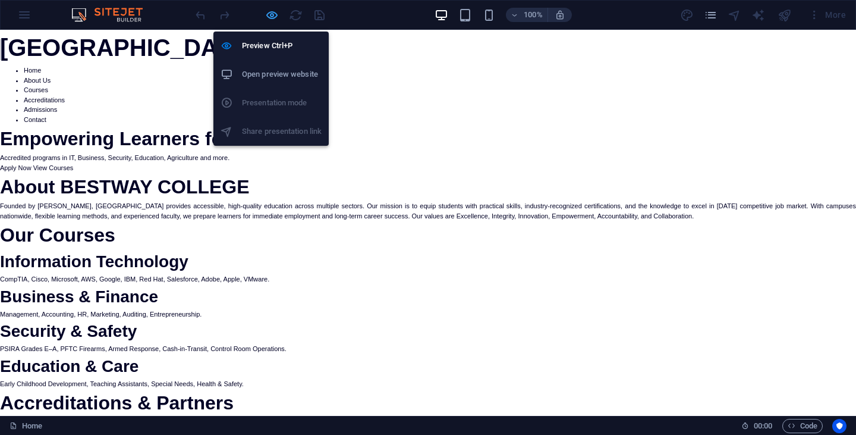
click at [270, 13] on icon "button" at bounding box center [272, 15] width 14 height 14
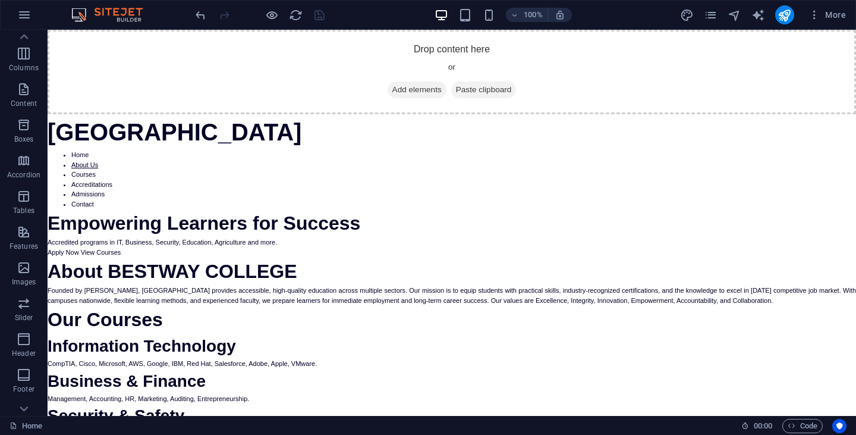
click at [82, 163] on link "About Us" at bounding box center [84, 164] width 27 height 7
click at [92, 165] on link "About Us" at bounding box center [84, 164] width 27 height 7
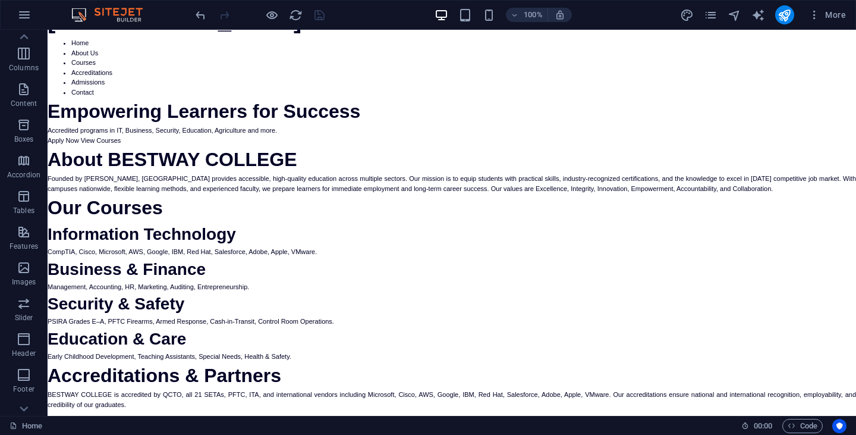
scroll to position [61, 0]
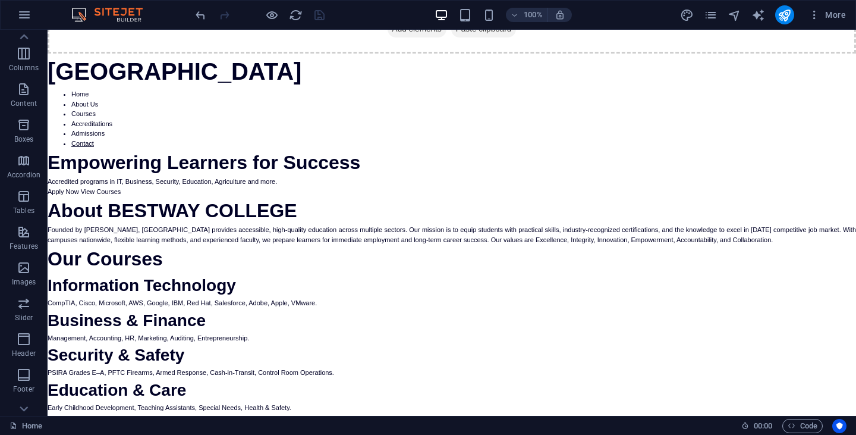
click at [80, 143] on link "Contact" at bounding box center [82, 143] width 23 height 7
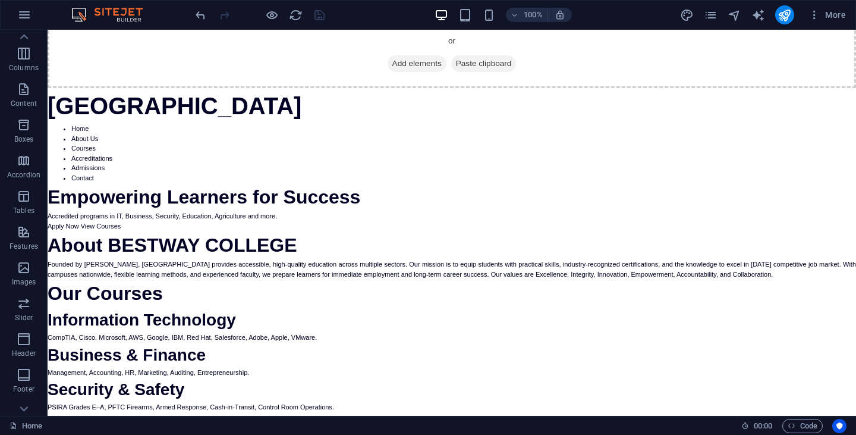
scroll to position [0, 0]
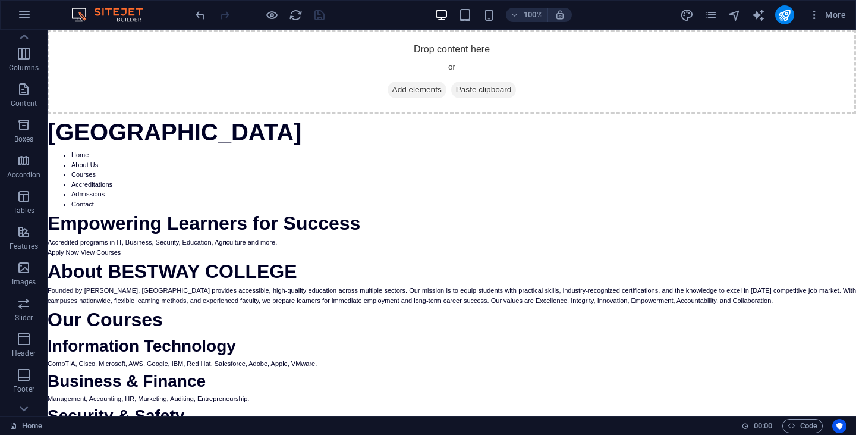
click at [313, 181] on li "Accreditations" at bounding box center [463, 185] width 785 height 10
click at [796, 430] on span "Code" at bounding box center [803, 425] width 30 height 14
click at [328, 67] on div "Drop content here or Add elements Paste clipboard" at bounding box center [452, 72] width 808 height 84
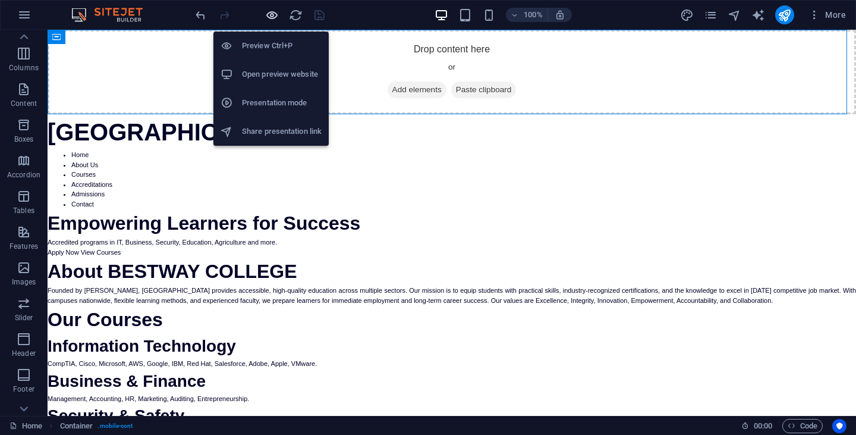
click at [267, 14] on icon "button" at bounding box center [272, 15] width 14 height 14
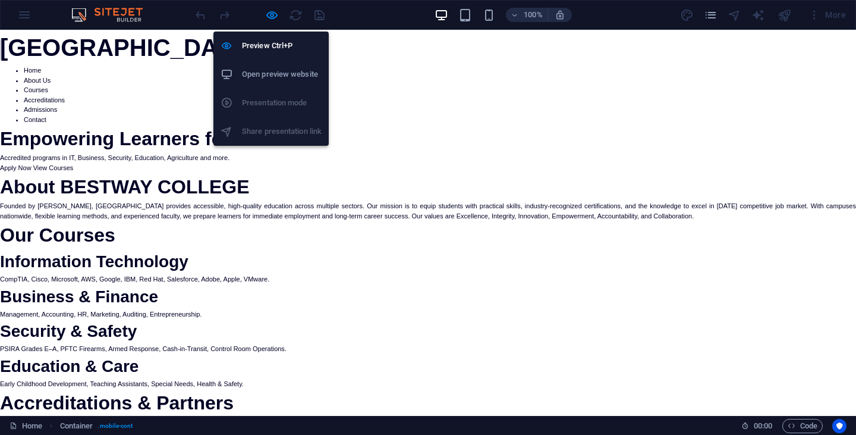
click at [280, 75] on h6 "Open preview website" at bounding box center [282, 74] width 80 height 14
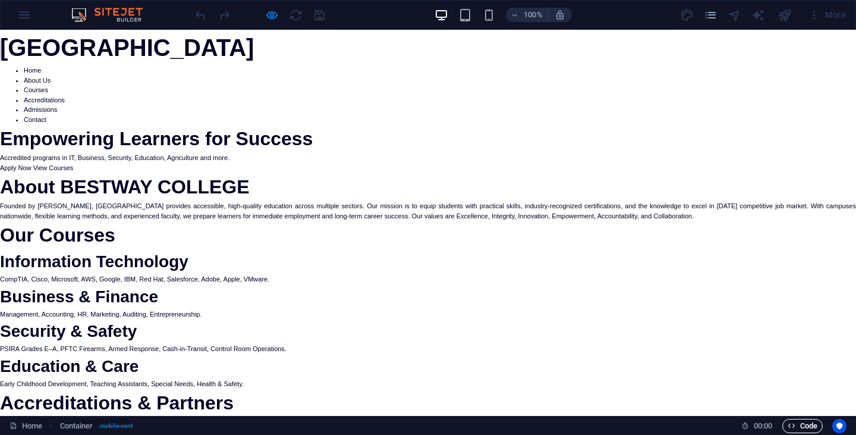
click at [807, 429] on span "Code" at bounding box center [803, 425] width 30 height 14
click at [24, 16] on div "100% More" at bounding box center [428, 15] width 855 height 29
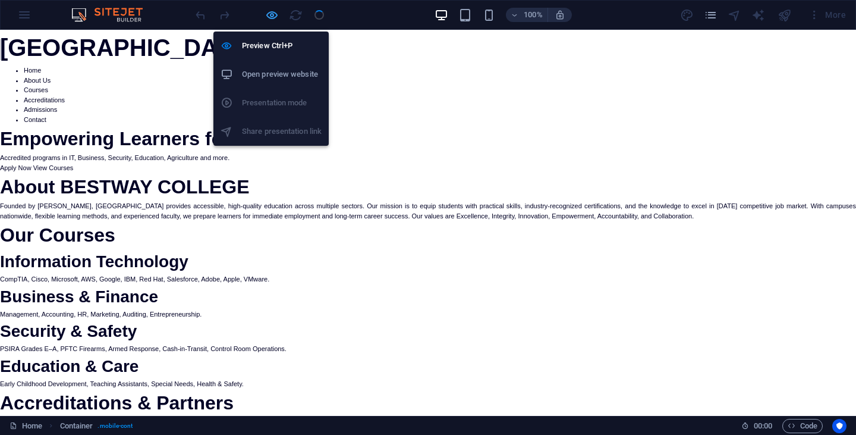
click at [268, 14] on icon "button" at bounding box center [272, 15] width 14 height 14
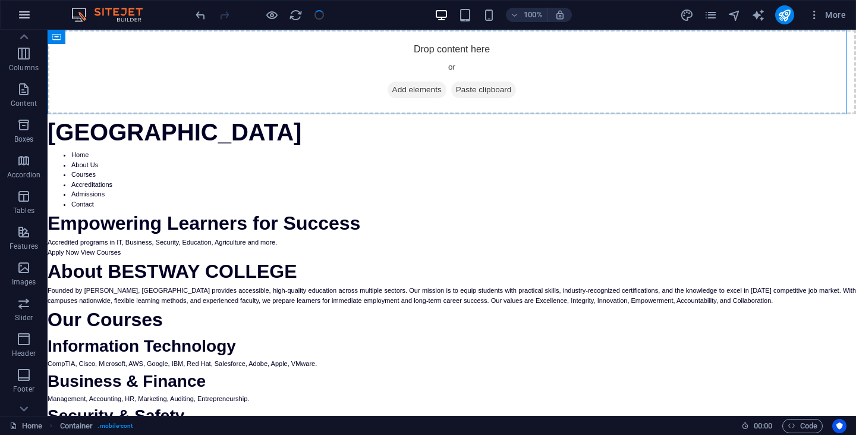
click at [24, 18] on icon "button" at bounding box center [24, 15] width 14 height 14
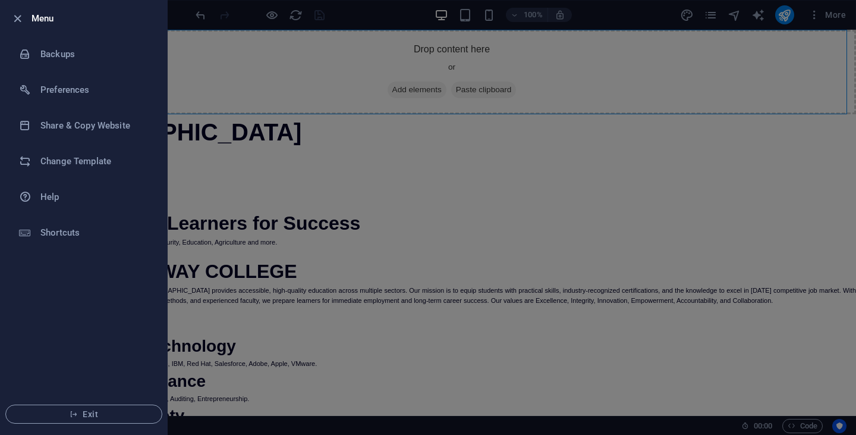
click at [278, 175] on div at bounding box center [428, 217] width 856 height 435
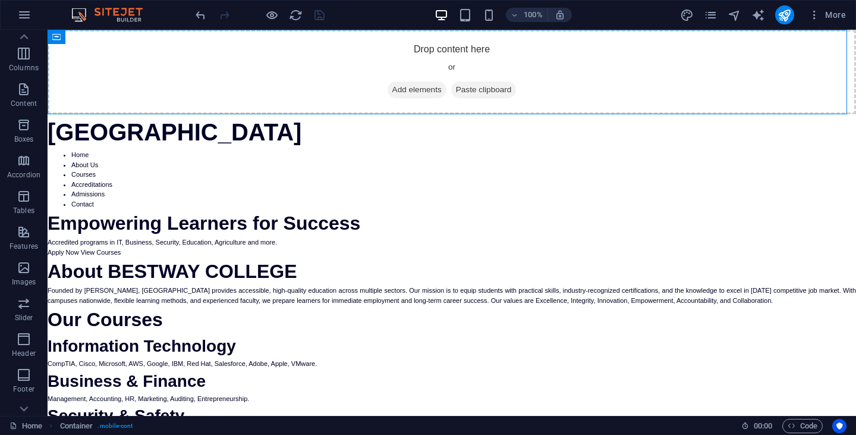
click at [128, 11] on img at bounding box center [112, 15] width 89 height 14
click at [709, 16] on icon "pages" at bounding box center [711, 15] width 14 height 14
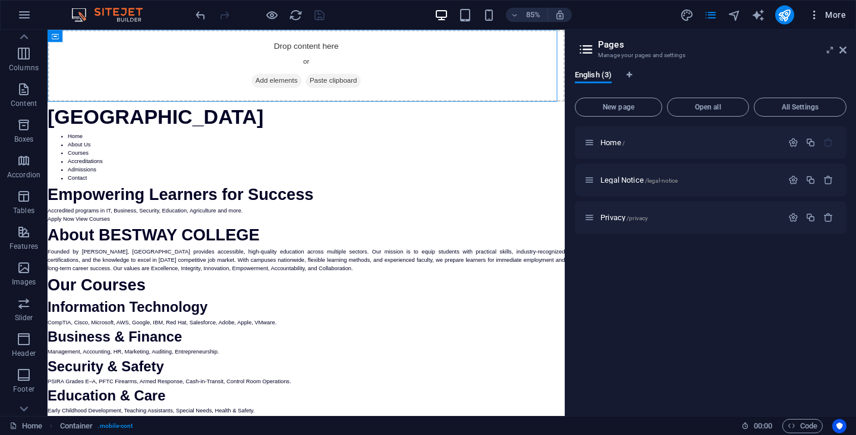
click at [816, 15] on icon "button" at bounding box center [814, 15] width 12 height 12
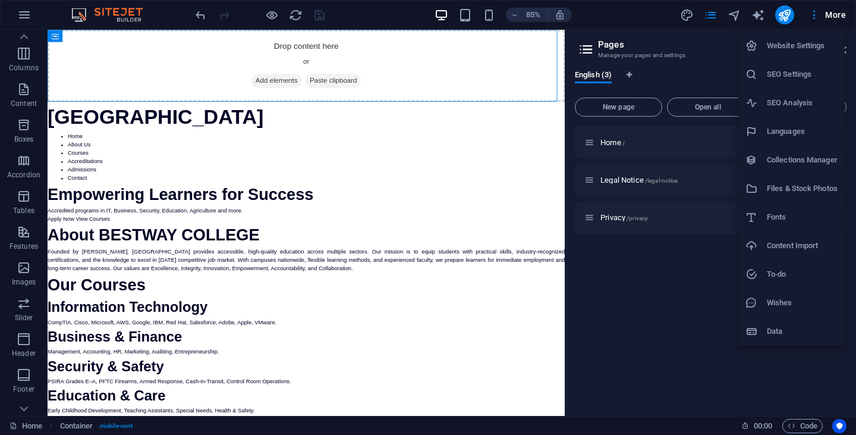
click at [477, 90] on div at bounding box center [428, 217] width 856 height 435
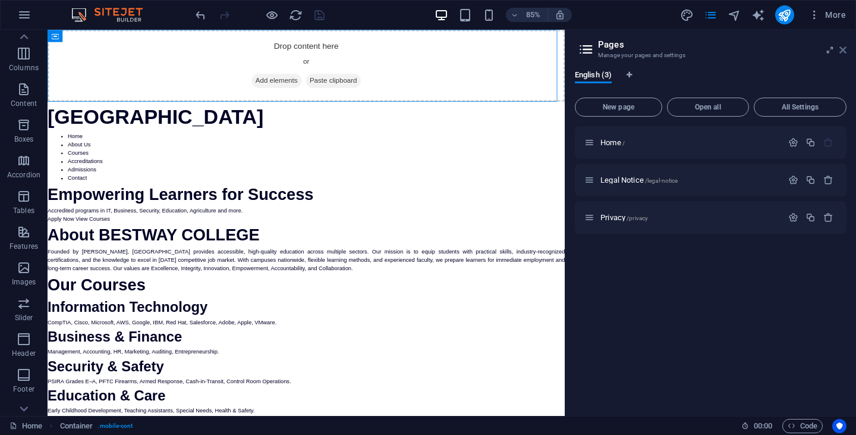
click at [842, 50] on icon at bounding box center [842, 50] width 7 height 10
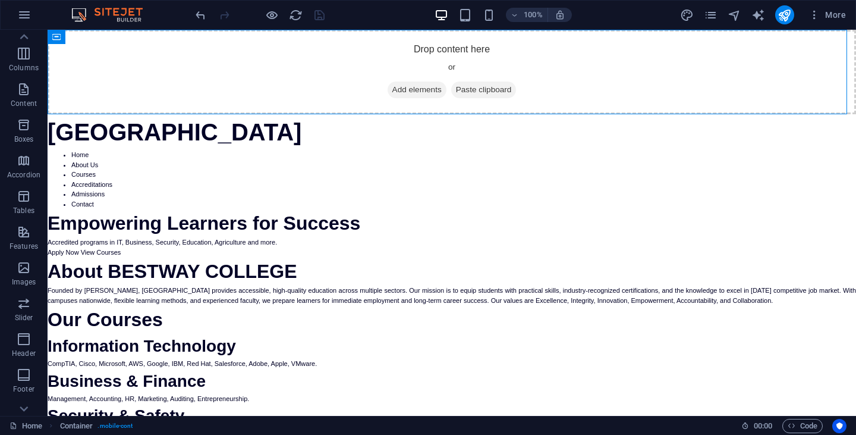
click at [370, 153] on li "Home" at bounding box center [463, 155] width 785 height 10
drag, startPoint x: 371, startPoint y: 153, endPoint x: 341, endPoint y: 181, distance: 41.3
click at [341, 181] on li "Accreditations" at bounding box center [463, 185] width 785 height 10
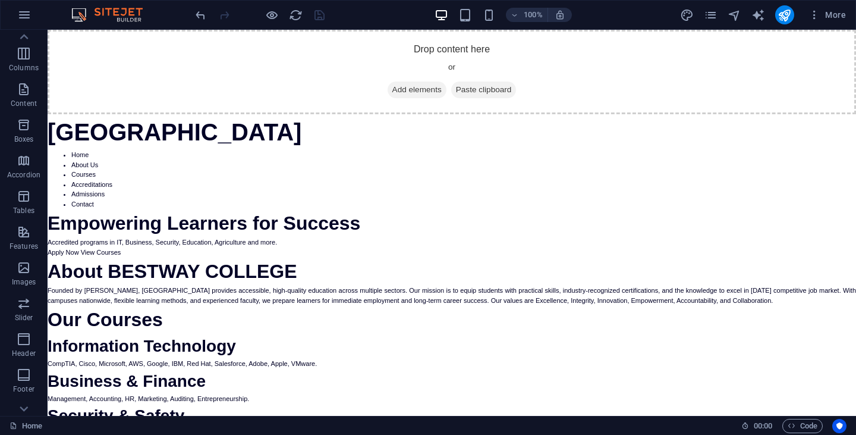
drag, startPoint x: 341, startPoint y: 127, endPoint x: 332, endPoint y: 119, distance: 11.0
click at [332, 119] on h1 "BESTWAY COLLEGE" at bounding box center [452, 132] width 808 height 36
click at [331, 115] on h1 "BESTWAY COLLEGE" at bounding box center [452, 132] width 808 height 36
click at [231, 307] on h2 "Our Courses" at bounding box center [452, 319] width 808 height 29
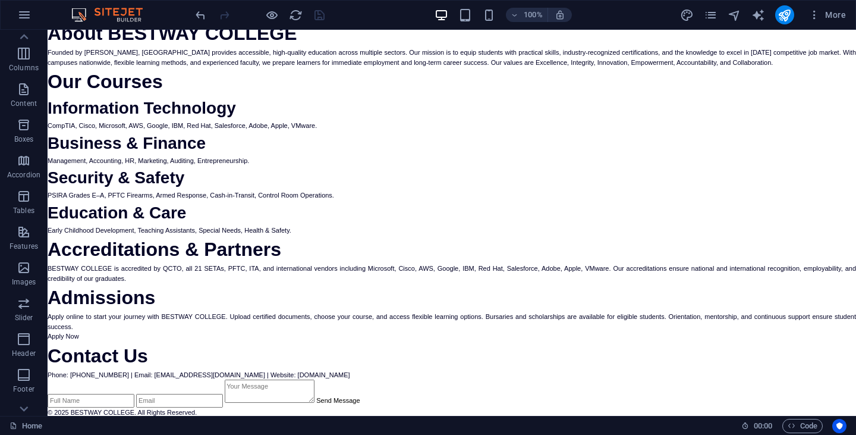
scroll to position [239, 0]
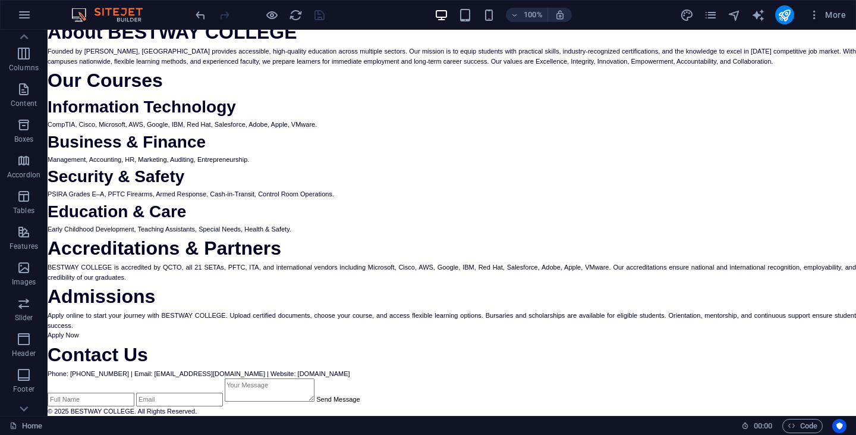
click at [446, 336] on section "Admissions Apply online to start your journey with BESTWAY COLLEGE. Upload cert…" at bounding box center [452, 311] width 808 height 58
click at [107, 16] on img at bounding box center [112, 15] width 89 height 14
click at [126, 12] on img at bounding box center [112, 15] width 89 height 14
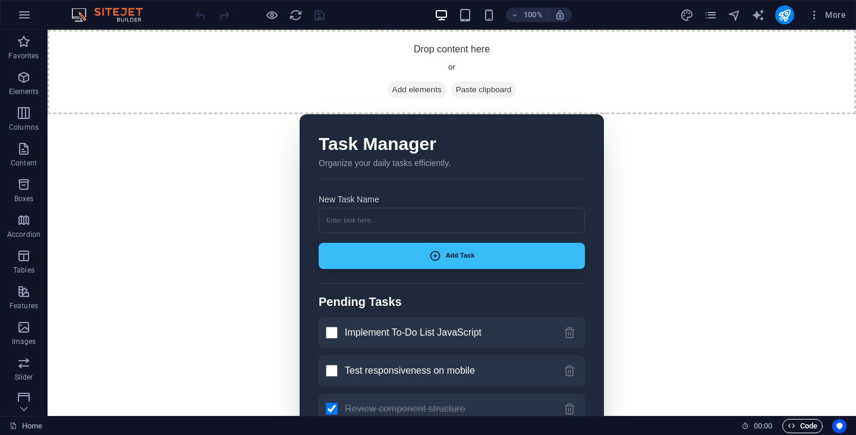
click at [795, 427] on span "Code" at bounding box center [803, 425] width 30 height 14
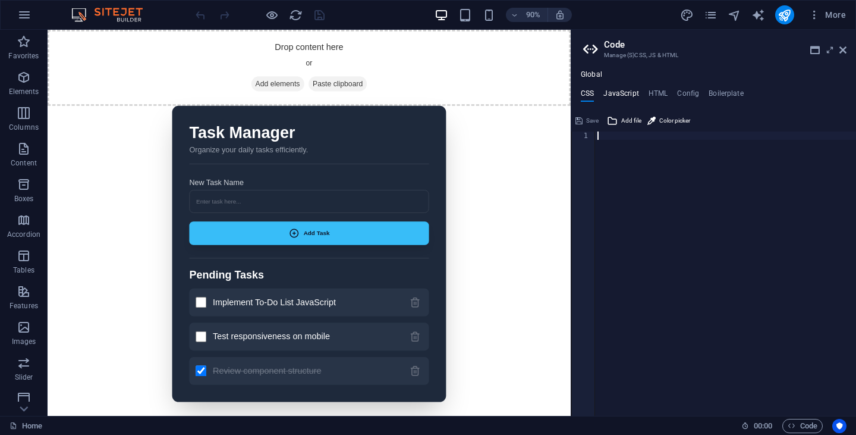
click at [624, 92] on h4 "JavaScript" at bounding box center [620, 95] width 35 height 13
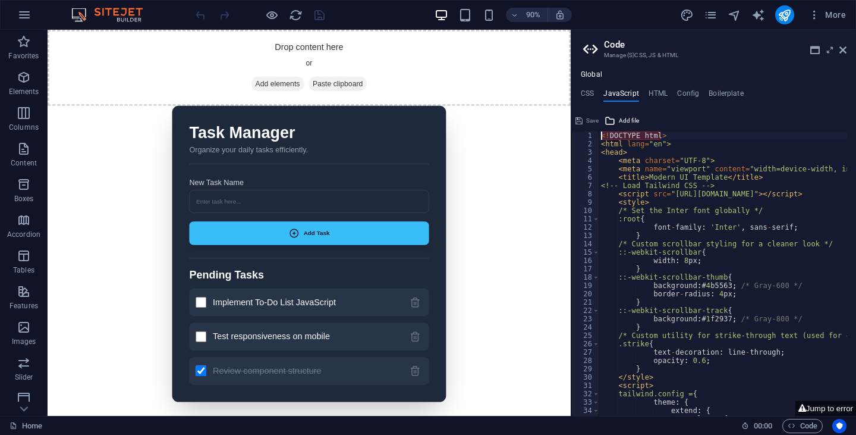
type textarea "</body> </html>"
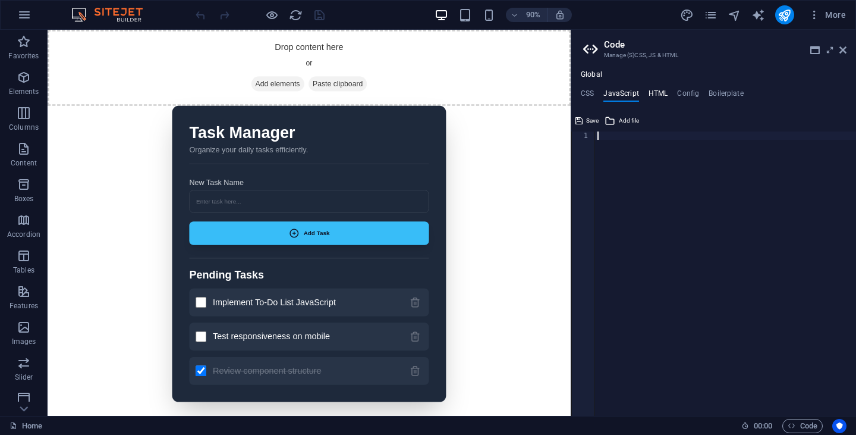
click at [655, 91] on h4 "HTML" at bounding box center [658, 95] width 20 height 13
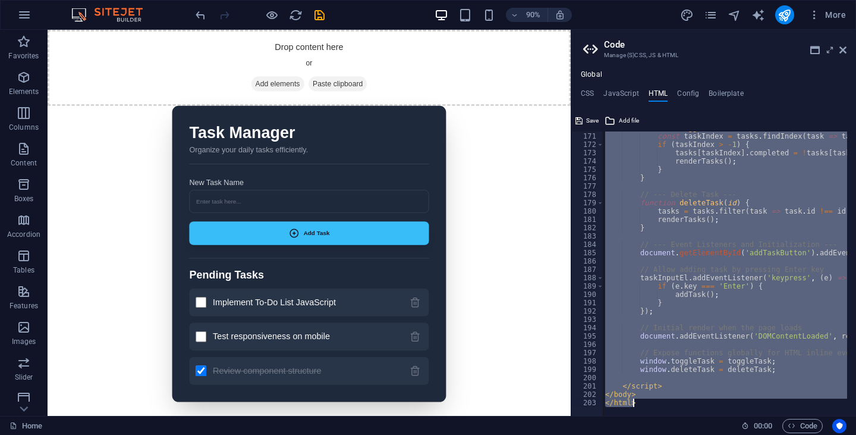
scroll to position [1414, 0]
drag, startPoint x: 601, startPoint y: 143, endPoint x: 692, endPoint y: 462, distance: 332.6
click at [692, 434] on html "[DOMAIN_NAME] Home Favorites Elements Columns Content Boxes Accordion Tables Fe…" at bounding box center [428, 217] width 856 height 435
type textarea "</body> </html>"
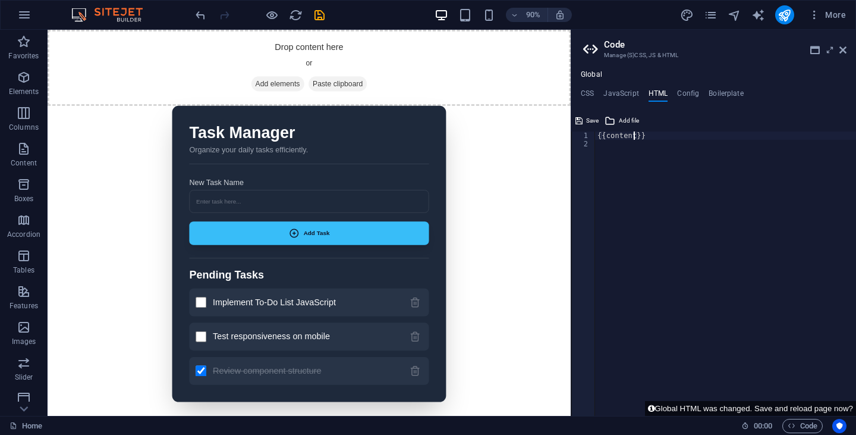
click at [633, 135] on div "{{content}}" at bounding box center [725, 281] width 261 height 301
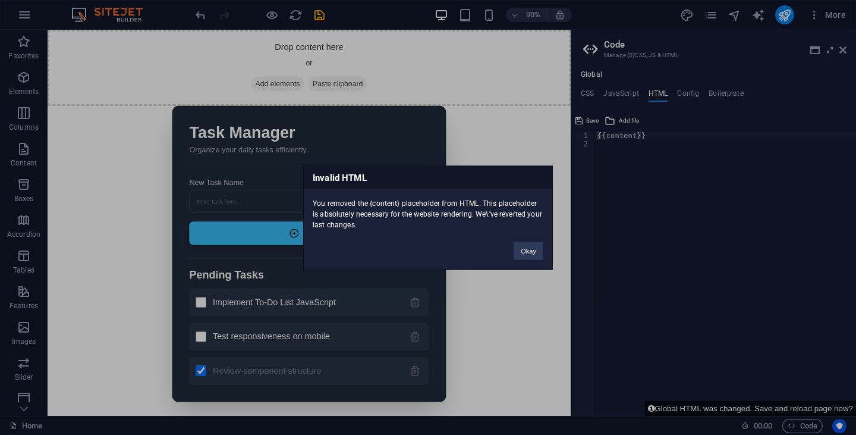
click at [632, 137] on div "Invalid HTML You removed the {content} placeholder from HTML. This placeholder …" at bounding box center [428, 217] width 856 height 435
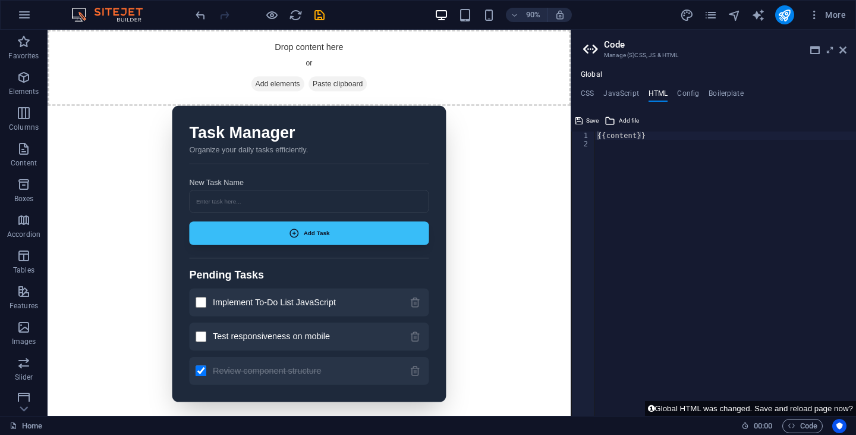
click at [634, 135] on div "{{content}}" at bounding box center [725, 281] width 261 height 301
type textarea "{{content}}"
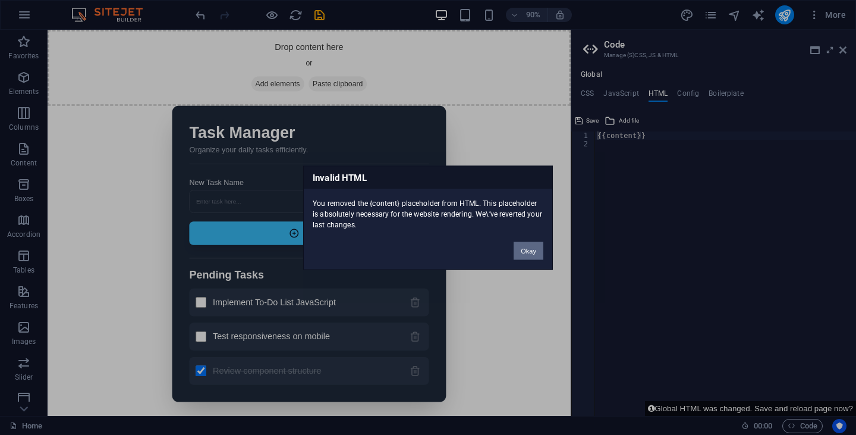
click at [542, 254] on button "Okay" at bounding box center [529, 250] width 30 height 18
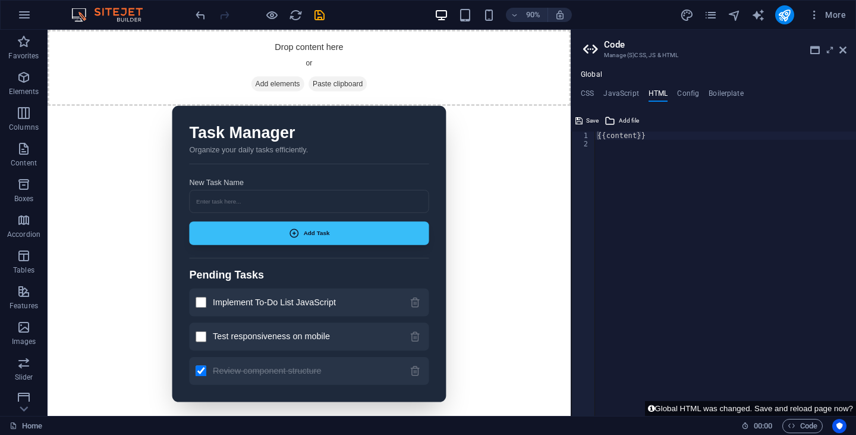
click at [594, 94] on ul "CSS JavaScript HTML Config Boilerplate" at bounding box center [713, 95] width 285 height 13
click at [586, 93] on h4 "CSS" at bounding box center [587, 95] width 13 height 13
click at [586, 117] on span "Save" at bounding box center [592, 121] width 12 height 14
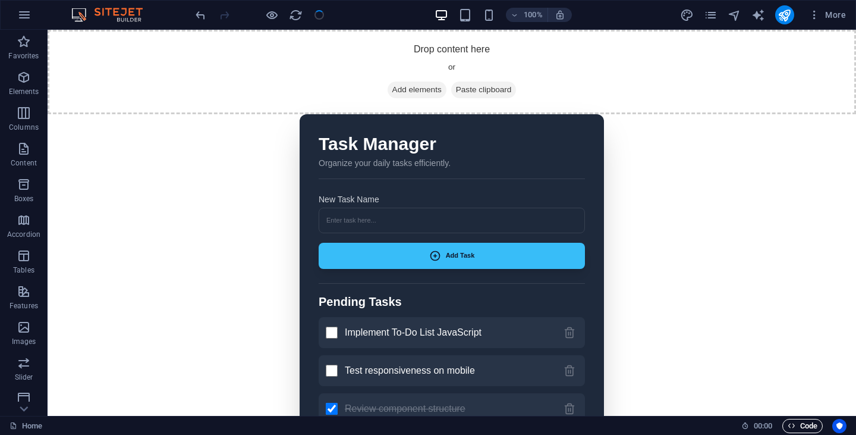
click at [802, 430] on span "Code" at bounding box center [803, 425] width 30 height 14
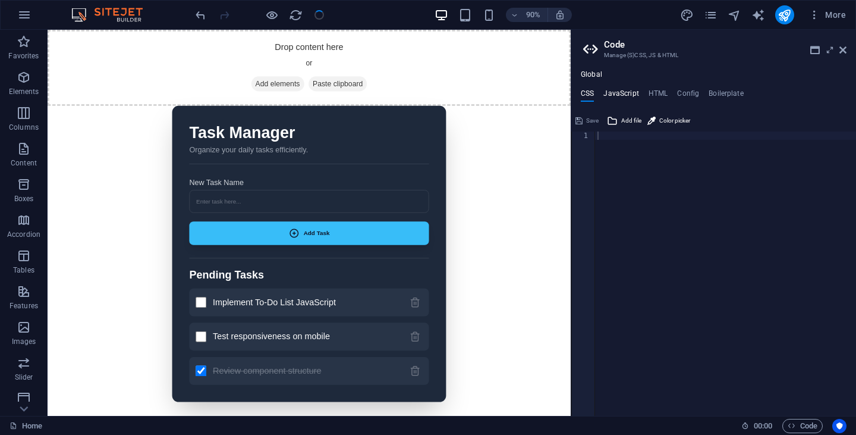
click at [625, 95] on h4 "JavaScript" at bounding box center [620, 95] width 35 height 13
click at [585, 120] on button "Save" at bounding box center [587, 121] width 27 height 14
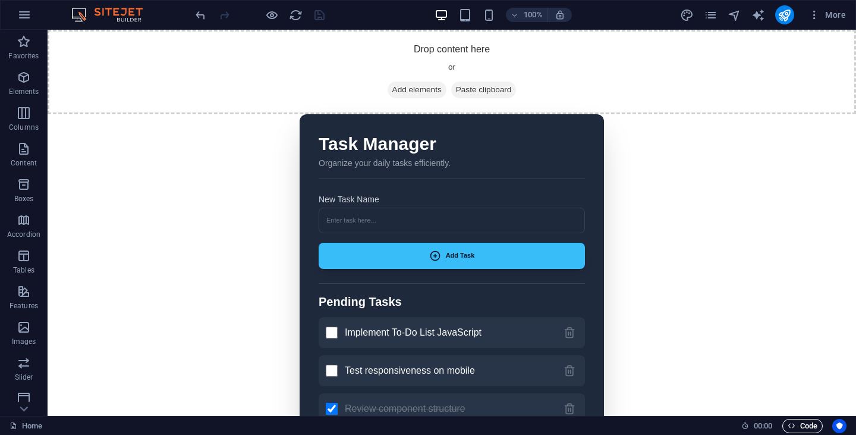
click at [801, 421] on span "Code" at bounding box center [803, 425] width 30 height 14
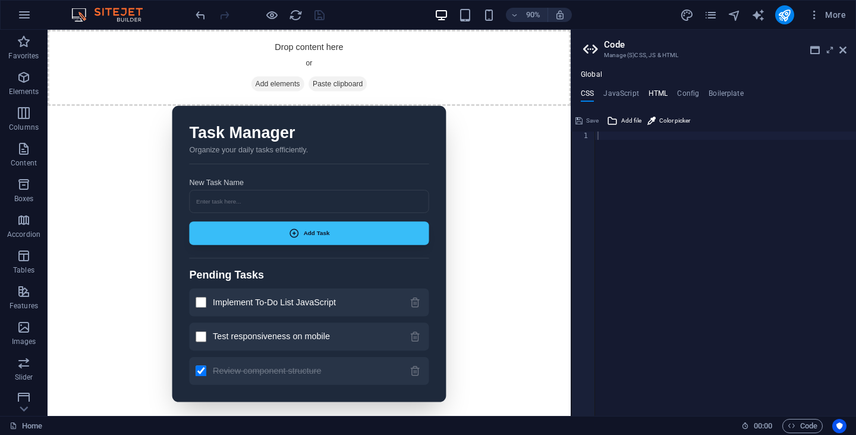
click at [661, 92] on h4 "HTML" at bounding box center [658, 95] width 20 height 13
click at [618, 158] on div "{{content}}" at bounding box center [725, 281] width 261 height 301
paste textarea "{{content}}"
type textarea "{{content}}"
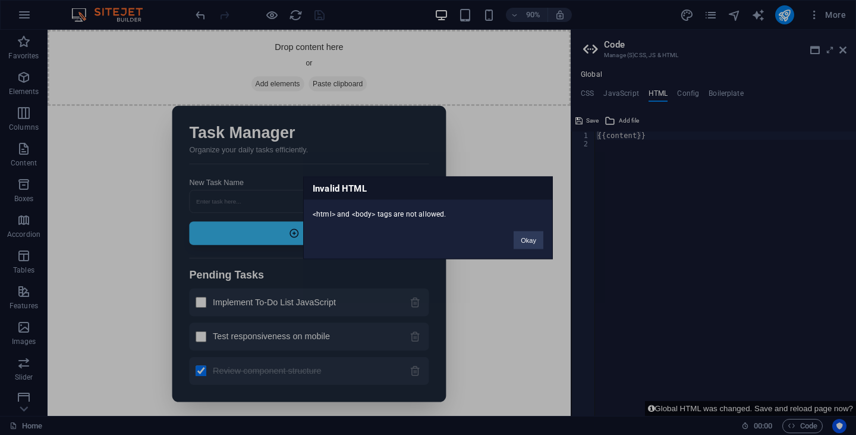
click at [622, 156] on div "Invalid HTML <html> and <body> tags are not allowed. Okay" at bounding box center [428, 217] width 856 height 435
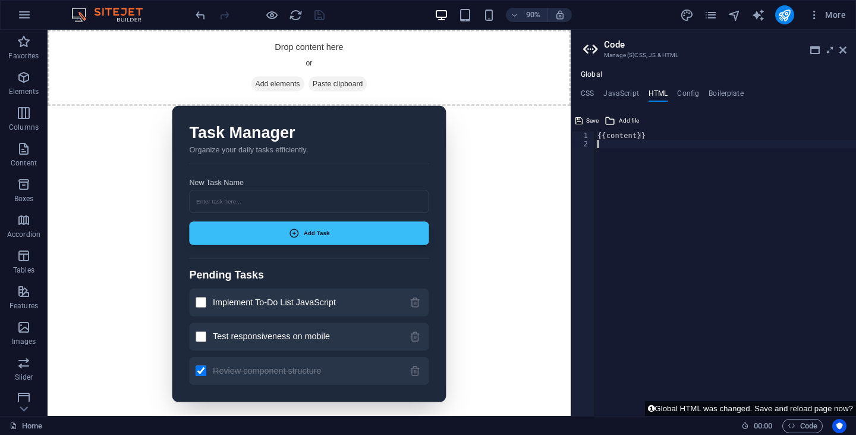
click at [599, 156] on div "{{content}}" at bounding box center [725, 281] width 261 height 301
paste textarea "{{content}}"
type textarea "{{content}}"
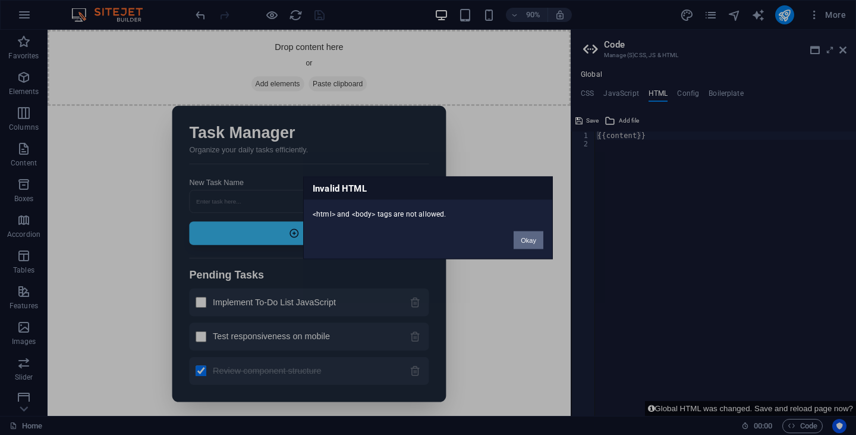
click at [525, 243] on button "Okay" at bounding box center [529, 240] width 30 height 18
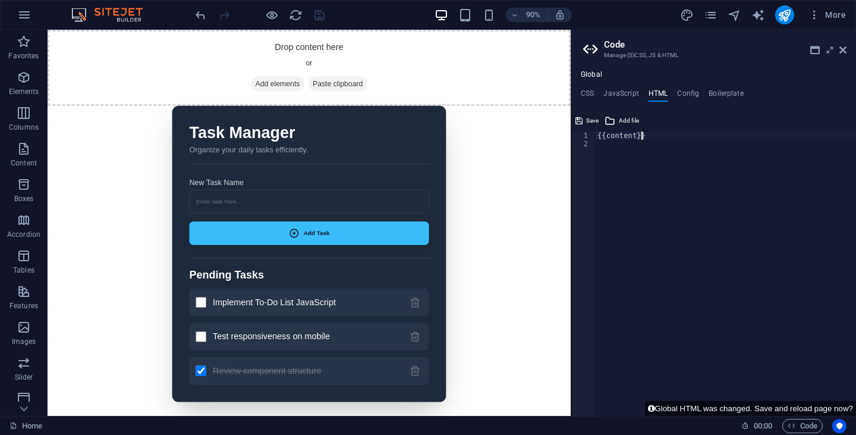
click at [658, 138] on div "{{content}}" at bounding box center [725, 281] width 261 height 301
paste textarea "{{content}}"
type textarea "{{content}}"
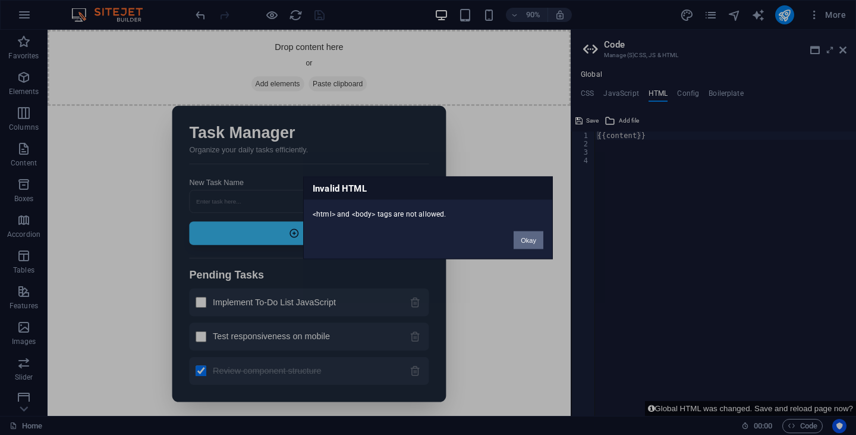
click at [521, 238] on button "Okay" at bounding box center [529, 240] width 30 height 18
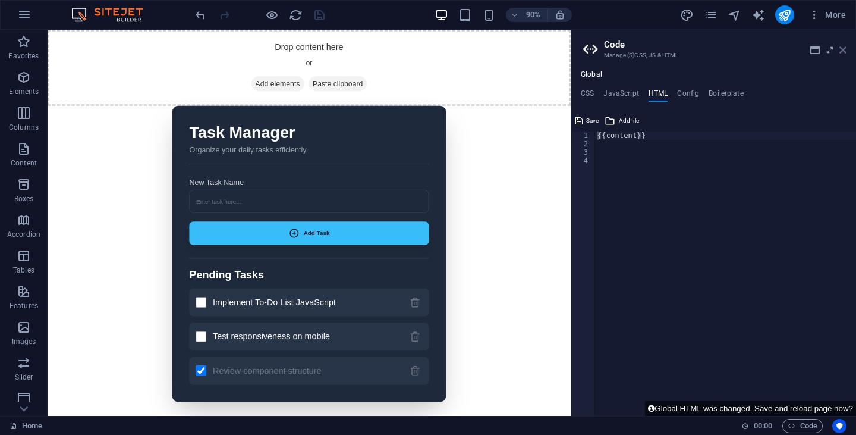
click at [839, 51] on icon at bounding box center [842, 50] width 7 height 10
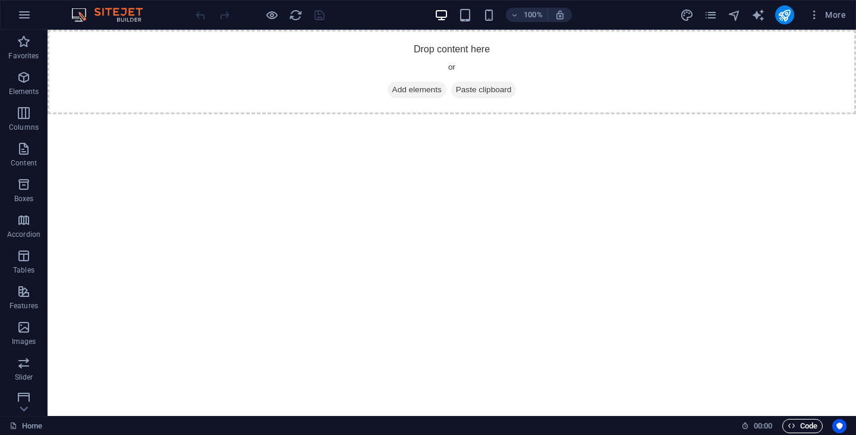
click at [804, 425] on span "Code" at bounding box center [803, 425] width 30 height 14
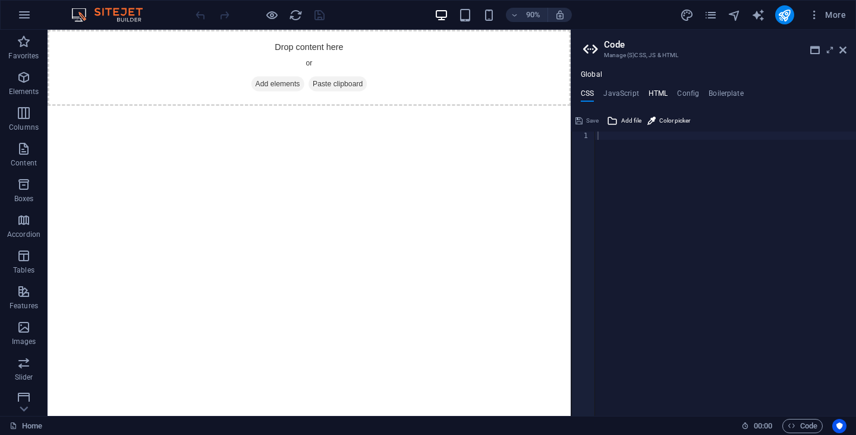
click at [662, 93] on h4 "HTML" at bounding box center [658, 95] width 20 height 13
type textarea "{{content}}"
click at [631, 166] on div "{{content}}" at bounding box center [725, 281] width 261 height 301
click at [597, 138] on div "{{content}}" at bounding box center [725, 281] width 261 height 301
click at [604, 150] on div "{{content}}" at bounding box center [725, 281] width 261 height 301
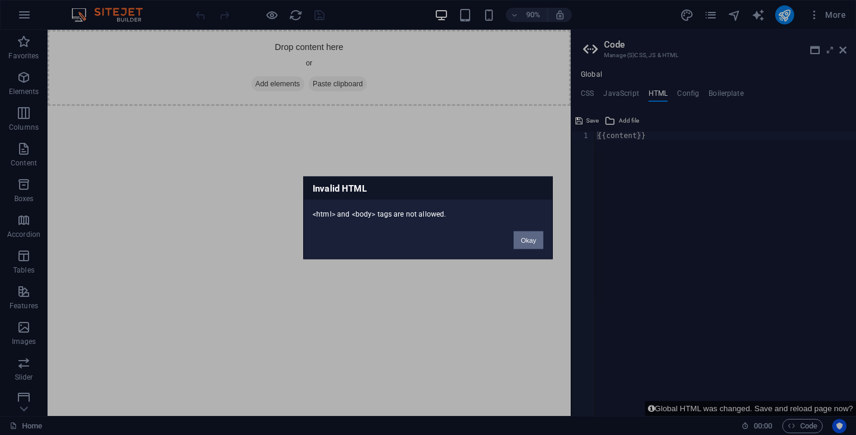
click at [524, 237] on button "Okay" at bounding box center [529, 240] width 30 height 18
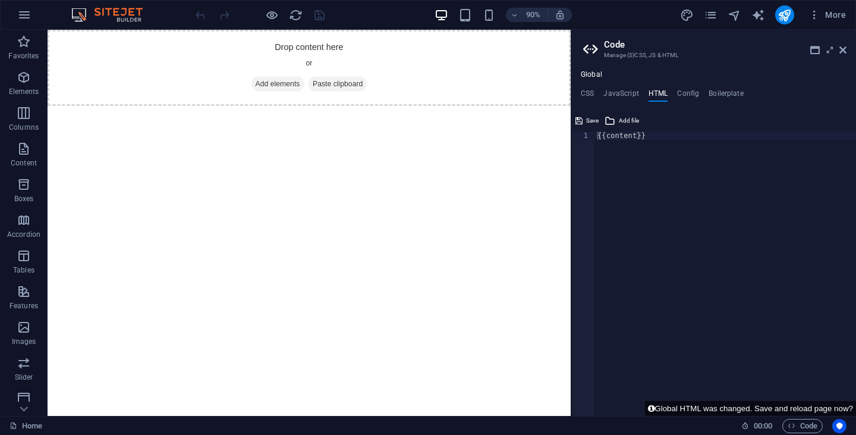
click at [593, 72] on h4 "Global" at bounding box center [591, 75] width 21 height 10
click at [588, 92] on h4 "CSS" at bounding box center [587, 95] width 13 height 13
click at [691, 93] on h4 "Config" at bounding box center [688, 95] width 22 height 13
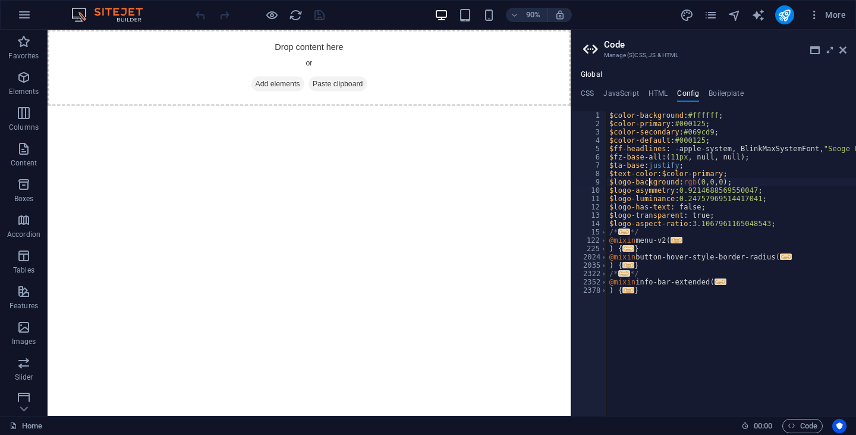
click at [648, 183] on div "$color-background : #ffffff ; $color-primary : #000125 ; $color-secondary : #06…" at bounding box center [821, 267] width 429 height 312
click at [656, 344] on div "$color-background : #ffffff ; $color-primary : #000125 ; $color-secondary : #06…" at bounding box center [821, 267] width 429 height 312
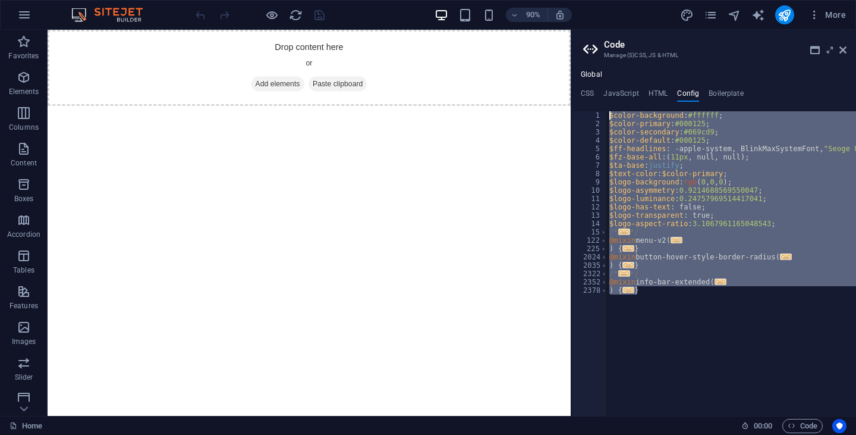
drag, startPoint x: 652, startPoint y: 344, endPoint x: 603, endPoint y: 111, distance: 238.7
click at [603, 111] on div "CSS JavaScript HTML Config Boilerplate 1 הההההההההההההההההההההההההההההההההההההה…" at bounding box center [713, 252] width 285 height 326
type textarea "$color-background: #ffffff; $color-primary: #000125;"
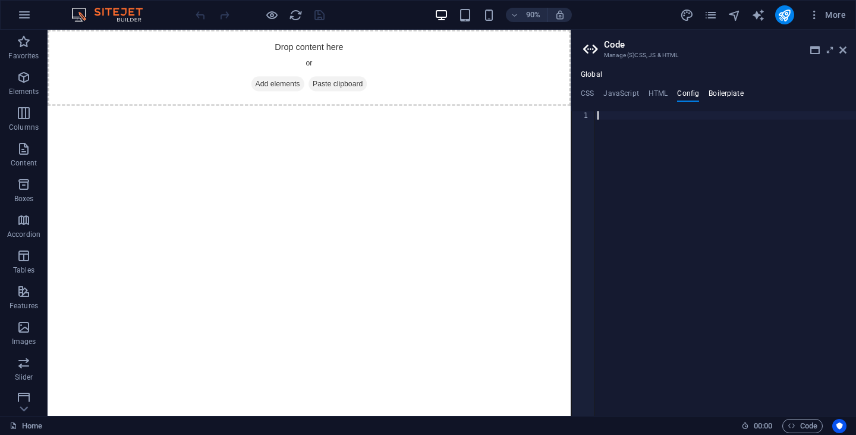
click at [728, 92] on h4 "Boilerplate" at bounding box center [726, 95] width 35 height 13
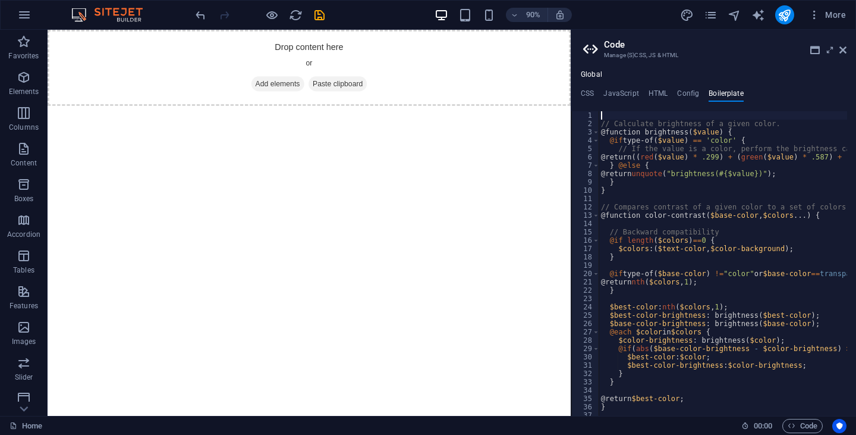
type textarea "}"
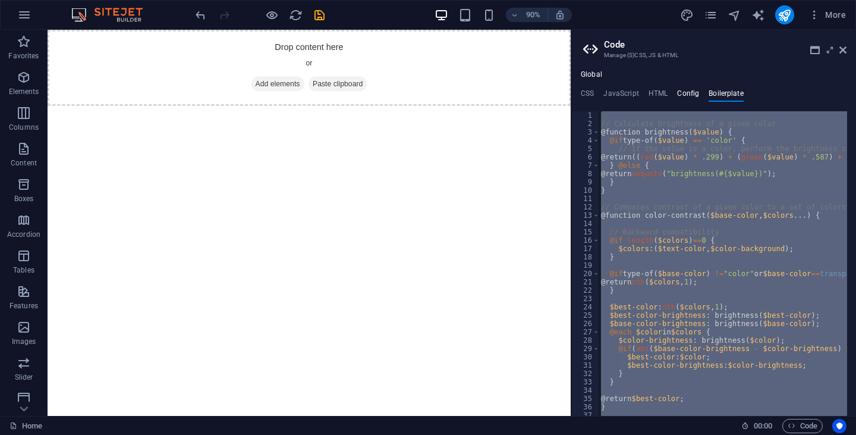
click at [692, 94] on h4 "Config" at bounding box center [688, 95] width 22 height 13
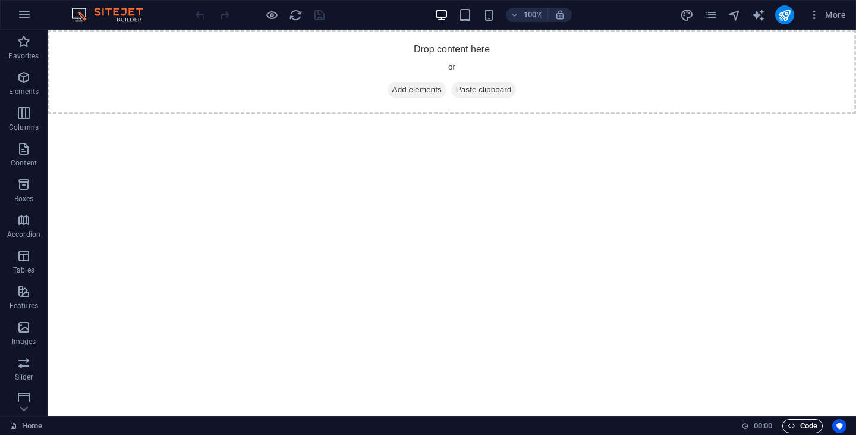
click at [804, 423] on span "Code" at bounding box center [803, 425] width 30 height 14
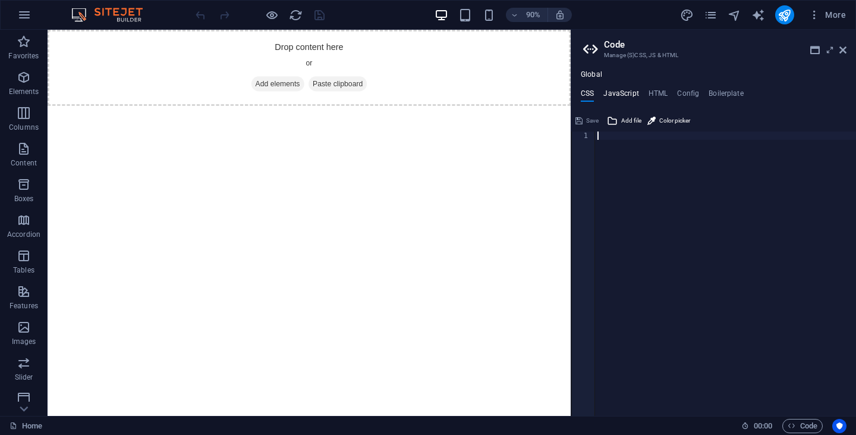
click at [620, 93] on h4 "JavaScript" at bounding box center [620, 95] width 35 height 13
click at [661, 95] on h4 "HTML" at bounding box center [658, 95] width 20 height 13
type textarea "{{content}}"
click at [620, 169] on div "{{content}}" at bounding box center [725, 281] width 261 height 301
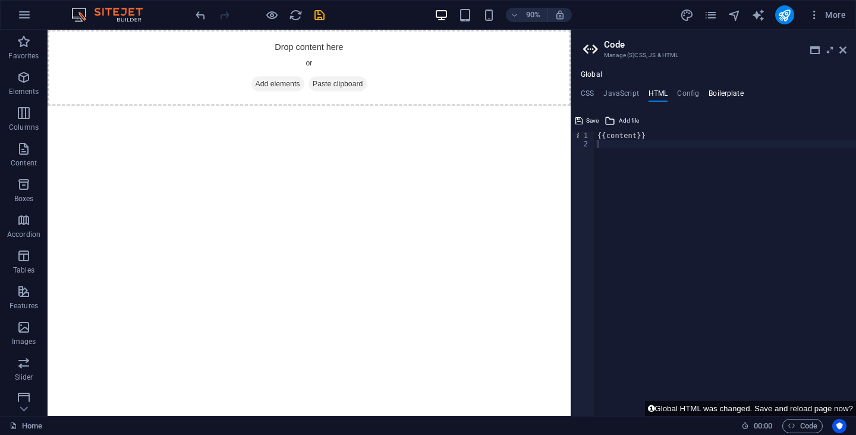
drag, startPoint x: 577, startPoint y: 95, endPoint x: 723, endPoint y: 93, distance: 146.2
click at [702, 93] on ul "CSS JavaScript HTML Config Boilerplate" at bounding box center [713, 95] width 285 height 13
drag, startPoint x: 756, startPoint y: 90, endPoint x: 741, endPoint y: 91, distance: 15.5
click at [741, 91] on ul "CSS JavaScript HTML Config Boilerplate" at bounding box center [713, 95] width 285 height 13
click at [611, 147] on div "{{content}}" at bounding box center [725, 281] width 261 height 301
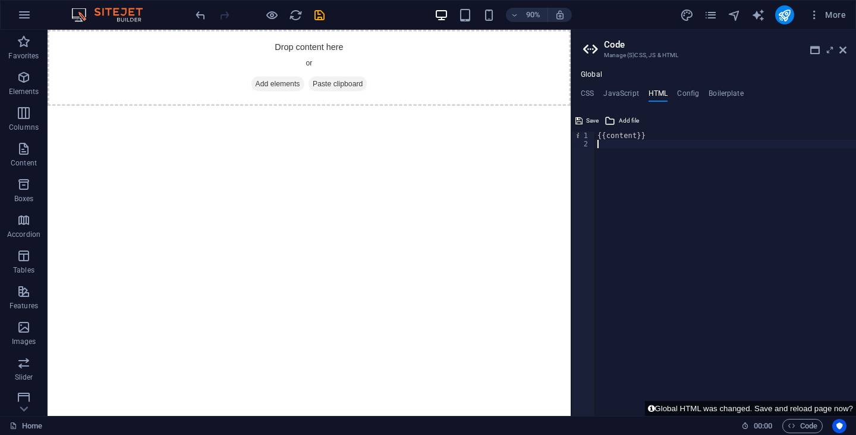
paste textarea "{{content}}"
type textarea "{{content}}"
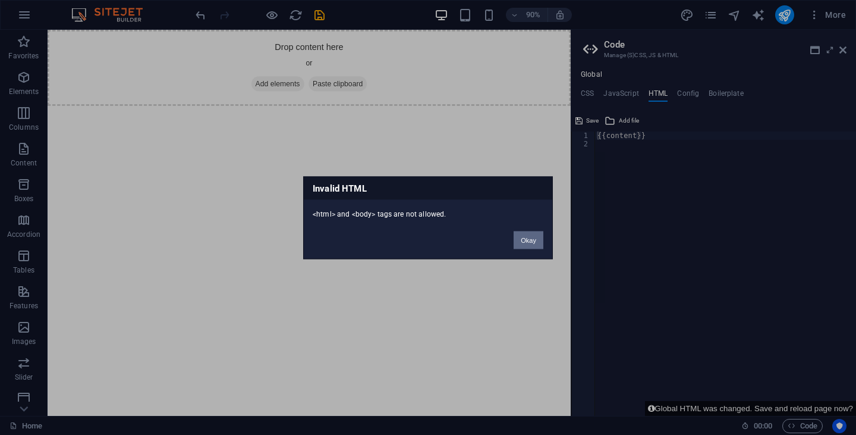
click at [530, 240] on button "Okay" at bounding box center [529, 240] width 30 height 18
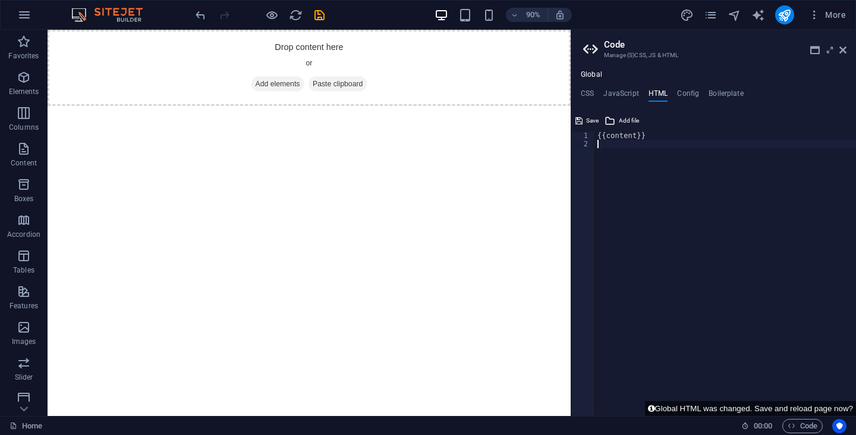
click at [621, 178] on div "{{content}}" at bounding box center [725, 281] width 261 height 301
click at [597, 137] on div "{{content}}" at bounding box center [725, 281] width 261 height 301
type textarea "{{content}}"
click at [652, 135] on div "{{content}}" at bounding box center [725, 281] width 261 height 301
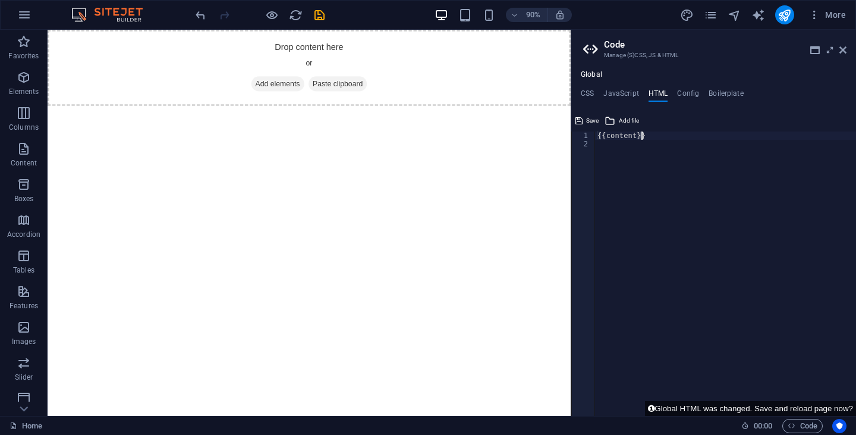
click at [653, 95] on h4 "HTML" at bounding box center [658, 95] width 20 height 13
click at [652, 137] on div "{{content}}" at bounding box center [725, 281] width 261 height 301
click at [830, 52] on icon at bounding box center [830, 50] width 0 height 10
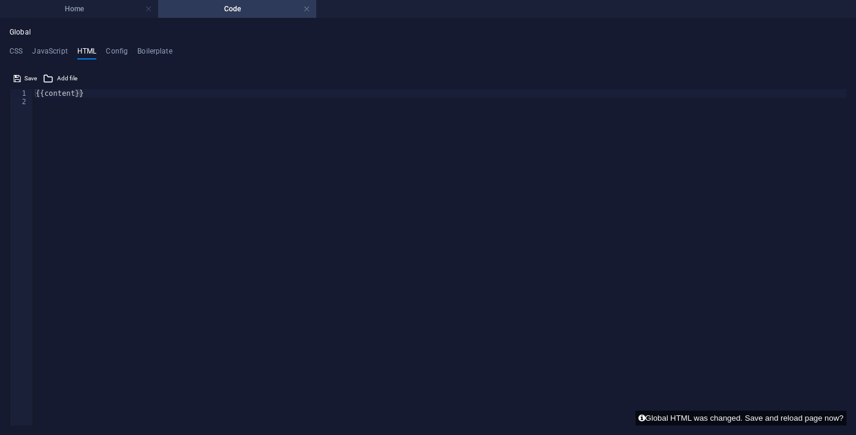
click at [140, 93] on div "{{content}}" at bounding box center [439, 239] width 813 height 301
click at [138, 104] on div "{{content}}" at bounding box center [439, 239] width 813 height 301
click at [133, 9] on h4 "Home" at bounding box center [79, 8] width 158 height 13
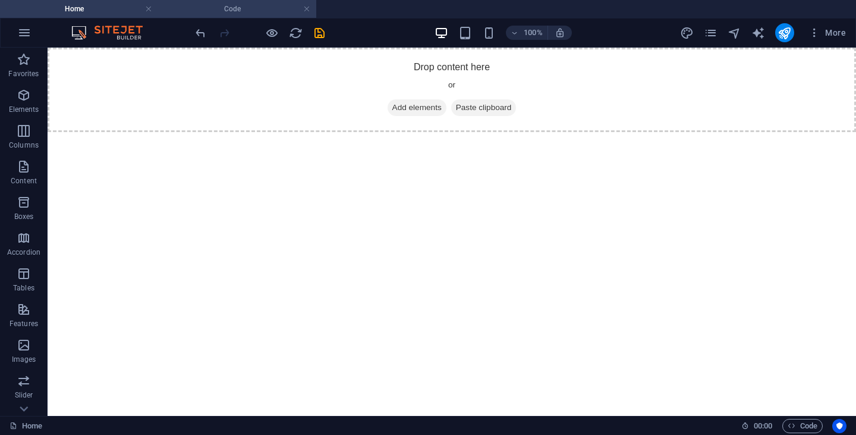
click at [207, 13] on h4 "Code" at bounding box center [237, 8] width 158 height 13
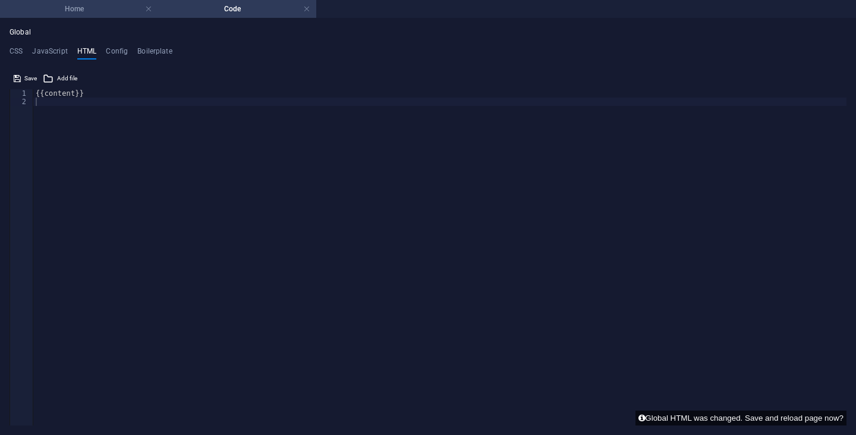
click at [70, 11] on h4 "Home" at bounding box center [79, 8] width 158 height 13
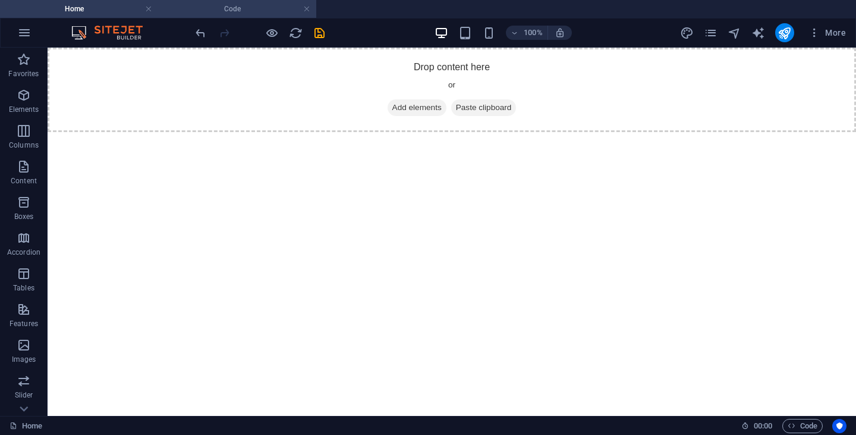
click at [210, 5] on h4 "Code" at bounding box center [237, 8] width 158 height 13
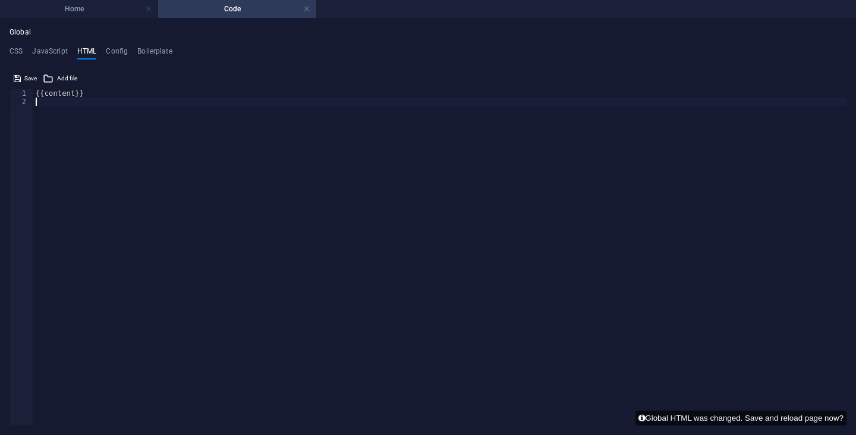
click at [117, 109] on div "{{content}}" at bounding box center [439, 239] width 813 height 301
paste textarea "{{content}}"
type textarea "{{content}}"
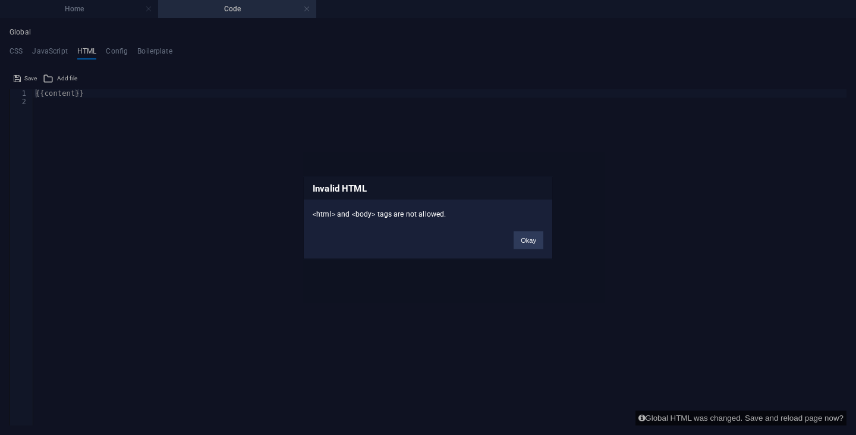
click at [74, 114] on div "Invalid HTML <html> and <body> tags are not allowed. Okay" at bounding box center [428, 217] width 856 height 435
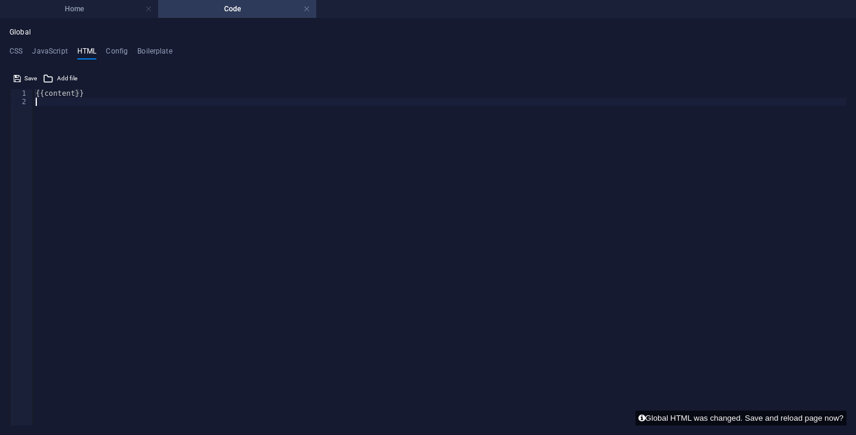
click at [71, 108] on div "{{content}}" at bounding box center [439, 265] width 813 height 352
paste textarea "{{content}}"
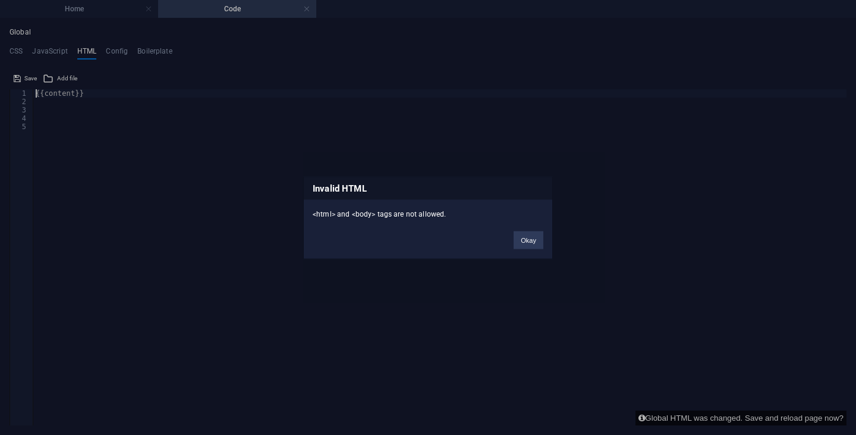
type textarea "{{content}}"
click at [525, 240] on button "Okay" at bounding box center [529, 240] width 30 height 18
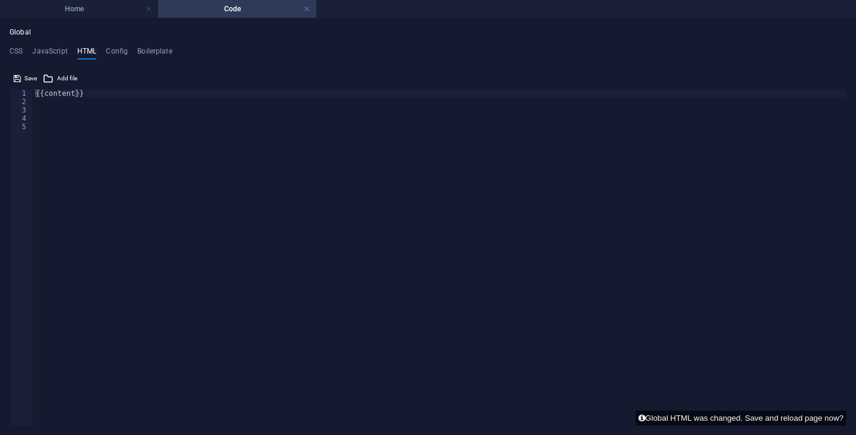
click at [62, 89] on div "{{content}} 1 2 3 4 5 {{content}} ההההההההההההההההההההההההההההההההההההההההההההה…" at bounding box center [428, 247] width 837 height 356
click at [68, 95] on div "{{content}}" at bounding box center [439, 265] width 813 height 352
click at [68, 80] on span "Add file" at bounding box center [67, 78] width 20 height 14
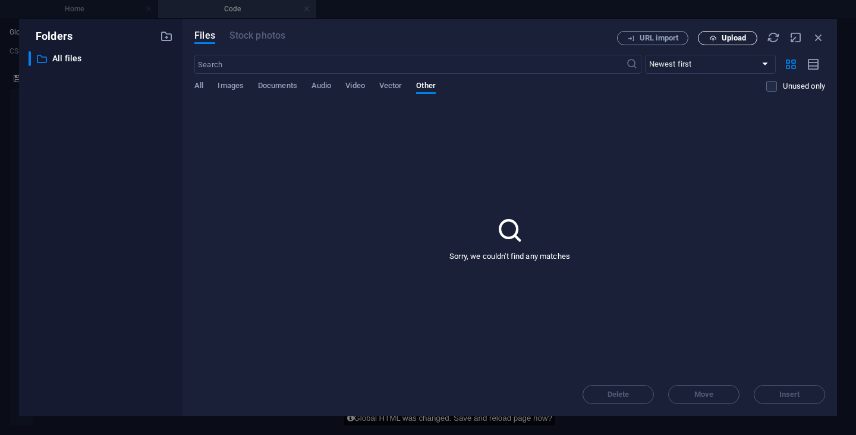
click at [743, 37] on span "Upload" at bounding box center [734, 37] width 24 height 7
click at [292, 155] on div "Sorry, we couldn't find any matches" at bounding box center [509, 237] width 631 height 269
click at [233, 87] on span "Images" at bounding box center [231, 86] width 26 height 17
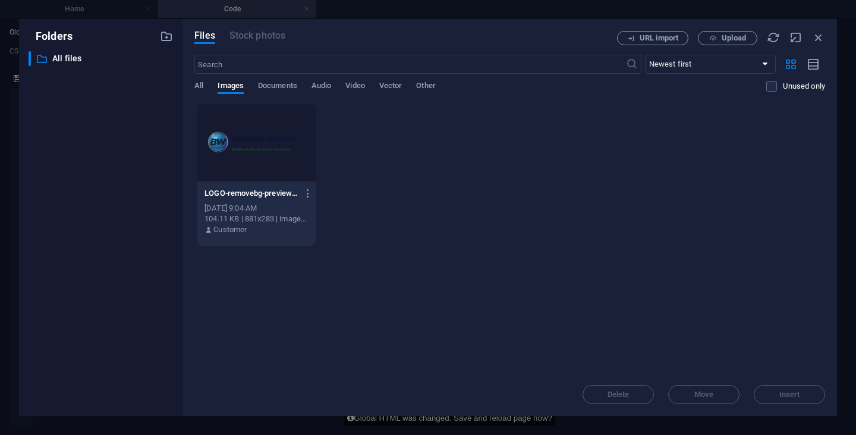
click at [428, 240] on div "LOGO-removebg-preview-UQdh_t5EO-HSqDYN_T79Qg.png LOGO-removebg-preview-UQdh_t5E…" at bounding box center [509, 174] width 631 height 143
click at [666, 38] on span "URL import" at bounding box center [659, 37] width 39 height 7
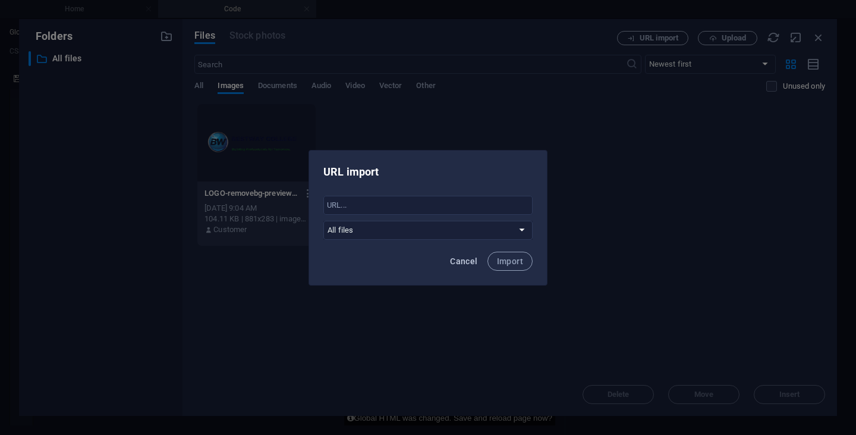
click at [463, 263] on span "Cancel" at bounding box center [463, 261] width 27 height 10
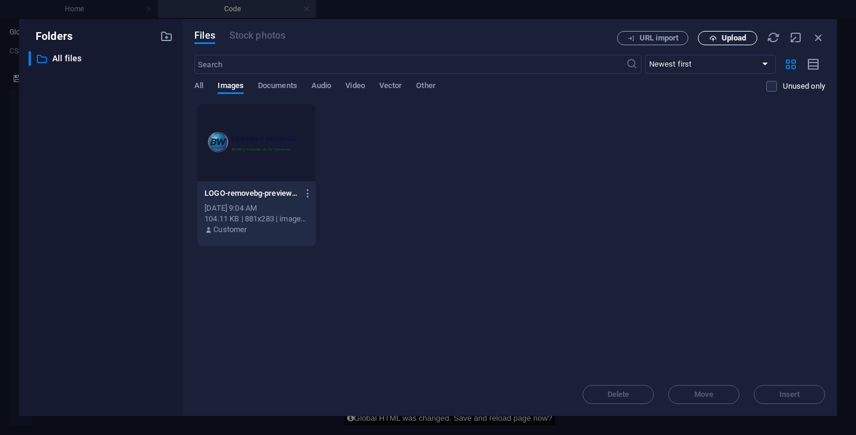
click at [733, 36] on span "Upload" at bounding box center [734, 37] width 24 height 7
click at [367, 235] on div "LOGO-removebg-preview-UQdh_t5EO-HSqDYN_T79Qg.png LOGO-removebg-preview-UQdh_t5E…" at bounding box center [509, 174] width 631 height 143
drag, startPoint x: 83, startPoint y: 68, endPoint x: 142, endPoint y: 55, distance: 60.4
click at [90, 67] on div "​ All files All files" at bounding box center [101, 228] width 144 height 355
click at [764, 35] on div "URL import Upload" at bounding box center [721, 38] width 208 height 14
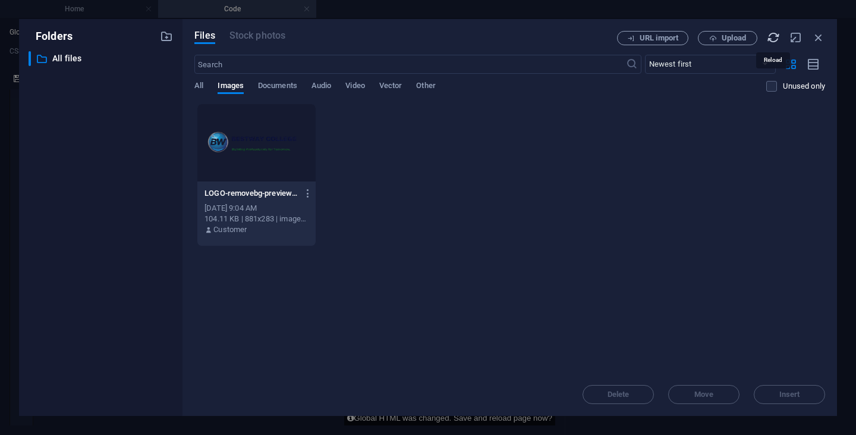
click at [772, 37] on icon "button" at bounding box center [773, 37] width 13 height 13
click at [816, 37] on icon "button" at bounding box center [818, 37] width 13 height 13
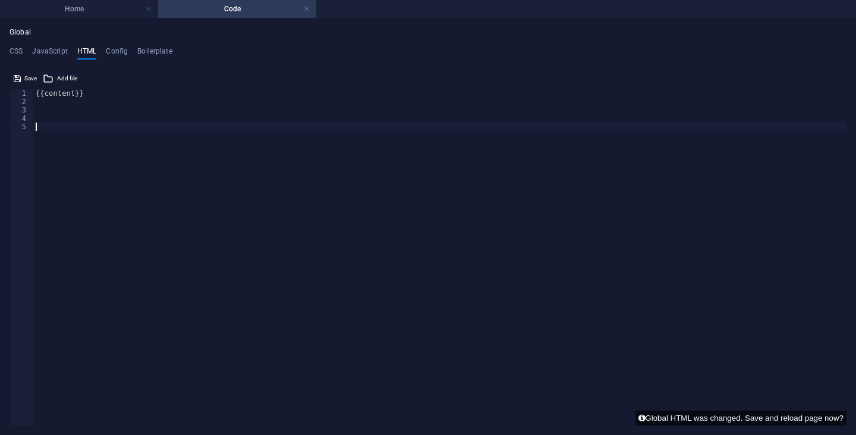
click at [53, 125] on div "{{content}}" at bounding box center [439, 265] width 813 height 352
click at [105, 84] on div "Save Add file" at bounding box center [428, 76] width 837 height 17
click at [74, 9] on h4 "Home" at bounding box center [79, 8] width 158 height 13
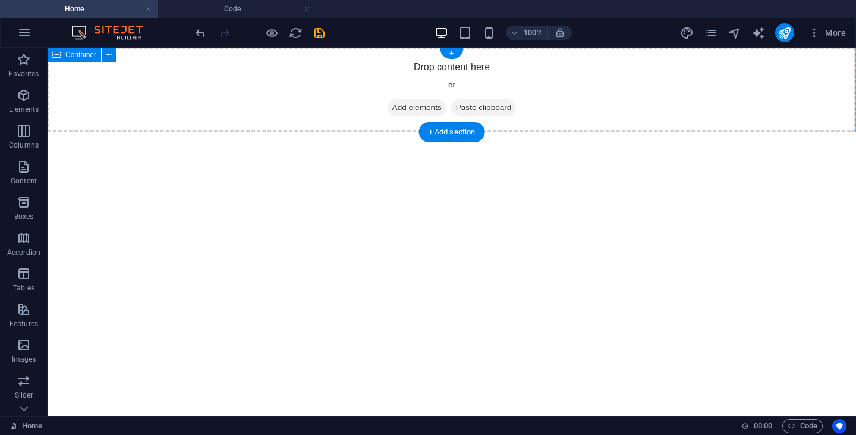
click at [553, 92] on div "Drop content here or Add elements Paste clipboard" at bounding box center [452, 90] width 808 height 84
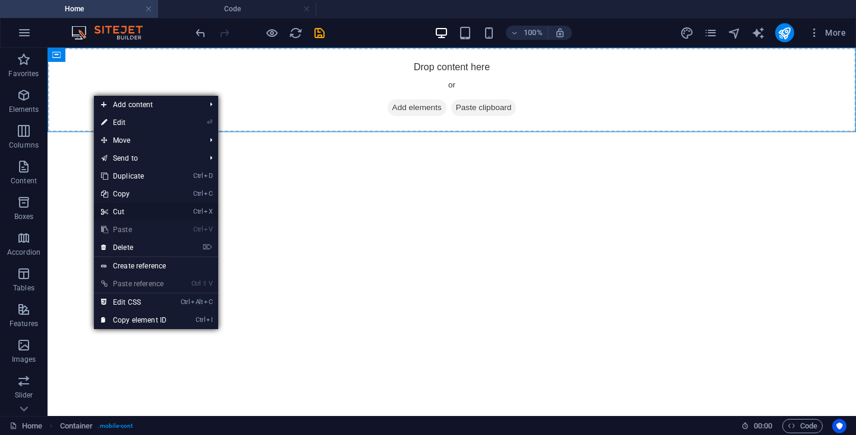
click at [122, 213] on link "Ctrl X Cut" at bounding box center [134, 212] width 80 height 18
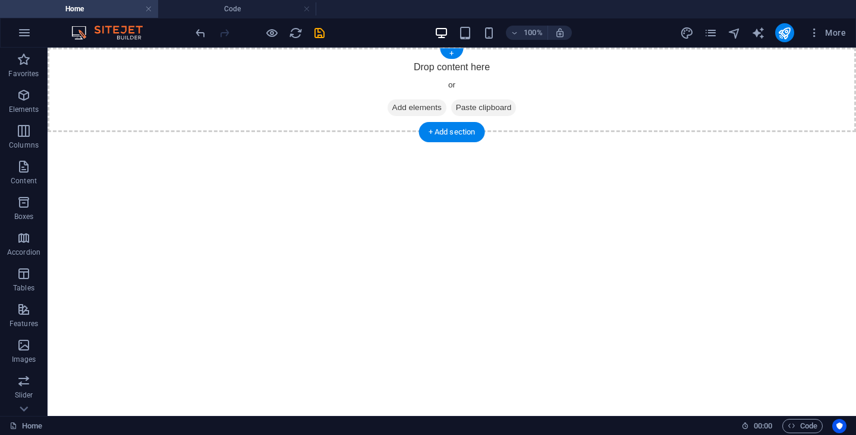
click at [232, 130] on div "Drop content here or Add elements Paste clipboard" at bounding box center [452, 90] width 808 height 84
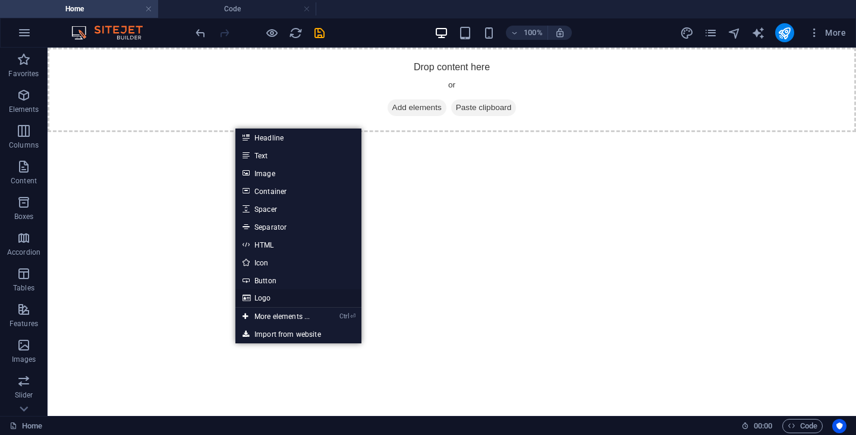
click at [272, 299] on link "Logo" at bounding box center [298, 298] width 126 height 18
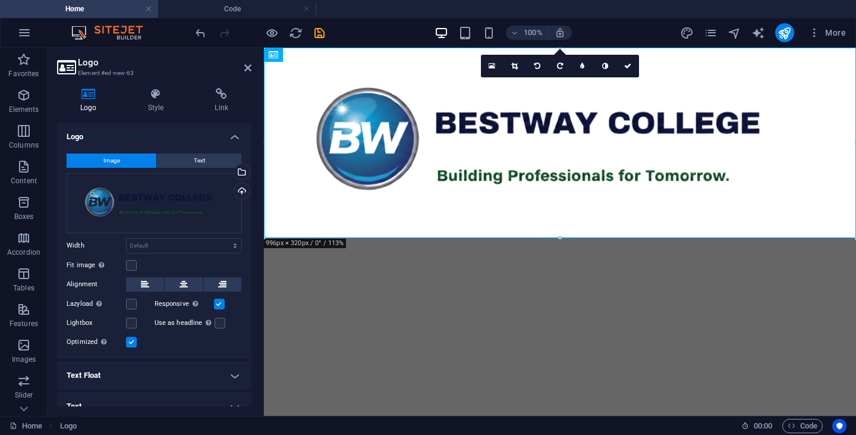
click at [511, 238] on html at bounding box center [560, 143] width 592 height 190
click at [753, 238] on html at bounding box center [560, 143] width 592 height 190
click at [817, 424] on span "Code" at bounding box center [803, 425] width 30 height 14
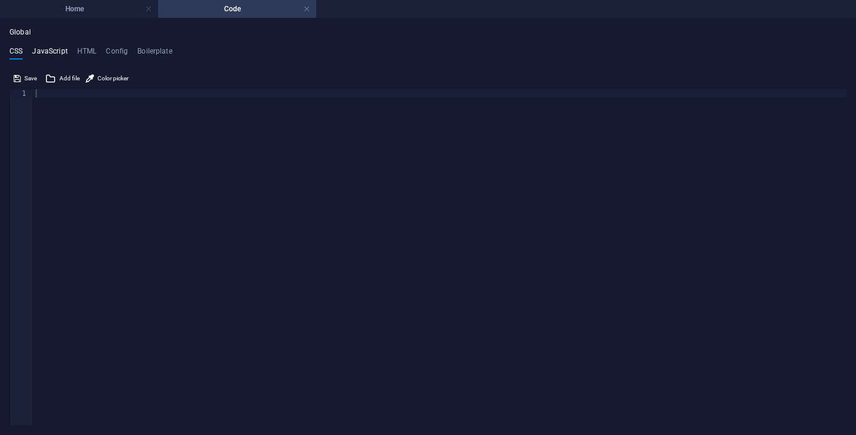
click at [54, 54] on h4 "JavaScript" at bounding box center [49, 53] width 35 height 13
click at [98, 50] on ul "CSS JavaScript HTML Config Boilerplate" at bounding box center [428, 53] width 837 height 13
click at [93, 50] on h4 "HTML" at bounding box center [87, 53] width 20 height 13
paste textarea "content"
type textarea "content"
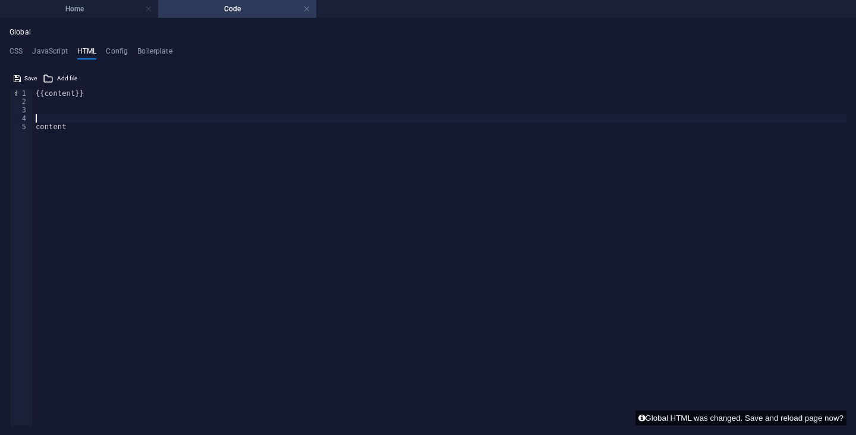
drag, startPoint x: 74, startPoint y: 122, endPoint x: 23, endPoint y: 122, distance: 51.7
click at [23, 122] on div "content 1 2 3 4 5 {{content}} content ההההההההההההההההההההההההההההההההההההההההה…" at bounding box center [428, 257] width 837 height 336
drag, startPoint x: 73, startPoint y: 128, endPoint x: 29, endPoint y: 126, distance: 43.4
click at [31, 127] on div "1 2 3 4 5 {{content}} content ההההההההההההההההההההההההההההההההההההההההההההההההה…" at bounding box center [428, 257] width 837 height 336
type textarea "content"
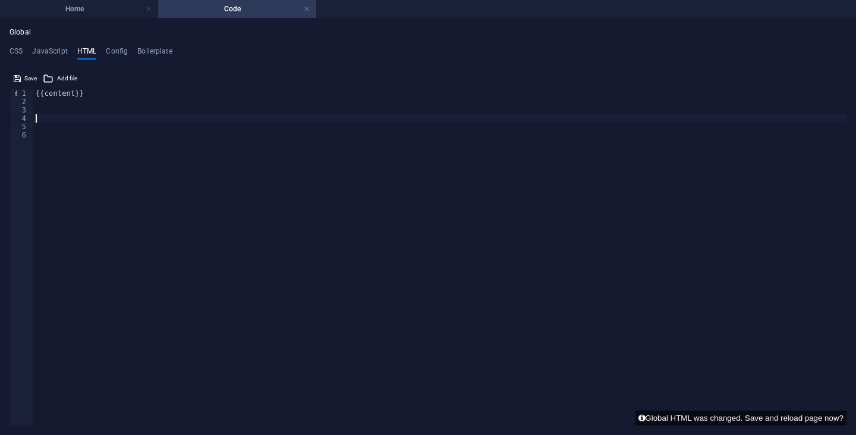
click at [48, 119] on div "{{content}}" at bounding box center [439, 265] width 813 height 352
paste textarea "{{content}}"
type textarea "{{content}}"
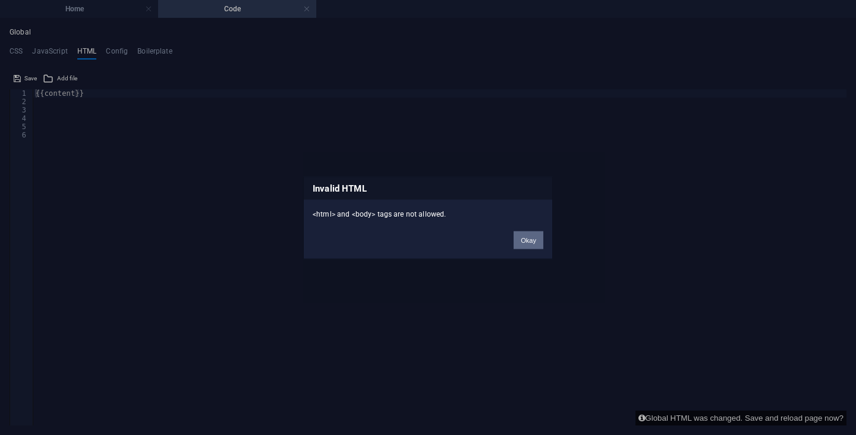
click at [533, 238] on button "Okay" at bounding box center [529, 240] width 30 height 18
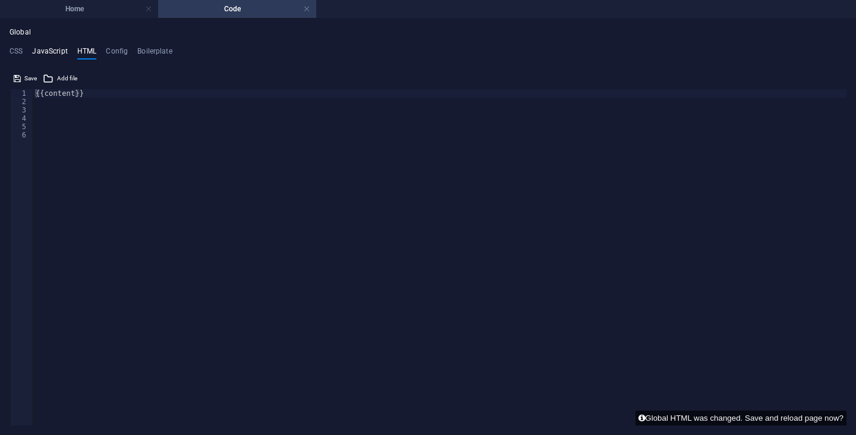
click at [46, 50] on h4 "JavaScript" at bounding box center [49, 53] width 35 height 13
click at [18, 47] on h4 "CSS" at bounding box center [16, 53] width 13 height 13
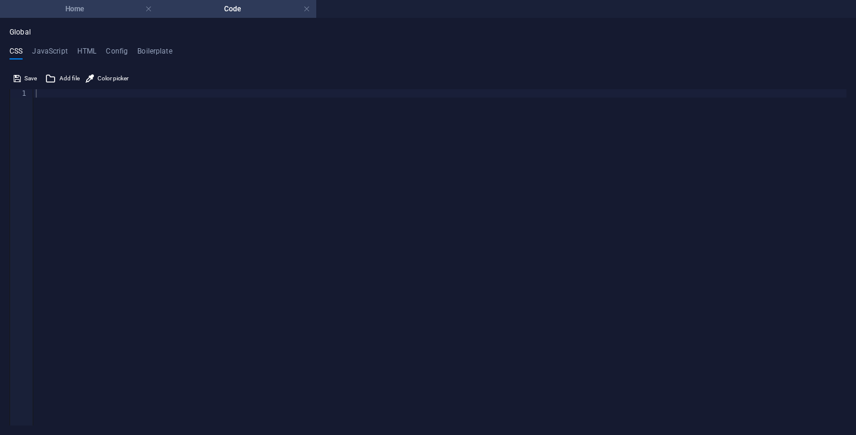
click at [105, 10] on h4 "Home" at bounding box center [79, 8] width 158 height 13
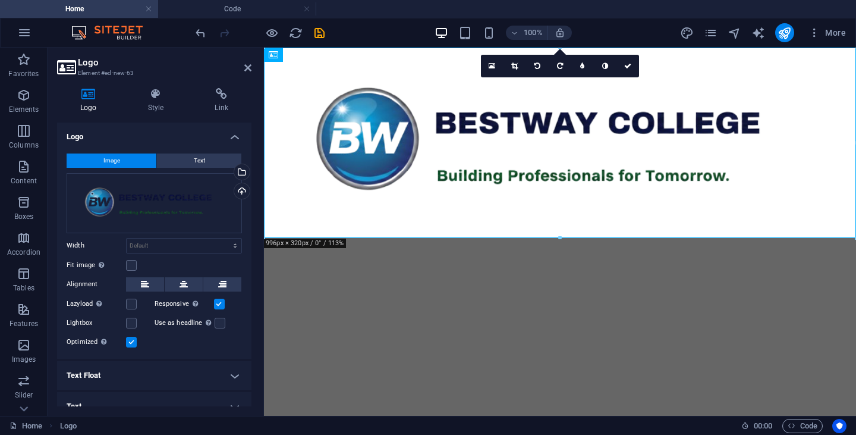
click at [458, 238] on html at bounding box center [560, 143] width 592 height 190
click at [322, 39] on icon "save" at bounding box center [320, 33] width 14 height 14
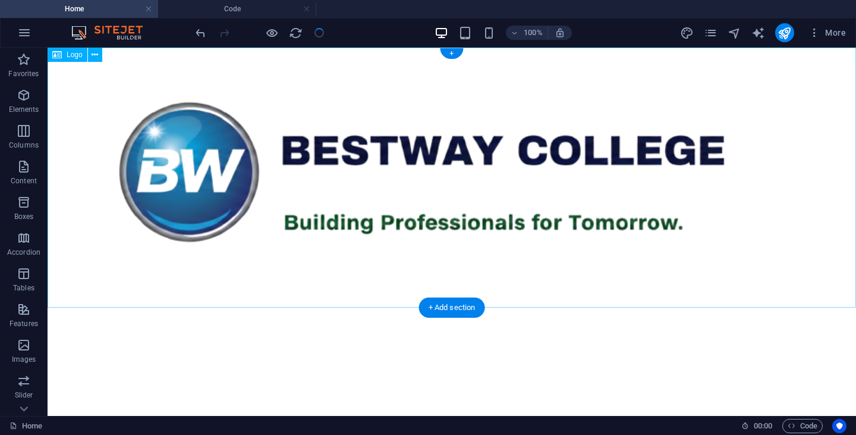
click at [642, 272] on div at bounding box center [452, 178] width 808 height 260
click at [96, 52] on icon at bounding box center [95, 55] width 7 height 12
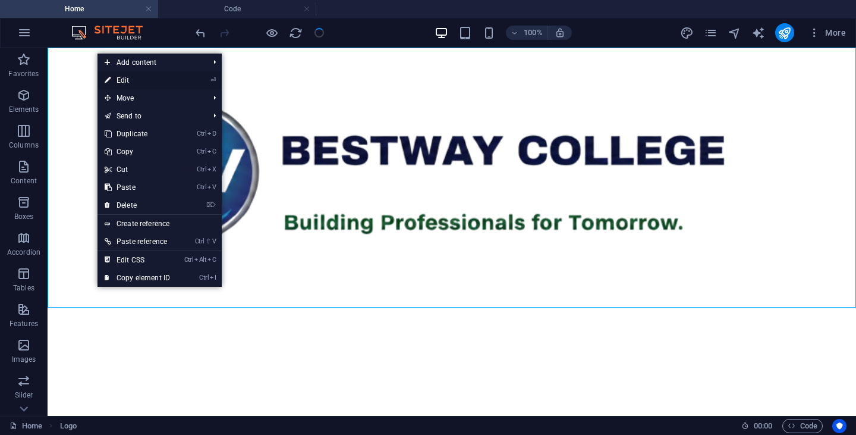
click at [128, 83] on link "⏎ Edit" at bounding box center [137, 80] width 80 height 18
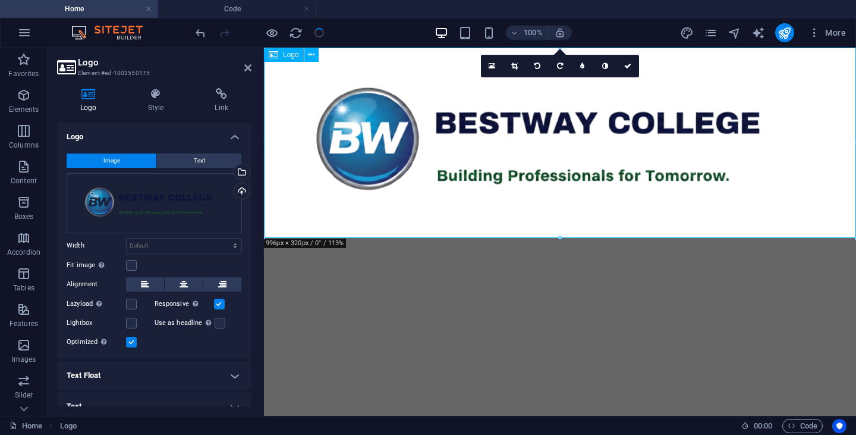
drag, startPoint x: 1118, startPoint y: 282, endPoint x: 685, endPoint y: 209, distance: 439.4
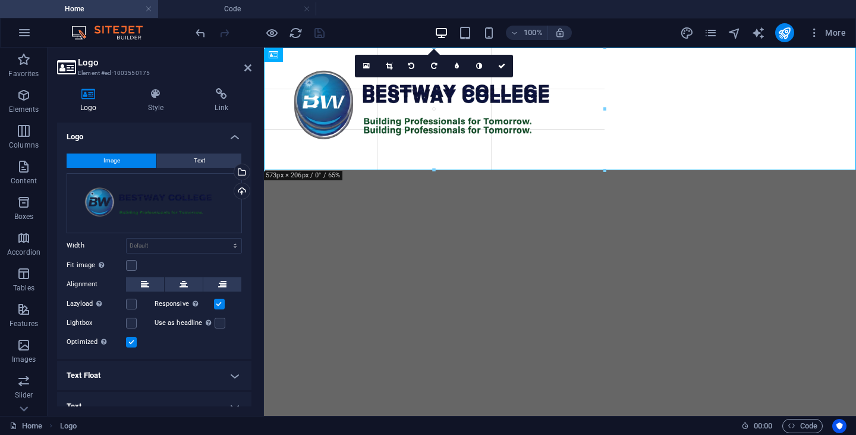
click at [680, 166] on div at bounding box center [560, 109] width 592 height 122
type input "572"
select select "px"
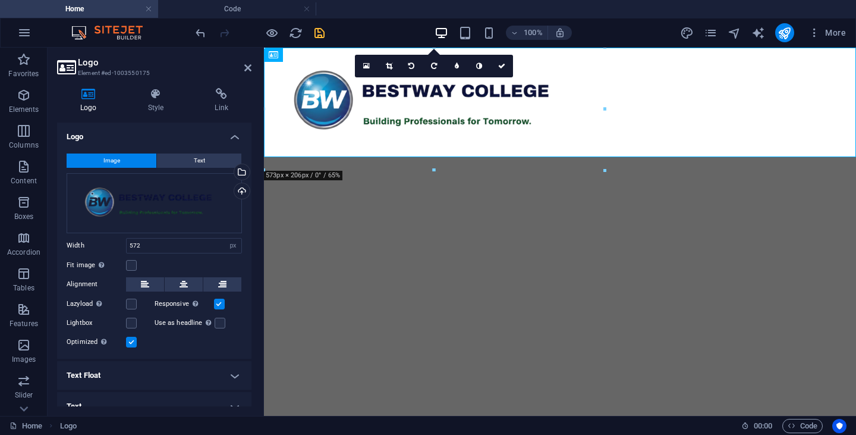
click at [725, 157] on html at bounding box center [560, 102] width 592 height 109
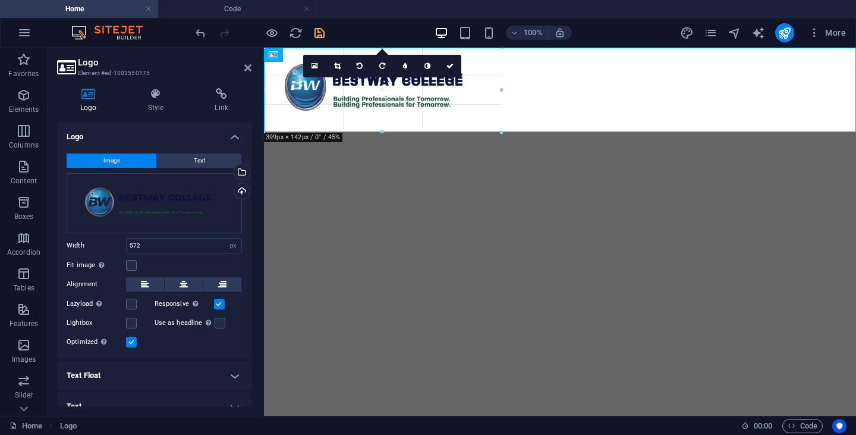
drag, startPoint x: 607, startPoint y: 170, endPoint x: 503, endPoint y: 95, distance: 128.2
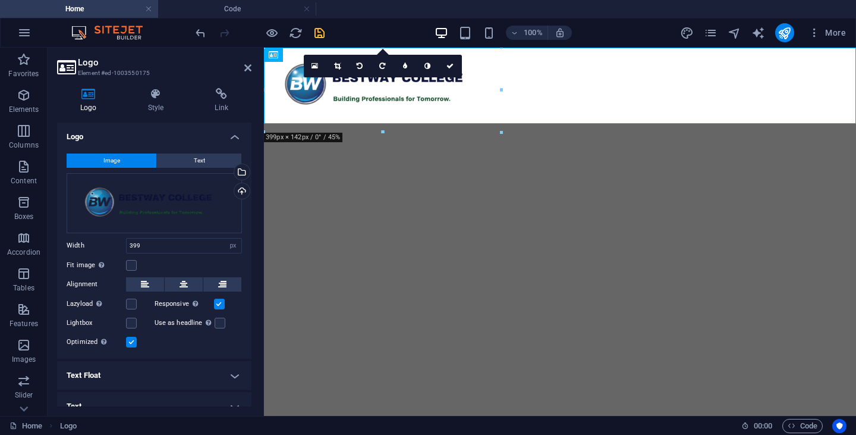
click at [468, 124] on html at bounding box center [560, 86] width 592 height 76
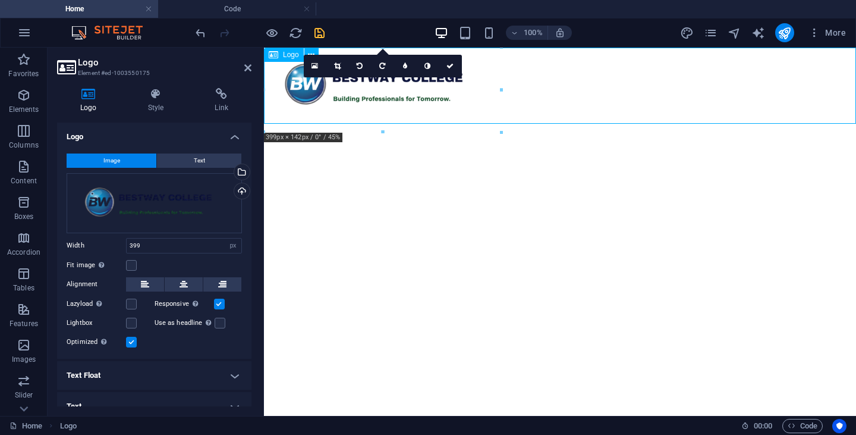
drag, startPoint x: 344, startPoint y: 87, endPoint x: 596, endPoint y: 94, distance: 252.7
click at [596, 94] on div at bounding box center [560, 86] width 592 height 76
drag, startPoint x: 434, startPoint y: 89, endPoint x: 534, endPoint y: 92, distance: 100.5
click at [534, 92] on div at bounding box center [560, 86] width 592 height 76
click at [185, 283] on icon at bounding box center [184, 284] width 8 height 14
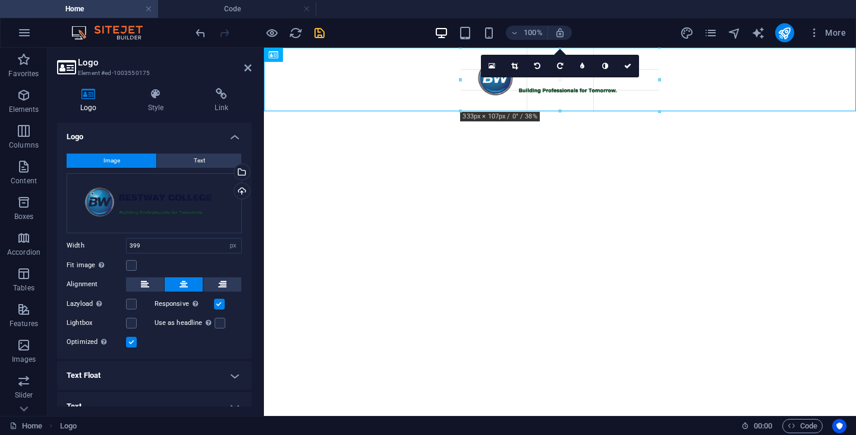
drag, startPoint x: 443, startPoint y: 125, endPoint x: 260, endPoint y: 66, distance: 191.9
type input "332"
click at [585, 111] on html at bounding box center [560, 80] width 592 height 64
click at [322, 36] on icon "save" at bounding box center [320, 33] width 14 height 14
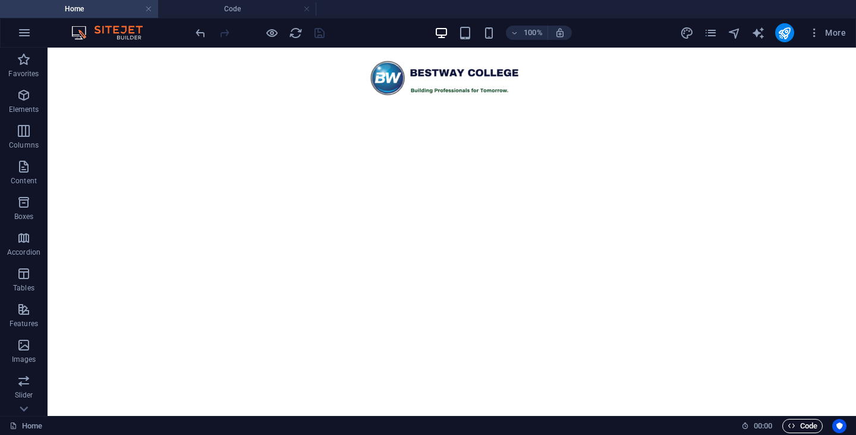
click at [809, 427] on span "Code" at bounding box center [803, 425] width 30 height 14
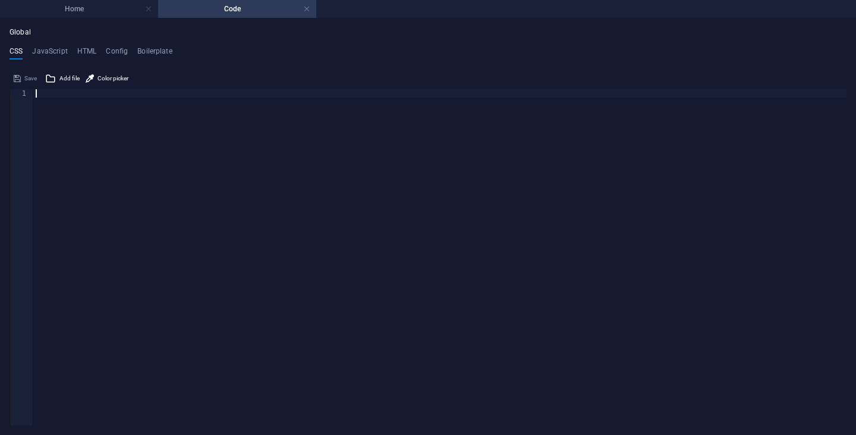
click at [74, 49] on ul "CSS JavaScript HTML Config Boilerplate" at bounding box center [428, 53] width 837 height 13
click at [85, 49] on h4 "HTML" at bounding box center [87, 53] width 20 height 13
paste textarea "{{content}}"
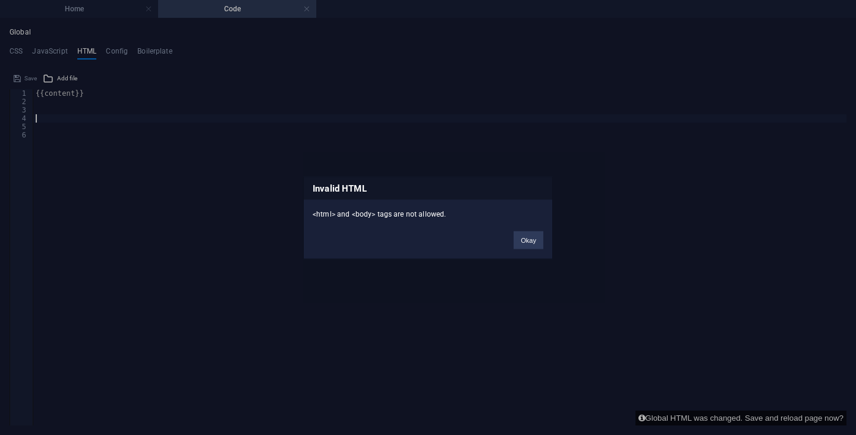
type textarea "{{content}}"
click at [536, 241] on button "Okay" at bounding box center [529, 240] width 30 height 18
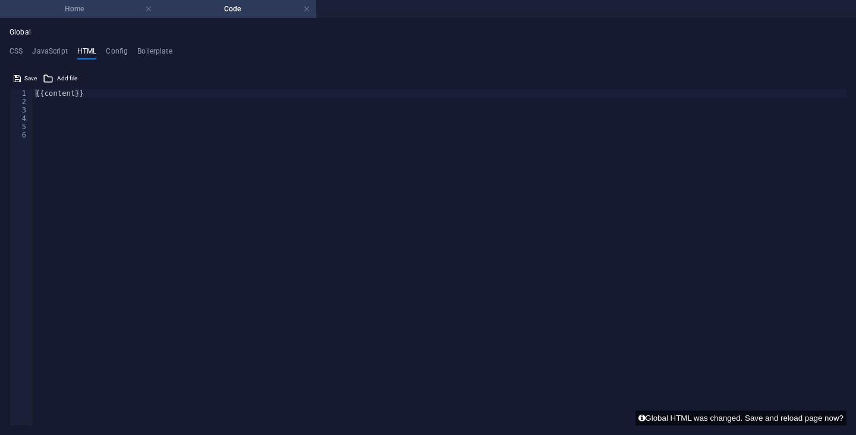
click at [121, 7] on h4 "Home" at bounding box center [79, 8] width 158 height 13
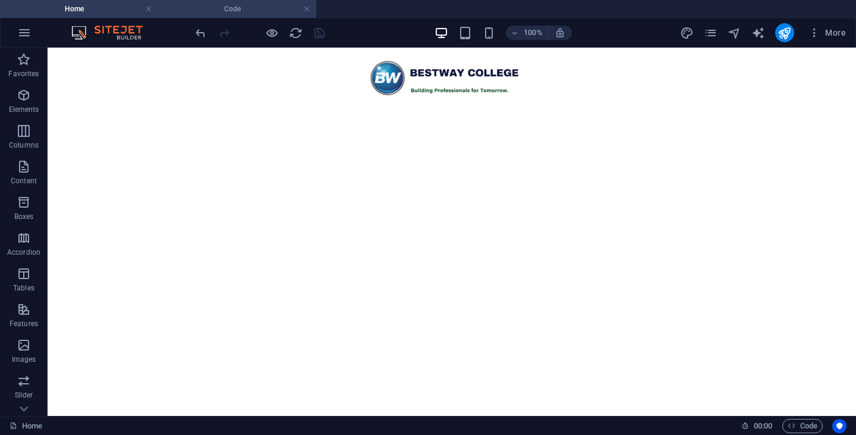
click at [313, 7] on h4 "Code" at bounding box center [237, 8] width 158 height 13
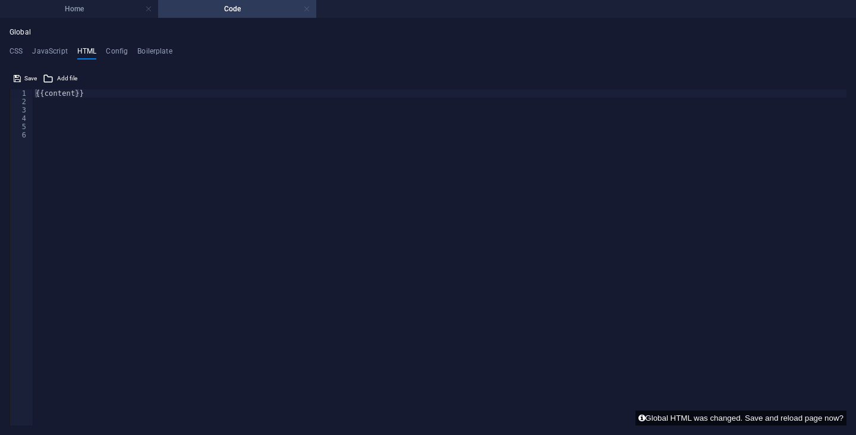
click at [306, 11] on link at bounding box center [306, 9] width 7 height 11
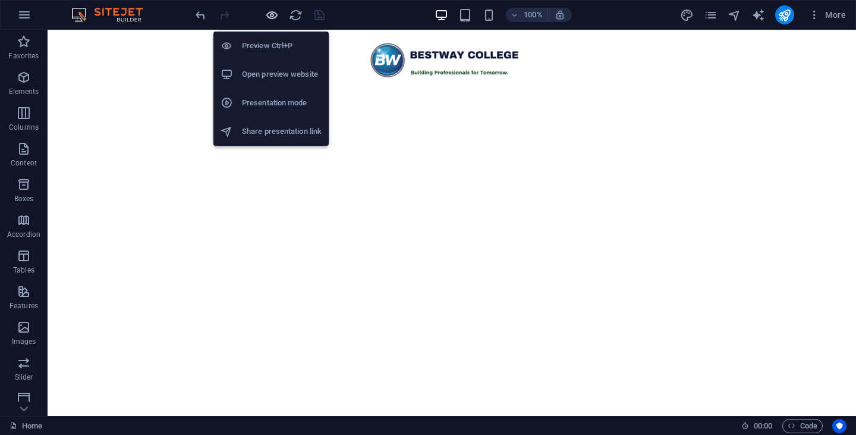
click at [277, 17] on icon "button" at bounding box center [272, 15] width 14 height 14
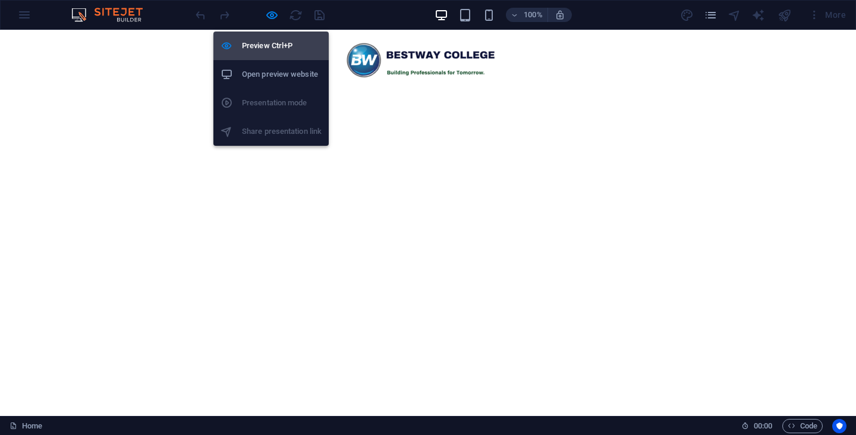
click at [275, 41] on h6 "Preview Ctrl+P" at bounding box center [282, 46] width 80 height 14
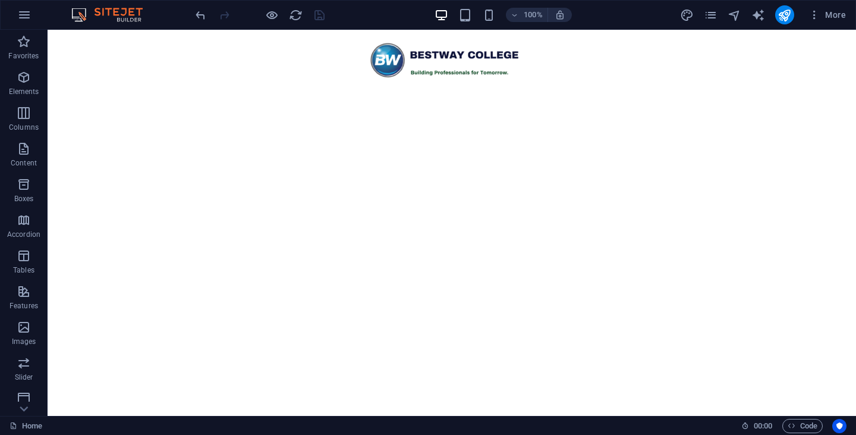
click at [407, 93] on html at bounding box center [452, 62] width 808 height 64
click at [330, 93] on html at bounding box center [452, 62] width 808 height 64
click at [24, 150] on icon "button" at bounding box center [24, 148] width 14 height 14
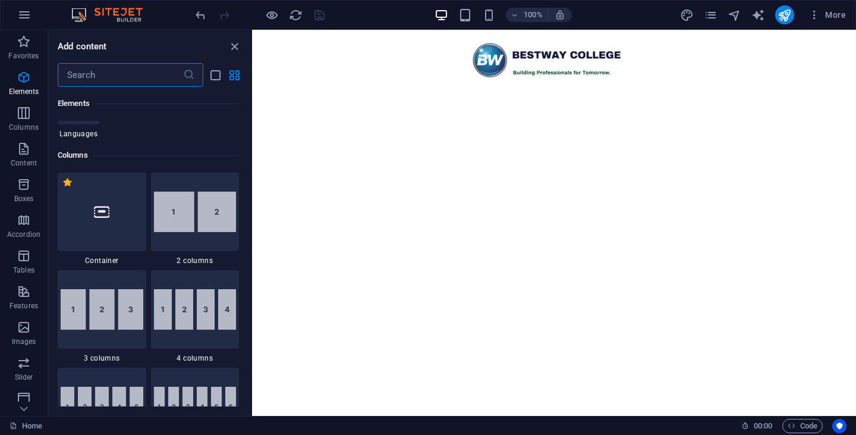
scroll to position [415, 0]
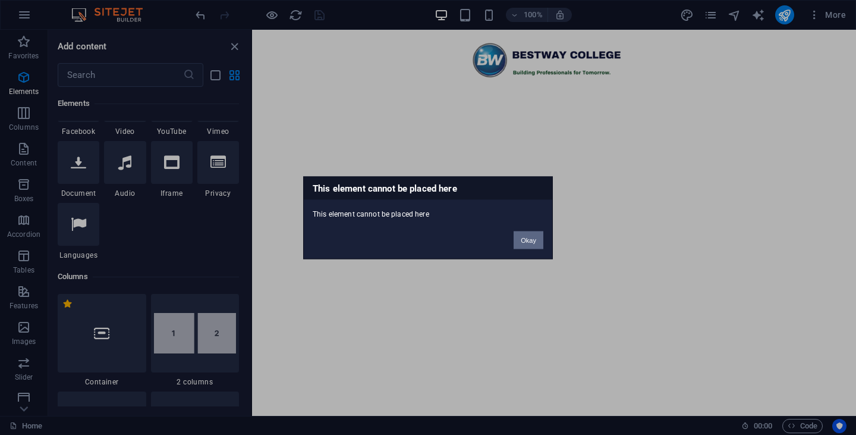
click at [532, 239] on button "Okay" at bounding box center [529, 240] width 30 height 18
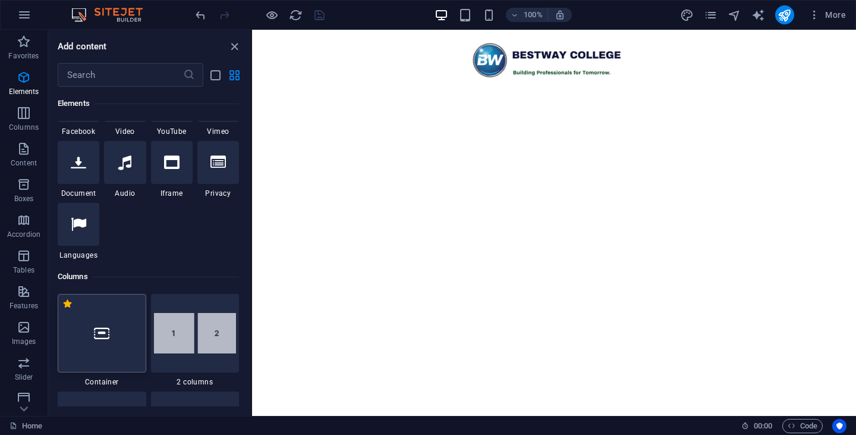
click at [90, 335] on div at bounding box center [102, 333] width 89 height 78
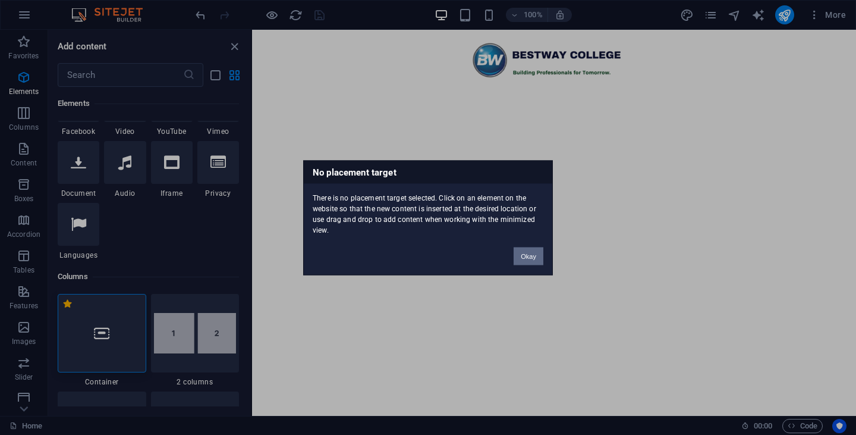
click at [525, 249] on button "Okay" at bounding box center [529, 256] width 30 height 18
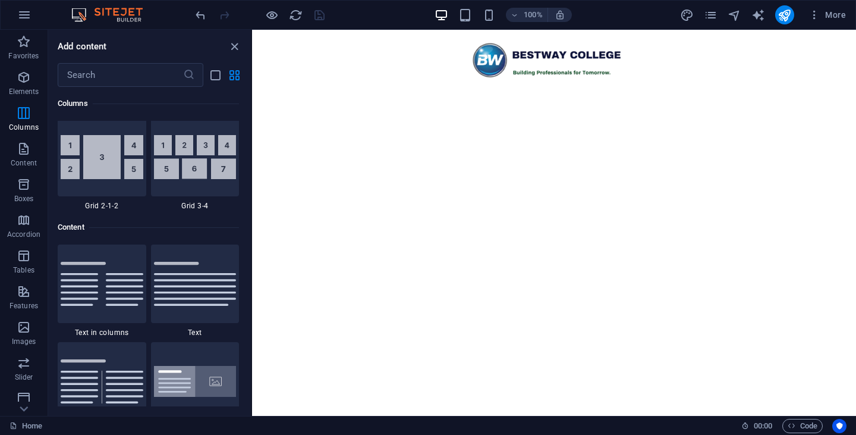
scroll to position [1961, 0]
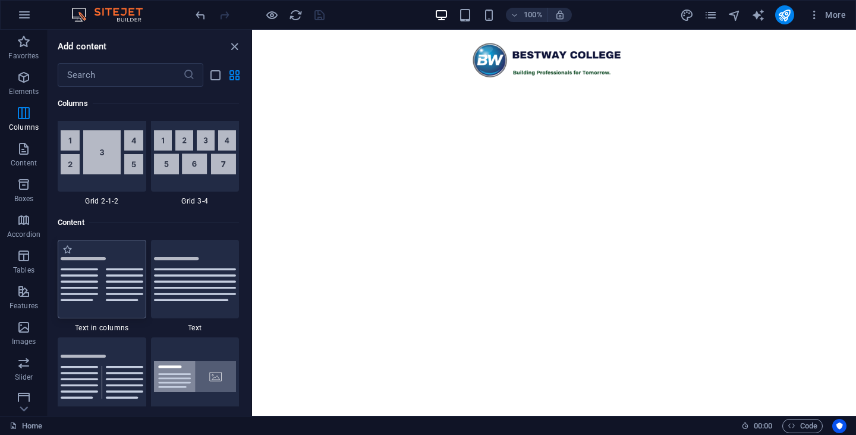
click at [109, 293] on img at bounding box center [102, 279] width 83 height 44
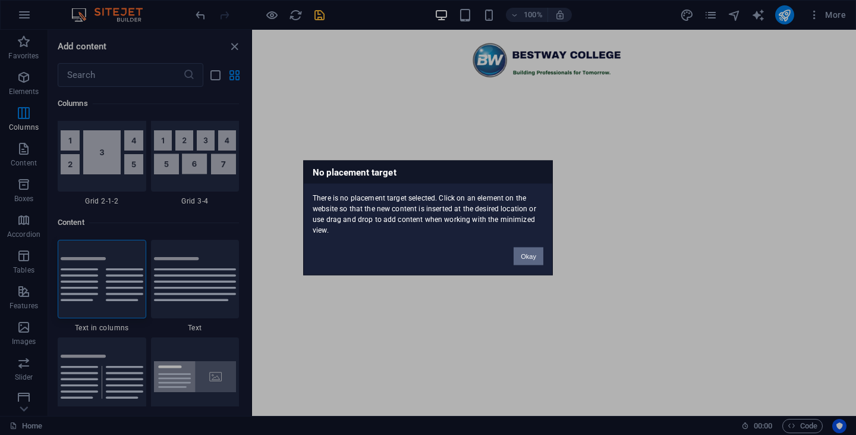
click at [534, 260] on button "Okay" at bounding box center [529, 256] width 30 height 18
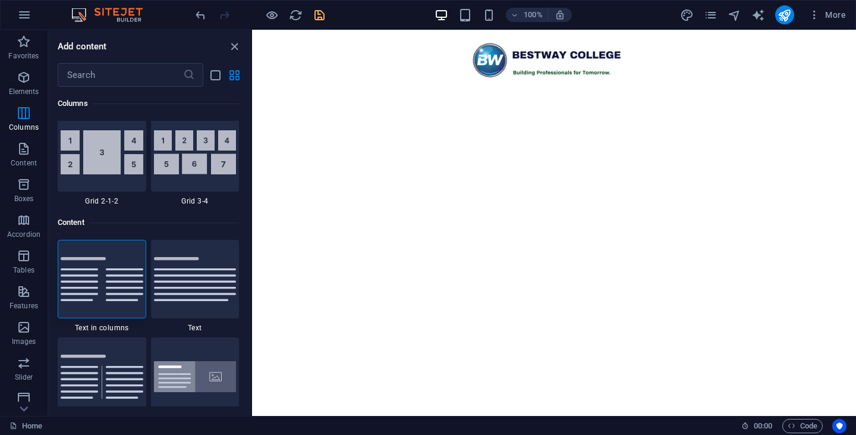
click at [412, 93] on html at bounding box center [554, 62] width 604 height 64
click at [324, 12] on icon "save" at bounding box center [320, 15] width 14 height 14
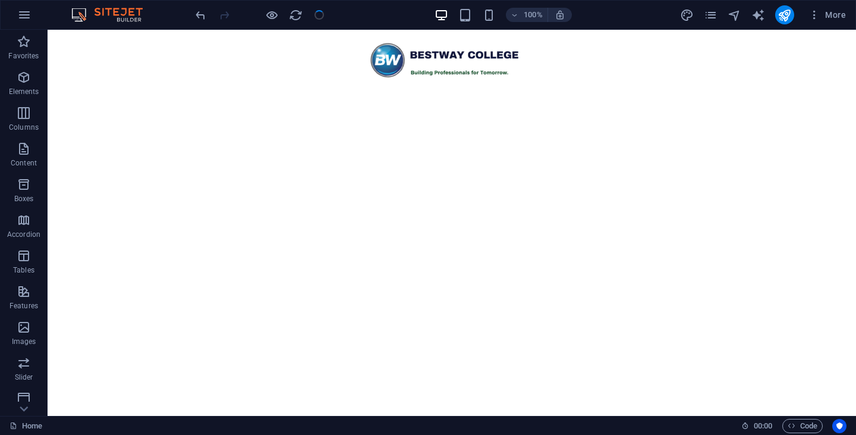
click at [678, 93] on html at bounding box center [452, 62] width 808 height 64
click at [20, 21] on icon "button" at bounding box center [24, 15] width 14 height 14
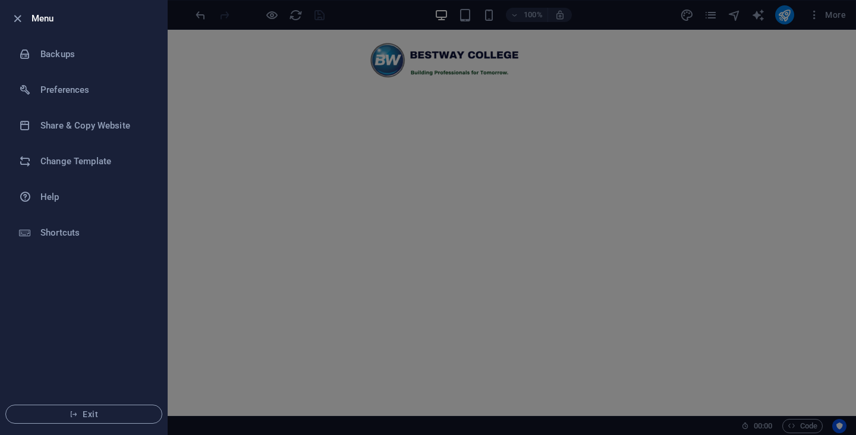
click at [391, 18] on div at bounding box center [428, 217] width 856 height 435
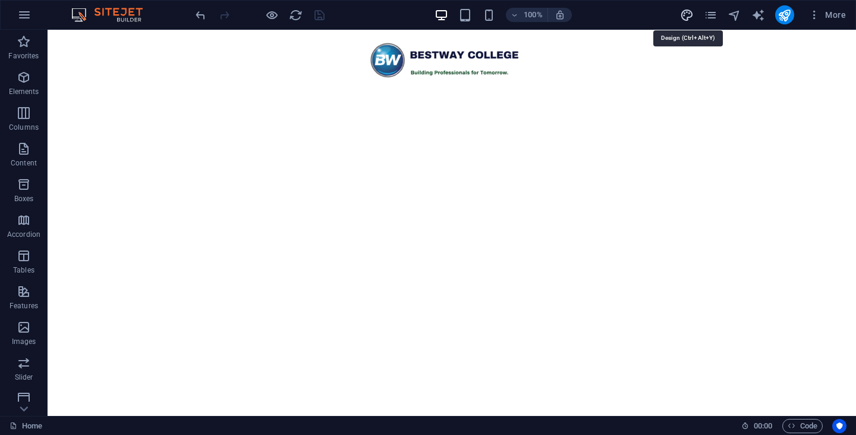
click at [685, 14] on icon "design" at bounding box center [687, 15] width 14 height 14
select select "px"
select select "400"
select select "px"
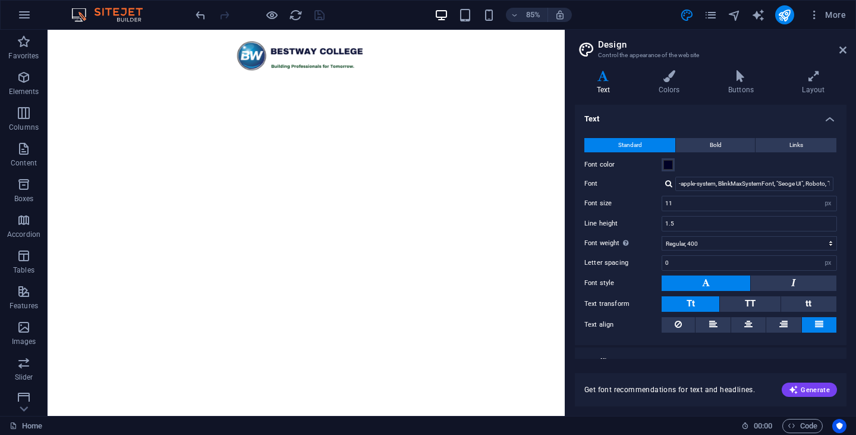
click at [844, 55] on header "Design Control the appearance of the website" at bounding box center [711, 45] width 269 height 31
click at [821, 81] on icon at bounding box center [813, 76] width 66 height 12
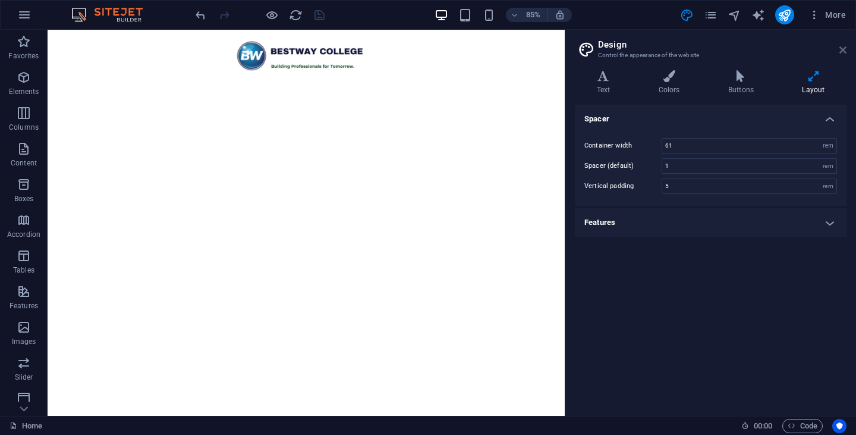
click at [841, 52] on icon at bounding box center [842, 50] width 7 height 10
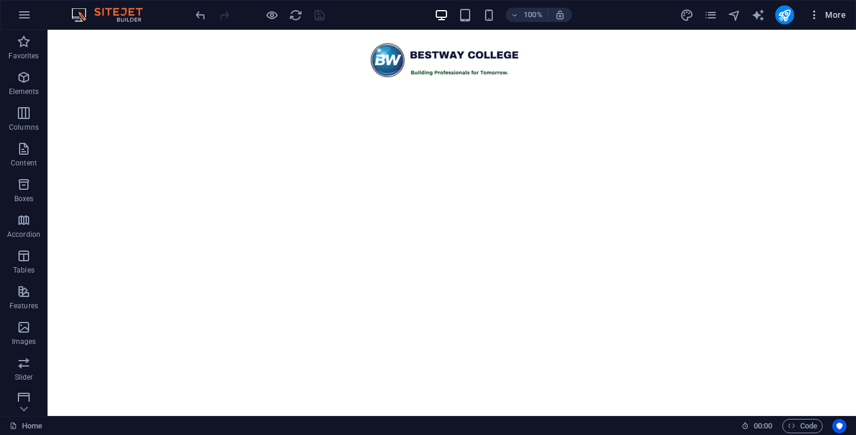
click at [813, 18] on icon "button" at bounding box center [814, 15] width 12 height 12
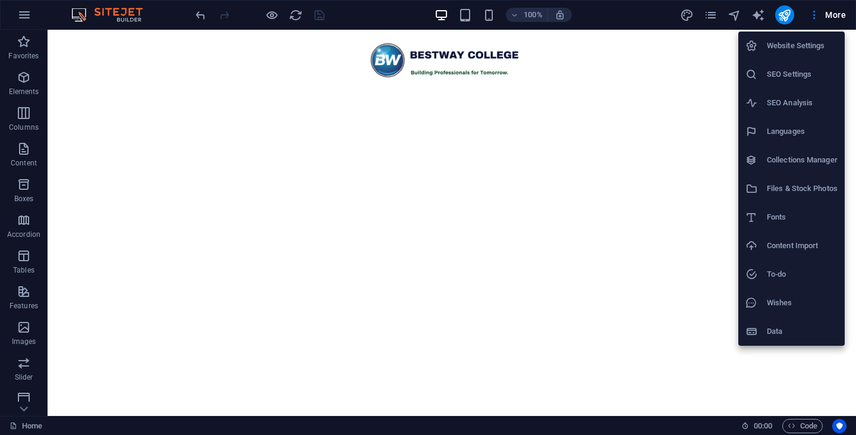
drag, startPoint x: 690, startPoint y: 119, endPoint x: 735, endPoint y: 56, distance: 77.0
click at [692, 108] on div at bounding box center [428, 217] width 856 height 435
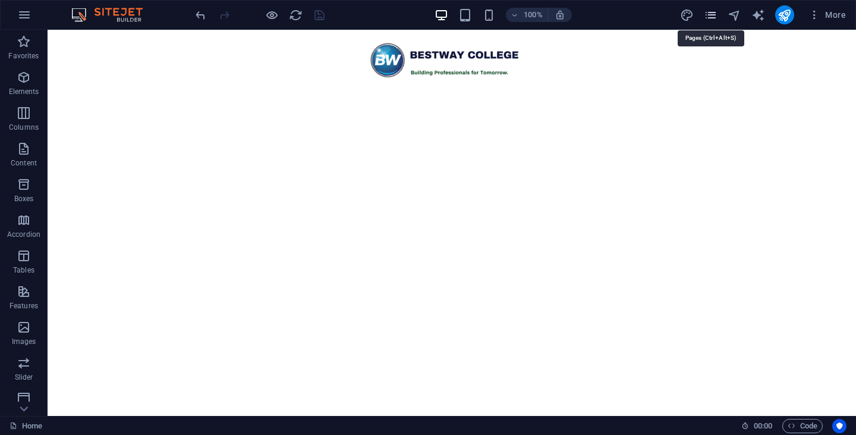
click at [707, 16] on icon "pages" at bounding box center [711, 15] width 14 height 14
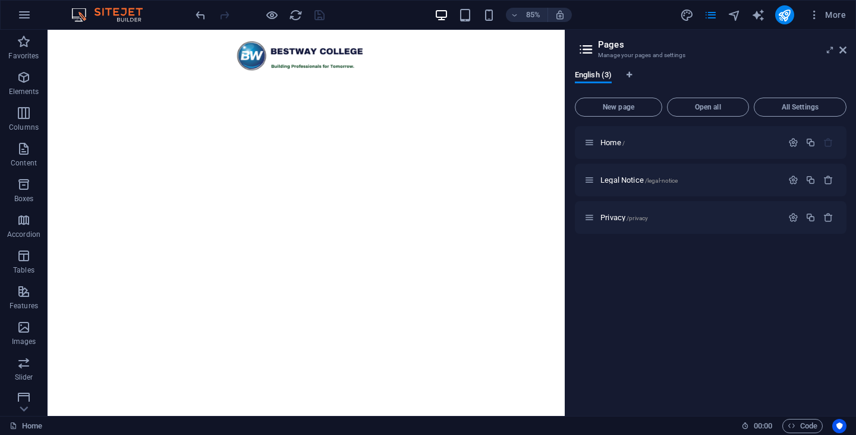
click at [581, 93] on html at bounding box center [352, 62] width 609 height 64
click at [846, 51] on icon at bounding box center [842, 50] width 7 height 10
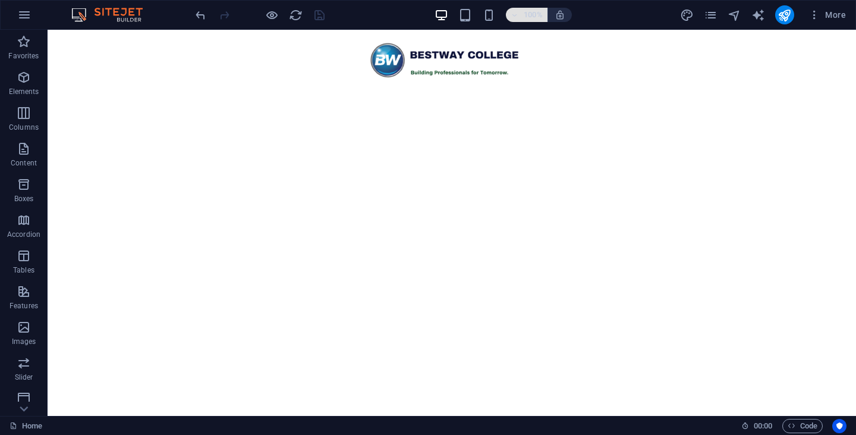
click at [532, 16] on h6 "100%" at bounding box center [533, 15] width 19 height 14
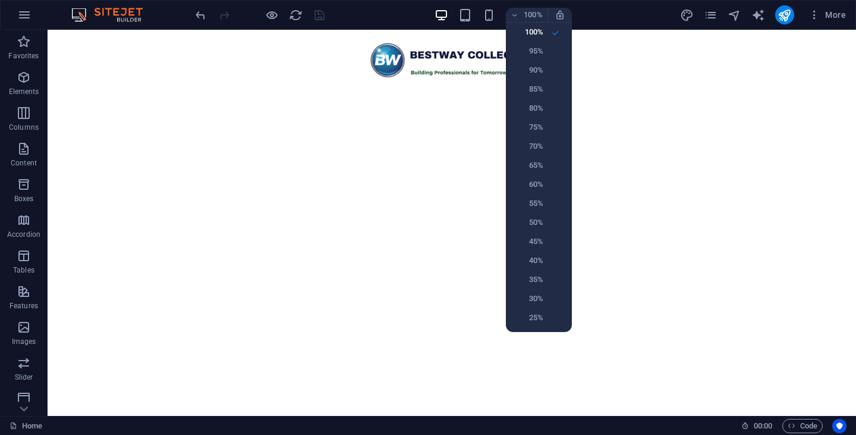
click at [562, 14] on div at bounding box center [428, 217] width 856 height 435
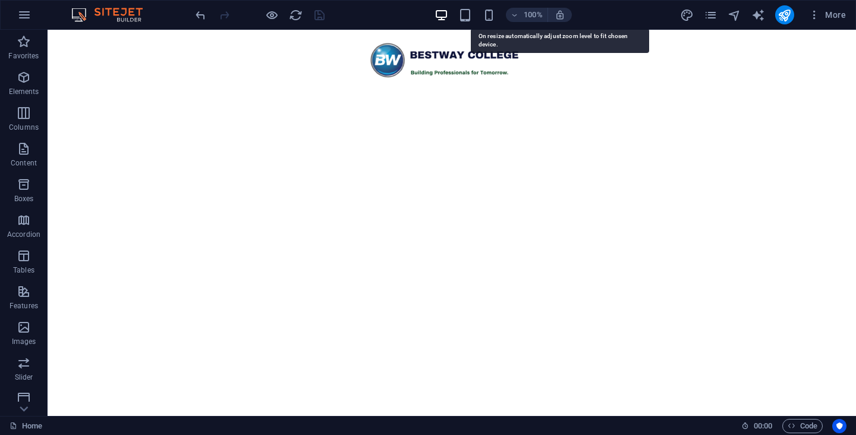
click at [562, 14] on icon "button" at bounding box center [560, 15] width 11 height 11
click at [563, 17] on icon "button" at bounding box center [560, 15] width 11 height 11
click at [564, 14] on icon "button" at bounding box center [560, 15] width 11 height 11
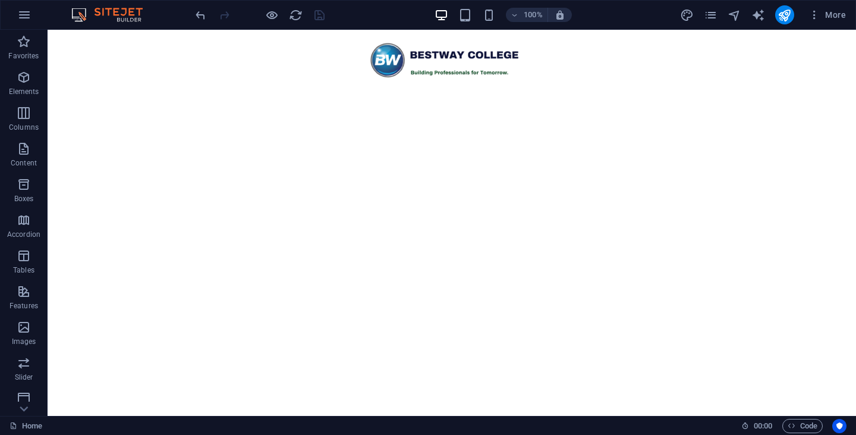
click at [535, 93] on html at bounding box center [452, 62] width 808 height 64
click at [418, 93] on html at bounding box center [452, 62] width 808 height 64
click at [78, 16] on img at bounding box center [112, 15] width 89 height 14
click at [125, 11] on img at bounding box center [112, 15] width 89 height 14
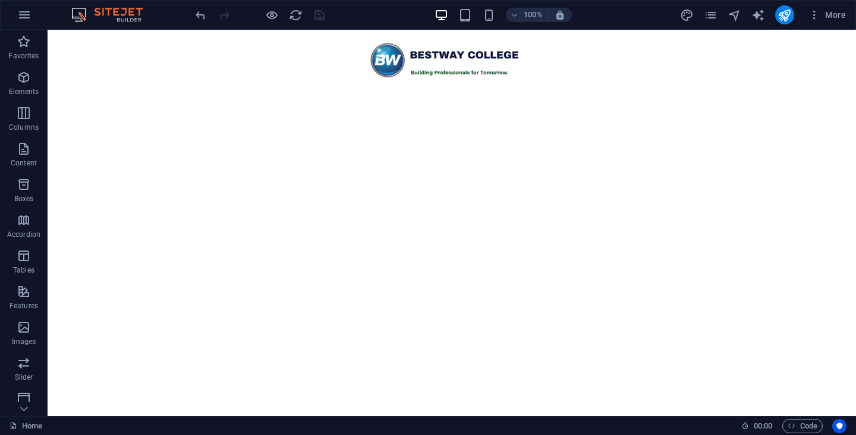
click at [9, 11] on div "100% More" at bounding box center [428, 15] width 855 height 29
click at [21, 12] on icon "button" at bounding box center [24, 15] width 14 height 14
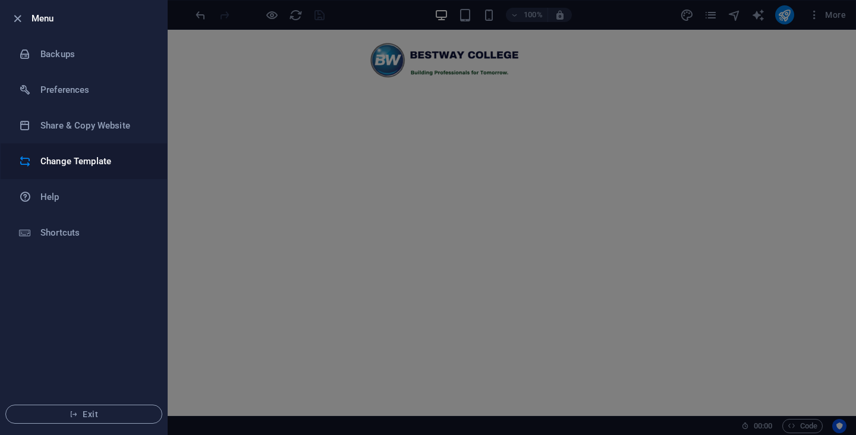
click at [81, 159] on h6 "Change Template" at bounding box center [95, 161] width 110 height 14
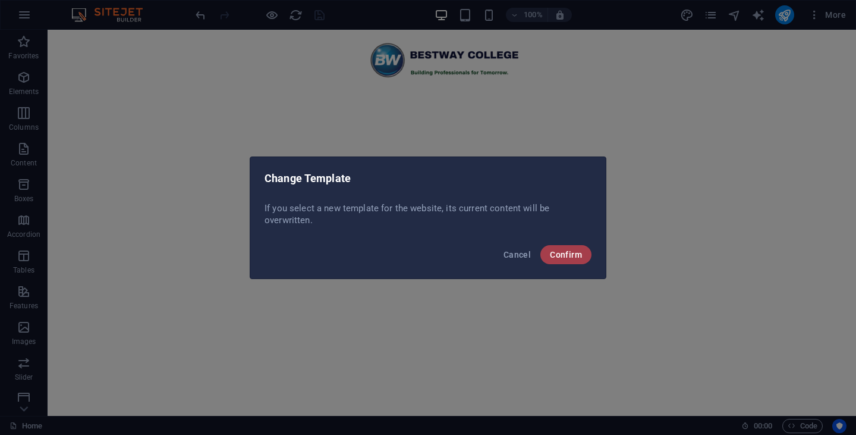
click at [562, 253] on span "Confirm" at bounding box center [566, 255] width 32 height 10
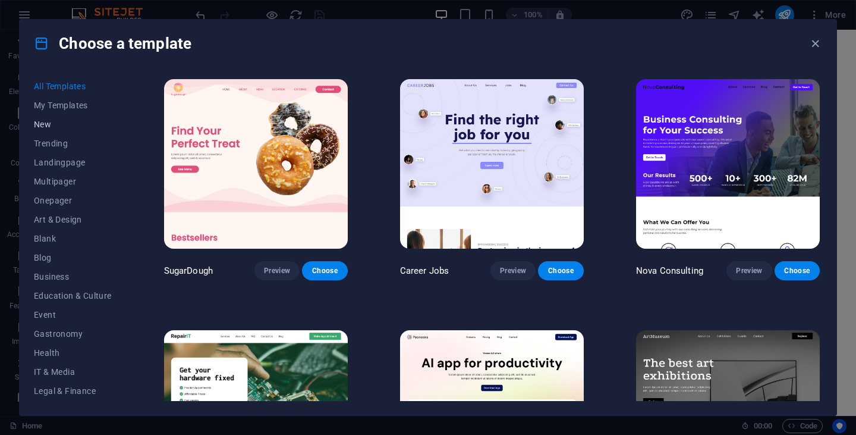
click at [50, 125] on span "New" at bounding box center [73, 124] width 78 height 10
click at [65, 86] on span "All Templates" at bounding box center [73, 86] width 78 height 10
click at [52, 236] on span "Blank" at bounding box center [73, 239] width 78 height 10
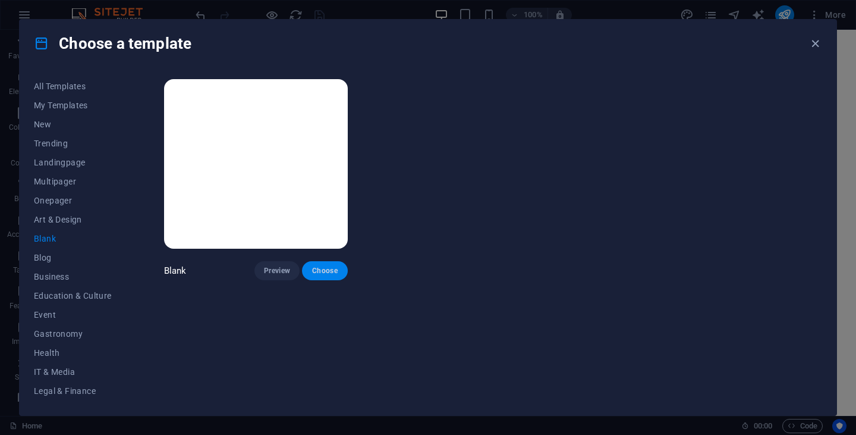
click at [329, 270] on span "Choose" at bounding box center [324, 271] width 26 height 10
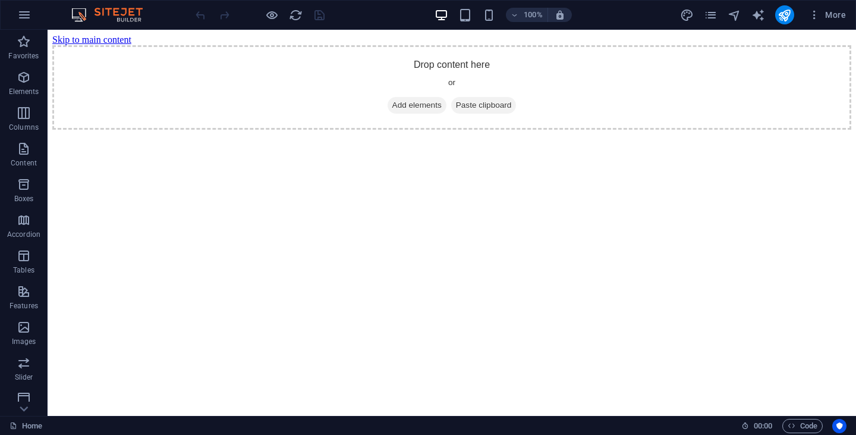
click at [432, 134] on html "Skip to main content Drop content here or Add elements Paste clipboard" at bounding box center [452, 82] width 808 height 105
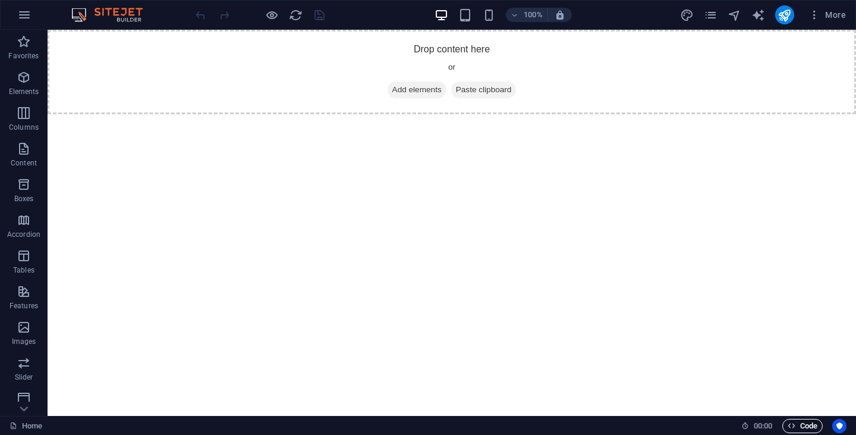
click at [794, 424] on icon "button" at bounding box center [792, 425] width 8 height 8
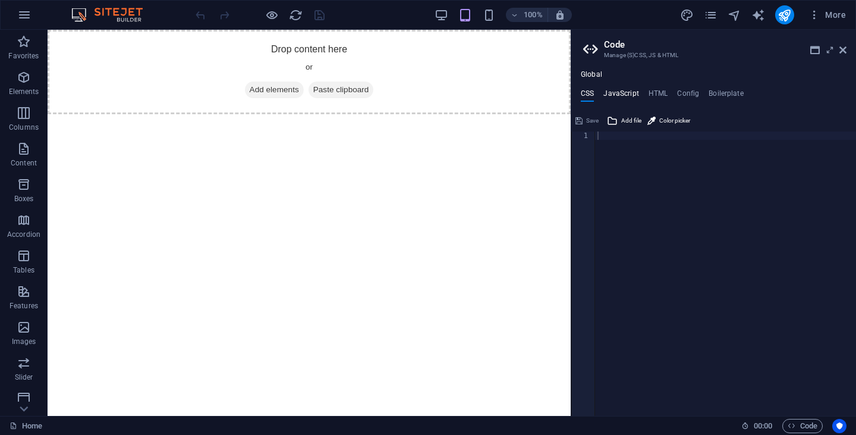
click at [625, 92] on h4 "JavaScript" at bounding box center [620, 95] width 35 height 13
click at [664, 94] on h4 "HTML" at bounding box center [658, 95] width 20 height 13
click at [605, 162] on div "< a href = "#main-content" class = "wv-link-content button" > Skip to main cont…" at bounding box center [755, 277] width 321 height 292
type textarea "{{content}}"
click at [668, 151] on div "< a href = "#main-content" class = "wv-link-content button" > Skip to main cont…" at bounding box center [755, 277] width 321 height 292
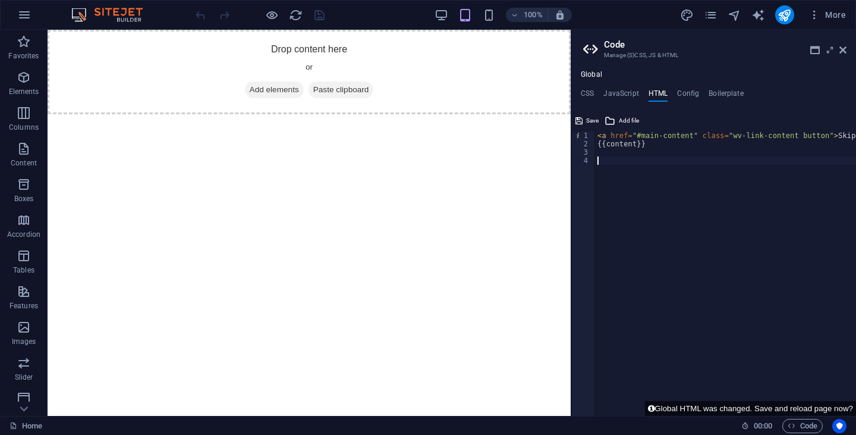
paste textarea "<a href="#main-content" class="wv-link-content button">Skip to main content</a>"
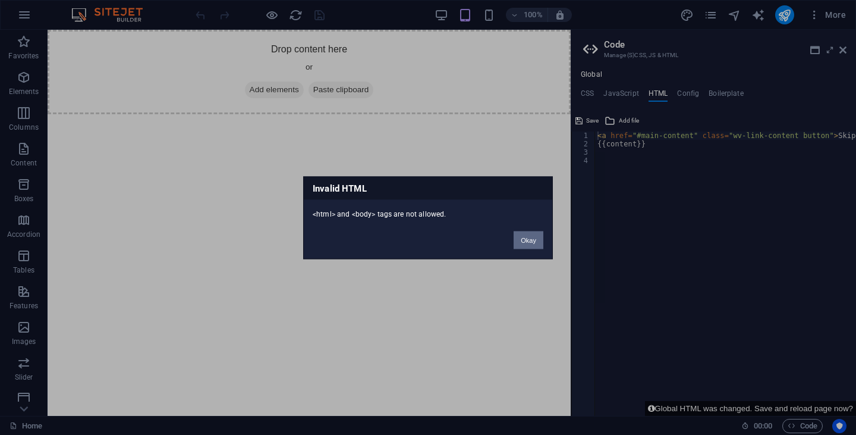
click at [530, 237] on button "Okay" at bounding box center [529, 240] width 30 height 18
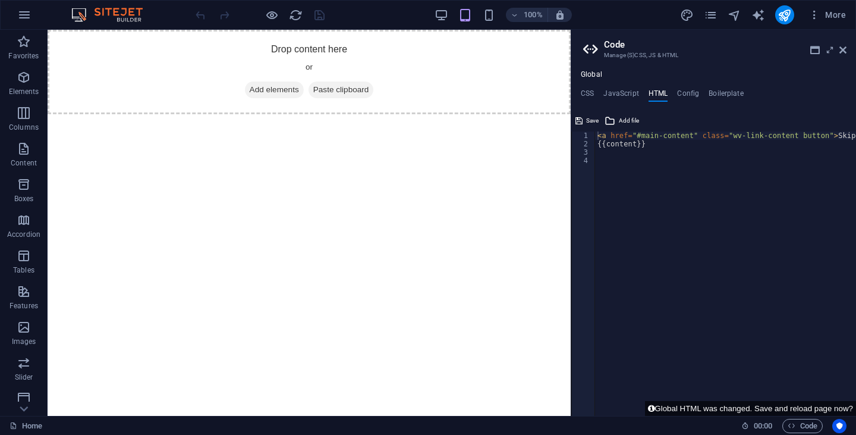
click at [595, 146] on div "< a href = "#main-content" class = "wv-link-content button" > Skip to main cont…" at bounding box center [755, 277] width 321 height 292
type textarea "{{content}}"
paste textarea "<a href="#main-content" class="wv-link-content button">Skip to main content</a>"
type textarea "<a href="#main-content" class="wv-link-content button">Skip to main content</a>"
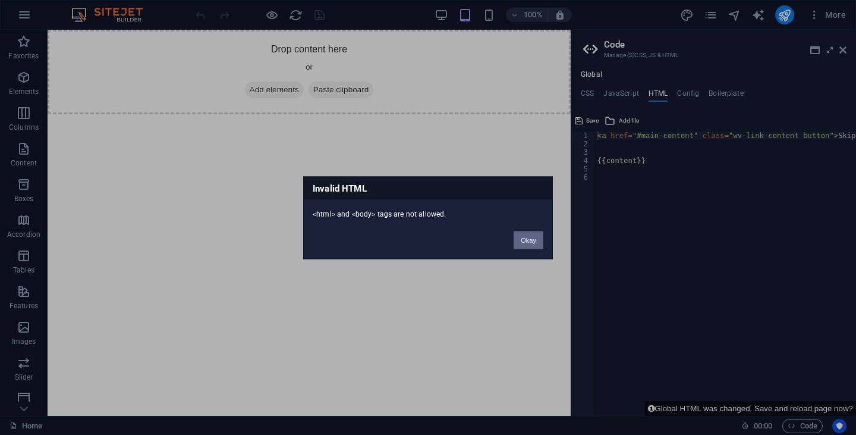
click at [537, 242] on button "Okay" at bounding box center [529, 240] width 30 height 18
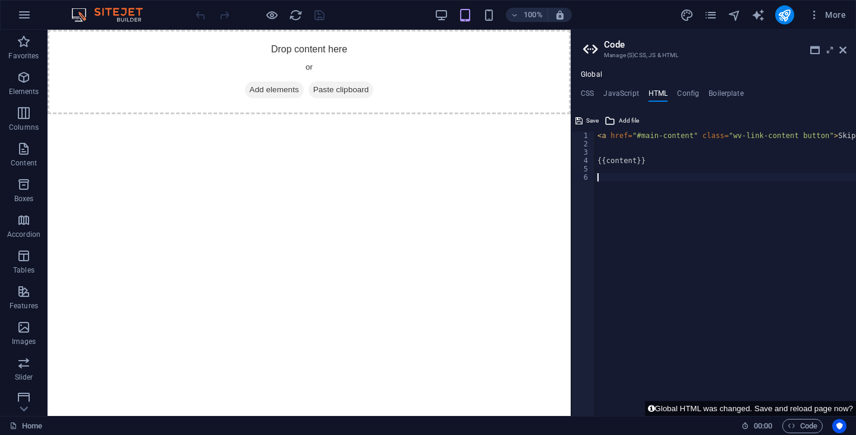
click at [704, 218] on div "< a href = "#main-content" class = "wv-link-content button" > Skip to main cont…" at bounding box center [755, 277] width 321 height 292
click at [587, 73] on h4 "Global" at bounding box center [591, 75] width 21 height 10
click at [599, 77] on h4 "Global" at bounding box center [591, 75] width 21 height 10
click at [589, 91] on h4 "CSS" at bounding box center [587, 95] width 13 height 13
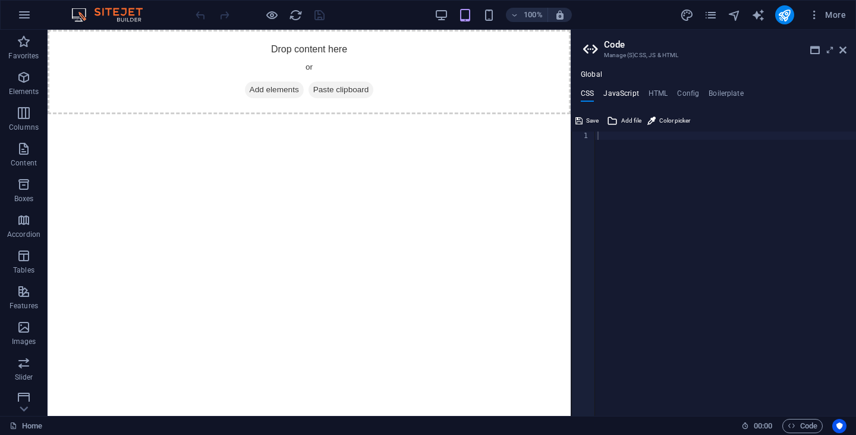
click at [625, 95] on h4 "JavaScript" at bounding box center [620, 95] width 35 height 13
click at [623, 138] on div at bounding box center [725, 281] width 261 height 301
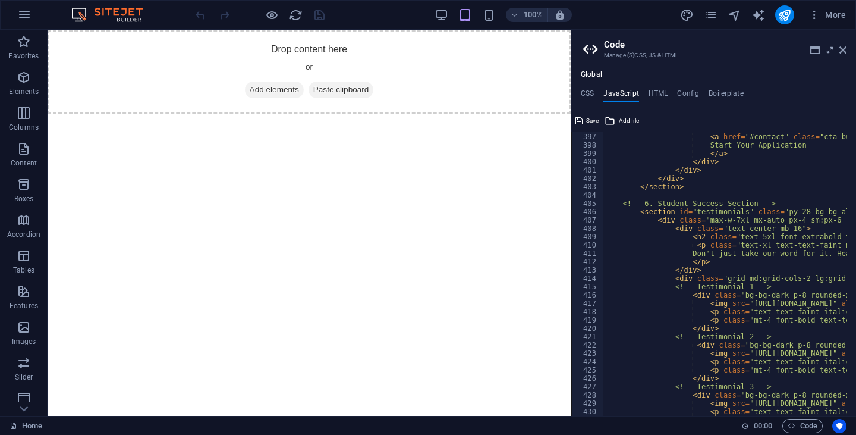
scroll to position [3151, 0]
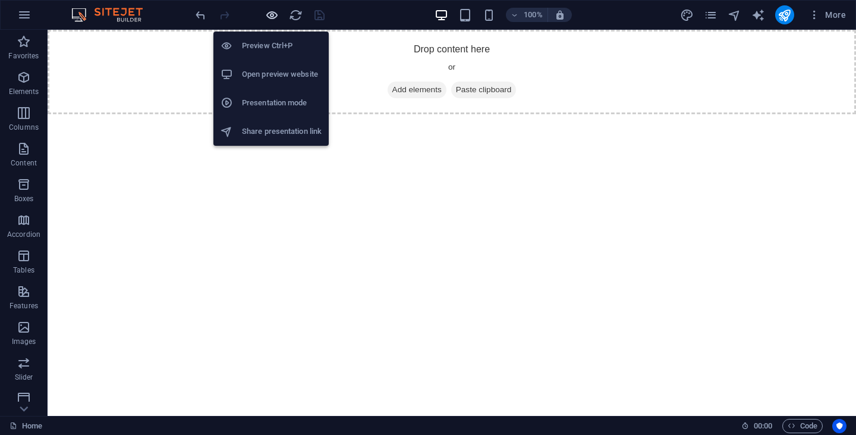
click at [272, 15] on icon "button" at bounding box center [272, 15] width 14 height 14
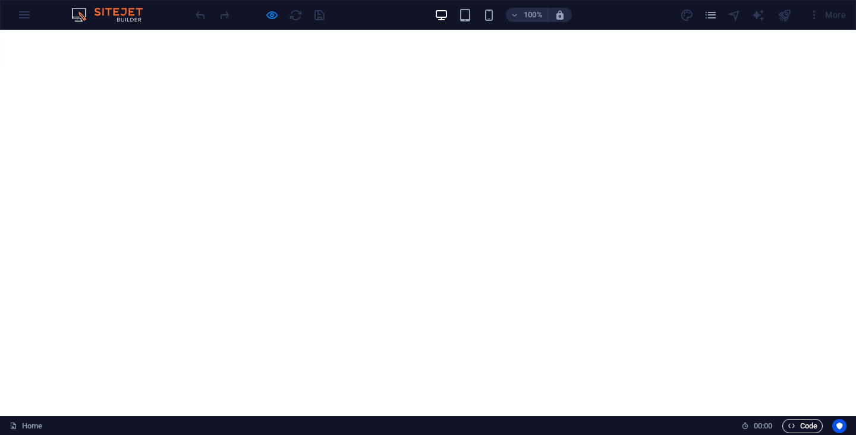
click at [799, 423] on span "Code" at bounding box center [803, 425] width 30 height 14
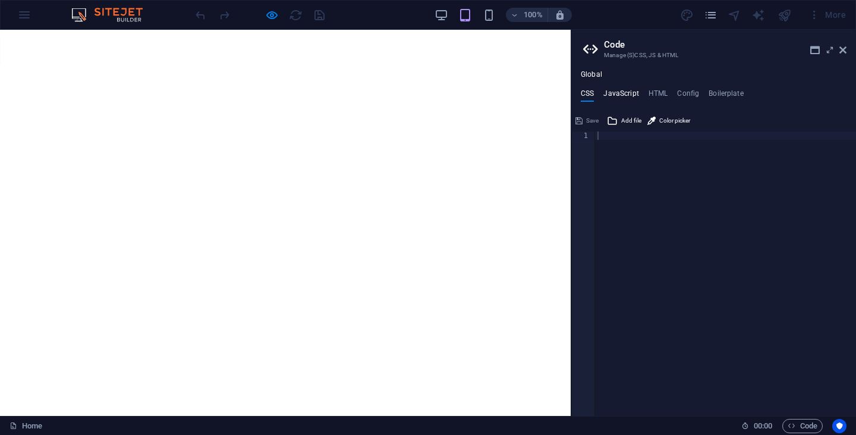
click at [619, 93] on h4 "JavaScript" at bounding box center [620, 95] width 35 height 13
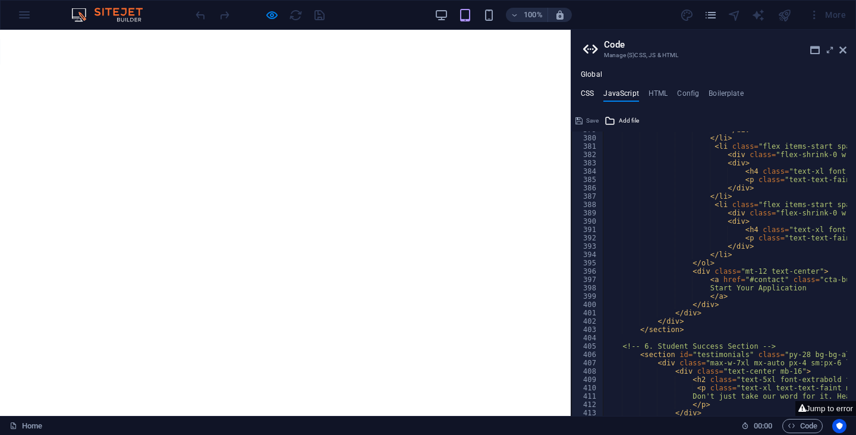
click at [589, 92] on h4 "CSS" at bounding box center [587, 95] width 13 height 13
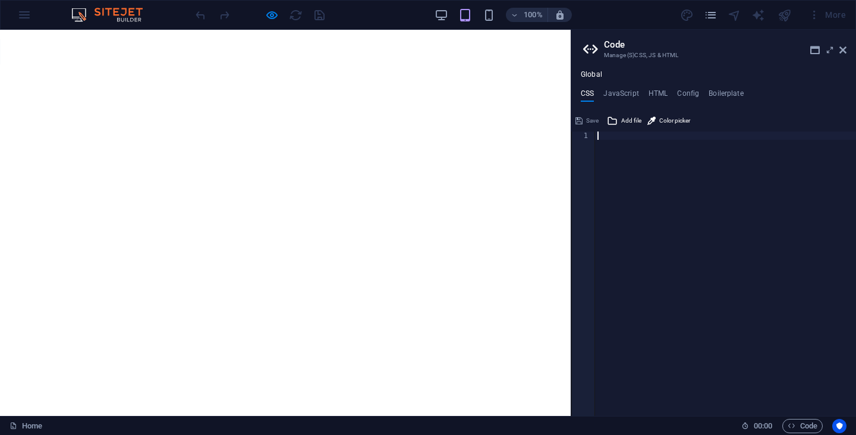
click at [629, 163] on div at bounding box center [725, 281] width 261 height 301
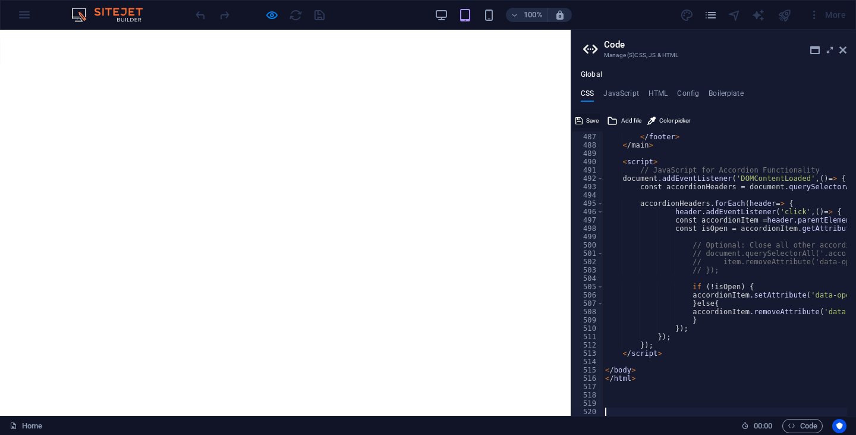
click at [587, 122] on span "Save" at bounding box center [592, 121] width 12 height 14
click at [660, 94] on h4 "HTML" at bounding box center [658, 95] width 20 height 13
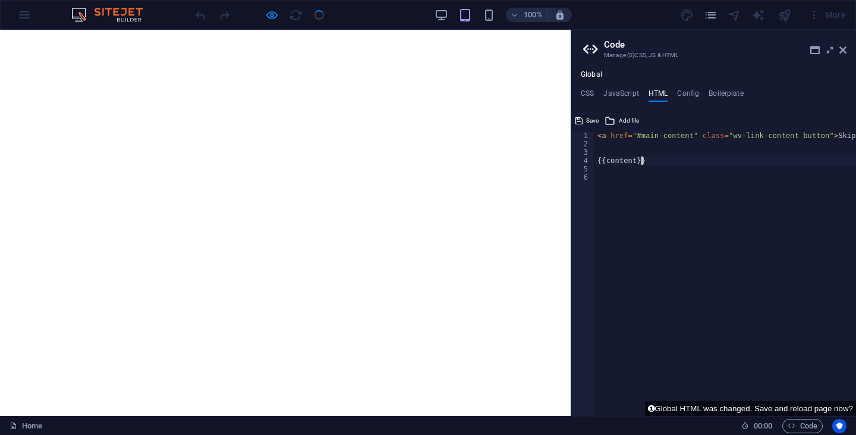
click at [648, 159] on div "< a href = "#main-content" class = "wv-link-content button" > Skip to main cont…" at bounding box center [755, 277] width 321 height 292
type textarea "<a href="#main-content" class="wv-link-content button">Skip to main content</a>"
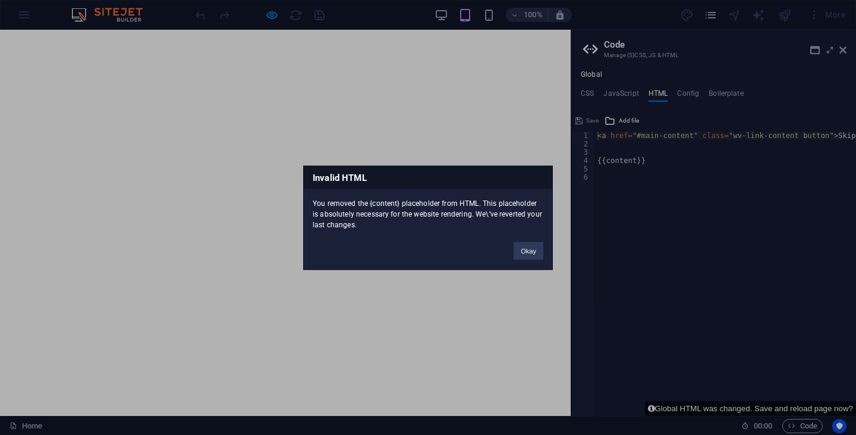
click at [629, 200] on div "Invalid HTML You removed the {content} placeholder from HTML. This placeholder …" at bounding box center [428, 217] width 856 height 435
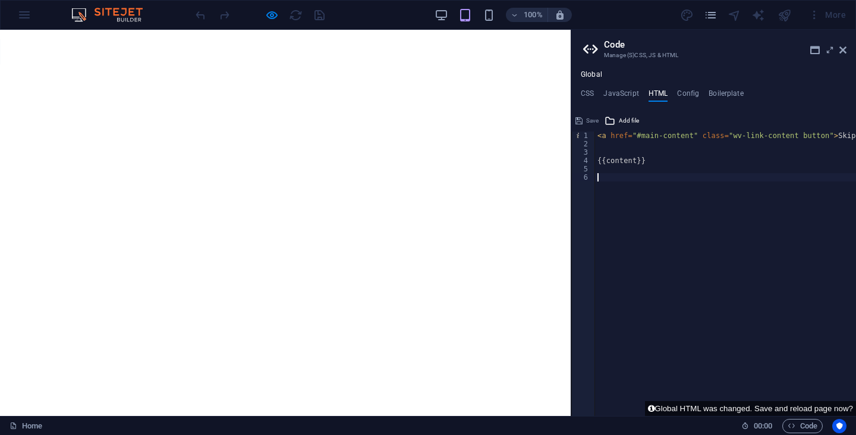
click at [617, 194] on div "< a href = "#main-content" class = "wv-link-content button" > Skip to main cont…" at bounding box center [755, 277] width 321 height 292
paste textarea "<a href="#main-content" class="wv-link-content button">Skip to main content</a>"
type textarea "<a href="#main-content" class="wv-link-content button">Skip to main content</a>"
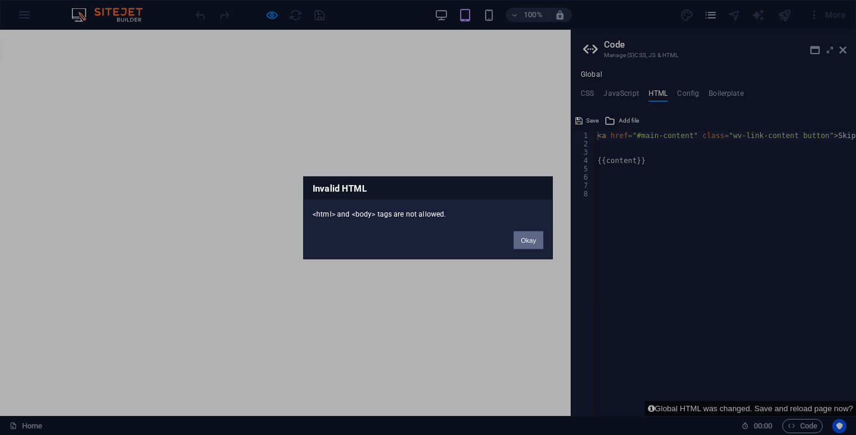
click at [535, 243] on button "Okay" at bounding box center [529, 240] width 30 height 18
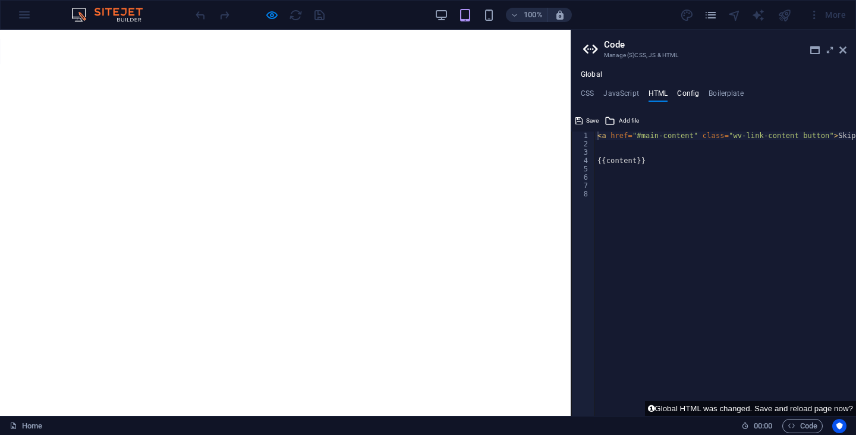
click at [697, 95] on h4 "Config" at bounding box center [688, 95] width 22 height 13
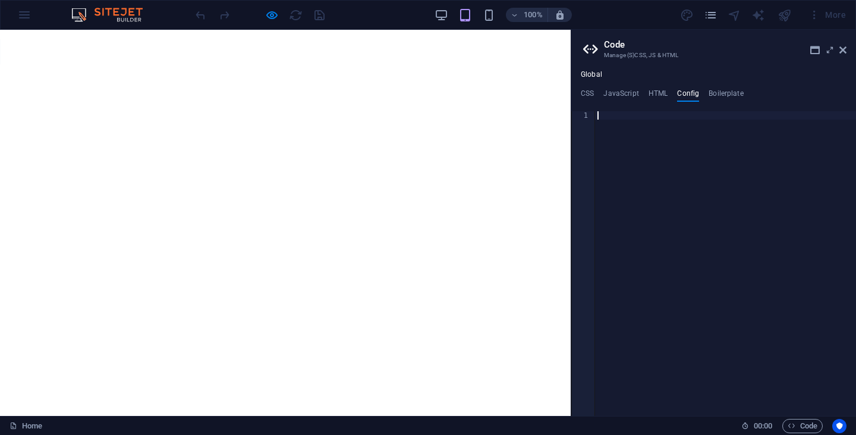
click at [619, 121] on div at bounding box center [725, 271] width 261 height 321
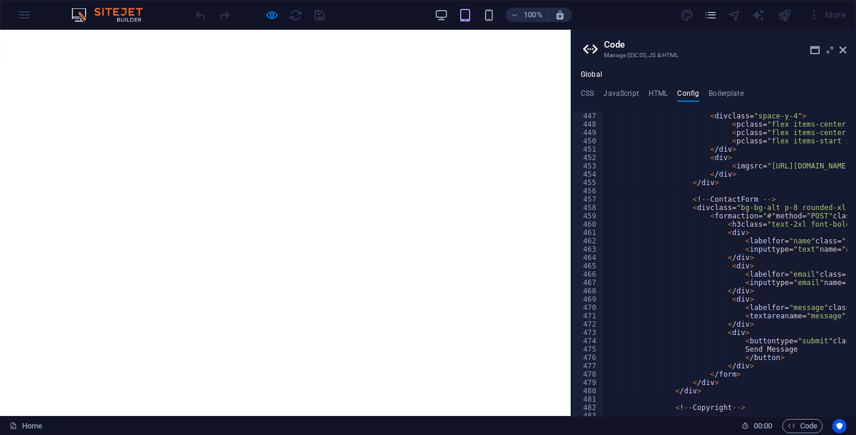
scroll to position [3711, 0]
click at [617, 56] on h3 "Manage (S)CSS, JS & HTML" at bounding box center [713, 55] width 219 height 11
click at [647, 58] on h3 "Manage (S)CSS, JS & HTML" at bounding box center [713, 55] width 219 height 11
click at [620, 93] on h4 "JavaScript" at bounding box center [620, 95] width 35 height 13
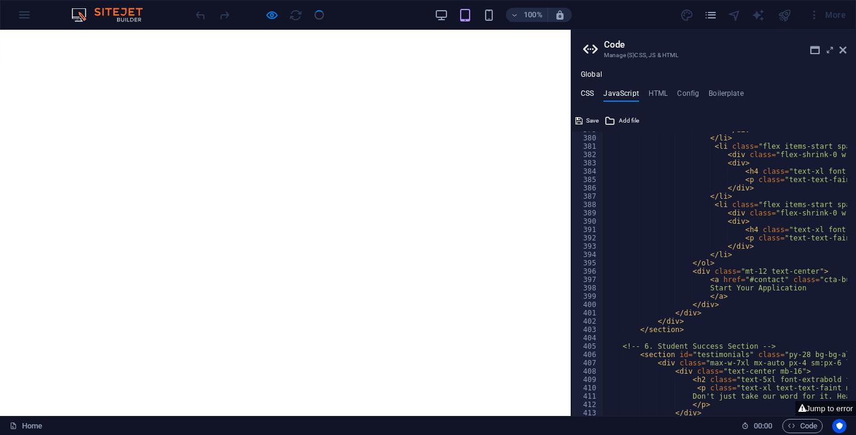
click at [585, 93] on h4 "CSS" at bounding box center [587, 95] width 13 height 13
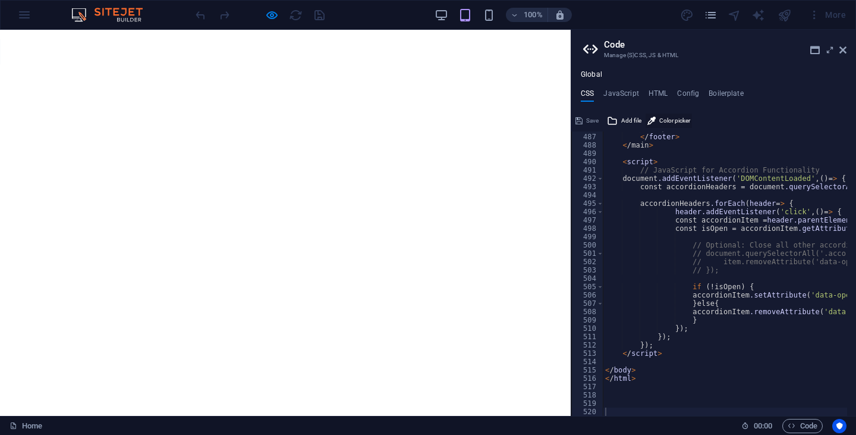
click at [672, 120] on span "Color picker" at bounding box center [674, 121] width 31 height 14
type input "#d81313"
type textarea "#d81313"
click at [415, 30] on html "Skip to main content Drop content here or Add elements Paste clipboard" at bounding box center [285, 30] width 571 height 0
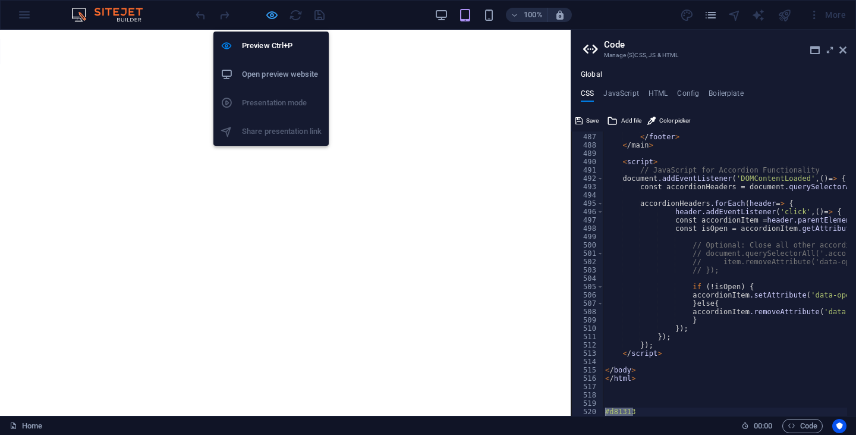
click at [271, 14] on icon "button" at bounding box center [272, 15] width 14 height 14
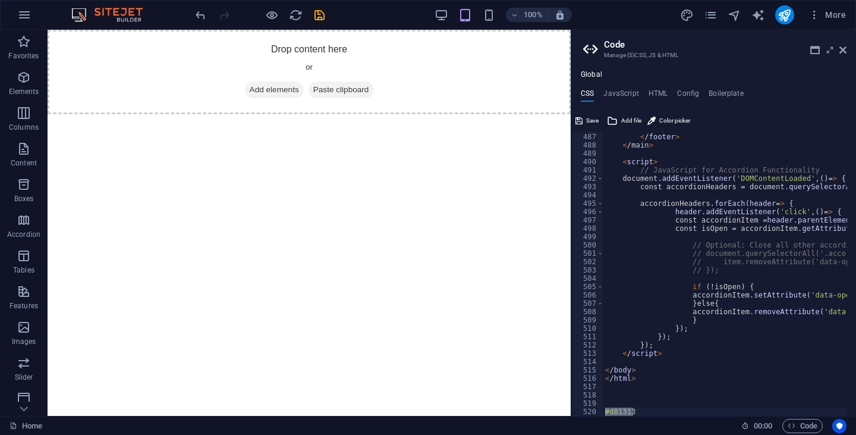
click at [438, 114] on html "Skip to main content Drop content here or Add elements Paste clipboard" at bounding box center [309, 72] width 523 height 84
click at [838, 51] on header "Code Manage (S)CSS, JS & HTML" at bounding box center [714, 45] width 263 height 31
click at [836, 21] on button "More" at bounding box center [827, 14] width 47 height 19
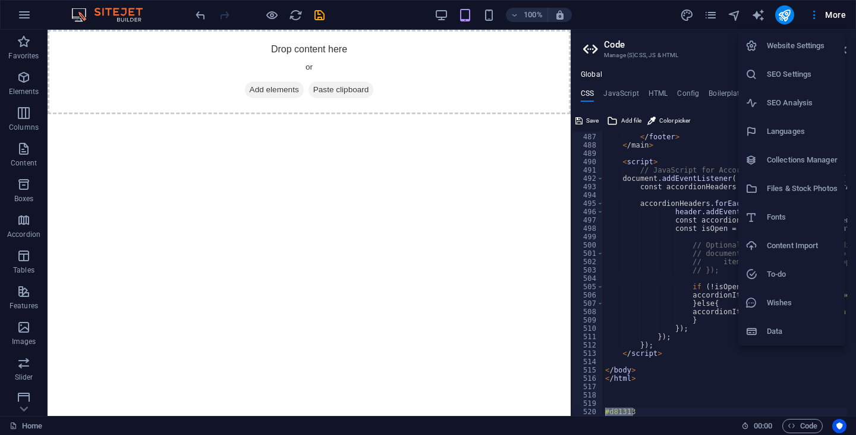
drag, startPoint x: 524, startPoint y: 236, endPoint x: 546, endPoint y: 196, distance: 45.5
click at [524, 235] on div at bounding box center [428, 217] width 856 height 435
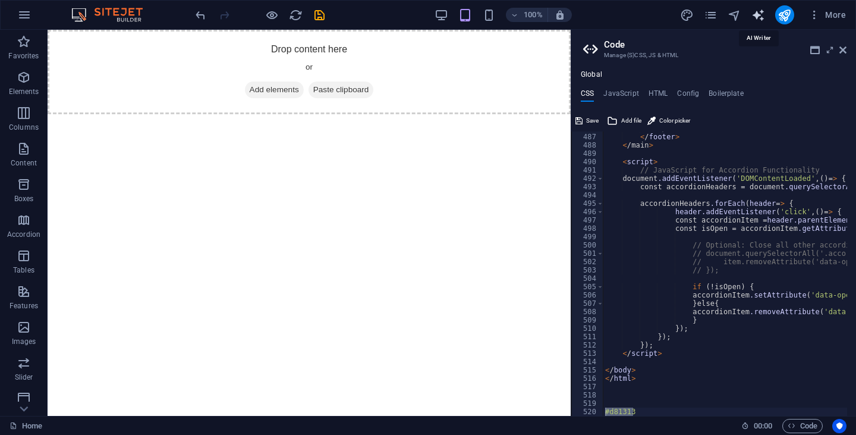
click at [759, 15] on icon "text_generator" at bounding box center [758, 15] width 14 height 14
select select "English"
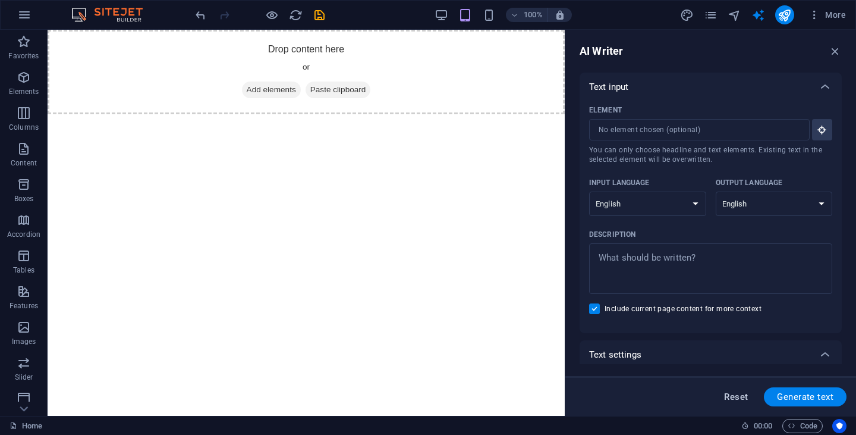
click at [739, 394] on span "Reset" at bounding box center [736, 397] width 24 height 10
type textarea "x"
click at [654, 263] on textarea "Description x ​" at bounding box center [710, 268] width 231 height 39
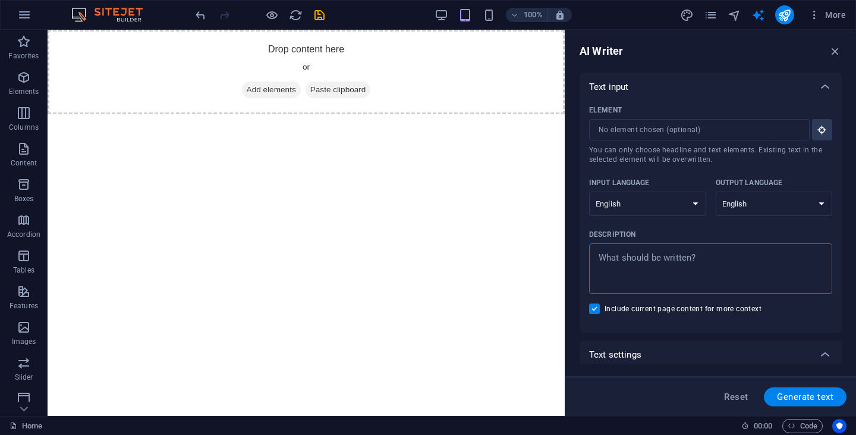
paste textarea "<!DOCTYPE html> <html lang="en"> <head> <meta charset="UTF-8"> <meta name="view…"
type textarea "<!DOCTYPE html> <html lang="en"> <head> <meta charset="UTF-8"> <meta name="view…"
type textarea "x"
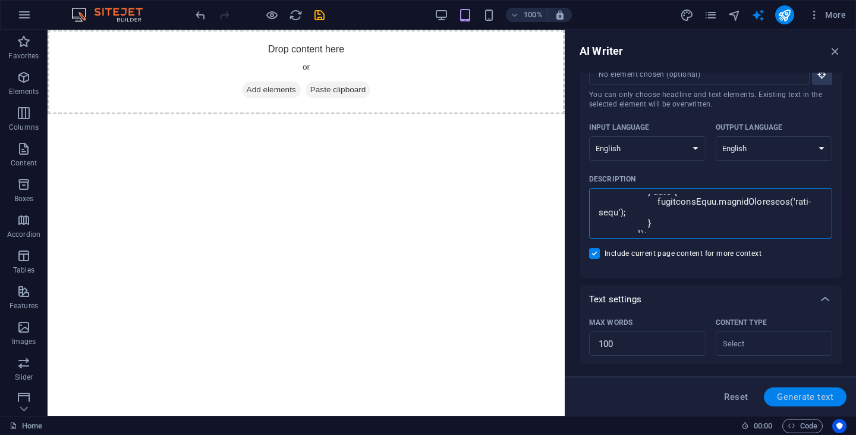
scroll to position [119, 0]
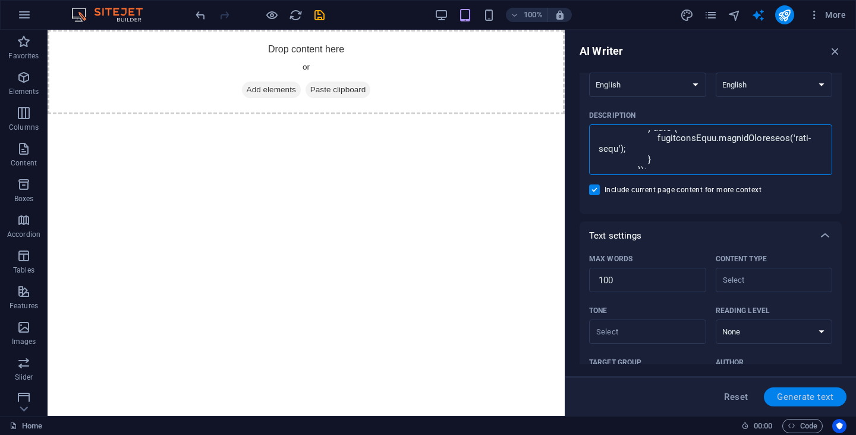
type textarea "<!DOCTYPE html> <html lang="en"> <head> <meta charset="UTF-8"> <meta name="view…"
click at [806, 396] on span "Generate text" at bounding box center [805, 397] width 56 height 10
type textarea "x"
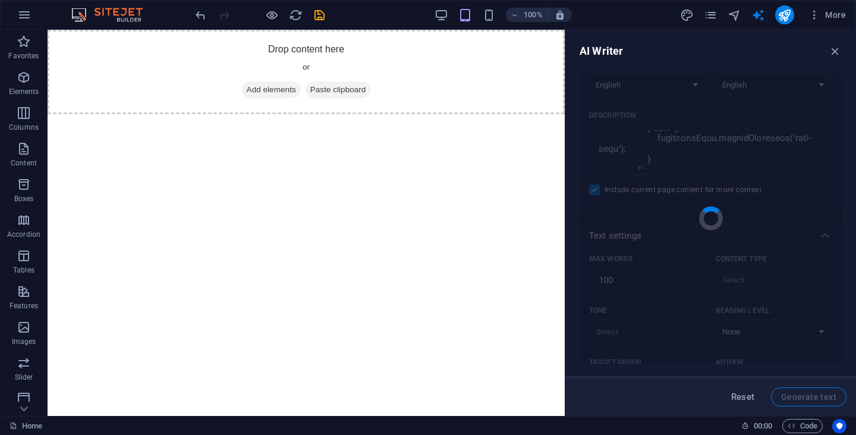
scroll to position [10027, 0]
type textarea "x"
type textarea "BESTWAY COLLEGE is a premier training institution in South Africa, focused on b…"
type textarea "x"
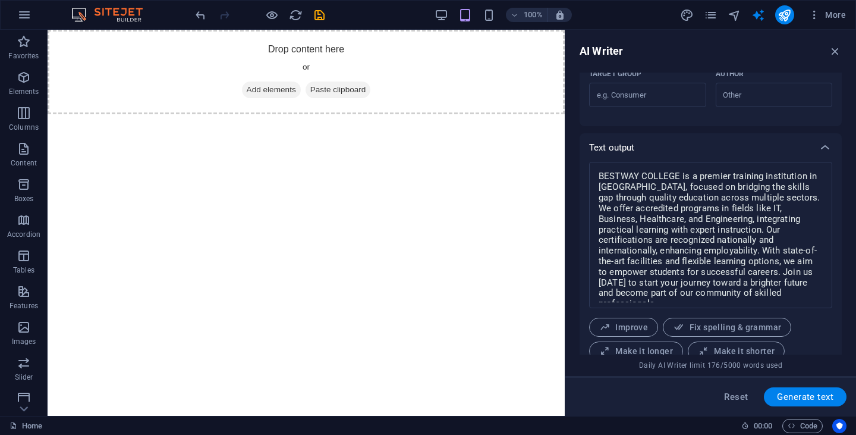
scroll to position [451, 0]
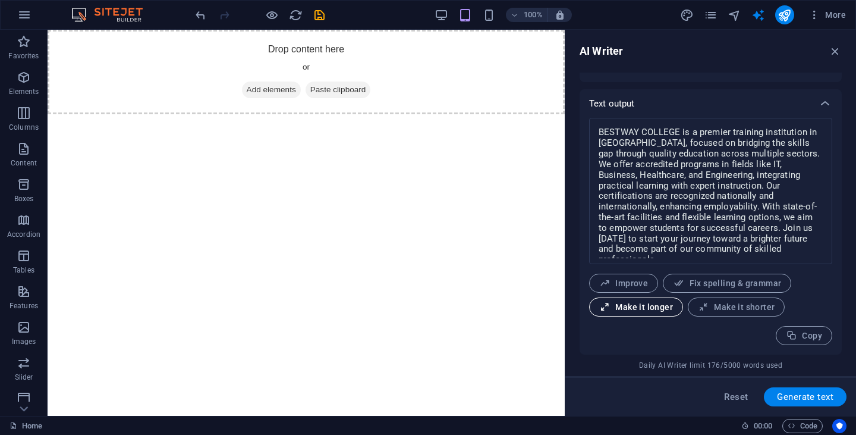
click at [644, 308] on span "Make it longer" at bounding box center [636, 306] width 74 height 11
type textarea "x"
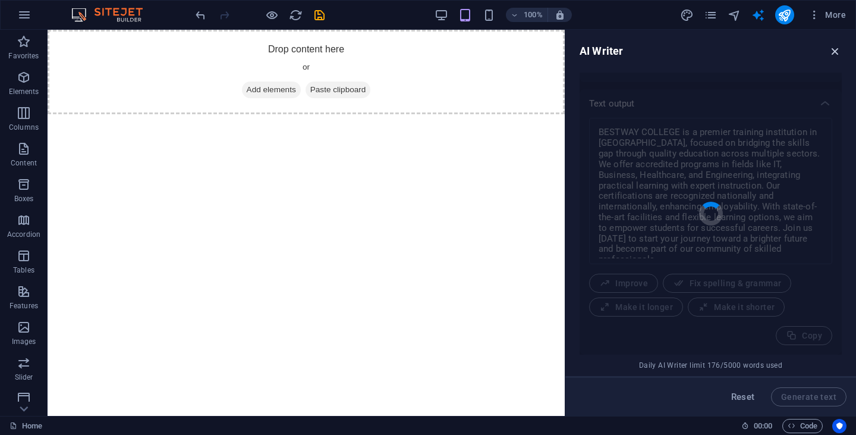
click at [835, 53] on icon "button" at bounding box center [835, 51] width 13 height 13
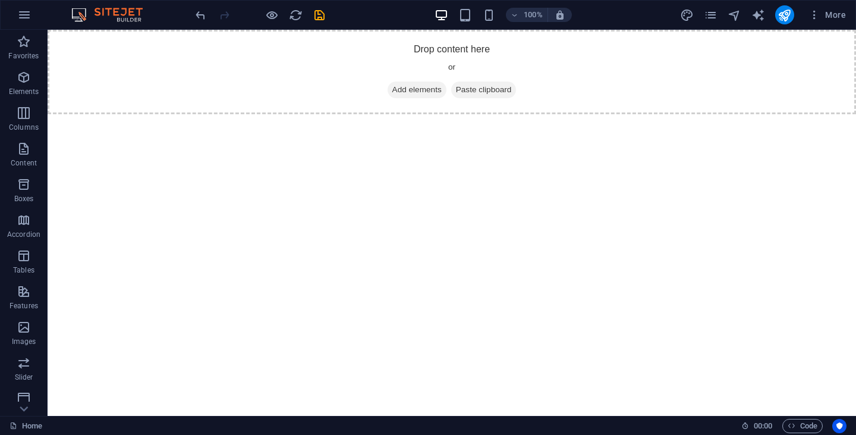
click at [478, 114] on html "Skip to main content Drop content here or Add elements Paste clipboard" at bounding box center [452, 72] width 808 height 84
click at [448, 115] on div "+ Add section" at bounding box center [452, 114] width 66 height 20
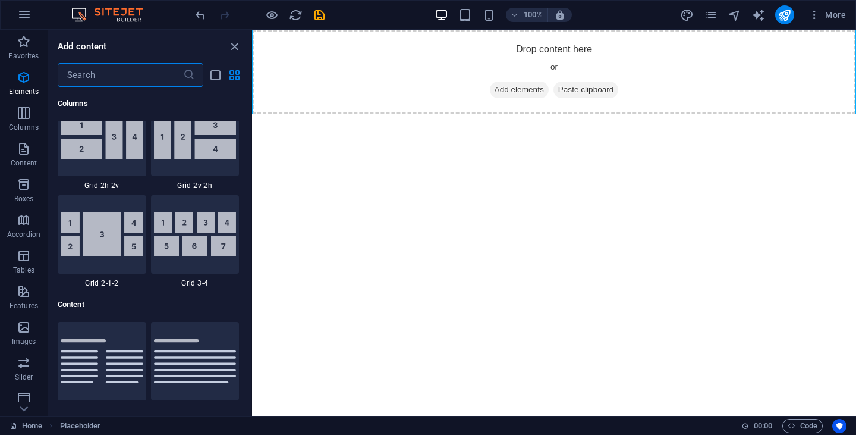
scroll to position [2080, 0]
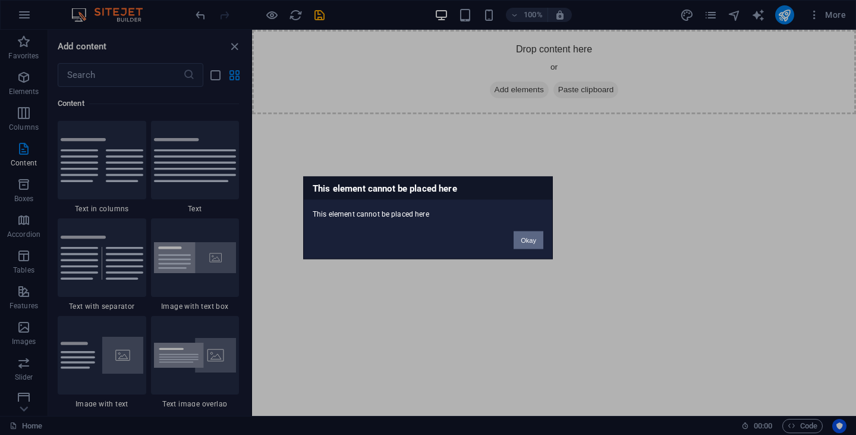
click at [534, 237] on button "Okay" at bounding box center [529, 240] width 30 height 18
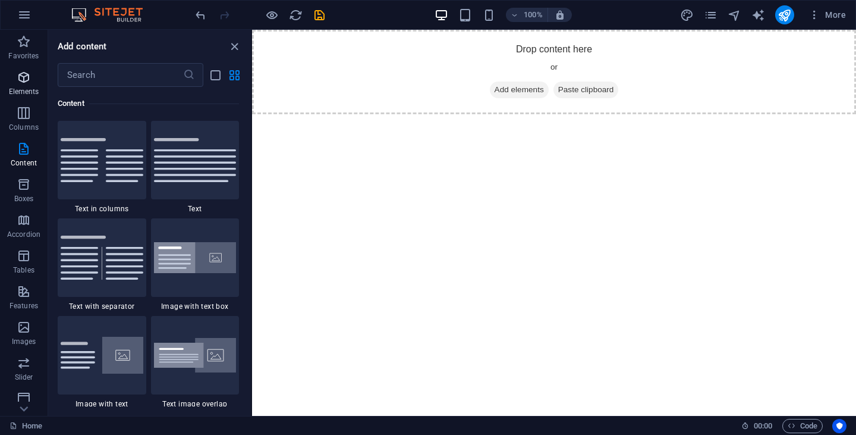
click at [22, 83] on icon "button" at bounding box center [24, 77] width 14 height 14
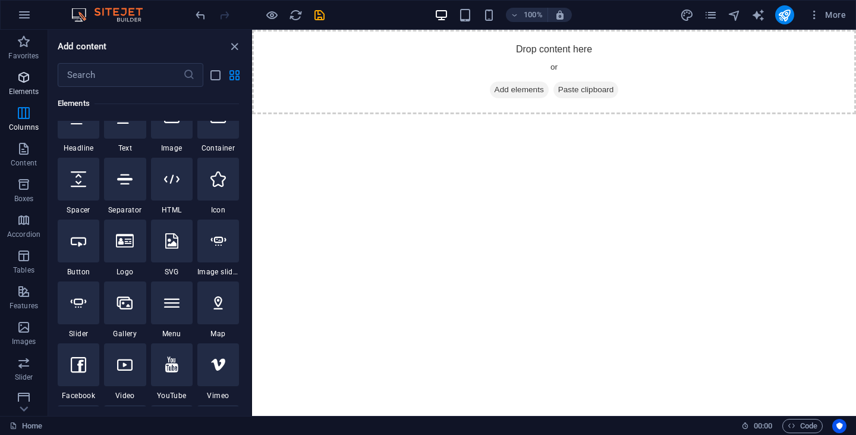
scroll to position [127, 0]
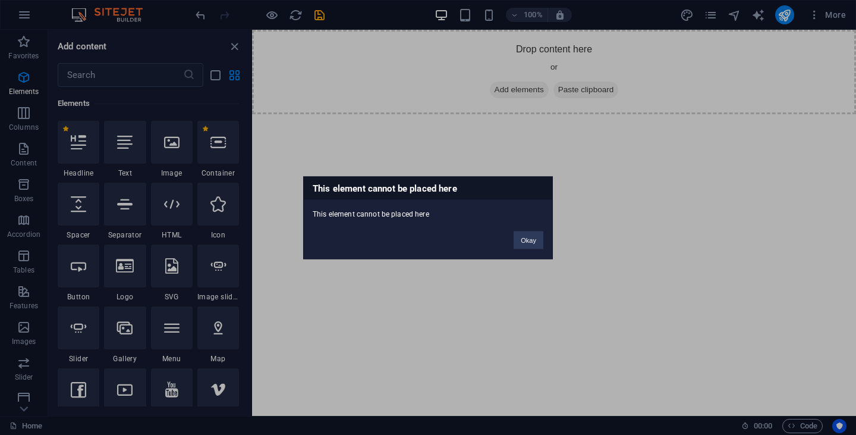
click at [541, 248] on div "Okay" at bounding box center [529, 234] width 48 height 30
drag, startPoint x: 541, startPoint y: 245, endPoint x: 531, endPoint y: 244, distance: 10.2
click at [531, 244] on button "Okay" at bounding box center [529, 240] width 30 height 18
click at [537, 233] on button "Okay" at bounding box center [529, 240] width 30 height 18
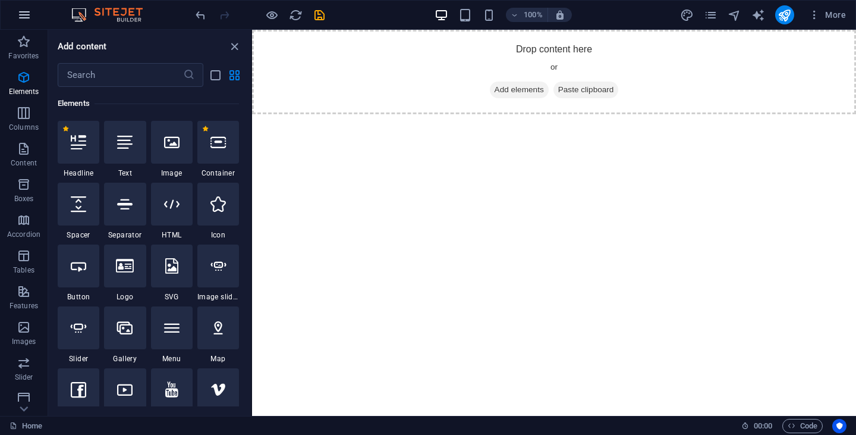
click at [27, 17] on icon "button" at bounding box center [24, 15] width 14 height 14
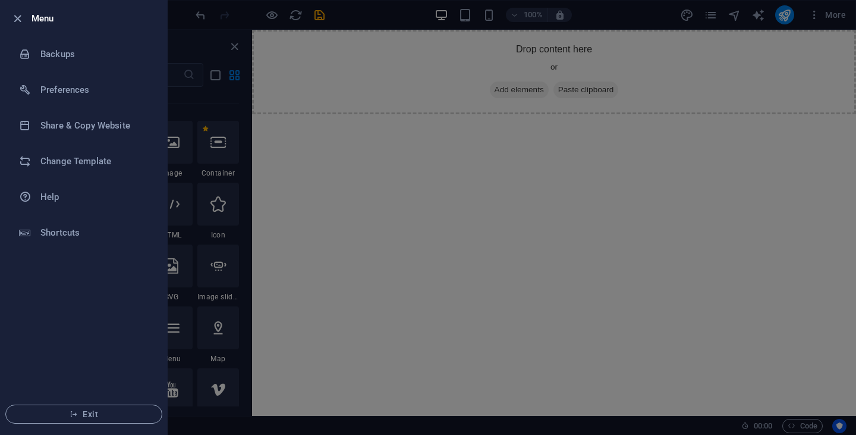
click at [647, 13] on div at bounding box center [428, 217] width 856 height 435
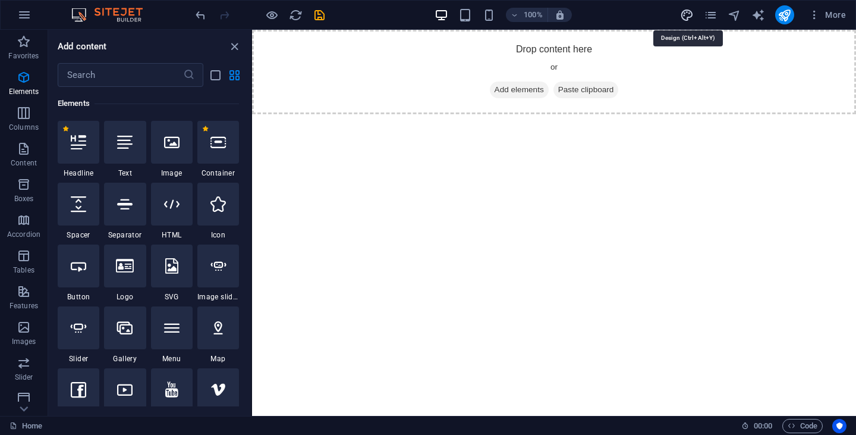
click at [691, 14] on icon "design" at bounding box center [687, 15] width 14 height 14
click at [717, 16] on icon "pages" at bounding box center [711, 15] width 14 height 14
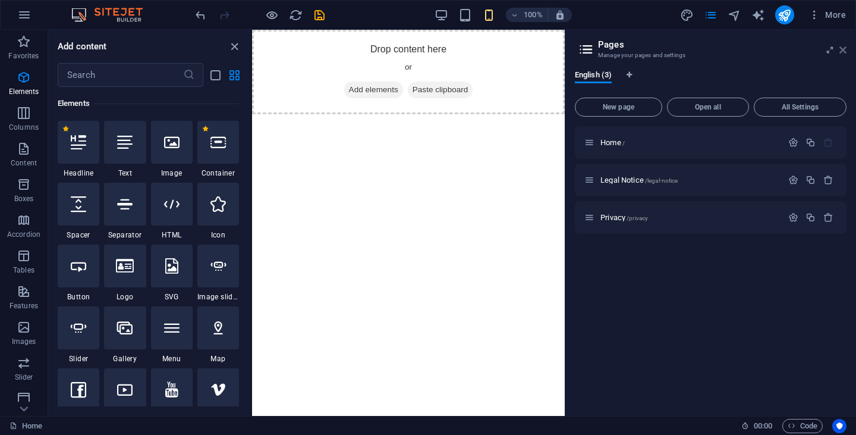
click at [845, 53] on icon at bounding box center [842, 50] width 7 height 10
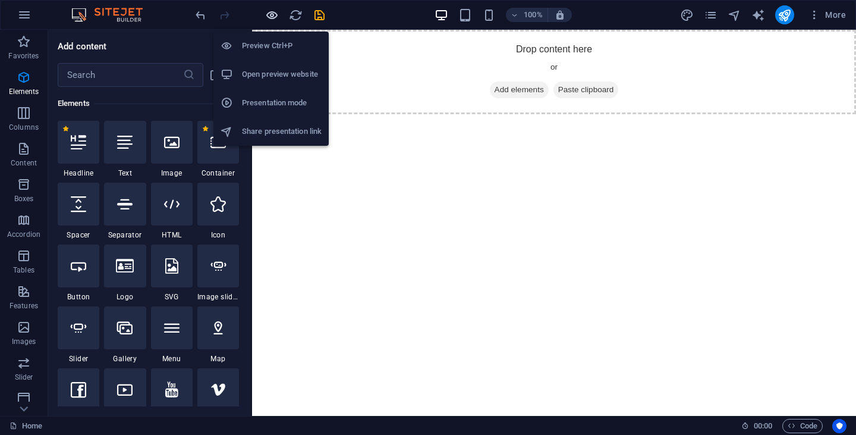
click at [275, 15] on icon "button" at bounding box center [272, 15] width 14 height 14
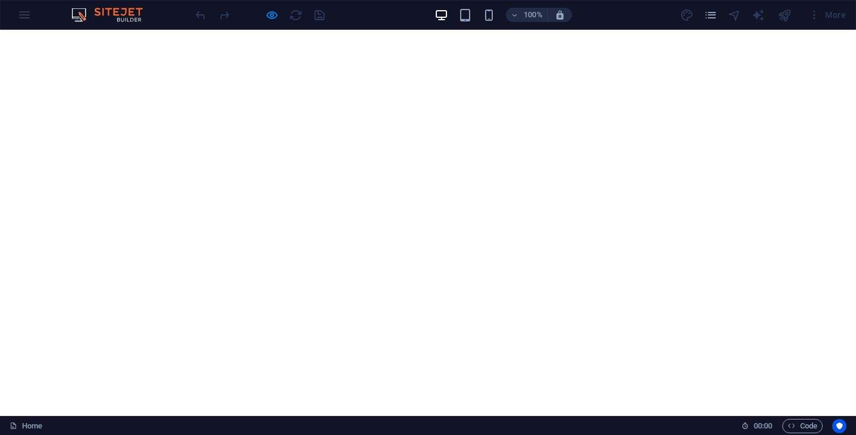
click at [291, 19] on div at bounding box center [259, 14] width 133 height 19
click at [24, 16] on div "100% More" at bounding box center [428, 15] width 855 height 29
click at [47, 16] on div "100% More" at bounding box center [428, 15] width 855 height 29
click at [288, 17] on div at bounding box center [259, 14] width 133 height 19
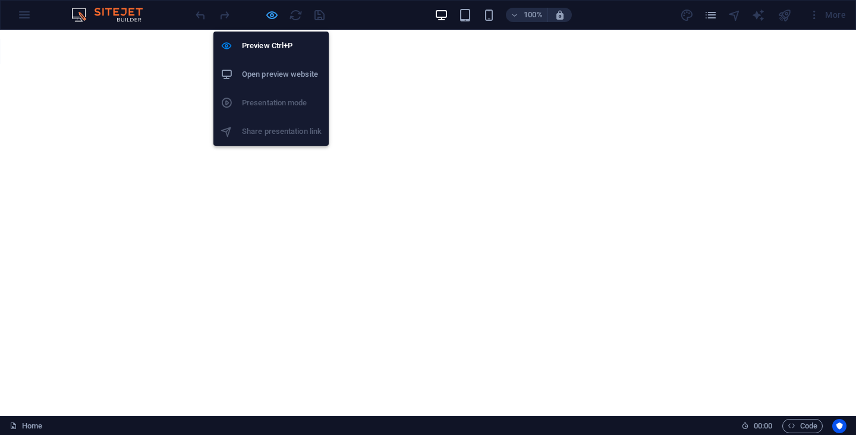
click at [272, 17] on icon "button" at bounding box center [272, 15] width 14 height 14
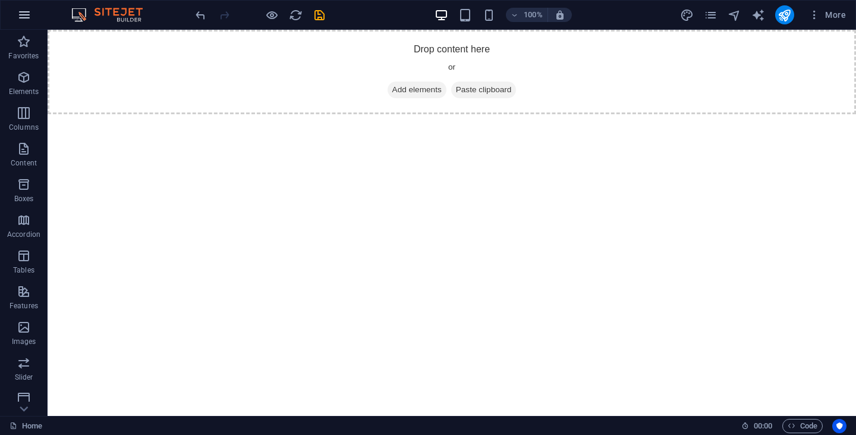
click at [14, 14] on button "button" at bounding box center [24, 15] width 29 height 29
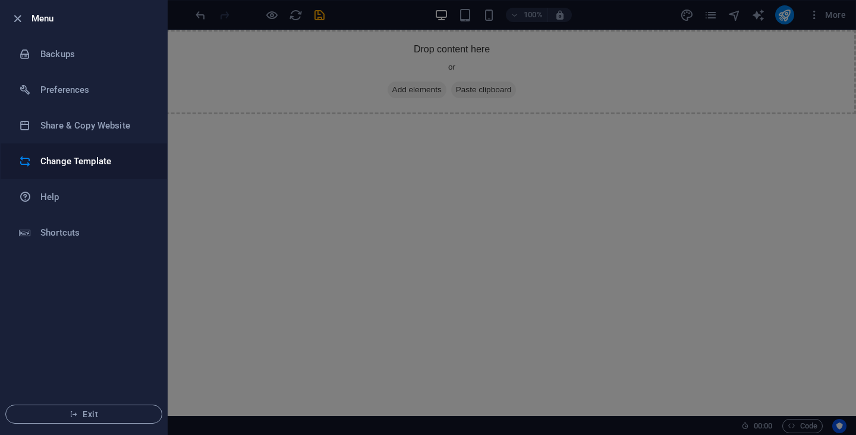
click at [86, 163] on h6 "Change Template" at bounding box center [95, 161] width 110 height 14
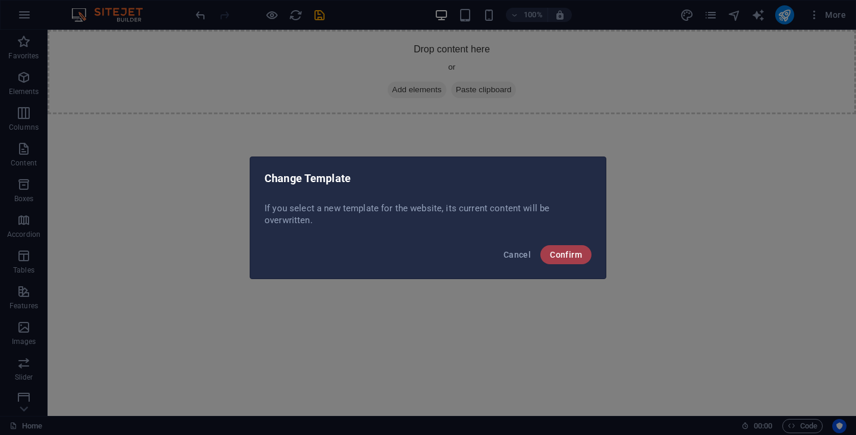
click at [580, 251] on span "Confirm" at bounding box center [566, 255] width 32 height 10
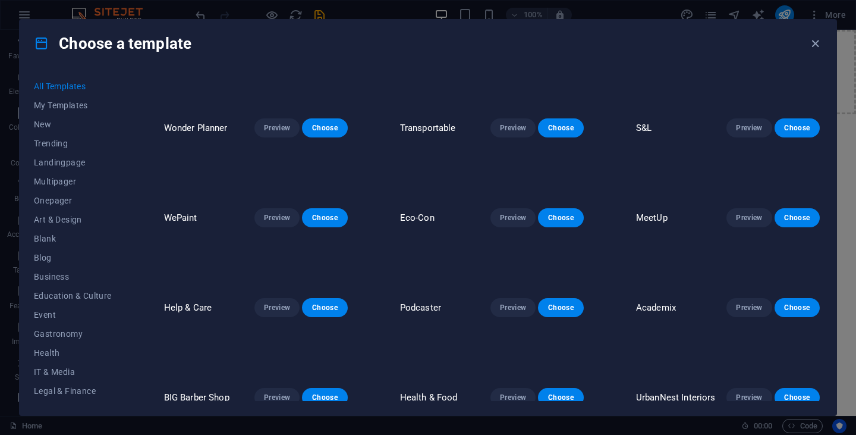
scroll to position [178, 0]
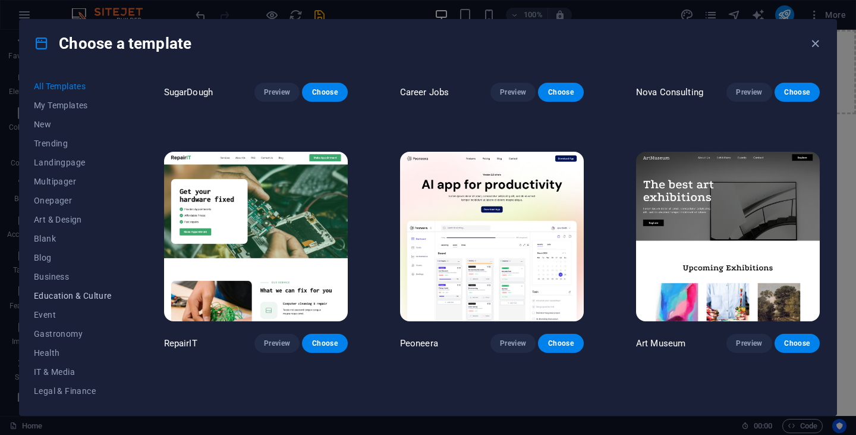
click at [70, 295] on span "Education & Culture" at bounding box center [73, 296] width 78 height 10
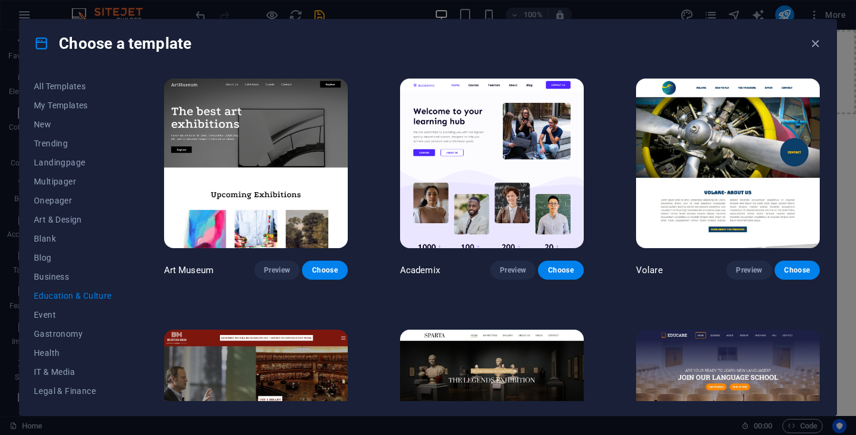
scroll to position [0, 0]
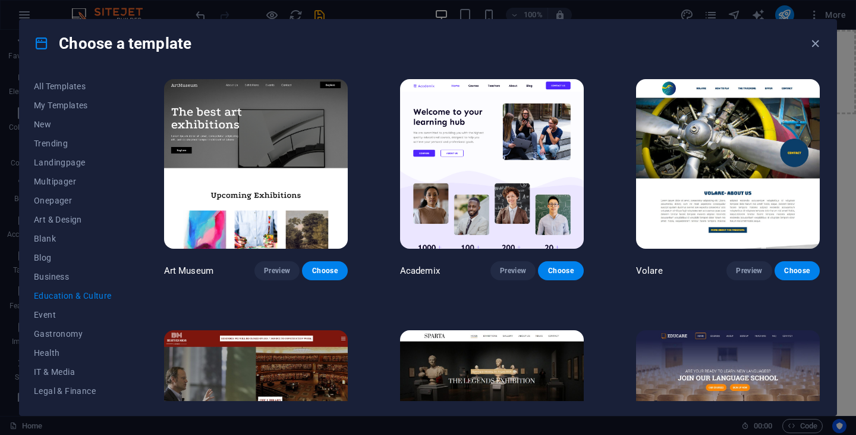
click at [477, 166] on img at bounding box center [492, 163] width 184 height 169
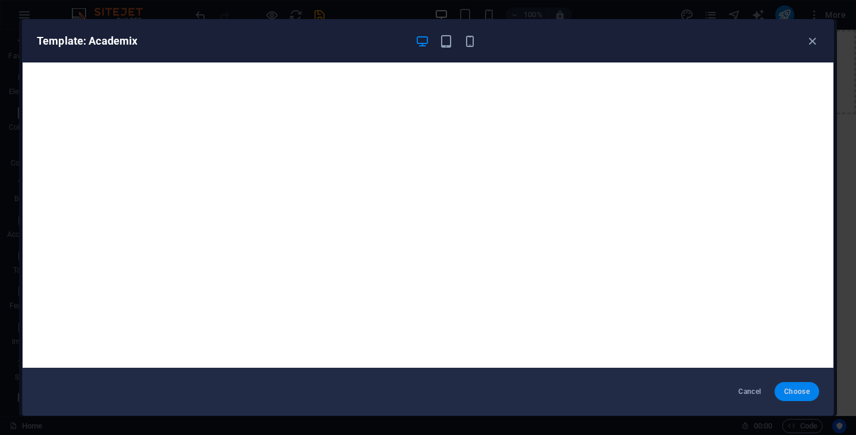
click at [794, 396] on button "Choose" at bounding box center [796, 391] width 45 height 19
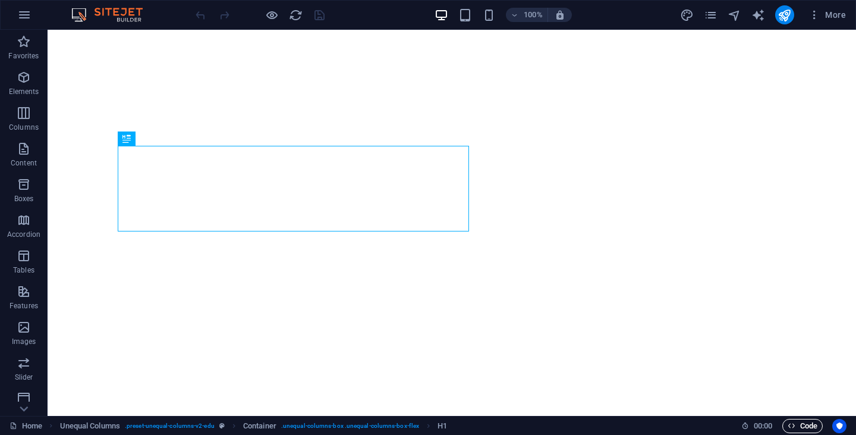
click at [814, 428] on span "Code" at bounding box center [803, 425] width 30 height 14
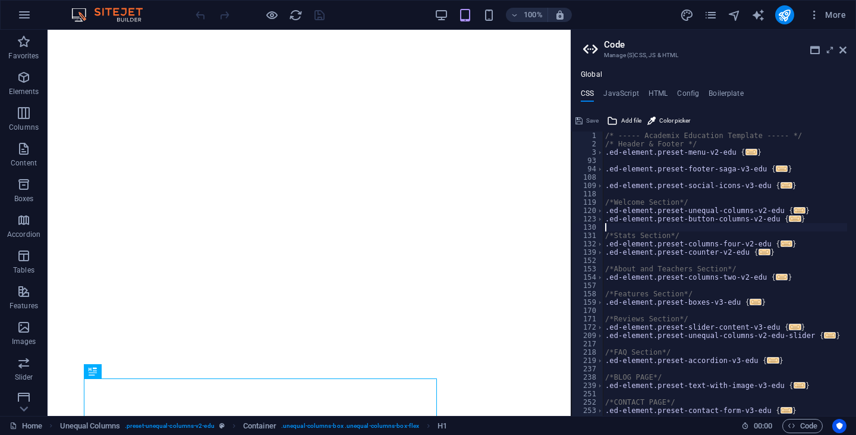
click at [677, 229] on div "/* ----- Academix Education Template ----- */ /* Header & Footer */ .ed-element…" at bounding box center [725, 281] width 244 height 301
type textarea "); }"
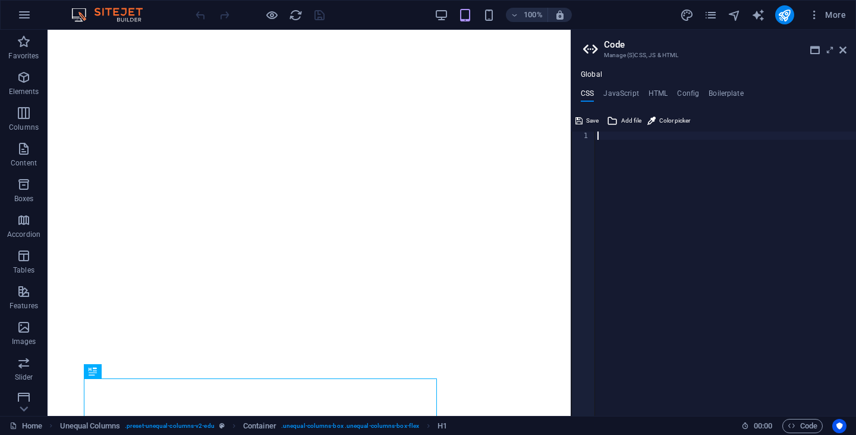
paste textarea "</script>"
type textarea "</script>"
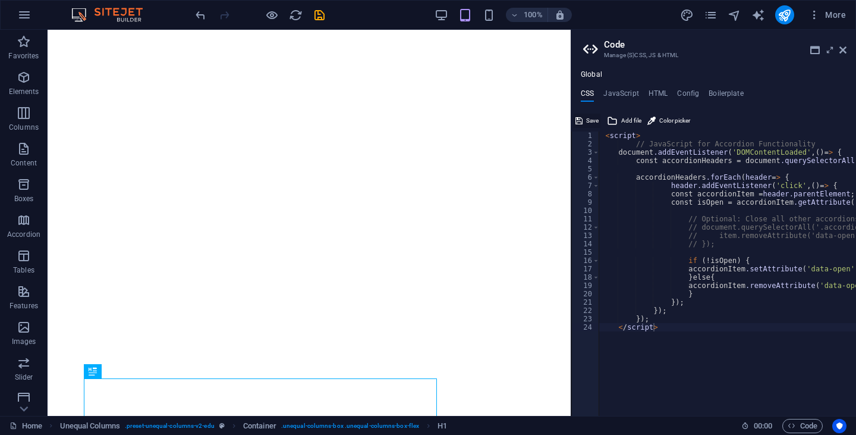
click at [585, 119] on button "Save" at bounding box center [587, 121] width 27 height 14
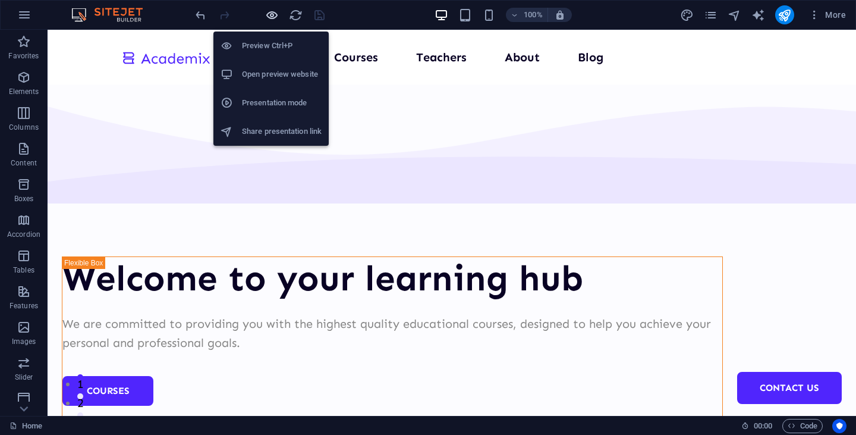
click at [275, 17] on icon "button" at bounding box center [272, 15] width 14 height 14
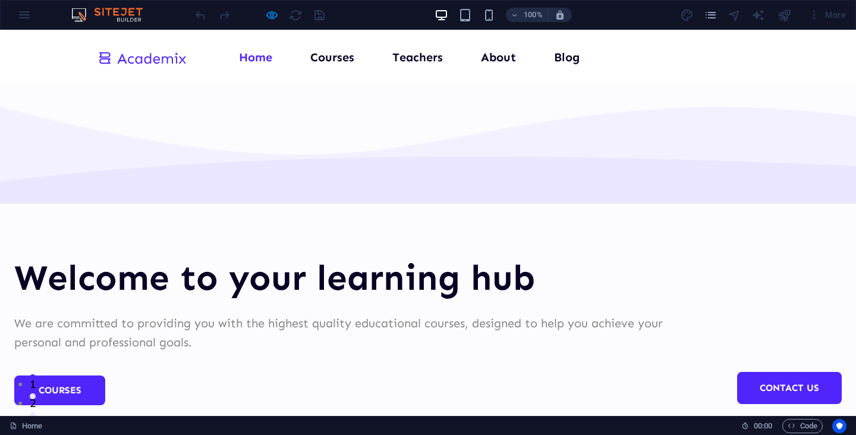
click at [442, 256] on h1 "Welcome to your learning hub" at bounding box center [344, 277] width 661 height 43
click at [799, 429] on span "Code" at bounding box center [803, 425] width 30 height 14
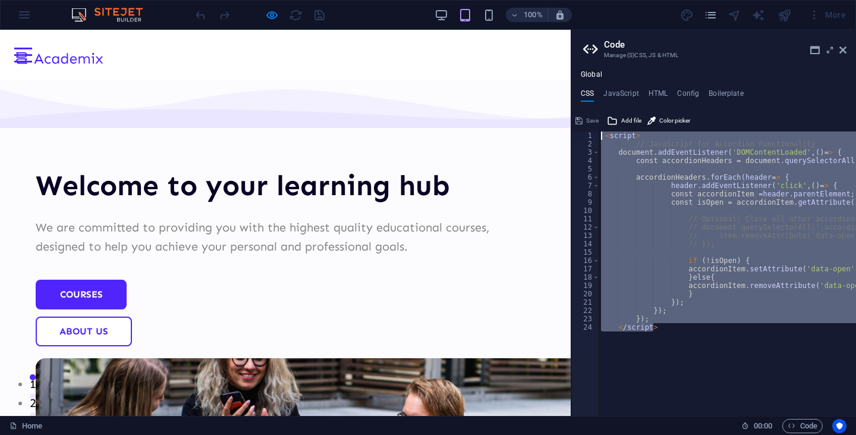
drag, startPoint x: 664, startPoint y: 333, endPoint x: 602, endPoint y: 134, distance: 208.1
click at [602, 134] on div "< script > // JavaScript for Accordion Functionality document .addEventListener…" at bounding box center [773, 277] width 349 height 292
type textarea "<script> // JavaScript for Accordion Functionality"
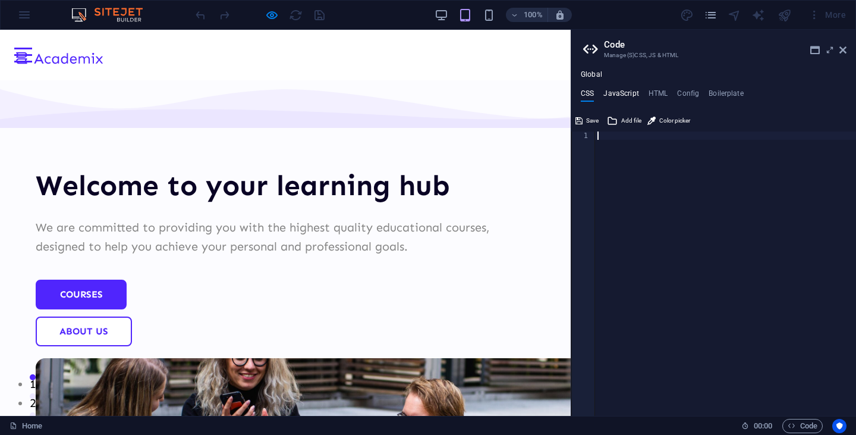
click at [616, 94] on h4 "JavaScript" at bounding box center [620, 95] width 35 height 13
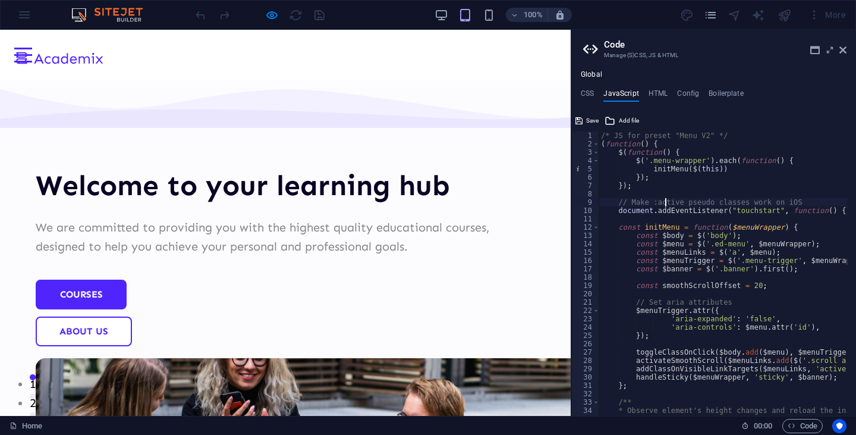
click at [667, 201] on div "/* JS for preset "Menu V2" */ ( function ( ) { $ ( function ( ) { $ ( '.menu-wr…" at bounding box center [872, 277] width 546 height 292
type textarea "}); /* End JS for preset "Counter V2" */"
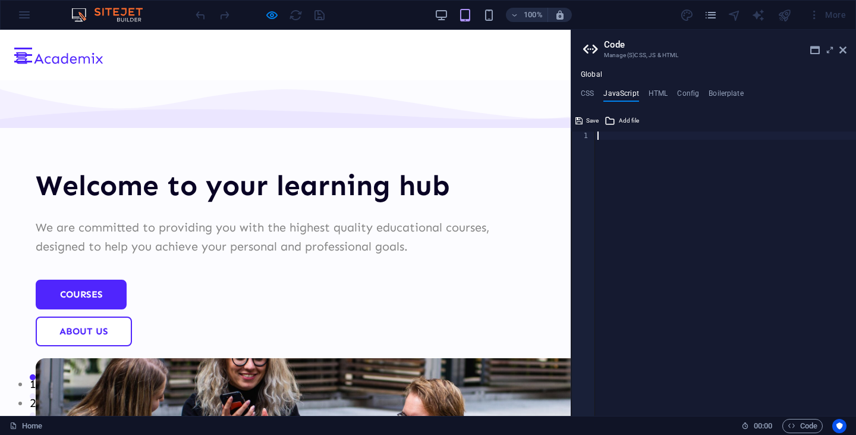
paste textarea "</script>"
type textarea "</script>"
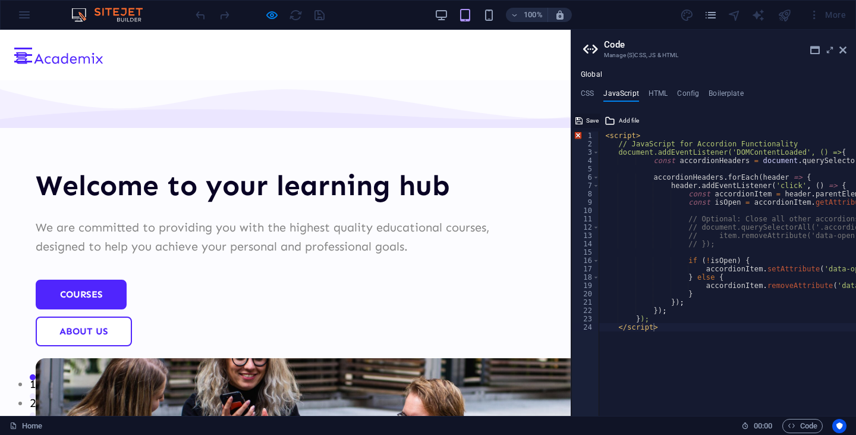
click at [587, 118] on span "Save" at bounding box center [592, 121] width 12 height 14
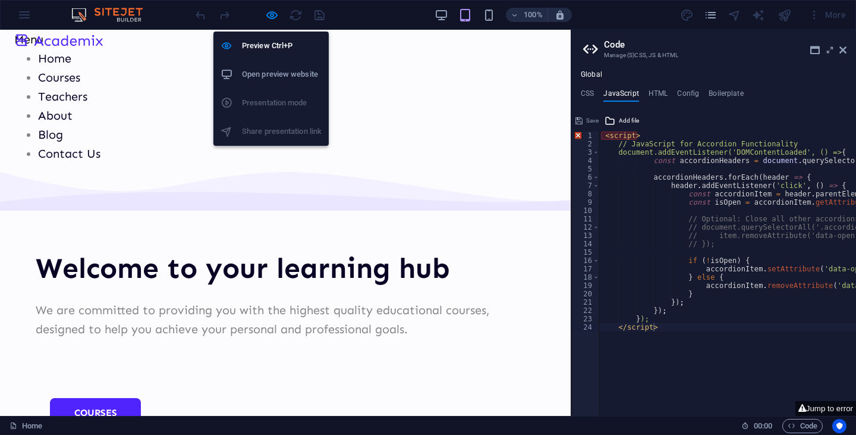
click at [291, 74] on h6 "Open preview website" at bounding box center [282, 74] width 80 height 14
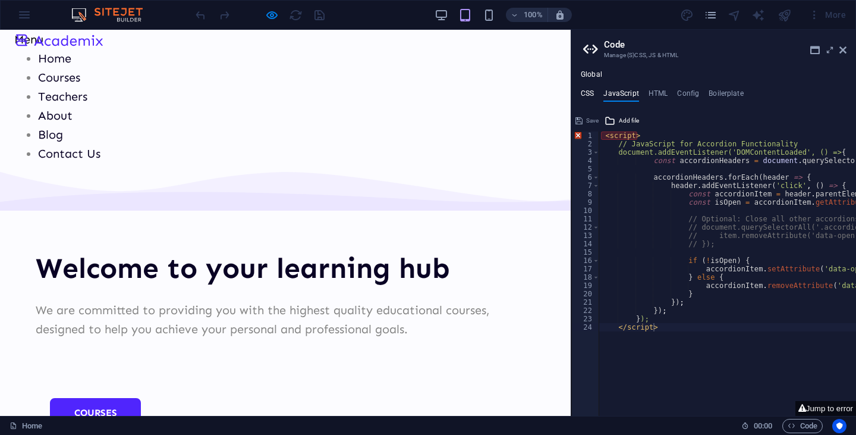
click at [582, 89] on h4 "CSS" at bounding box center [587, 95] width 13 height 13
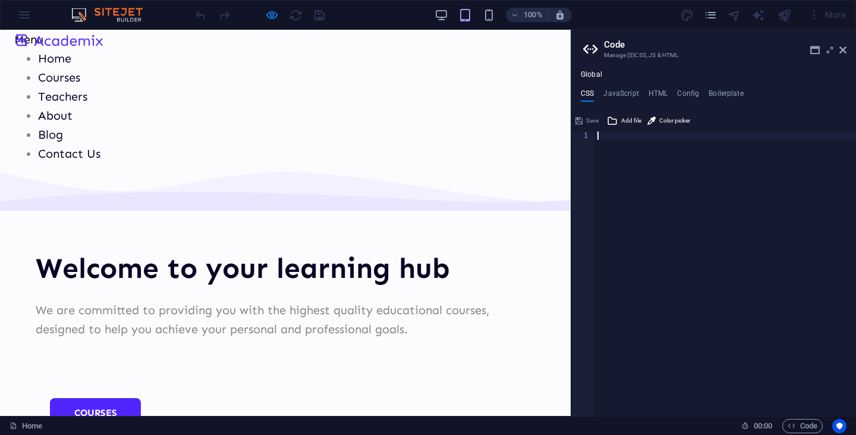
click at [616, 149] on div at bounding box center [725, 281] width 261 height 301
paste textarea "</style>"
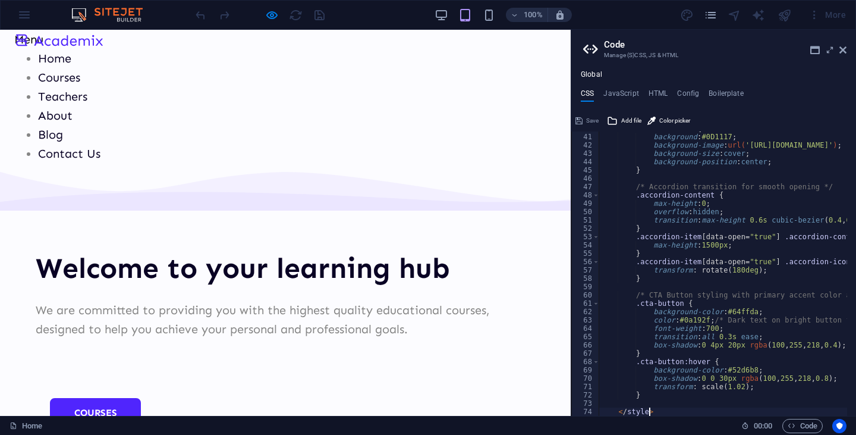
scroll to position [332, 0]
click at [595, 119] on span "Save" at bounding box center [592, 121] width 12 height 14
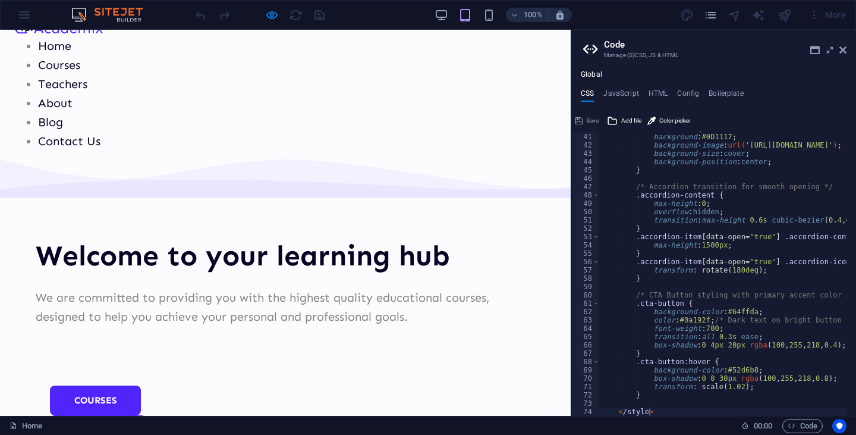
scroll to position [0, 0]
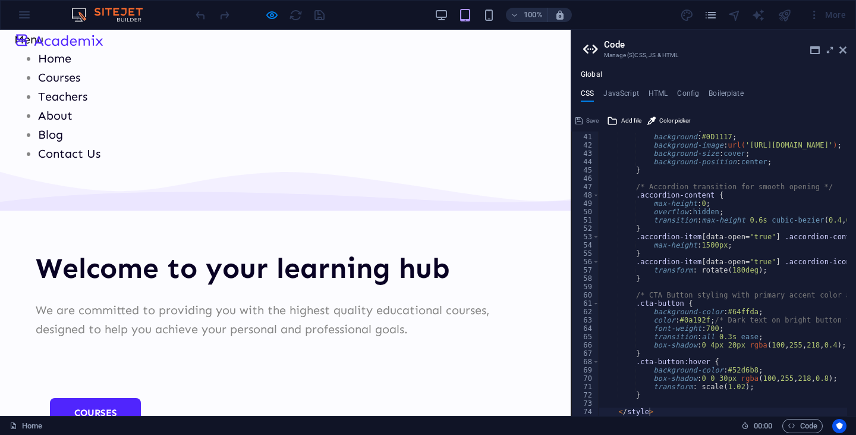
click at [628, 186] on div ".hero-section { background : #0D1117 ; background-image : url( '[URL][DOMAIN_NA…" at bounding box center [839, 270] width 481 height 292
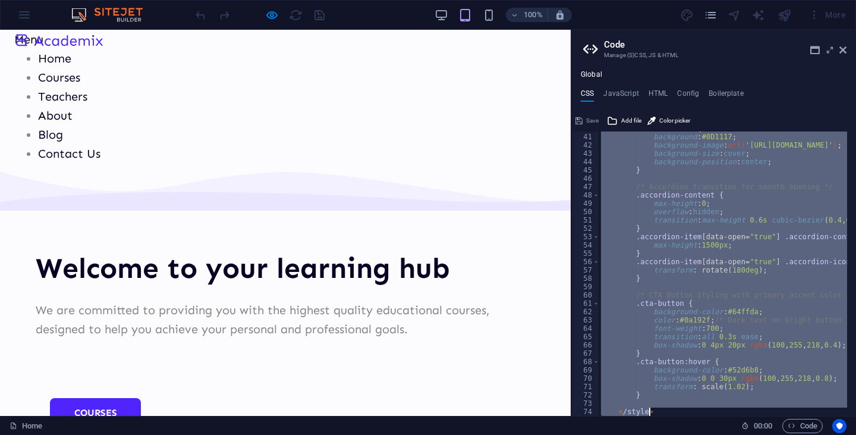
type textarea "</style>"
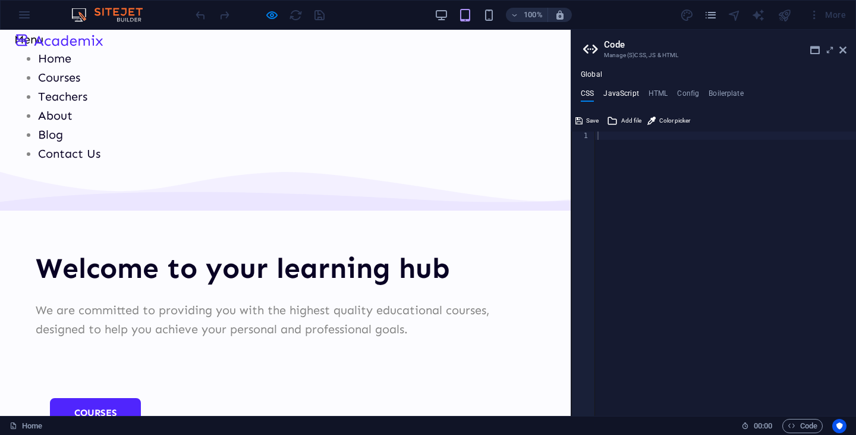
click at [618, 92] on h4 "JavaScript" at bounding box center [620, 95] width 35 height 13
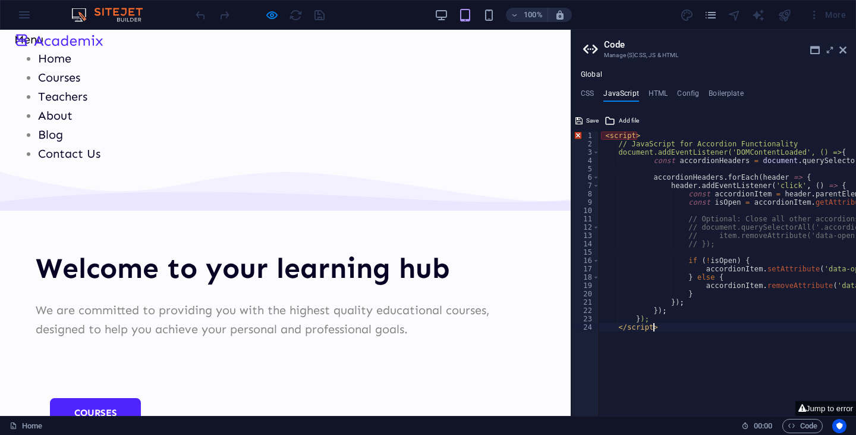
type textarea "}); </script>"
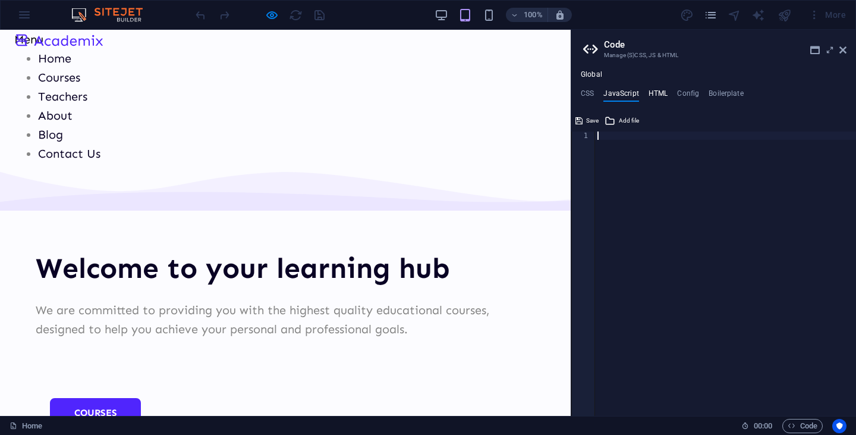
click at [659, 93] on h4 "HTML" at bounding box center [658, 95] width 20 height 13
click at [651, 175] on div "< a href = "#main-content" class = "wv-link-content button" > Skip to main cont…" at bounding box center [755, 277] width 321 height 292
type textarea "{{content}}"
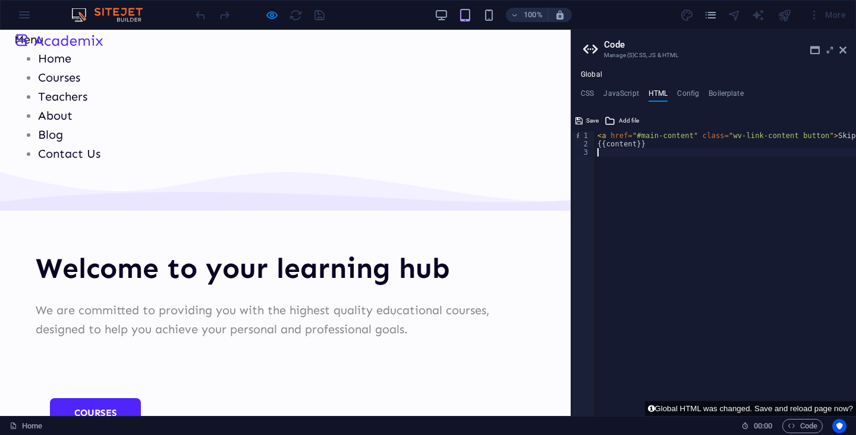
paste textarea "<a href="#main-content" class="wv-link-content button">Skip to main content</a>"
type textarea "<a href="#main-content" class="wv-link-content button">Skip to main content</a>"
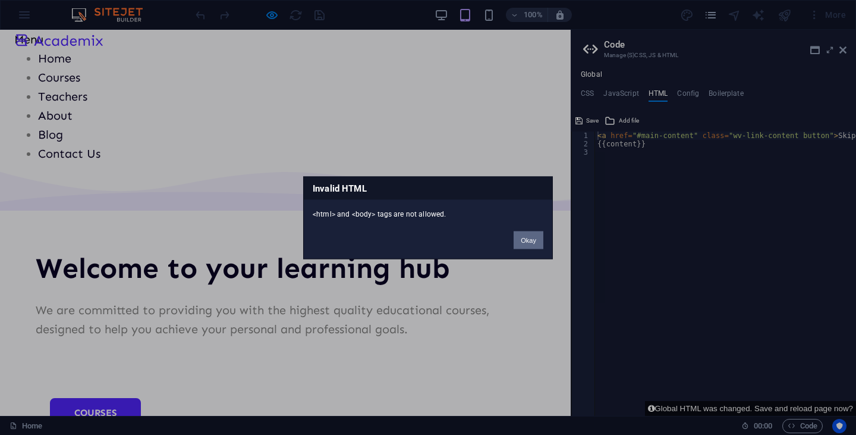
click at [531, 240] on button "Okay" at bounding box center [529, 240] width 30 height 18
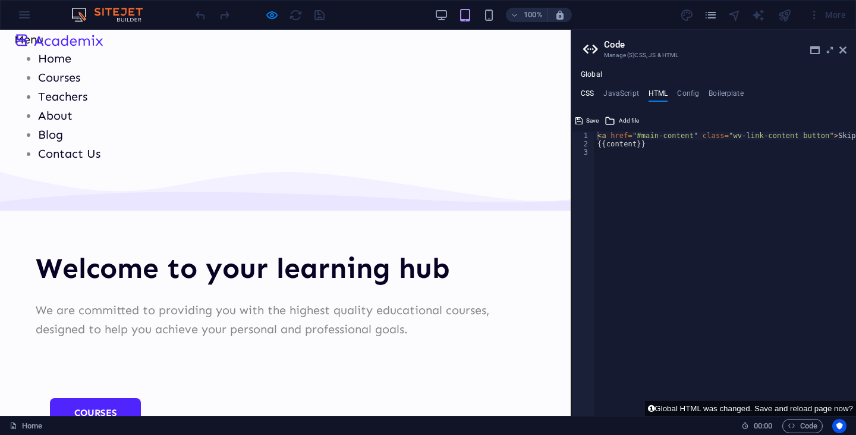
click at [590, 95] on h4 "CSS" at bounding box center [587, 95] width 13 height 13
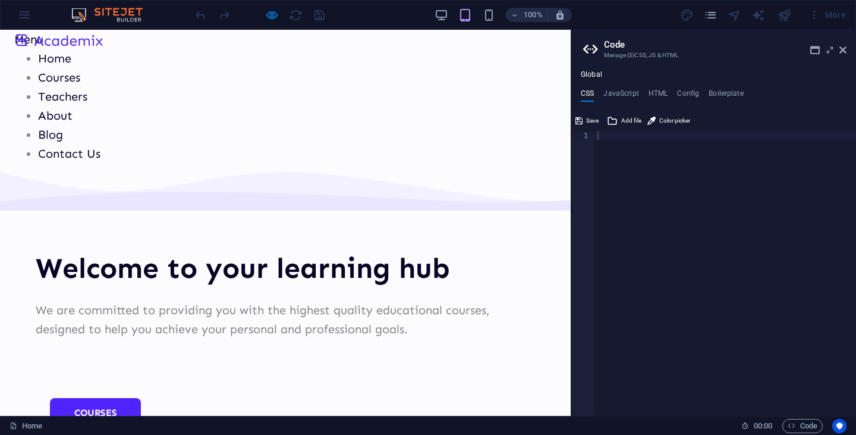
click at [640, 158] on div at bounding box center [725, 281] width 261 height 301
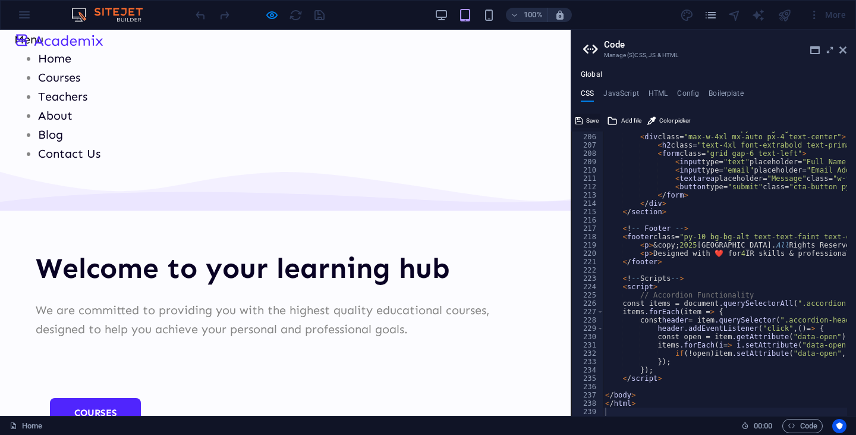
click at [587, 115] on span "Save" at bounding box center [592, 121] width 12 height 14
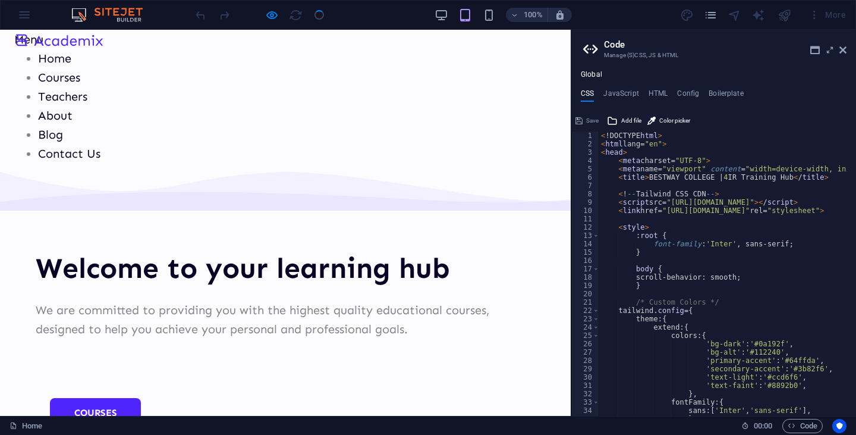
scroll to position [0, 0]
click at [633, 92] on h4 "JavaScript" at bounding box center [620, 95] width 35 height 13
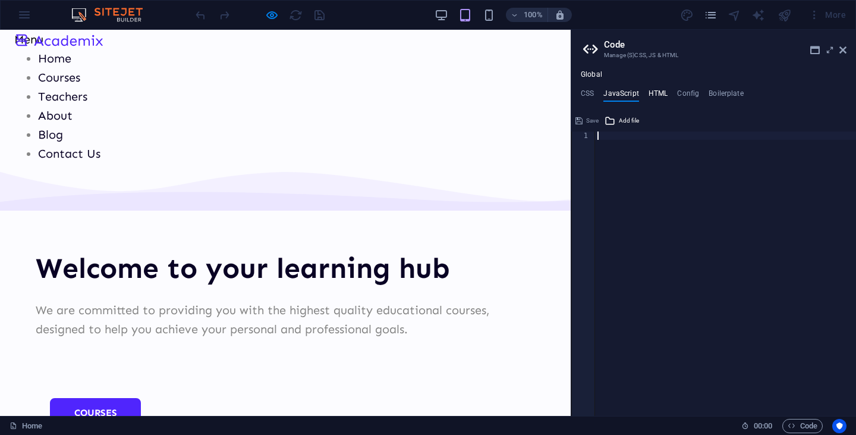
click at [653, 92] on h4 "HTML" at bounding box center [658, 95] width 20 height 13
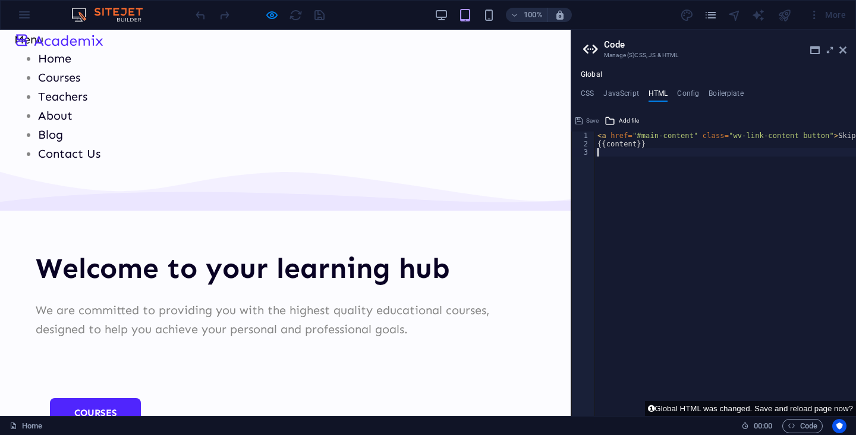
click at [631, 205] on div "< a href = "#main-content" class = "wv-link-content button" > Skip to main cont…" at bounding box center [755, 277] width 321 height 292
click at [595, 138] on div "< a href = "#main-content" class = "wv-link-content button" > Skip to main cont…" at bounding box center [755, 277] width 321 height 292
type textarea "<a href="#main-content" class="wv-link-content button">Skip to main content</a>"
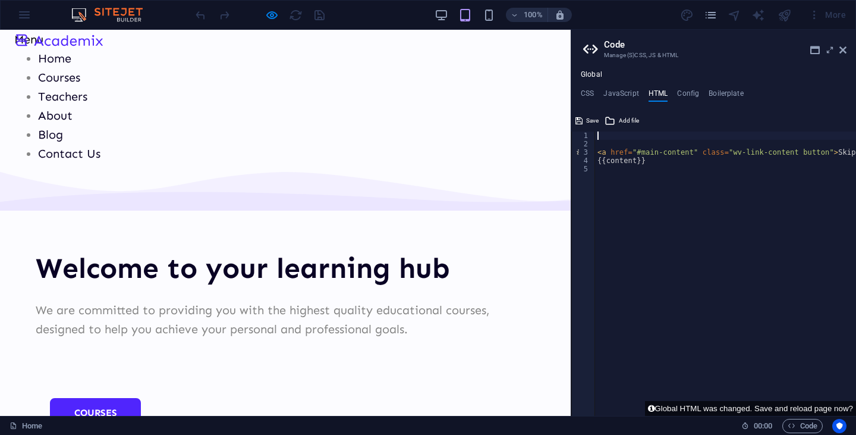
paste textarea
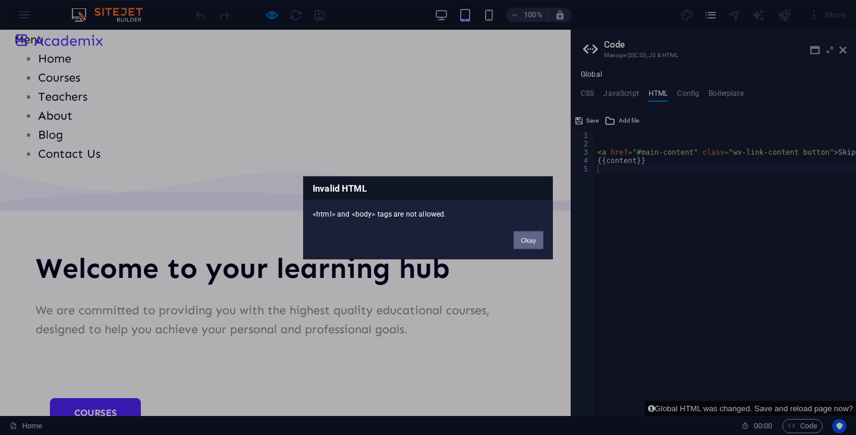
click at [537, 243] on button "Okay" at bounding box center [529, 240] width 30 height 18
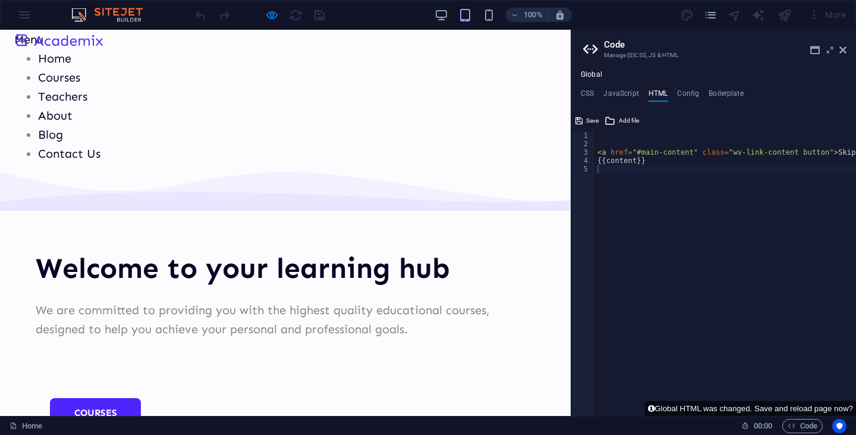
click at [842, 17] on div "More" at bounding box center [827, 14] width 47 height 19
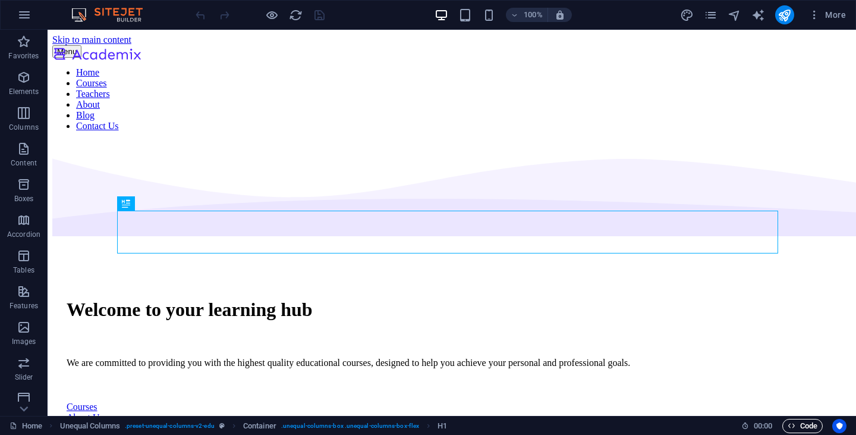
click at [802, 427] on span "Code" at bounding box center [803, 425] width 30 height 14
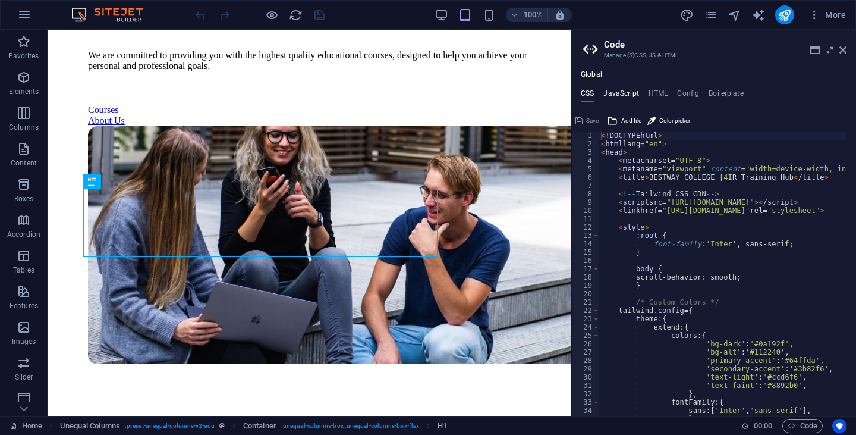
click at [632, 93] on h4 "JavaScript" at bounding box center [620, 95] width 35 height 13
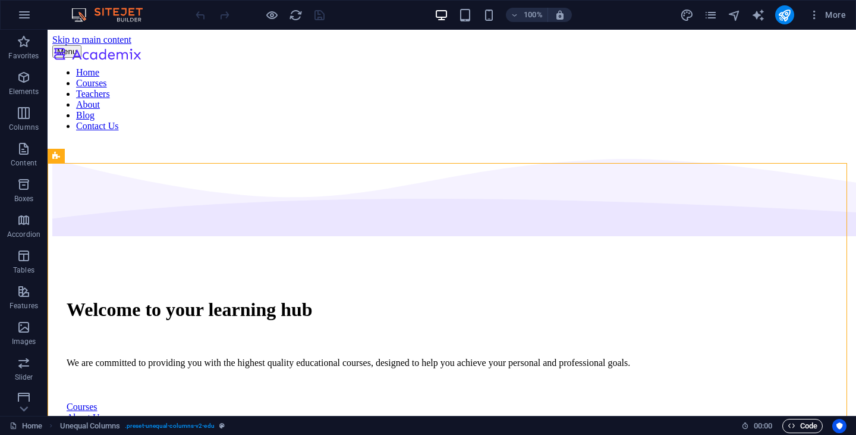
click at [803, 423] on span "Code" at bounding box center [803, 425] width 30 height 14
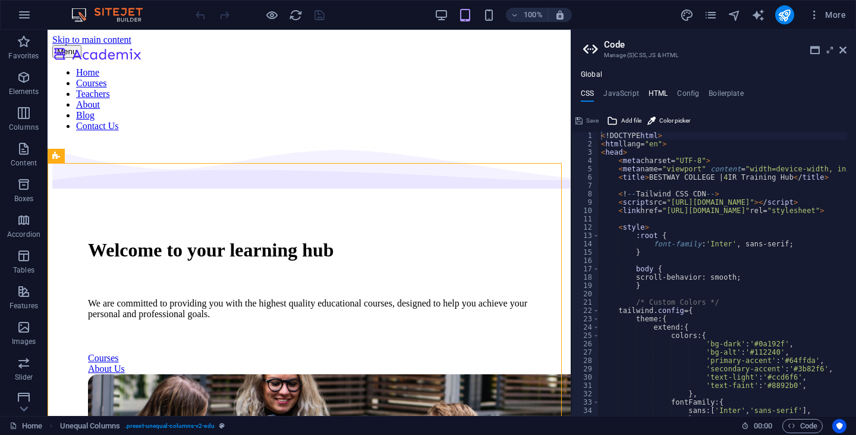
click at [659, 90] on h4 "HTML" at bounding box center [658, 95] width 20 height 13
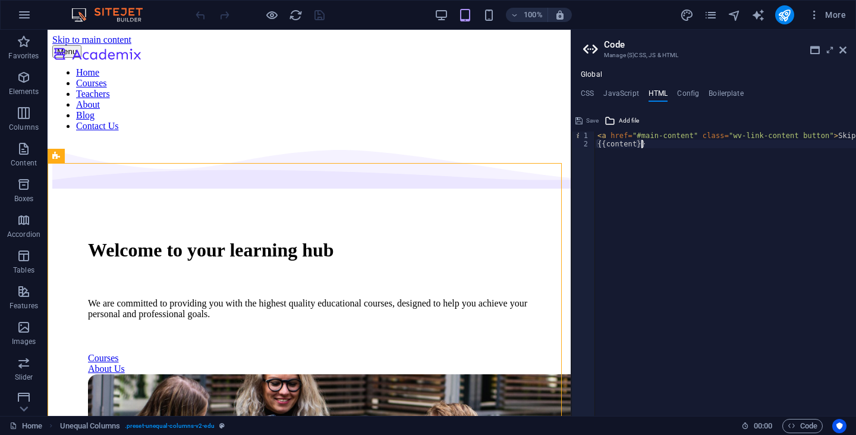
click at [644, 184] on div "< a href = "#main-content" class = "wv-link-content button" > Skip to main cont…" at bounding box center [755, 277] width 321 height 292
type textarea "{{content}}"
click at [615, 93] on h4 "JavaScript" at bounding box center [620, 95] width 35 height 13
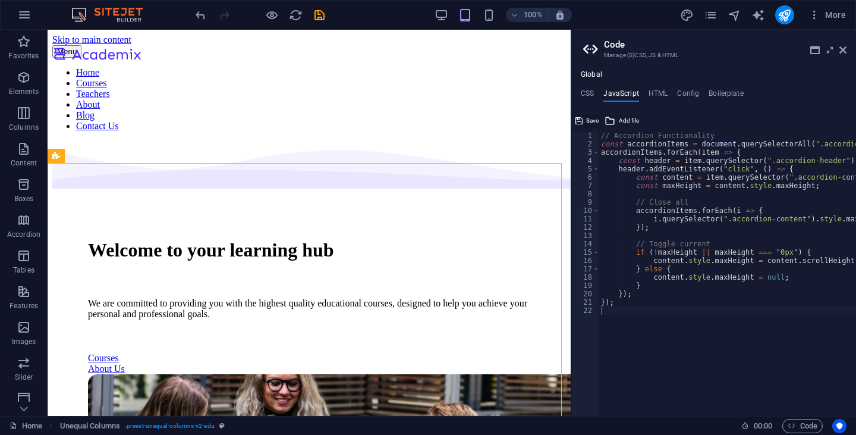
click at [580, 119] on icon at bounding box center [578, 121] width 7 height 14
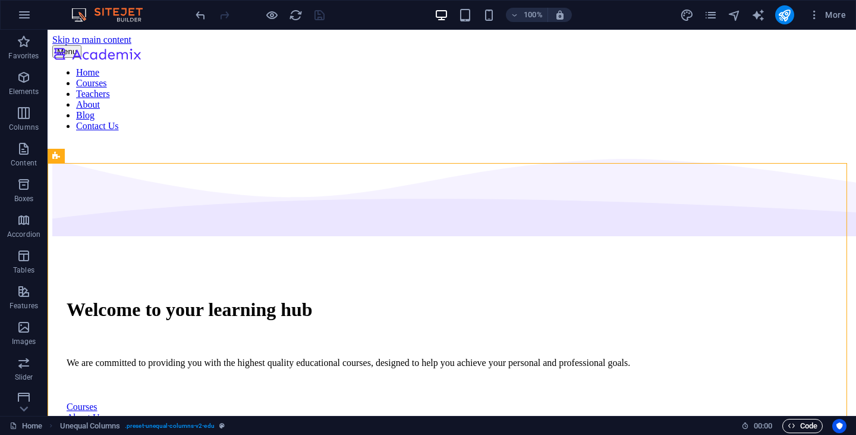
click at [808, 429] on span "Code" at bounding box center [803, 425] width 30 height 14
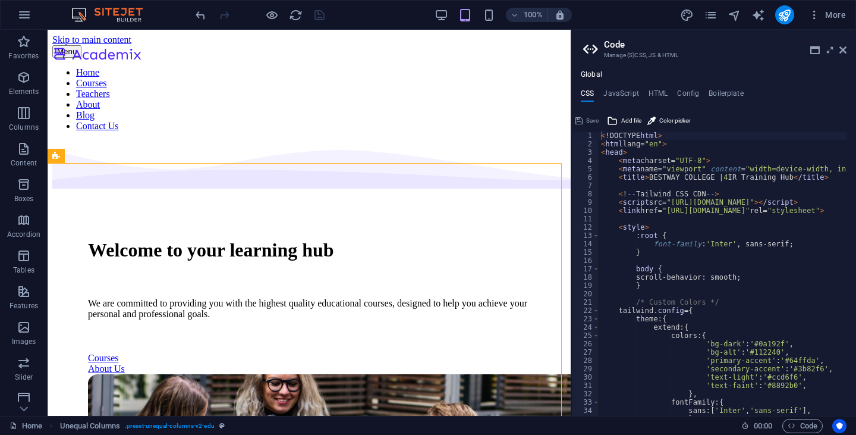
click at [591, 91] on h4 "CSS" at bounding box center [587, 95] width 13 height 13
type textarea "</body> </html>"
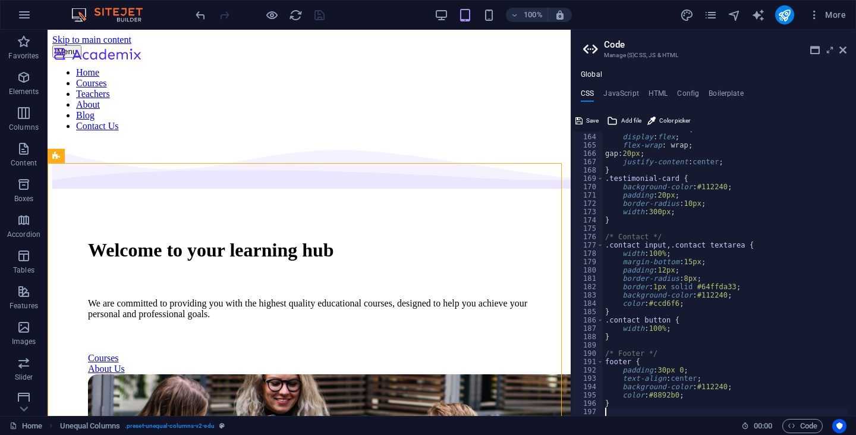
scroll to position [1355, 0]
click at [589, 119] on span "Save" at bounding box center [592, 121] width 12 height 14
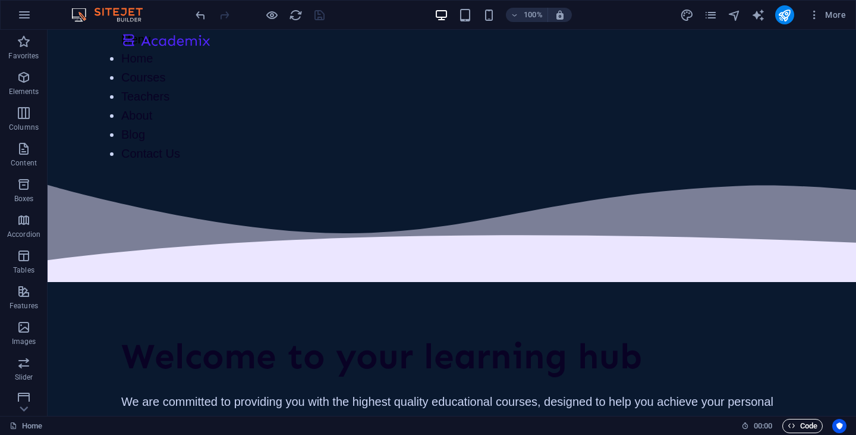
click at [807, 429] on span "Code" at bounding box center [803, 425] width 30 height 14
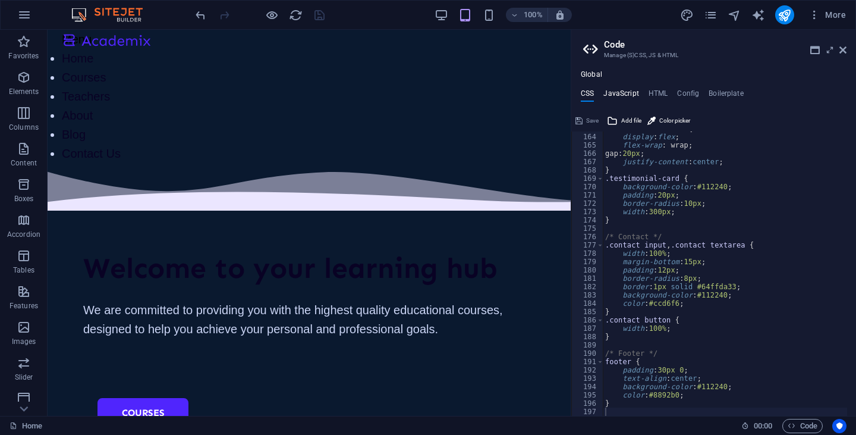
click at [629, 93] on h4 "JavaScript" at bounding box center [620, 95] width 35 height 13
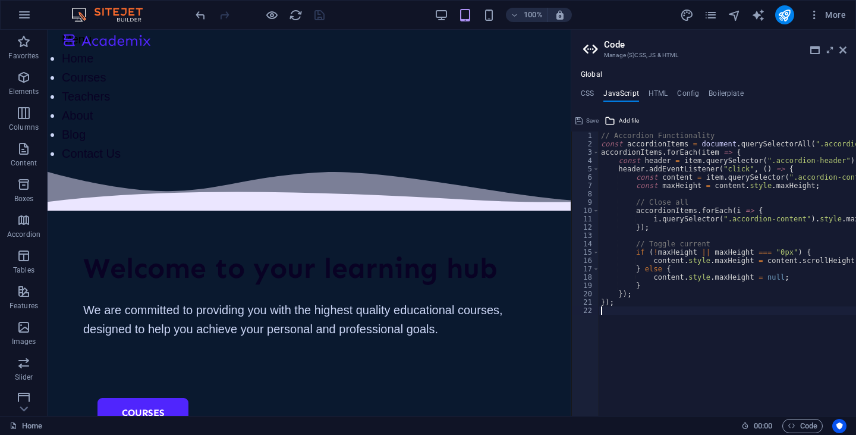
click at [663, 332] on div "// Accordion Functionality const accordionItems = document . querySelectorAll (…" at bounding box center [747, 277] width 297 height 292
type textarea "});"
click at [577, 121] on icon at bounding box center [578, 121] width 7 height 14
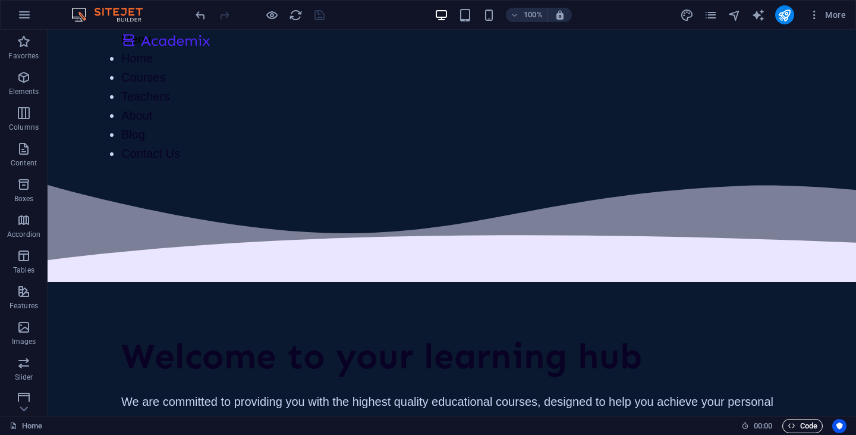
click at [798, 427] on span "Code" at bounding box center [803, 425] width 30 height 14
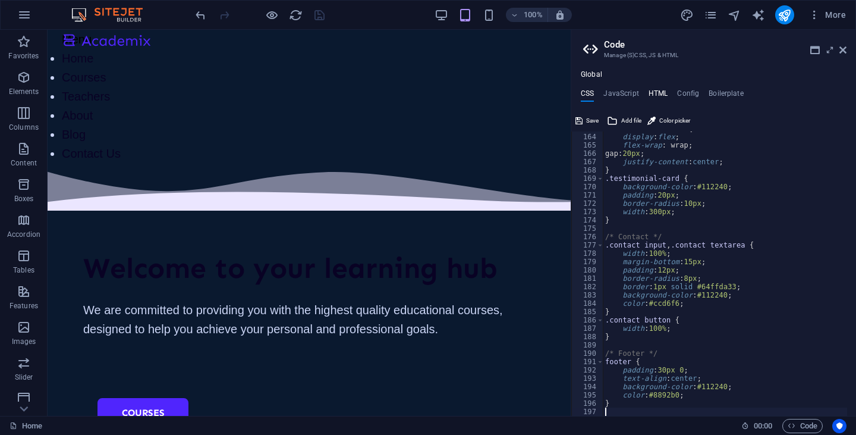
click at [653, 92] on h4 "HTML" at bounding box center [658, 95] width 20 height 13
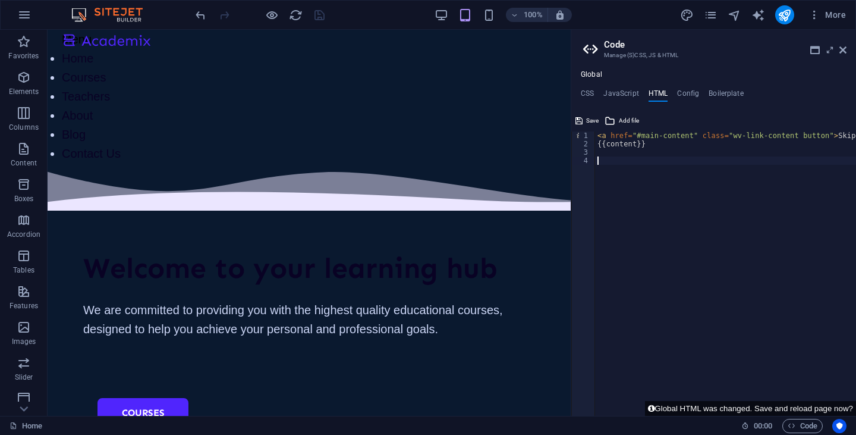
paste textarea "<a href="#main-content" class="wv-link-content button">Skip to main content</a>"
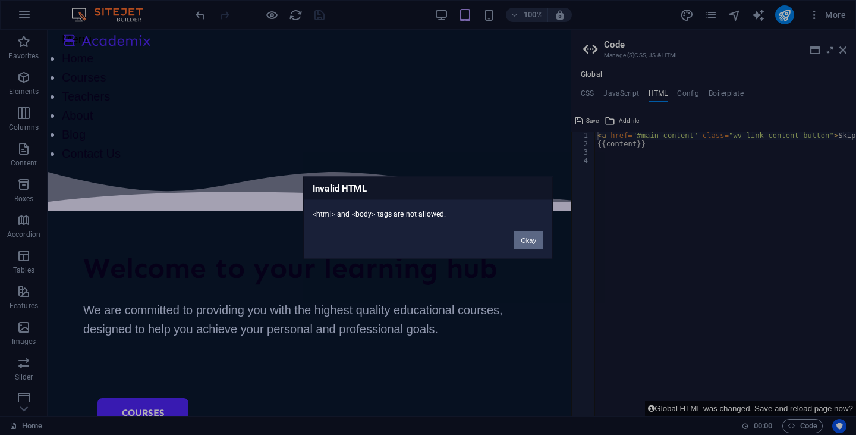
click at [533, 240] on button "Okay" at bounding box center [529, 240] width 30 height 18
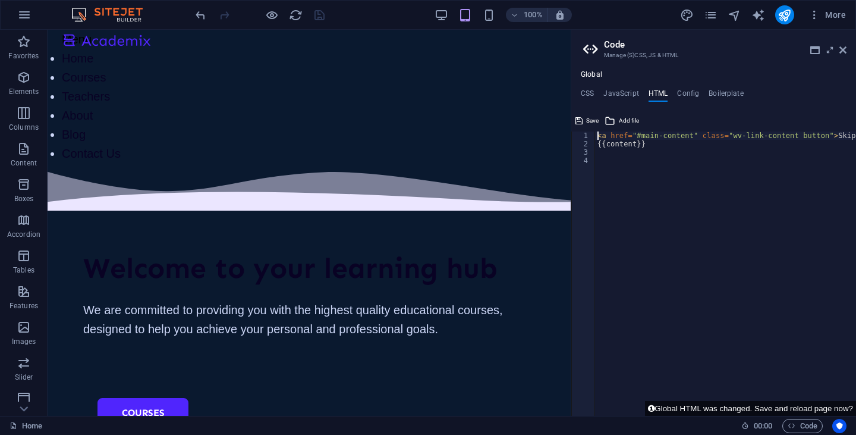
click at [597, 134] on div "< a href = "#main-content" class = "wv-link-content button" > Skip to main cont…" at bounding box center [755, 277] width 321 height 292
type textarea "<a href="#main-content" class="wv-link-content button">Skip to main content</a>"
paste textarea
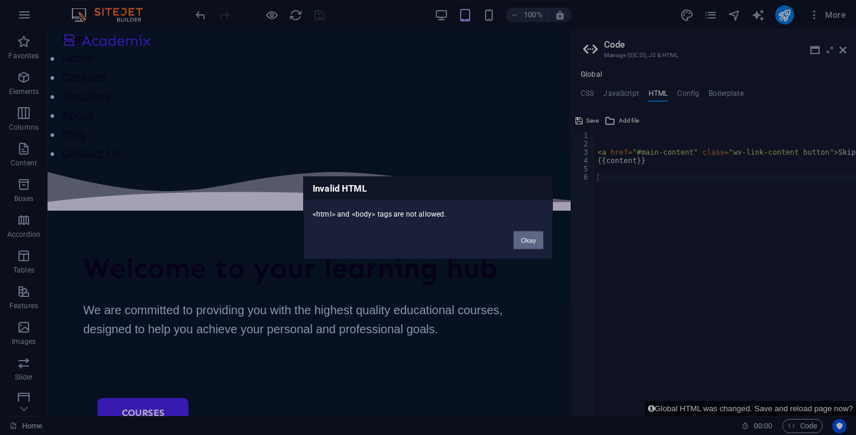
drag, startPoint x: 533, startPoint y: 243, endPoint x: 515, endPoint y: 187, distance: 59.0
click at [533, 243] on button "Okay" at bounding box center [529, 240] width 30 height 18
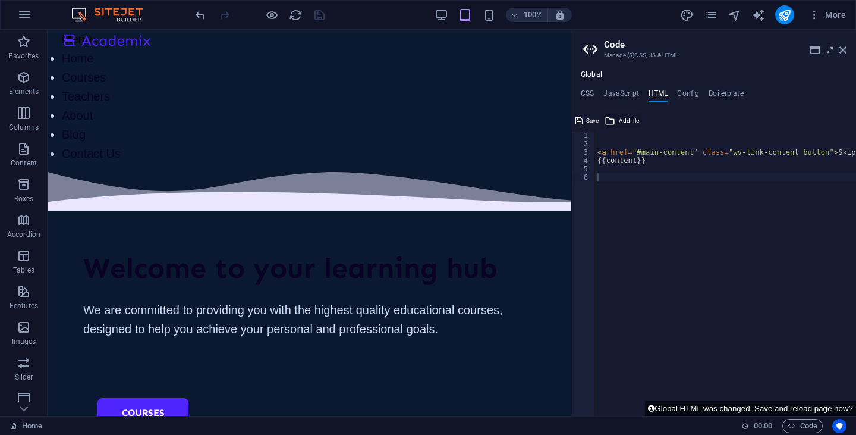
click at [623, 128] on span "Add file" at bounding box center [629, 121] width 20 height 14
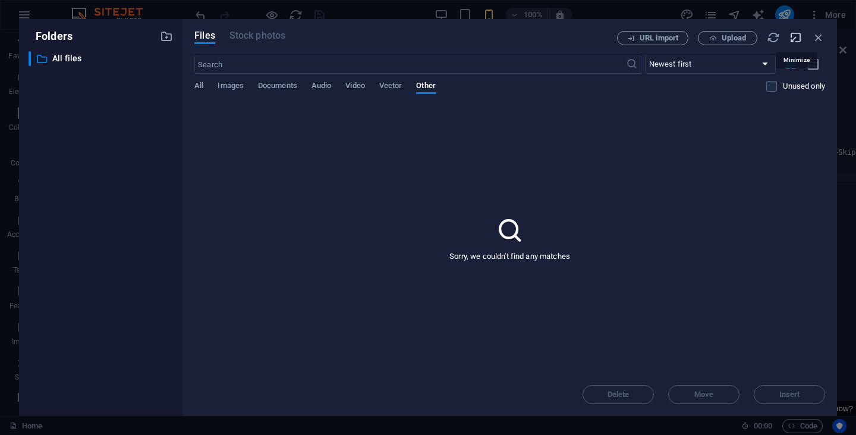
click at [796, 34] on icon "button" at bounding box center [795, 37] width 13 height 13
select select "unknown"
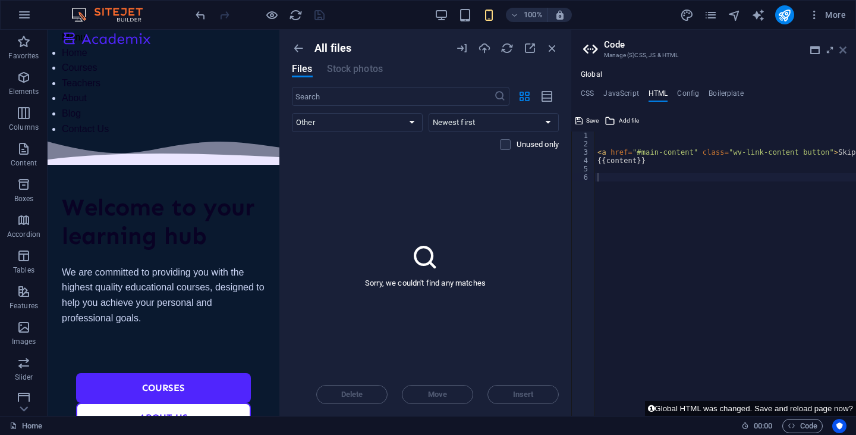
click at [843, 51] on icon at bounding box center [842, 50] width 7 height 10
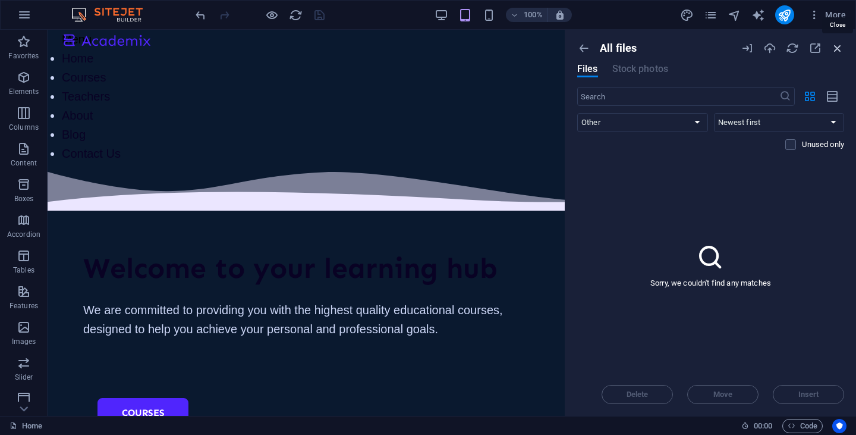
click at [839, 49] on icon "button" at bounding box center [837, 48] width 13 height 13
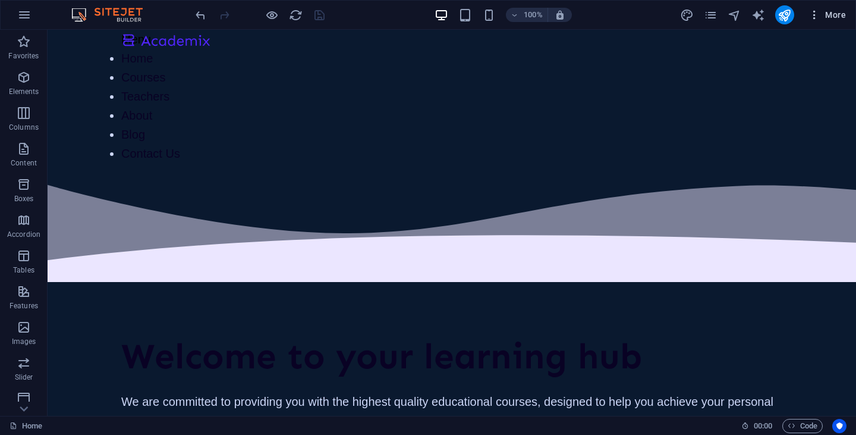
click at [835, 14] on span "More" at bounding box center [826, 15] width 37 height 12
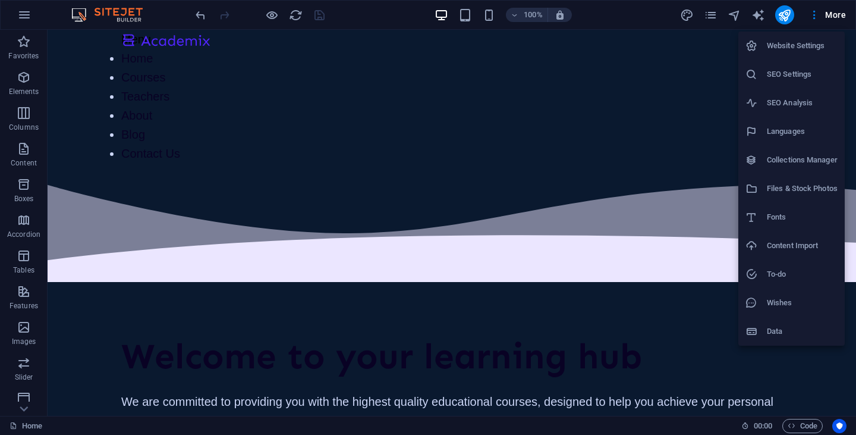
click at [816, 43] on h6 "Website Settings" at bounding box center [802, 46] width 71 height 14
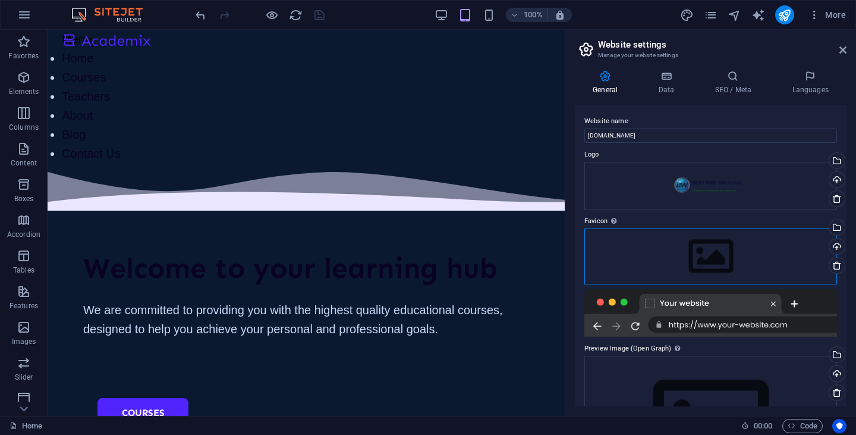
click at [710, 262] on div "Drag files here, click to choose files or select files from Files or our free s…" at bounding box center [710, 256] width 253 height 56
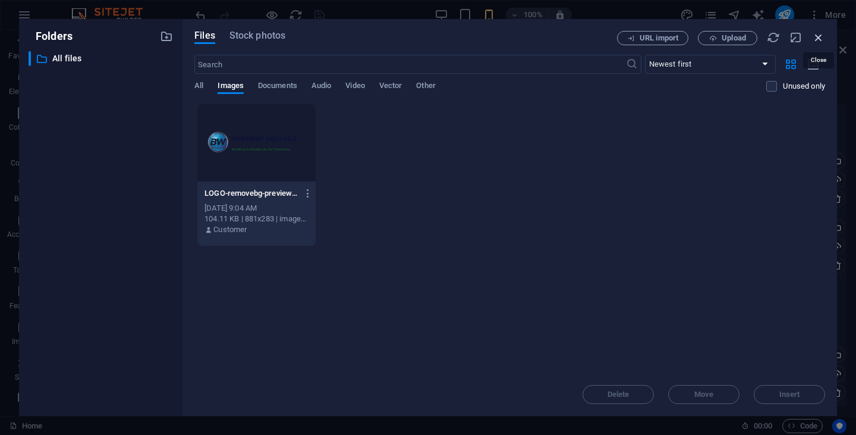
click at [820, 39] on icon "button" at bounding box center [818, 37] width 13 height 13
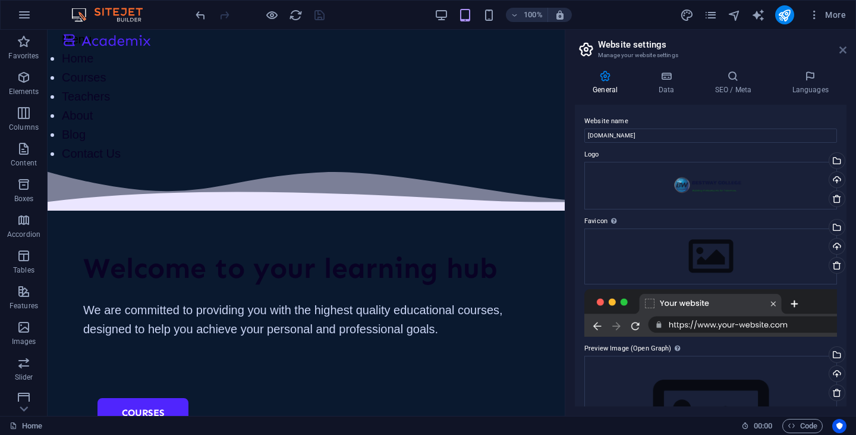
click at [843, 48] on icon at bounding box center [842, 50] width 7 height 10
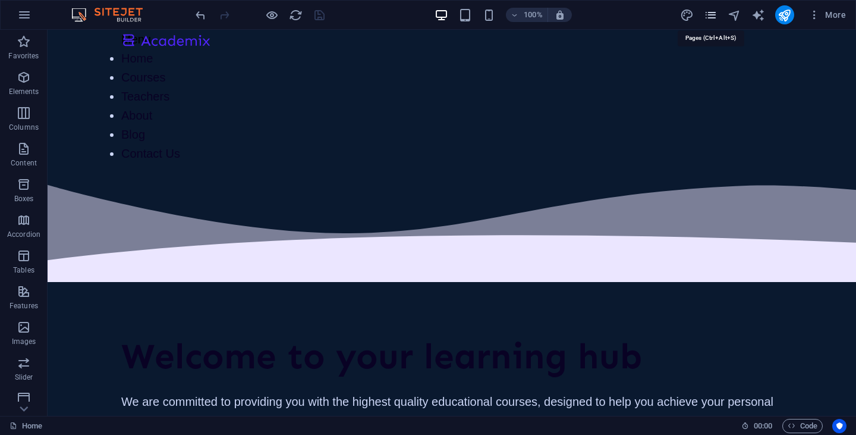
click at [715, 15] on icon "pages" at bounding box center [711, 15] width 14 height 14
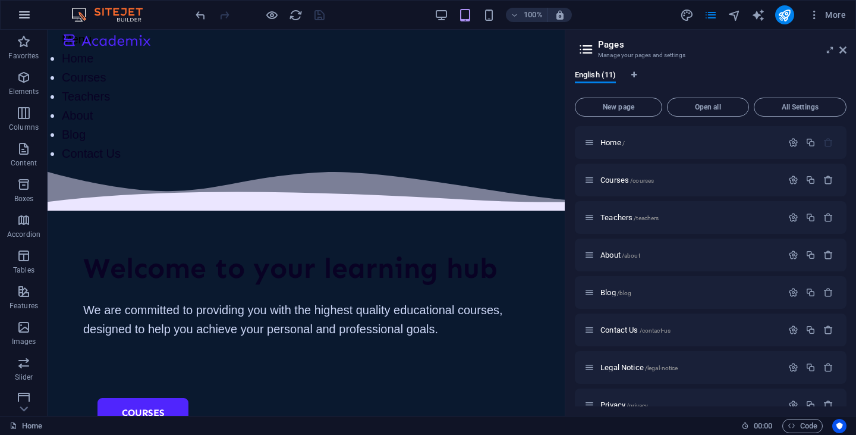
click at [30, 11] on icon "button" at bounding box center [24, 15] width 14 height 14
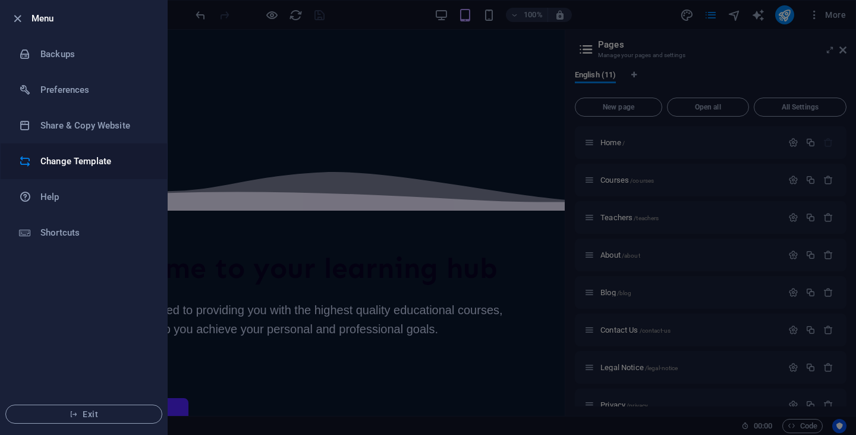
click at [90, 162] on h6 "Change Template" at bounding box center [95, 161] width 110 height 14
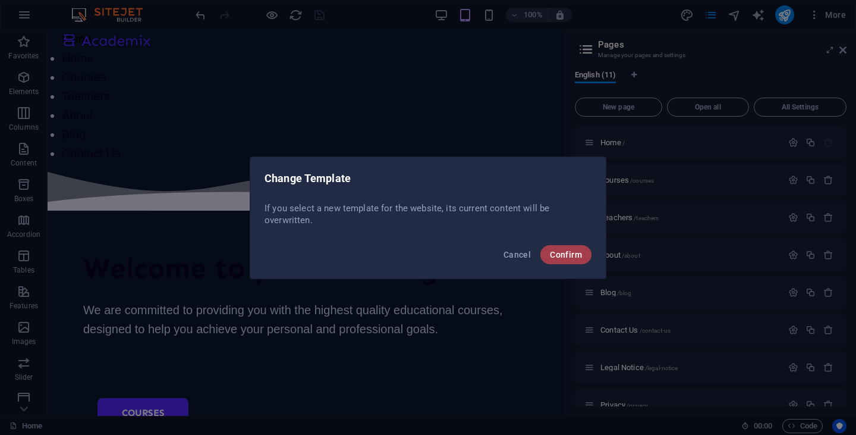
click at [569, 257] on span "Confirm" at bounding box center [566, 255] width 32 height 10
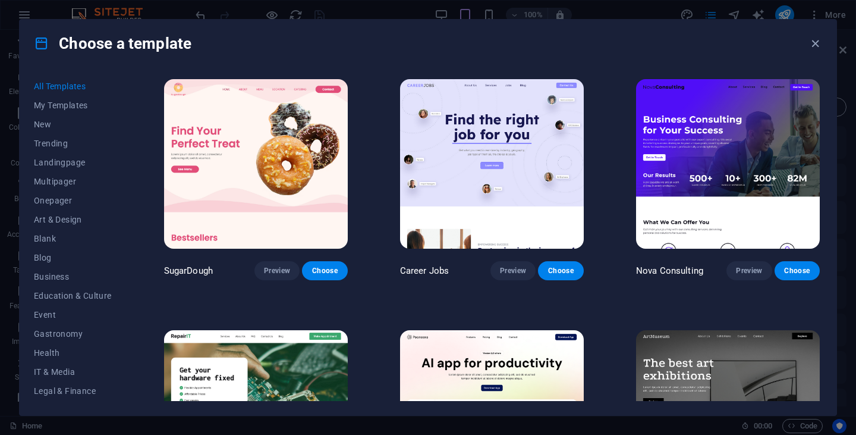
click at [729, 145] on img at bounding box center [728, 163] width 184 height 169
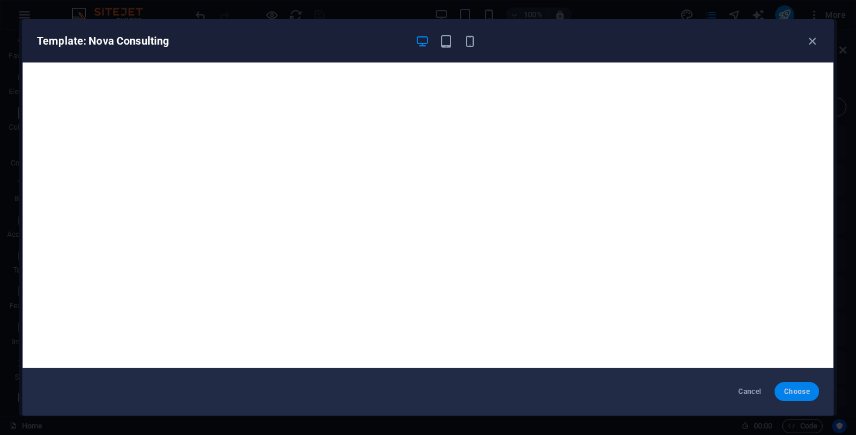
click at [799, 391] on span "Choose" at bounding box center [797, 391] width 26 height 10
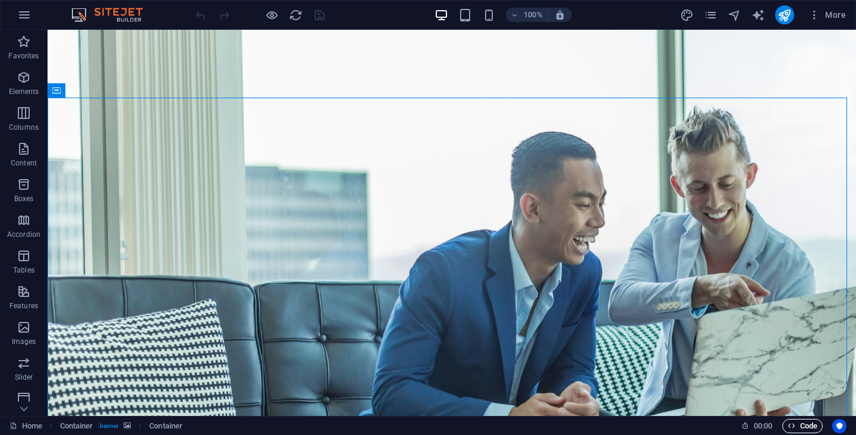
click at [802, 427] on span "Code" at bounding box center [803, 425] width 30 height 14
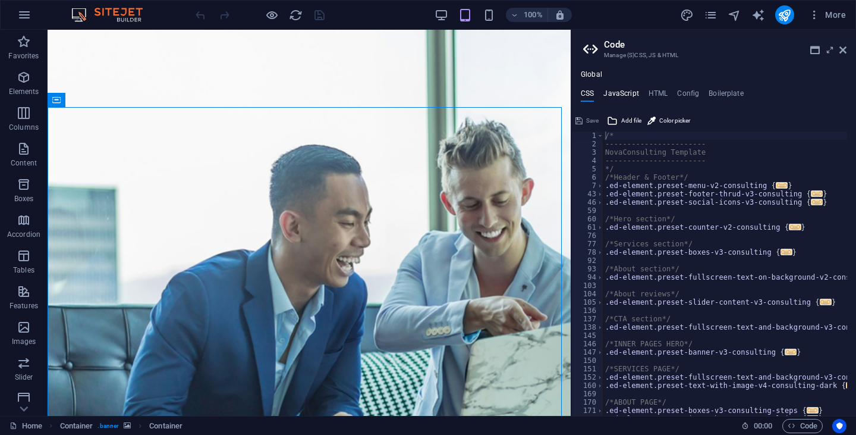
click at [624, 93] on h4 "JavaScript" at bounding box center [620, 95] width 35 height 13
type textarea "/* JS for preset "Counter V2" */"
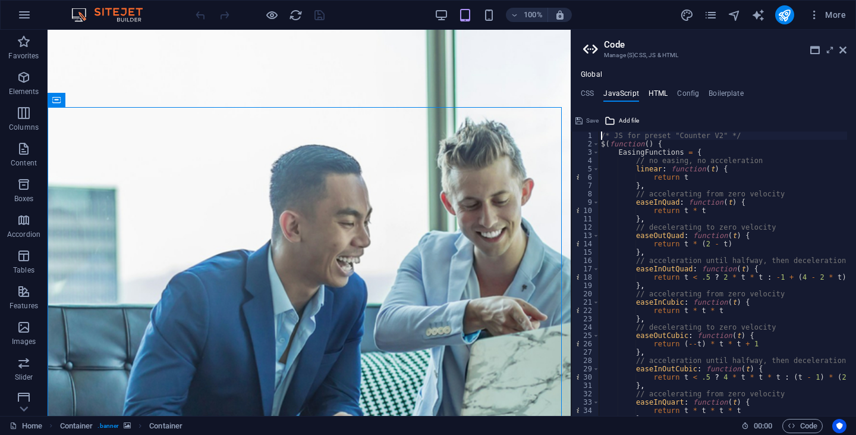
click at [659, 92] on h4 "HTML" at bounding box center [658, 95] width 20 height 13
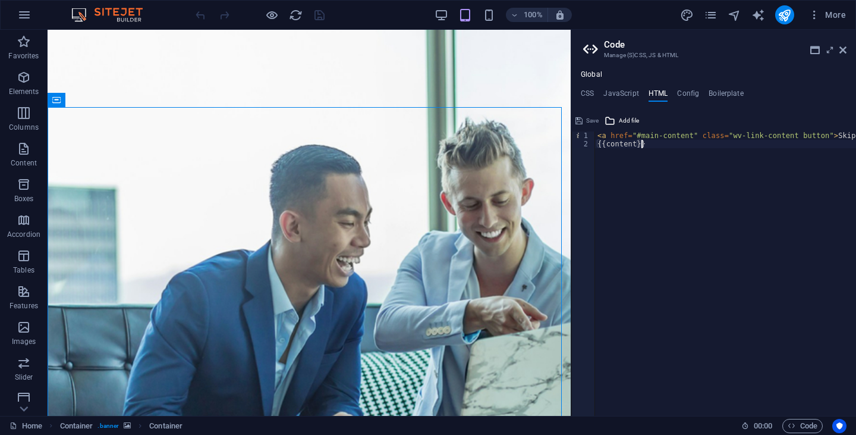
click at [622, 173] on div "< a href = "#main-content" class = "wv-link-content button" > Skip to main cont…" at bounding box center [755, 277] width 321 height 292
click at [671, 151] on div "< a href = "#main-content" class = "wv-link-content button" > Skip to main cont…" at bounding box center [755, 277] width 321 height 292
paste textarea "<a href="#main-content" class="wv-link-content button">Skip to main content</a>"
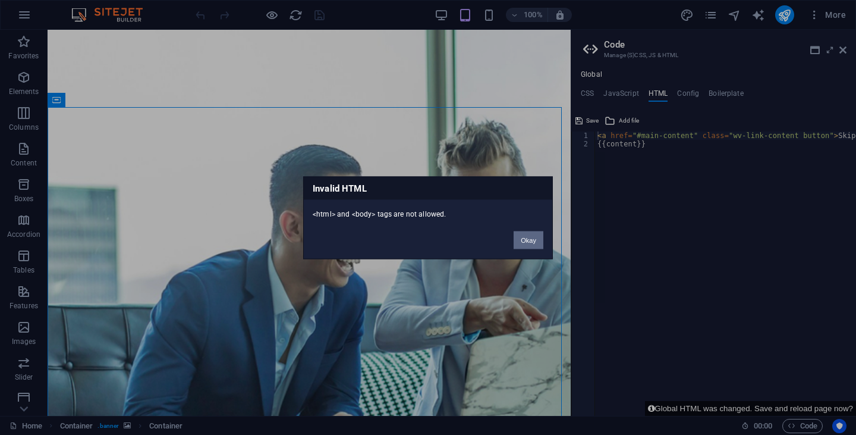
click at [517, 238] on button "Okay" at bounding box center [529, 240] width 30 height 18
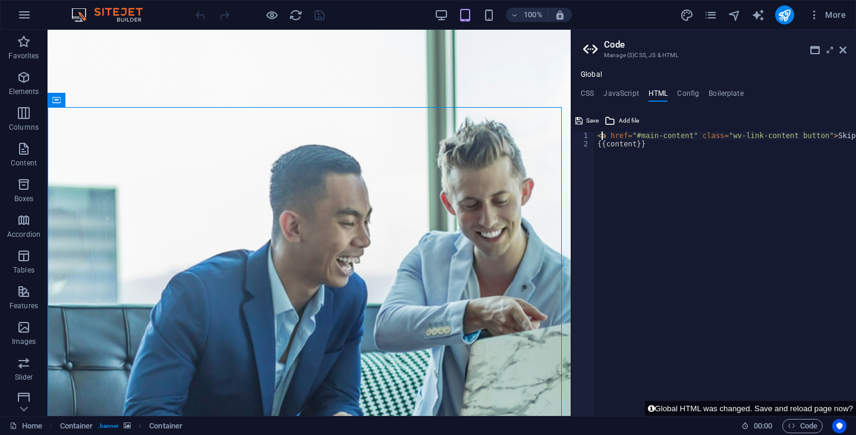
click at [602, 135] on div "< a href = "#main-content" class = "wv-link-content button" > Skip to main cont…" at bounding box center [755, 277] width 321 height 292
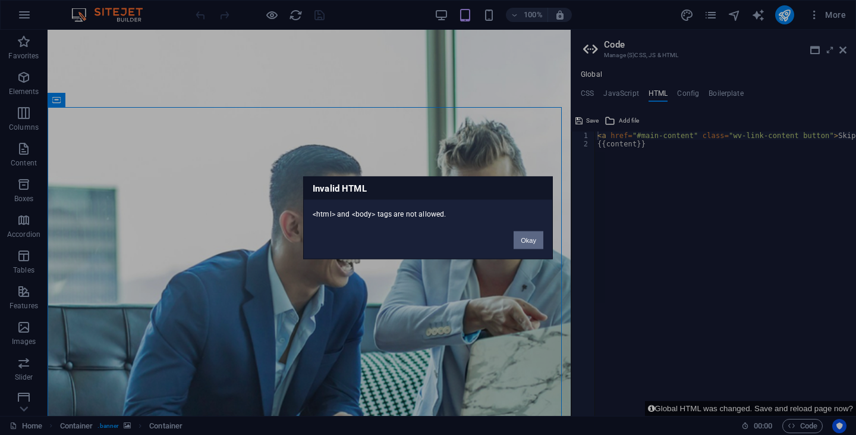
click at [529, 242] on button "Okay" at bounding box center [529, 240] width 30 height 18
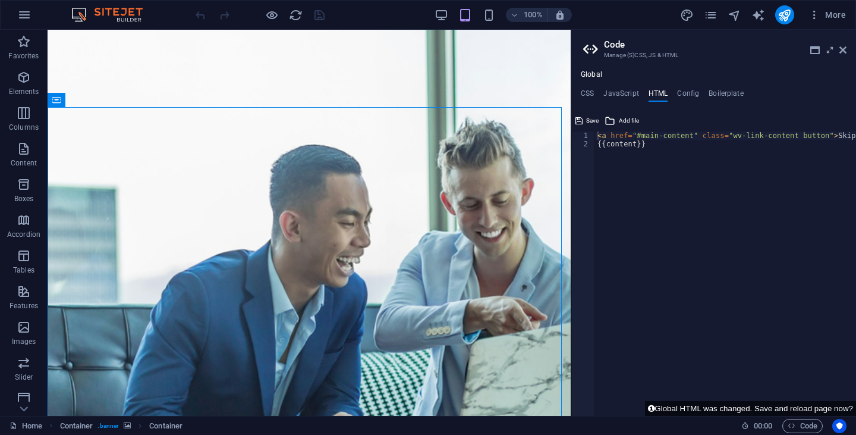
type textarea "{{content}}"
click at [692, 171] on div "< a href = "#main-content" class = "wv-link-content button" > Skip to main cont…" at bounding box center [755, 277] width 321 height 292
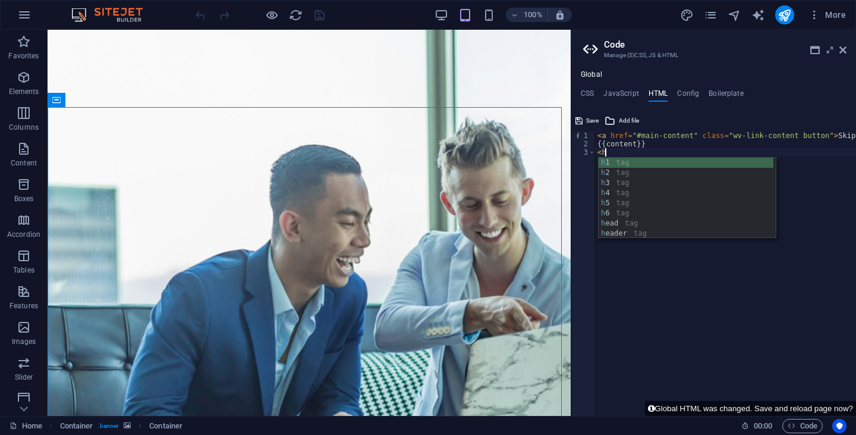
type textarea "<"
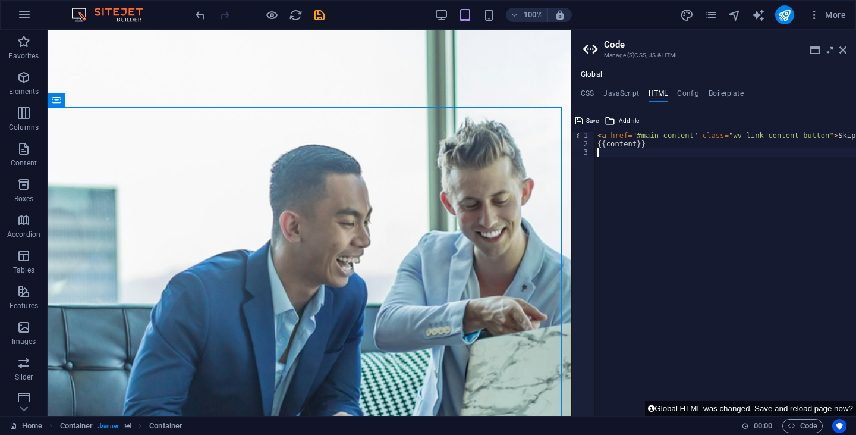
paste textarea "<a href="#main-content" class="wv-link-content button">Skip to main content</a>"
type textarea "<a href="#main-content" class="wv-link-content button">Skip to main content</a>"
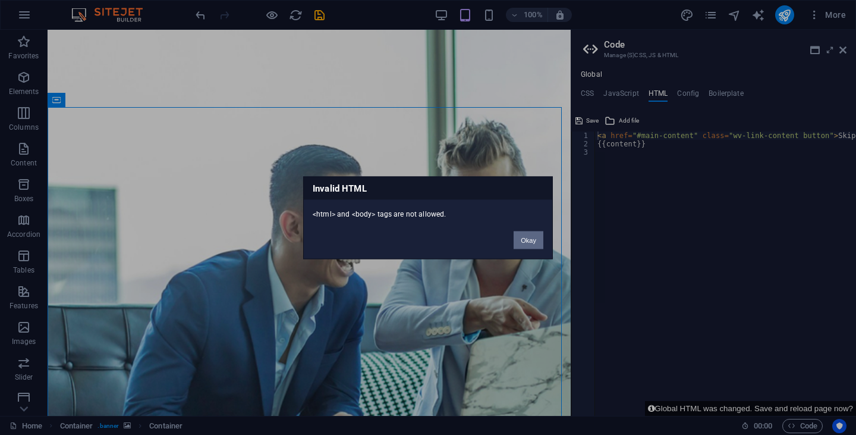
click at [533, 243] on button "Okay" at bounding box center [529, 240] width 30 height 18
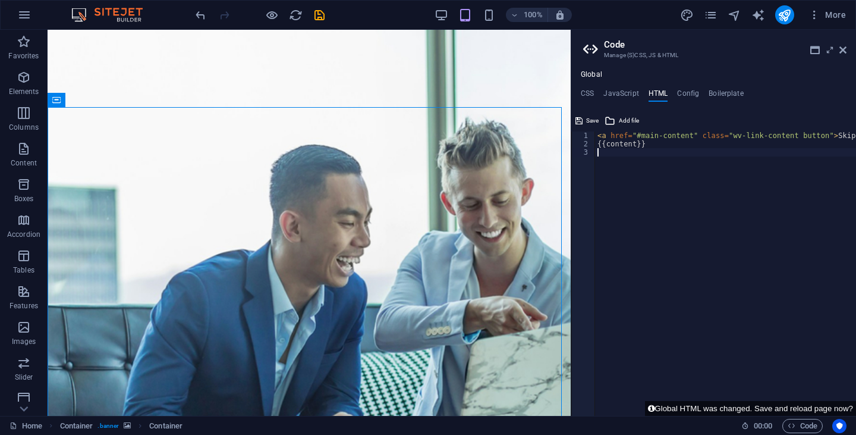
click at [617, 171] on div "< a href = "#main-content" class = "wv-link-content button" > Skip to main cont…" at bounding box center [755, 277] width 321 height 292
paste textarea "<link rel="stylesheet" href="style.css">"
type textarea "<link rel="stylesheet" href="style.css">"
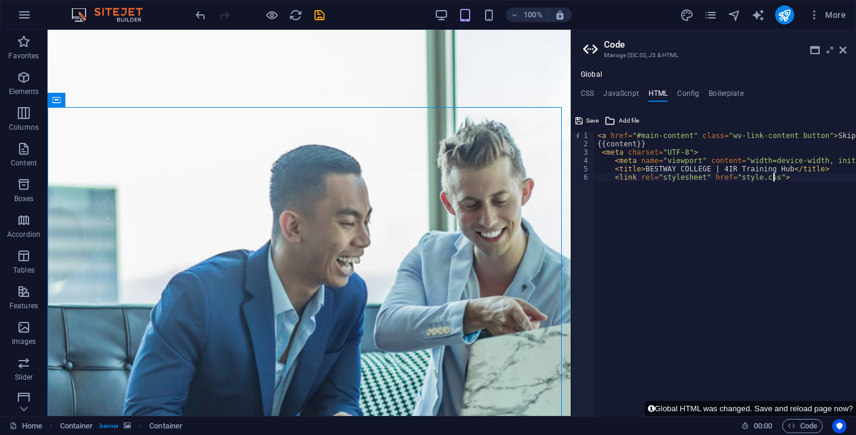
scroll to position [0, 1]
click at [623, 186] on div "< a href = "#main-content" class = "wv-link-content button" > Skip to main cont…" at bounding box center [755, 277] width 321 height 292
paste textarea "</nav>"
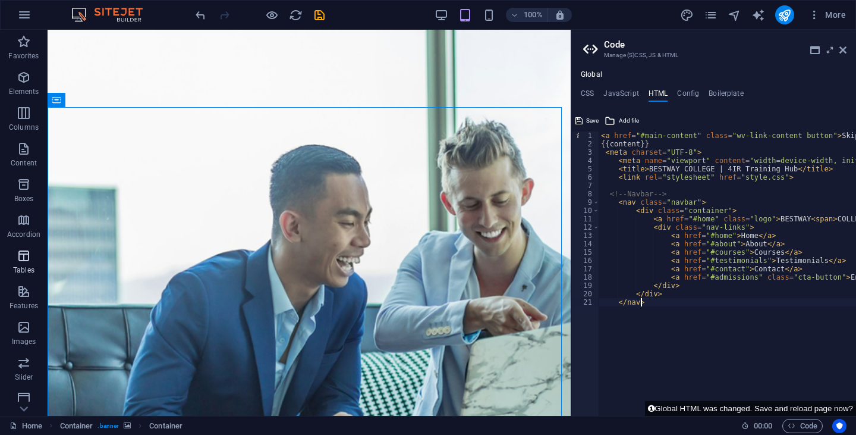
type textarea "</nav>"
click at [661, 311] on div "< a href = "#main-content" class = "wv-link-content button" > Skip to main cont…" at bounding box center [759, 277] width 321 height 292
paste textarea "</section>"
type textarea "</section>"
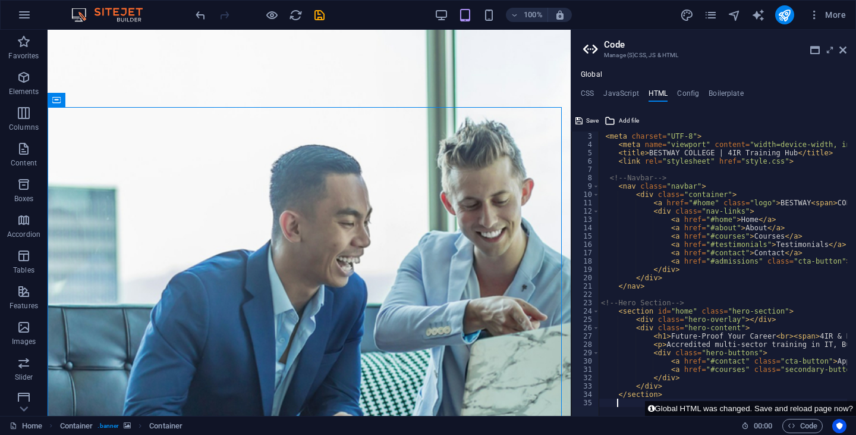
scroll to position [24, 0]
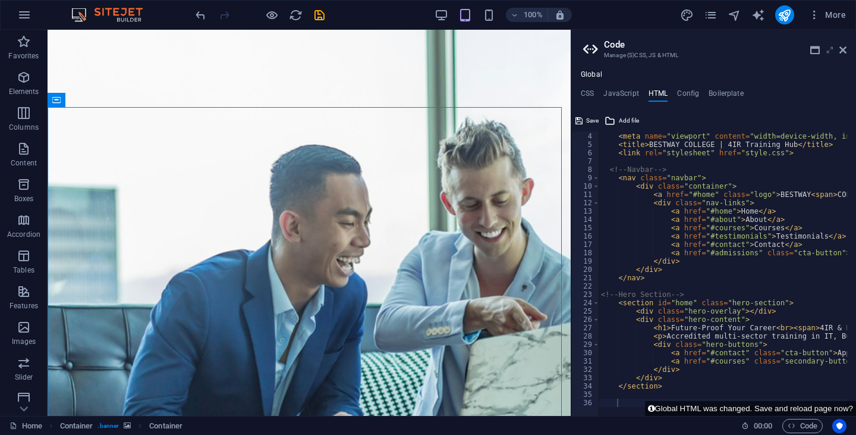
click at [830, 50] on icon at bounding box center [830, 50] width 0 height 10
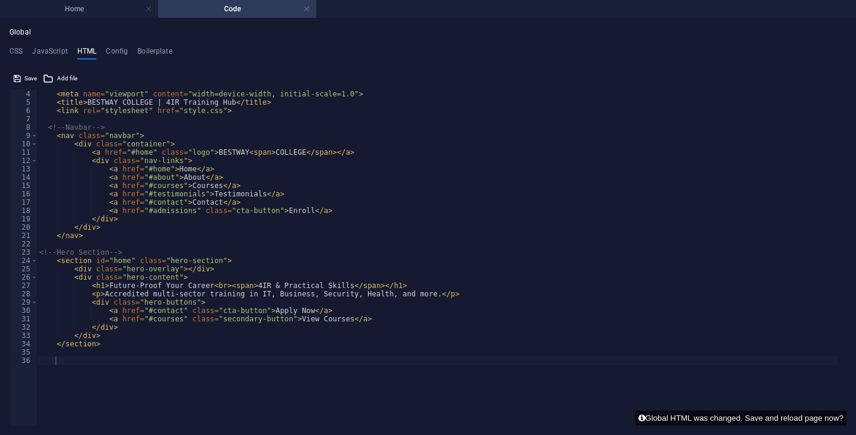
click at [69, 364] on div "< meta charset = "UTF-8" > < meta name = "viewport" content = "width=device-wid…" at bounding box center [437, 227] width 801 height 292
paste textarea "<script src="script.js"></script>"
type textarea "<script src="script.js"></script>"
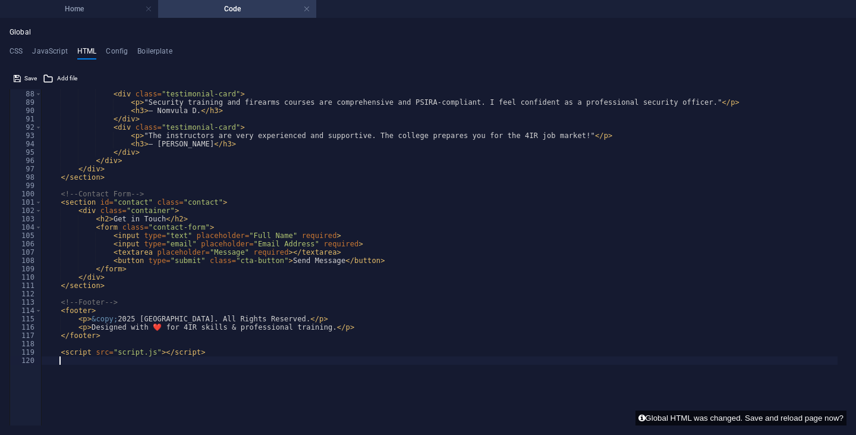
scroll to position [672, 0]
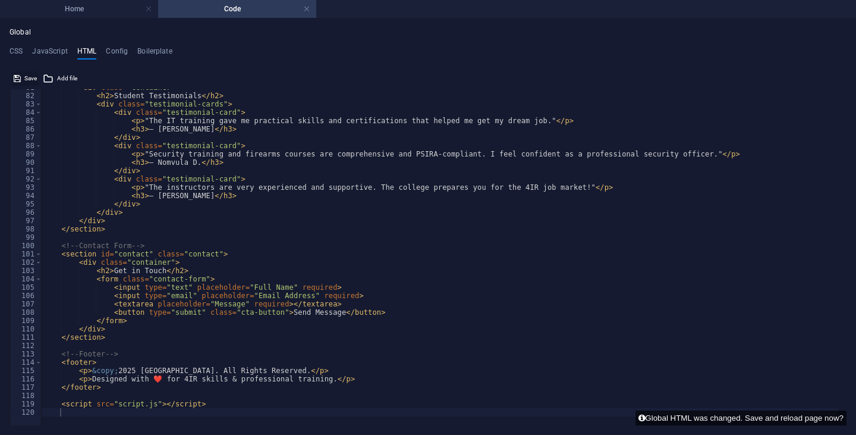
click at [27, 80] on span "Save" at bounding box center [30, 78] width 12 height 14
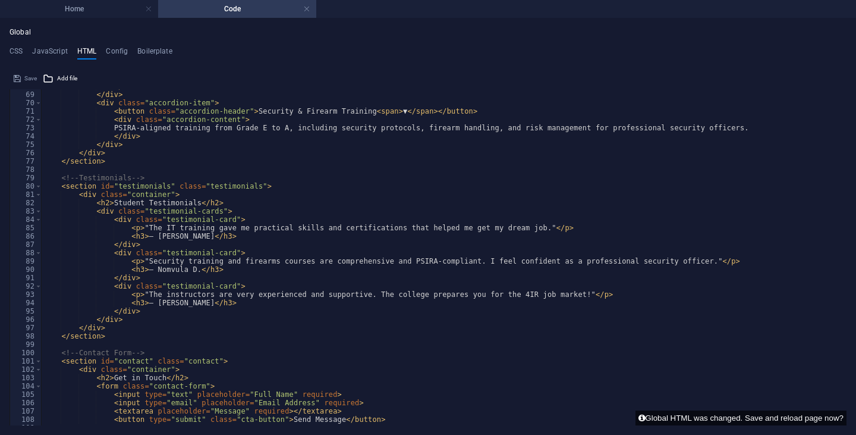
scroll to position [493, 0]
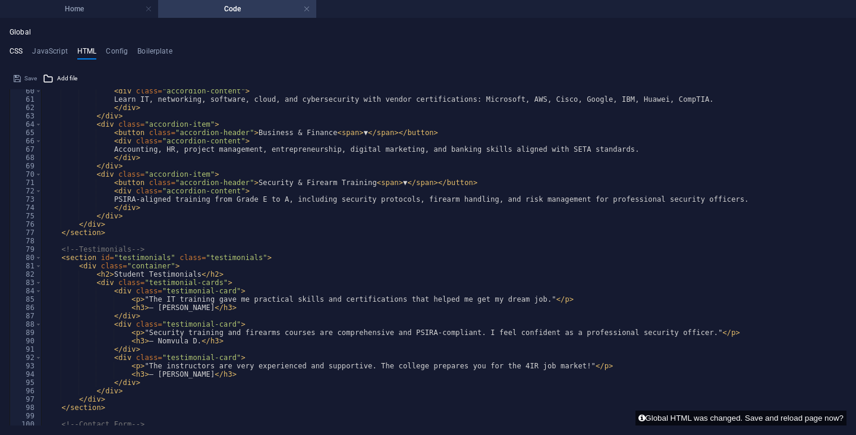
click at [17, 52] on h4 "CSS" at bounding box center [16, 53] width 13 height 13
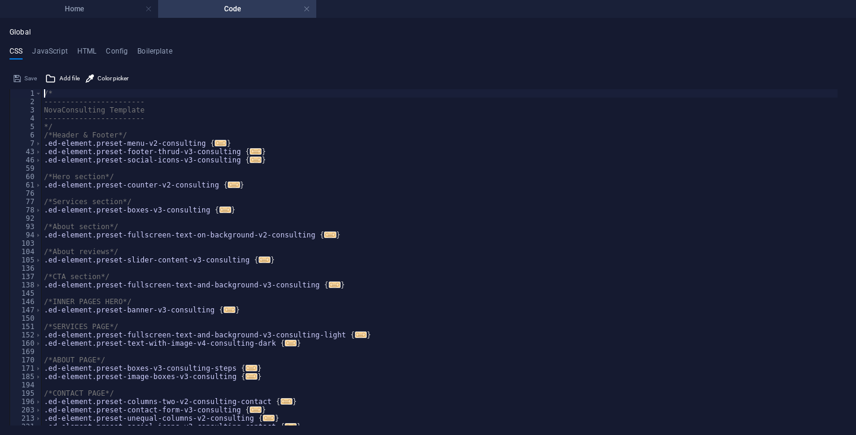
click at [332, 213] on div "/* ----------------------- NovaConsulting Template ----------------------- */ /…" at bounding box center [440, 261] width 796 height 344
type textarea "p { color: $color-user-2; } }"
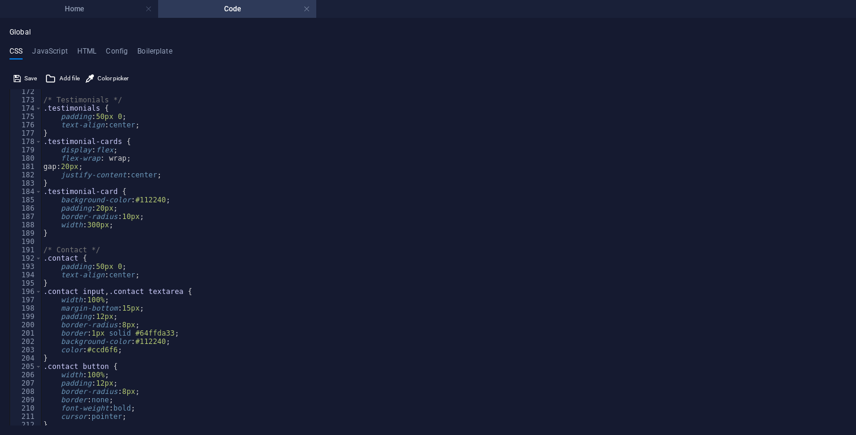
scroll to position [1425, 0]
click at [23, 79] on button "Save" at bounding box center [25, 78] width 27 height 14
click at [58, 51] on h4 "JavaScript" at bounding box center [49, 53] width 35 height 13
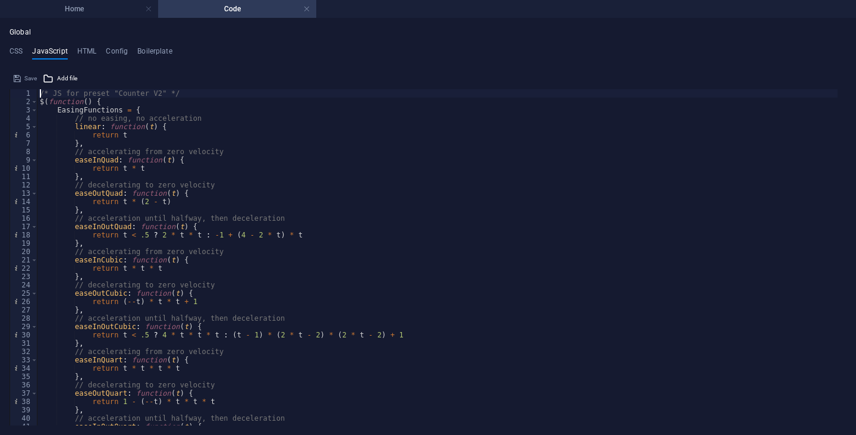
click at [294, 194] on div "/* JS for preset "Counter V2" */ $ ( function ( ) { EasingFunctions = { // no e…" at bounding box center [437, 261] width 800 height 344
type textarea "})(); /* End JS for preset "Menu V2" */"
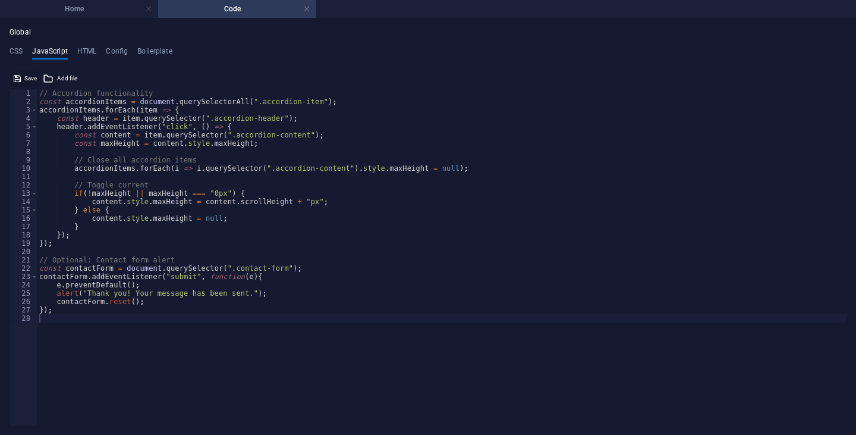
click at [25, 75] on span "Save" at bounding box center [30, 78] width 12 height 14
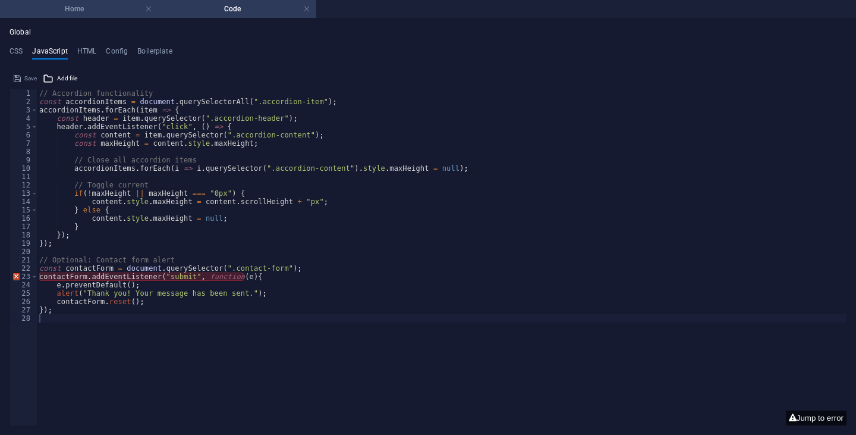
click at [123, 12] on h4 "Home" at bounding box center [79, 8] width 158 height 13
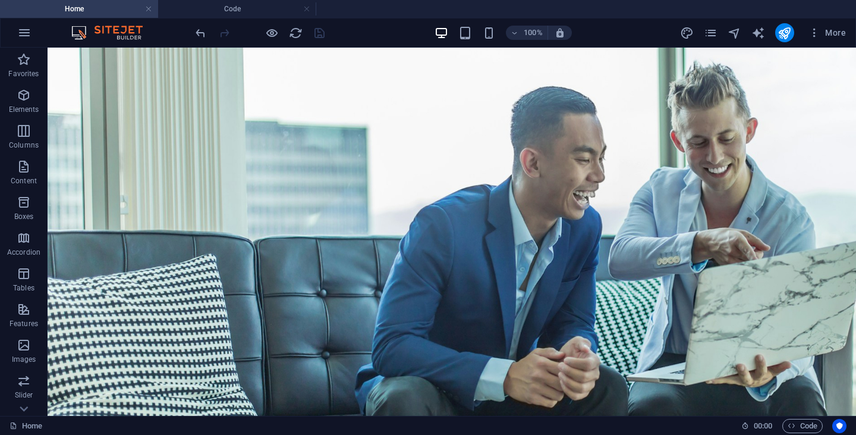
click at [288, 33] on div at bounding box center [259, 32] width 133 height 19
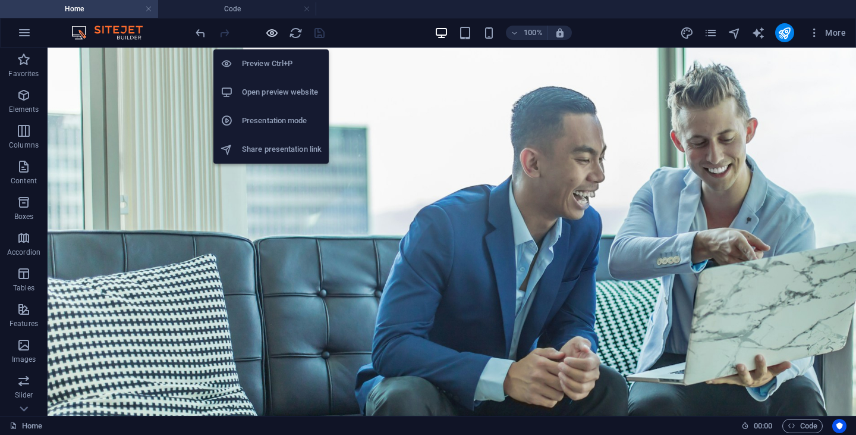
click at [275, 33] on icon "button" at bounding box center [272, 33] width 14 height 14
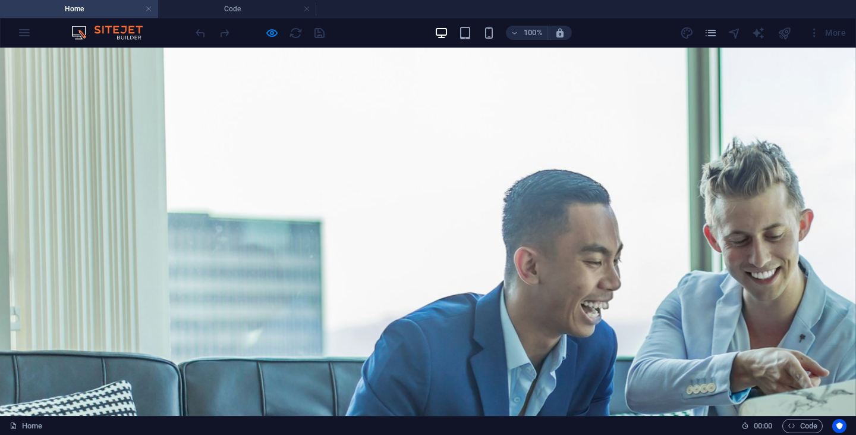
scroll to position [0, 0]
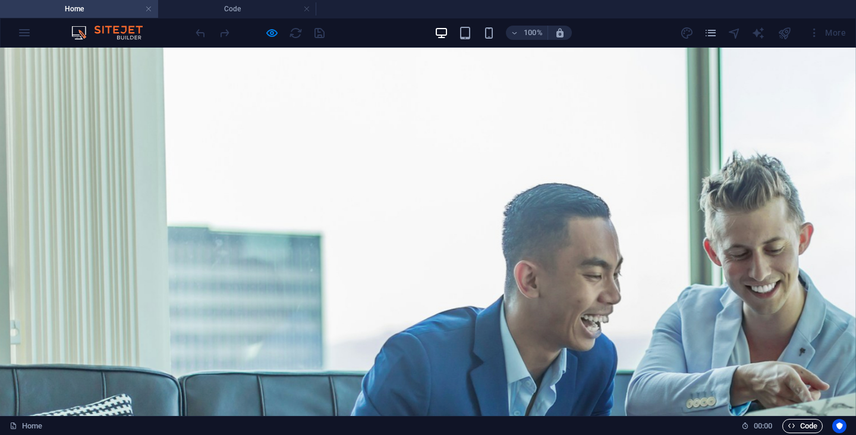
click at [804, 427] on span "Code" at bounding box center [803, 425] width 30 height 14
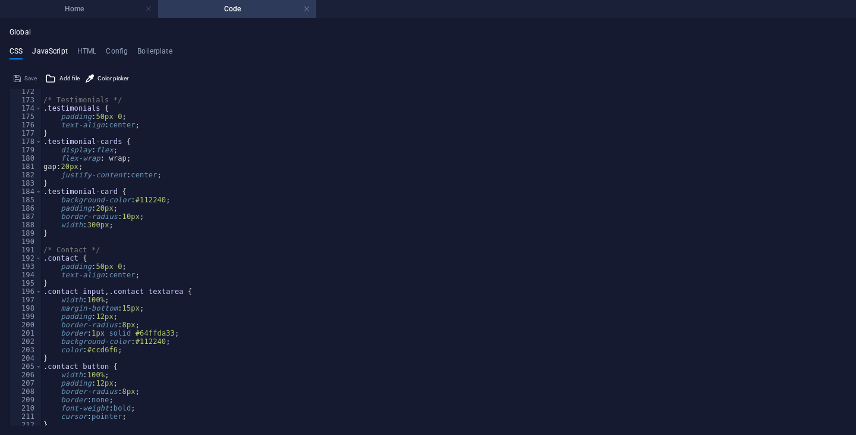
click at [43, 52] on h4 "JavaScript" at bounding box center [49, 53] width 35 height 13
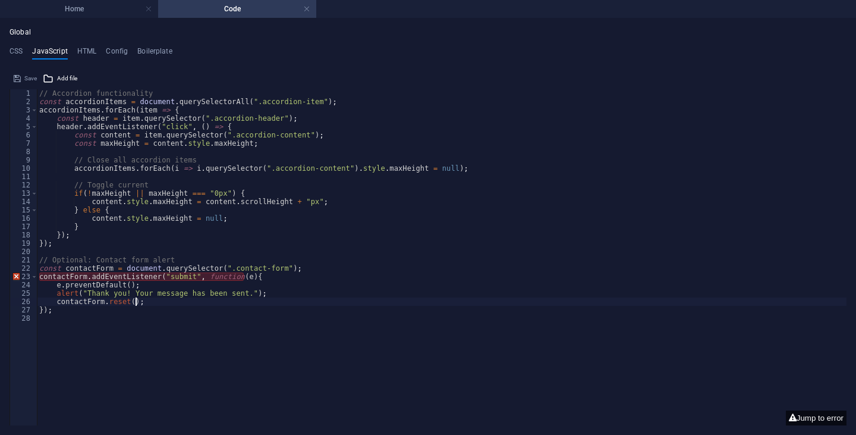
click at [437, 303] on div "// Accordion functionality const accordionItems = document . querySelectorAll (…" at bounding box center [442, 265] width 810 height 352
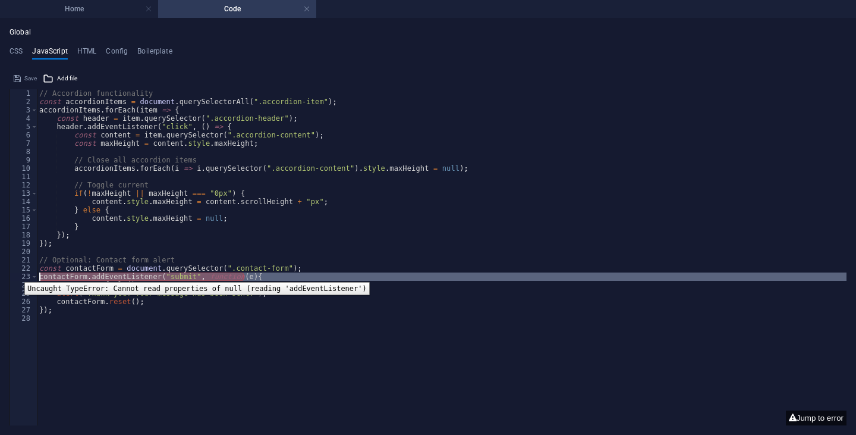
click at [15, 273] on div "23" at bounding box center [24, 276] width 28 height 8
type textarea "contactForm.addEventListener("submit", function(e){ e.preventDefault();"
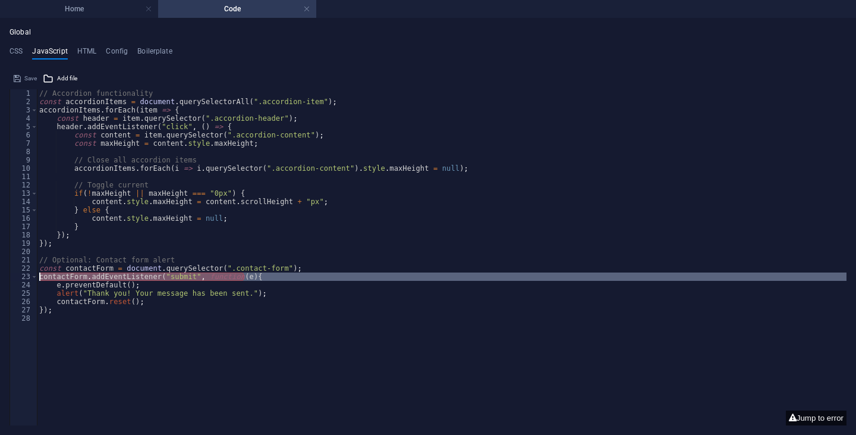
click at [304, 401] on div "// Accordion functionality const accordionItems = document . querySelectorAll (…" at bounding box center [442, 265] width 810 height 352
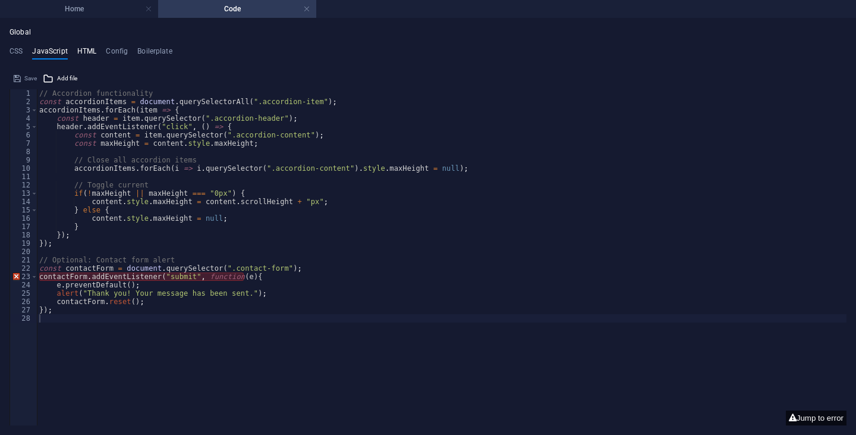
click at [81, 53] on h4 "HTML" at bounding box center [87, 53] width 20 height 13
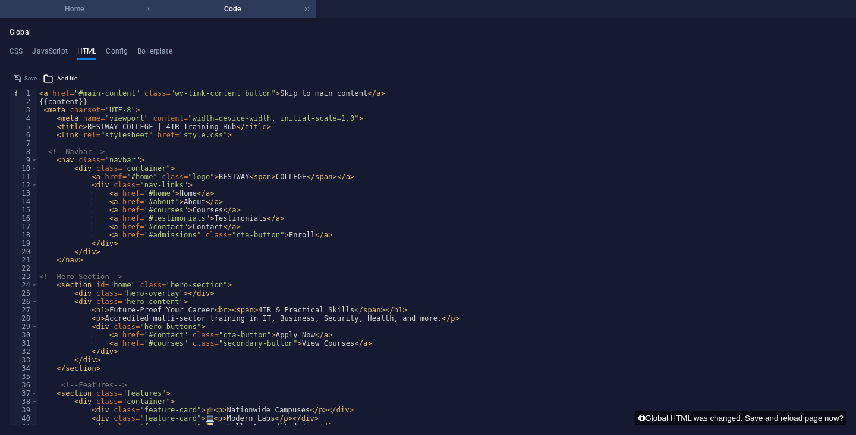
click at [78, 13] on h4 "Home" at bounding box center [79, 8] width 158 height 13
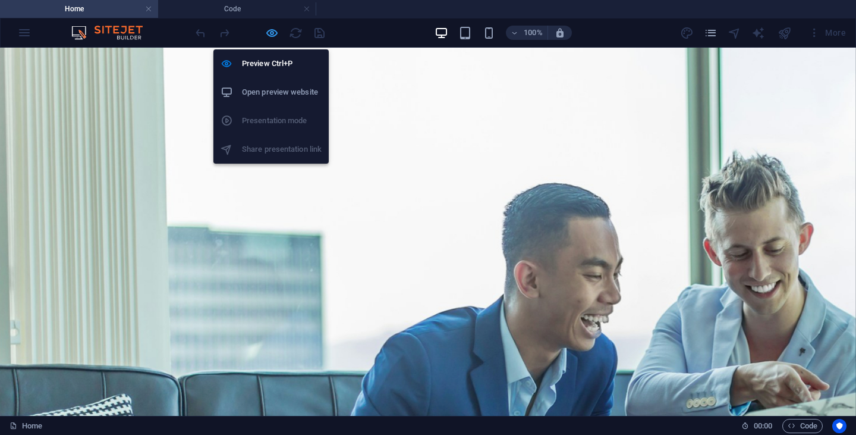
click at [265, 36] on icon "button" at bounding box center [272, 33] width 14 height 14
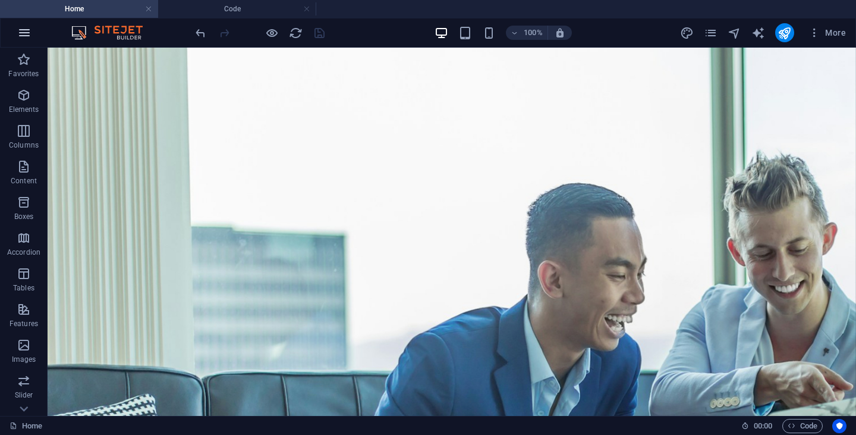
click at [23, 33] on icon "button" at bounding box center [24, 33] width 14 height 14
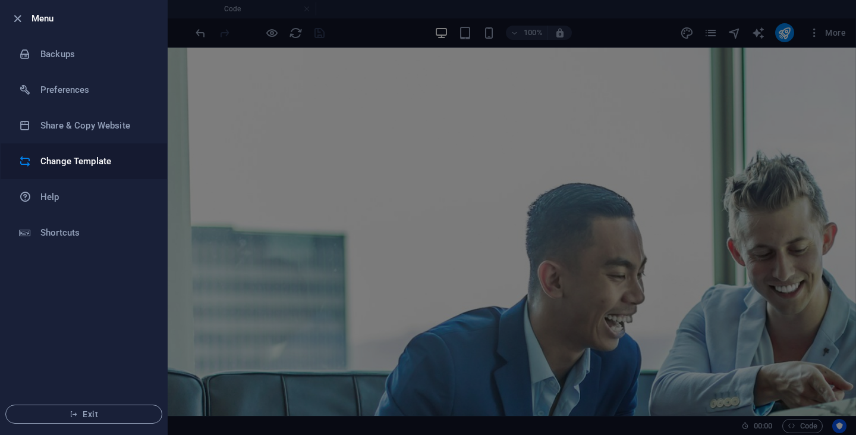
click at [93, 162] on h6 "Change Template" at bounding box center [95, 161] width 110 height 14
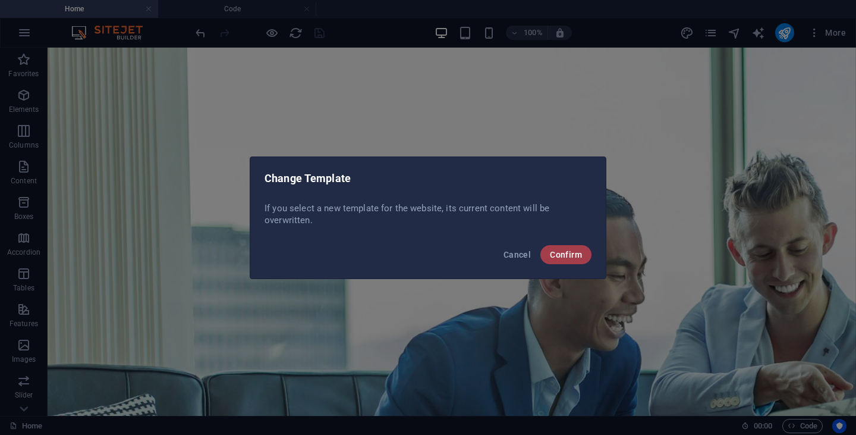
click at [562, 256] on span "Confirm" at bounding box center [566, 255] width 32 height 10
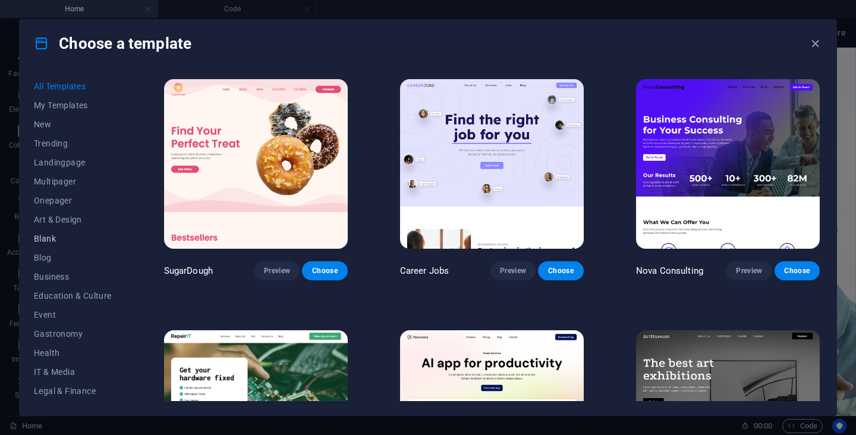
click at [55, 235] on span "Blank" at bounding box center [73, 239] width 78 height 10
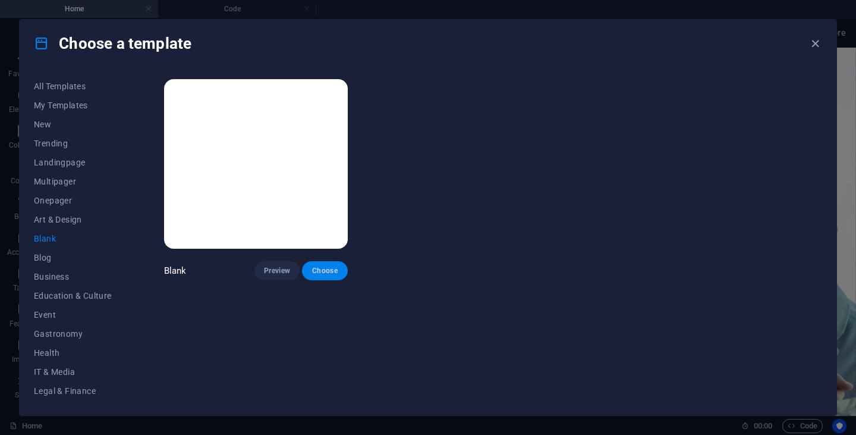
click at [329, 272] on span "Choose" at bounding box center [324, 271] width 26 height 10
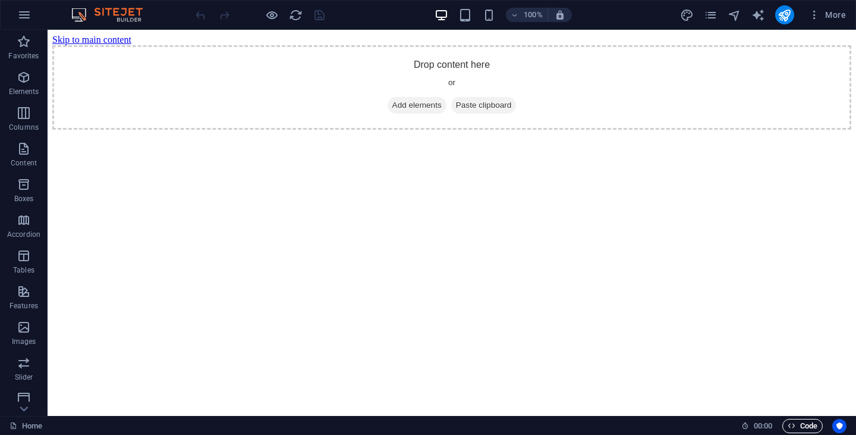
click at [794, 424] on icon "button" at bounding box center [792, 425] width 8 height 8
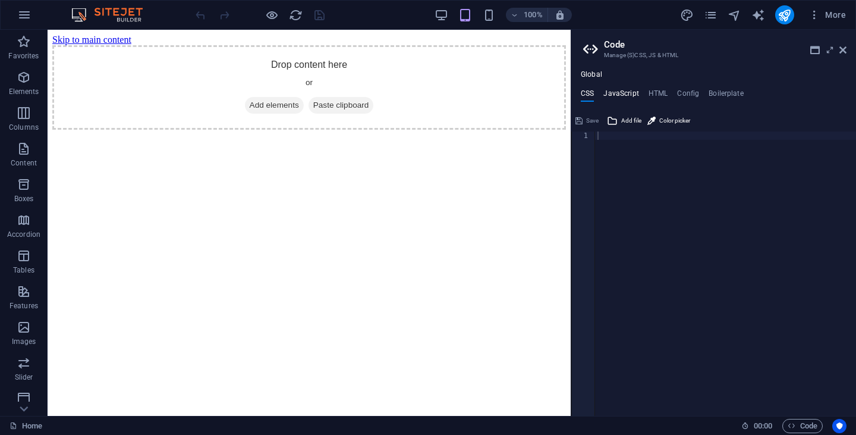
click at [625, 93] on h4 "JavaScript" at bounding box center [620, 95] width 35 height 13
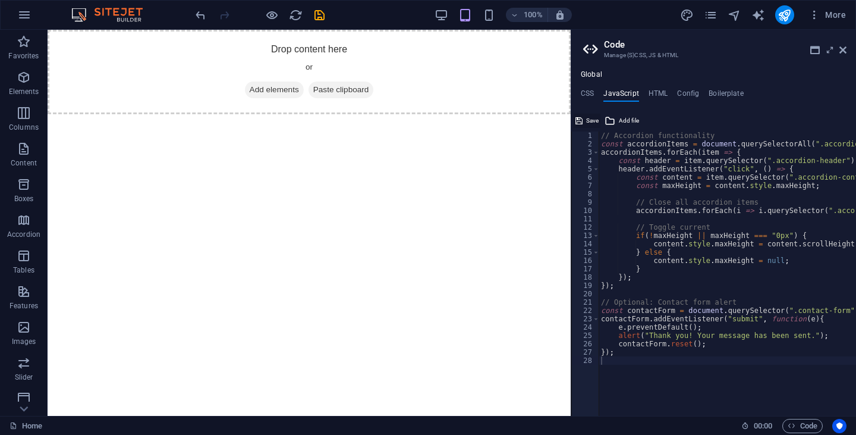
click at [585, 122] on button "Save" at bounding box center [587, 121] width 27 height 14
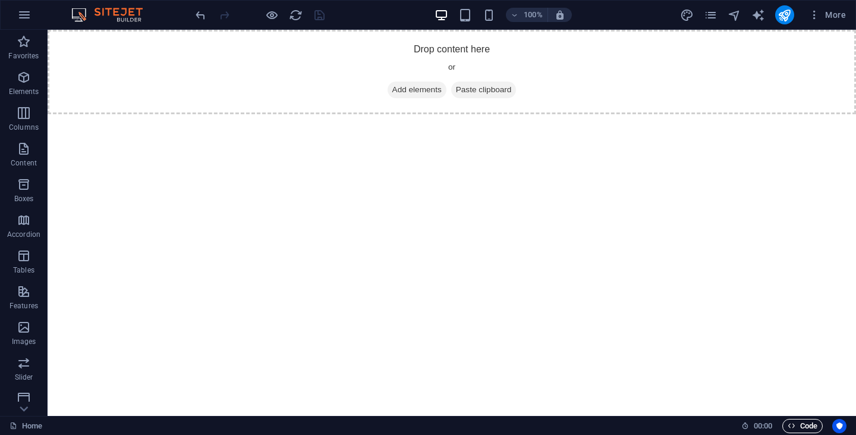
click at [802, 424] on span "Code" at bounding box center [803, 425] width 30 height 14
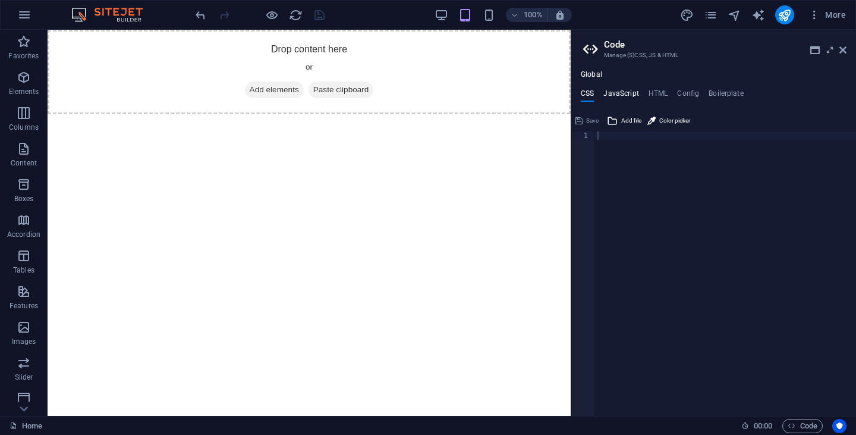
click at [619, 96] on h4 "JavaScript" at bounding box center [620, 95] width 35 height 13
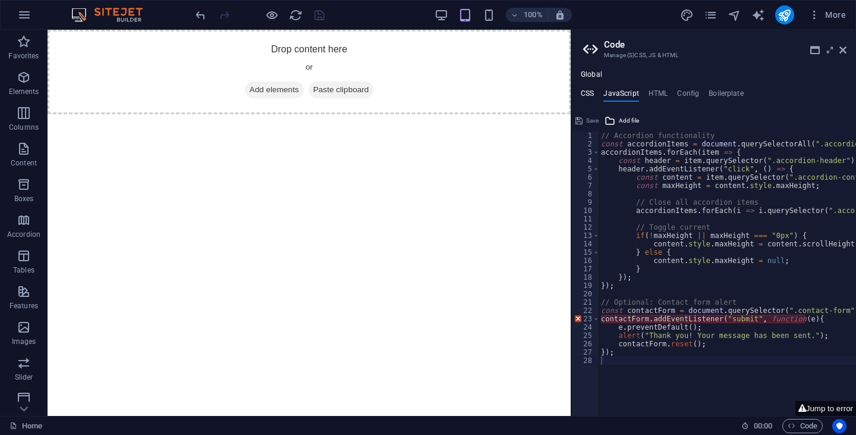
click at [587, 90] on h4 "CSS" at bounding box center [587, 95] width 13 height 13
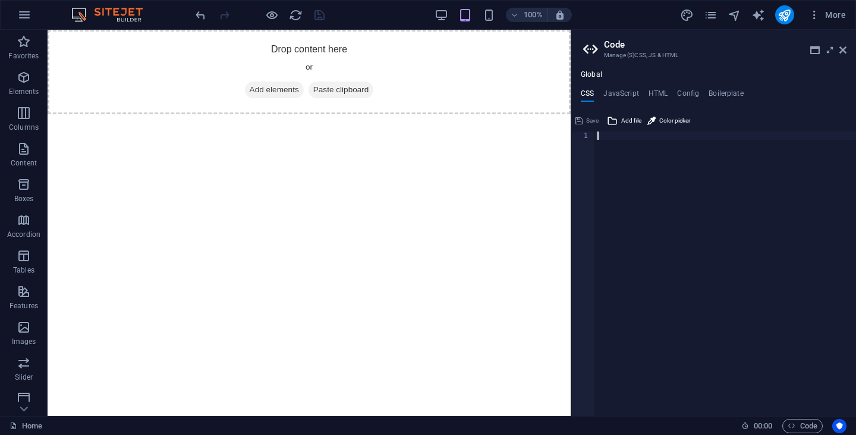
click at [602, 149] on div at bounding box center [725, 281] width 261 height 301
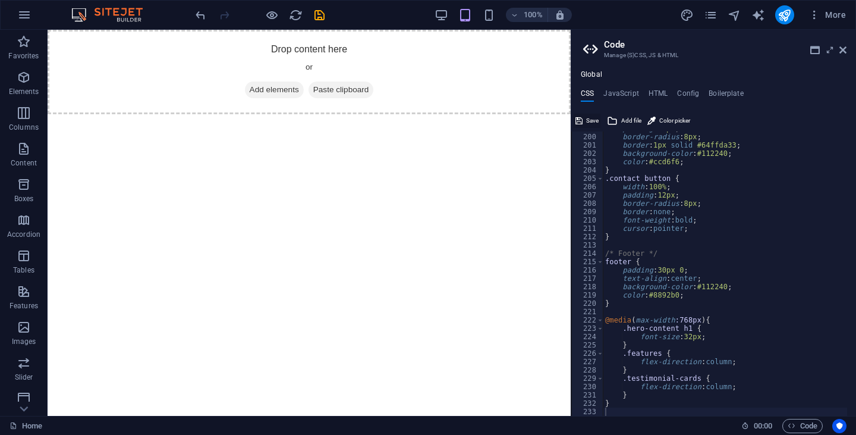
click at [576, 122] on icon at bounding box center [578, 121] width 7 height 14
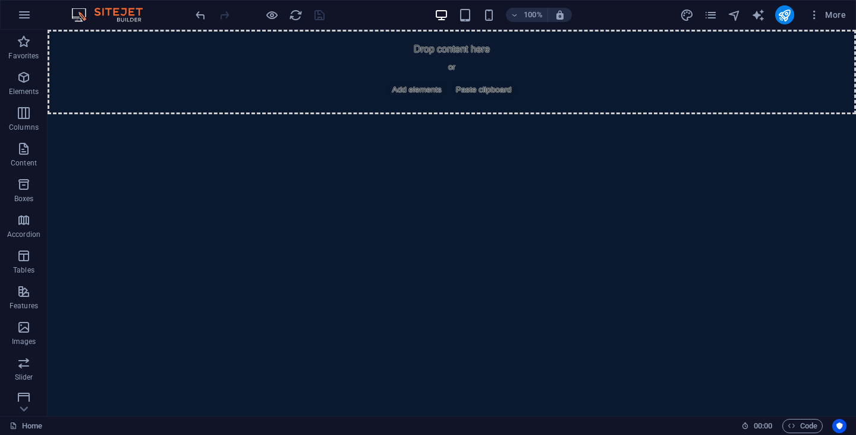
click at [424, 114] on html "Skip to main content Drop content here or Add elements Paste clipboard" at bounding box center [452, 72] width 808 height 84
click at [798, 427] on span "Code" at bounding box center [803, 425] width 30 height 14
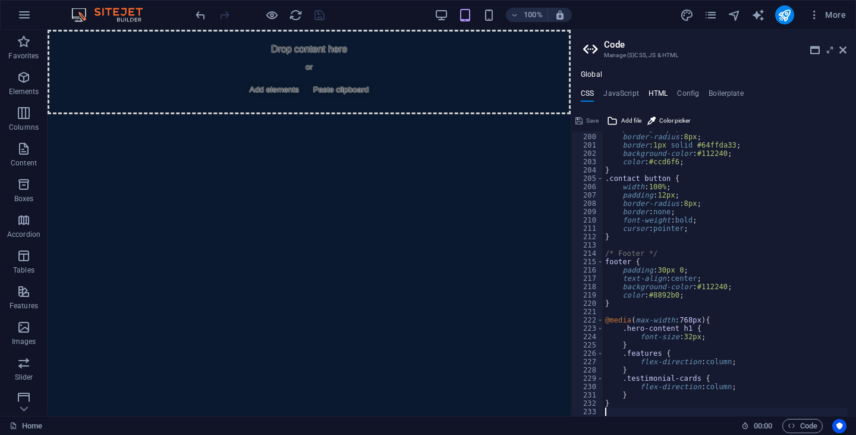
click at [657, 94] on h4 "HTML" at bounding box center [658, 95] width 20 height 13
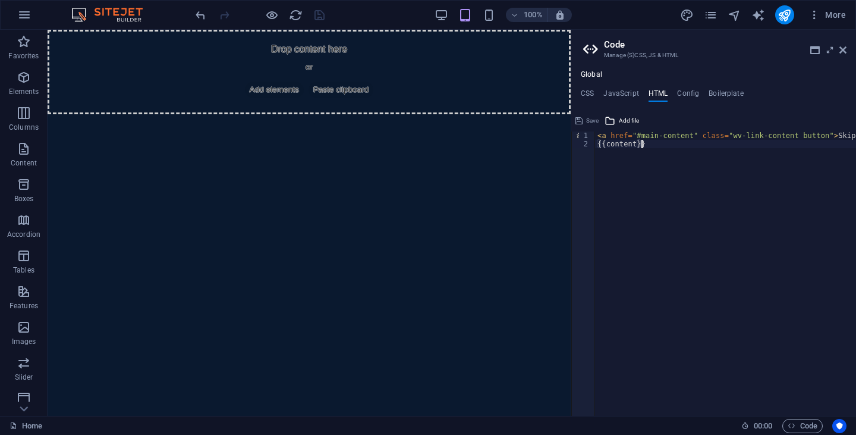
click at [615, 185] on div "< a href = "#main-content" class = "wv-link-content button" > Skip to main cont…" at bounding box center [755, 277] width 321 height 292
type textarea "{{content}}"
paste textarea "<a href="#main-content" class="wv-link-content button">Skip to main content</a>"
type textarea "<a href="#main-content" class="wv-link-content button">Skip to main content</a>"
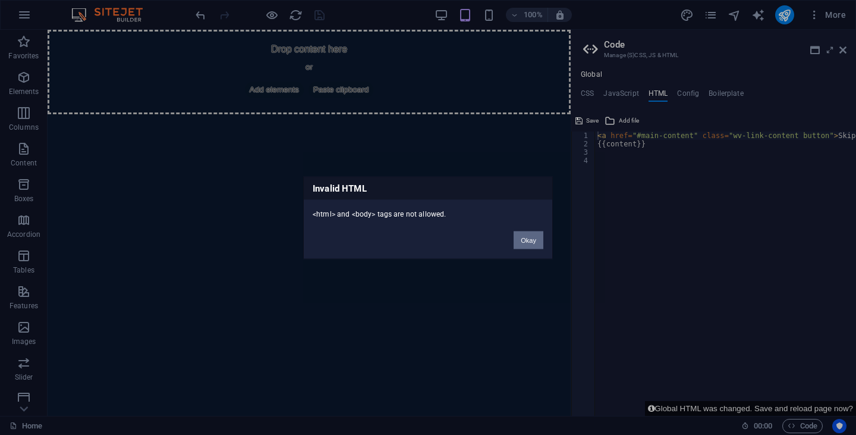
click at [530, 236] on button "Okay" at bounding box center [529, 240] width 30 height 18
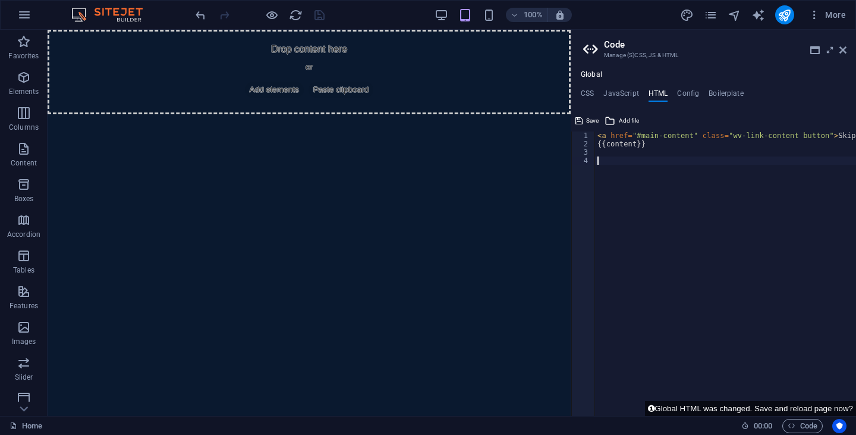
click at [623, 159] on div "< a href = "#main-content" class = "wv-link-content button" > Skip to main cont…" at bounding box center [755, 277] width 321 height 292
paste textarea "</head>"
type textarea "</head>"
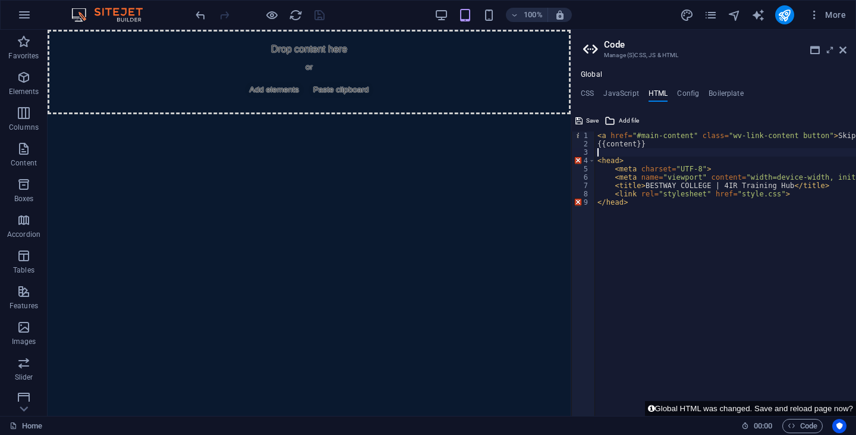
click at [613, 155] on div "< a href = "#main-content" class = "wv-link-content button" > Skip to main cont…" at bounding box center [755, 277] width 321 height 292
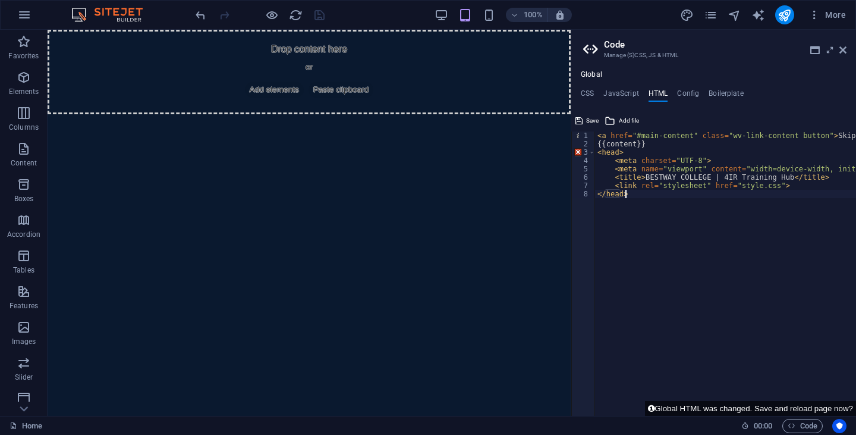
click at [621, 229] on div "< a href = "#main-content" class = "wv-link-content button" > Skip to main cont…" at bounding box center [755, 277] width 321 height 292
click at [597, 135] on div "< a href = "#main-content" class = "wv-link-content button" > Skip to main cont…" at bounding box center [755, 277] width 321 height 292
type textarea "<a href="#main-content" class="wv-link-content button">Skip to main content</a>"
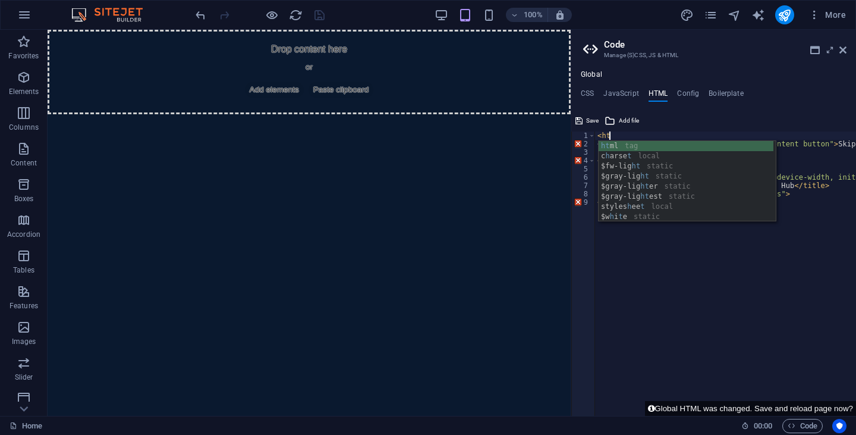
click at [619, 147] on div "ht ml tag c h arse t local $fw-lig ht static $gray-lig ht static $gray-lig ht e…" at bounding box center [686, 191] width 175 height 101
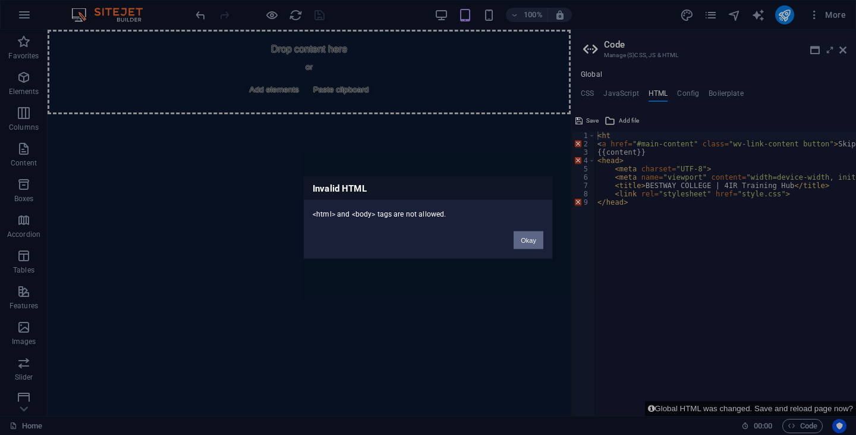
click at [525, 236] on button "Okay" at bounding box center [529, 240] width 30 height 18
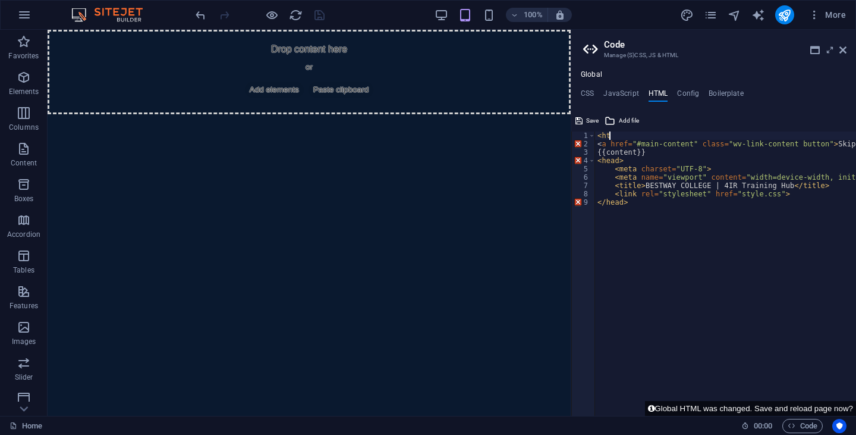
click at [615, 136] on div "< ht < a href = "#main-content" class = "wv-link-content button" > Skip to main…" at bounding box center [755, 277] width 321 height 292
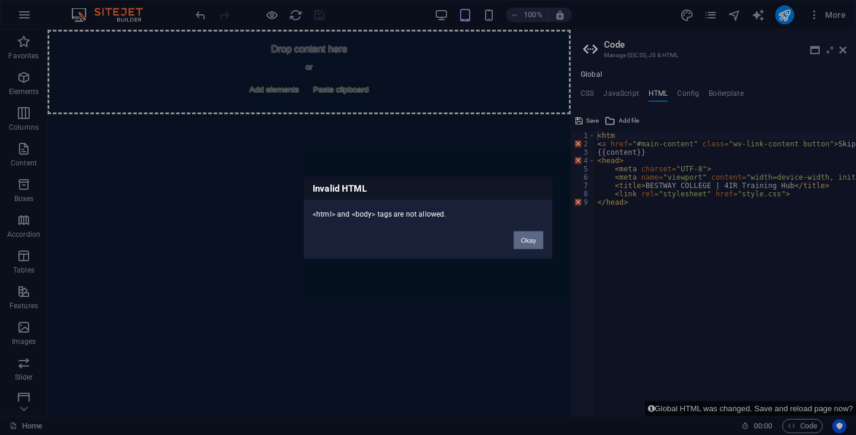
click at [527, 240] on button "Okay" at bounding box center [529, 240] width 30 height 18
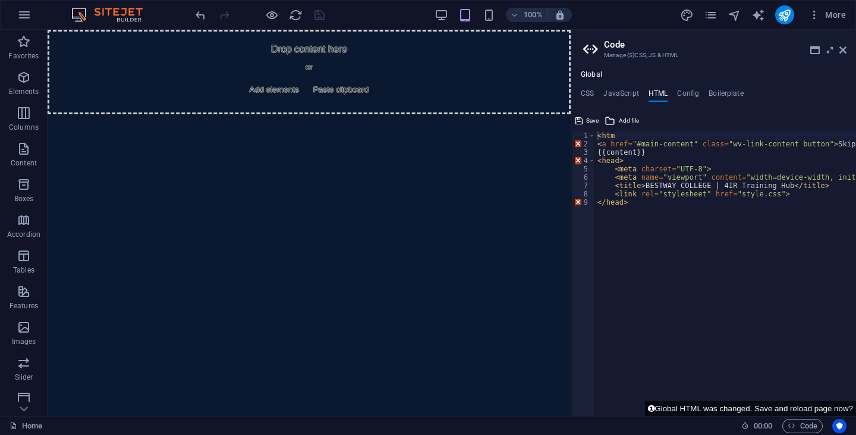
type textarea "</head>"
click at [644, 248] on div "< htm < a href = "#main-content" class = "wv-link-content button" > Skip to mai…" at bounding box center [755, 277] width 321 height 292
click at [635, 250] on div "< htm < a href = "#main-content" class = "wv-link-content button" > Skip to mai…" at bounding box center [755, 277] width 321 height 292
type textarea "V"
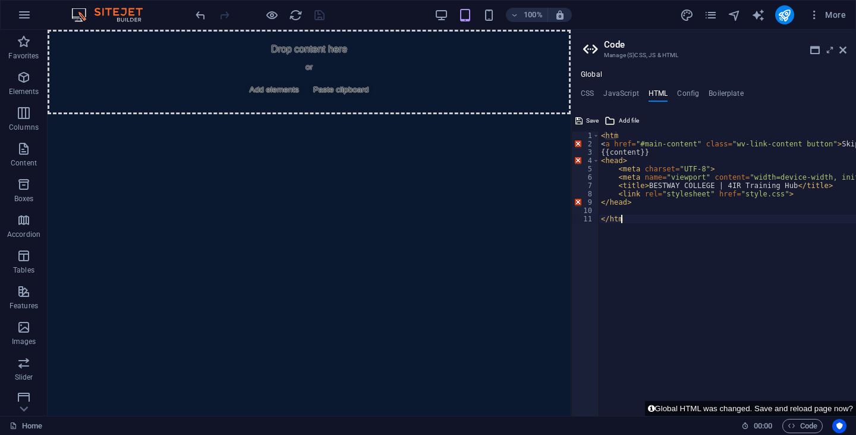
scroll to position [0, 1]
type textarea "</ht>"
click at [618, 221] on div "< htm < a href = "#main-content" class = "wv-link-content button" > Skip to mai…" at bounding box center [759, 277] width 321 height 292
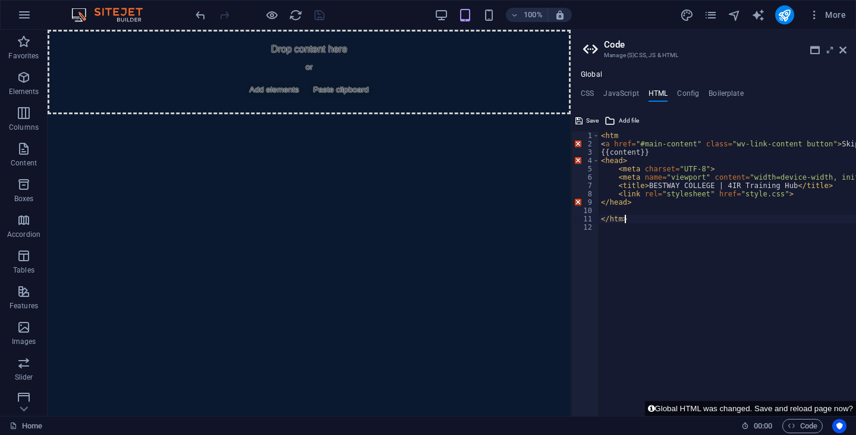
click at [670, 216] on div "< htm < a href = "#main-content" class = "wv-link-content button" > Skip to mai…" at bounding box center [759, 277] width 321 height 292
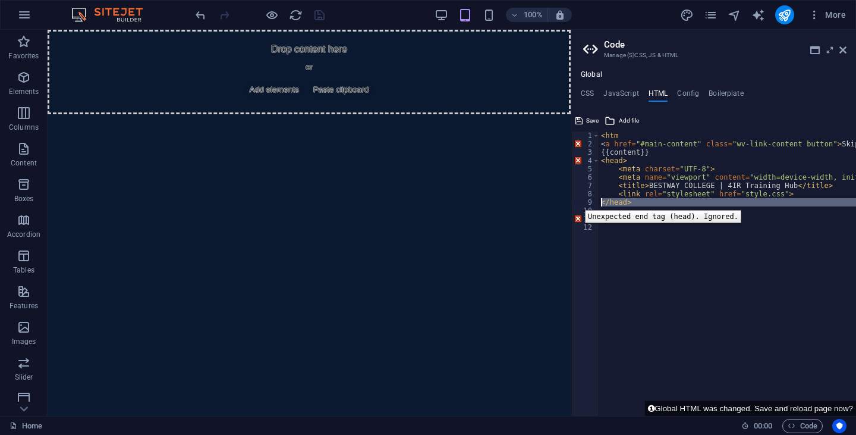
click at [576, 201] on div "9" at bounding box center [586, 202] width 28 height 8
type textarea "</head>"
click at [580, 122] on icon at bounding box center [578, 121] width 7 height 14
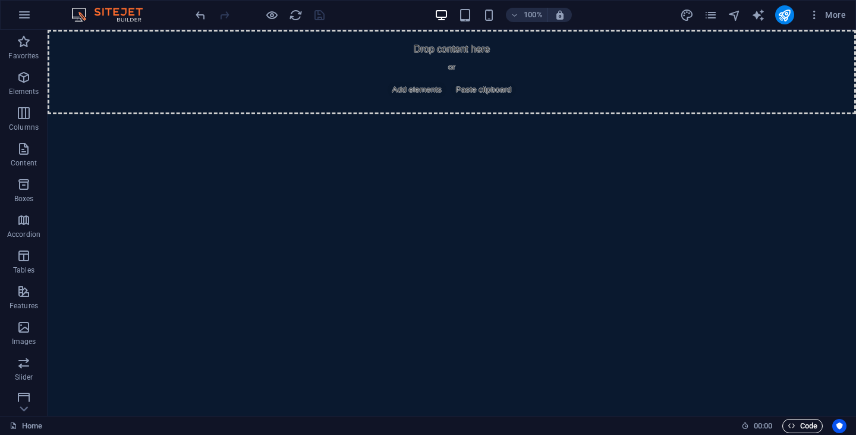
click at [807, 423] on span "Code" at bounding box center [803, 425] width 30 height 14
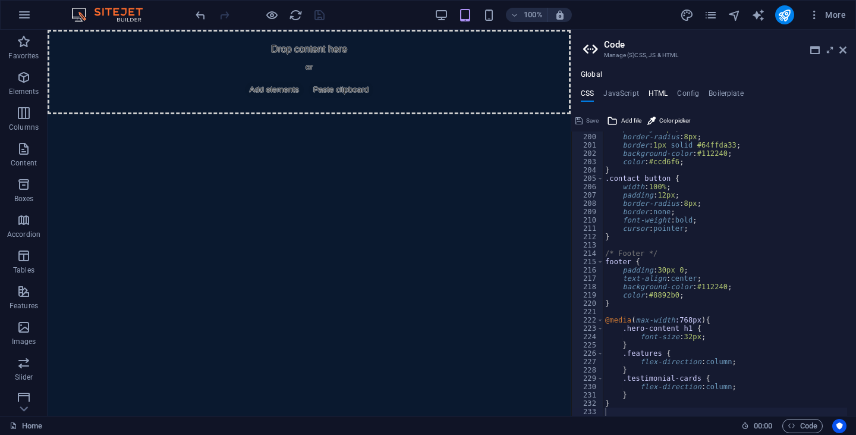
drag, startPoint x: 657, startPoint y: 92, endPoint x: 658, endPoint y: 99, distance: 7.8
click at [657, 92] on h4 "HTML" at bounding box center [658, 95] width 20 height 13
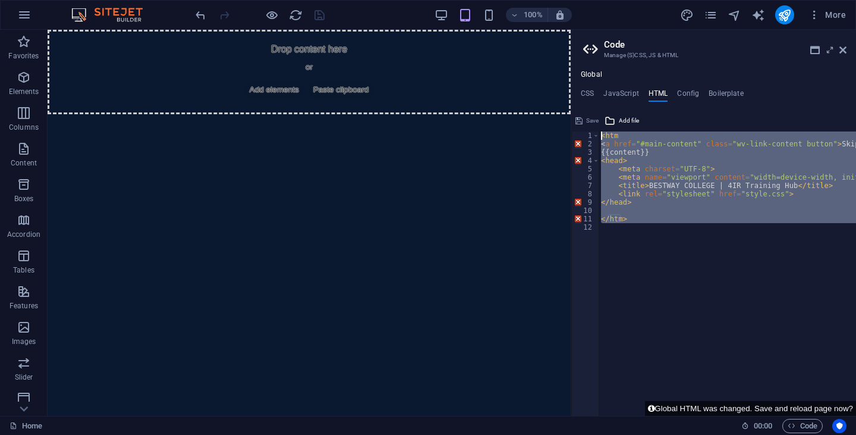
drag, startPoint x: 643, startPoint y: 227, endPoint x: 649, endPoint y: 158, distance: 69.3
click at [594, 136] on div "</head> 1 2 3 4 5 6 7 8 9 10 11 12 < htm < a href = "#main-content" class = "wv…" at bounding box center [713, 273] width 285 height 284
type textarea "<htm <a href="#main-content" class="wv-link-content button">Skip to main conten…"
type textarea "<htm"
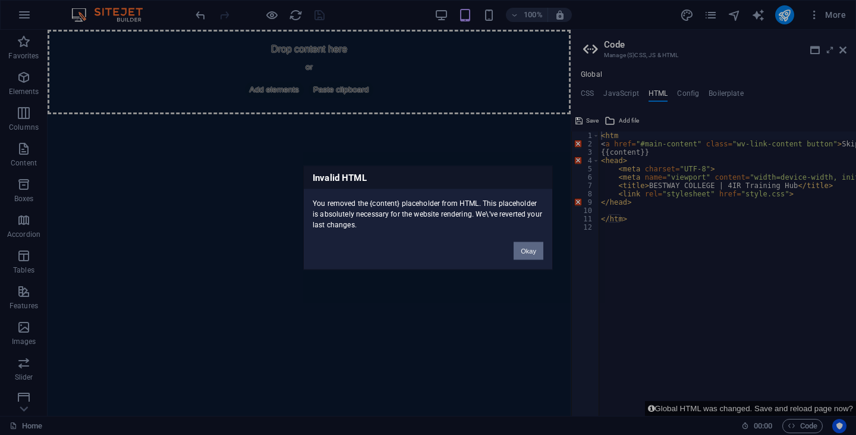
click at [528, 250] on button "Okay" at bounding box center [529, 250] width 30 height 18
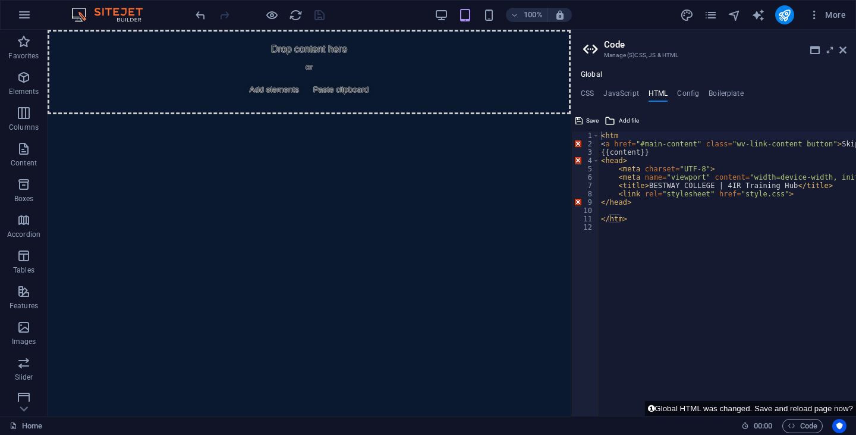
click at [641, 251] on div "< htm < a href = "#main-content" class = "wv-link-content button" > Skip to mai…" at bounding box center [759, 277] width 321 height 292
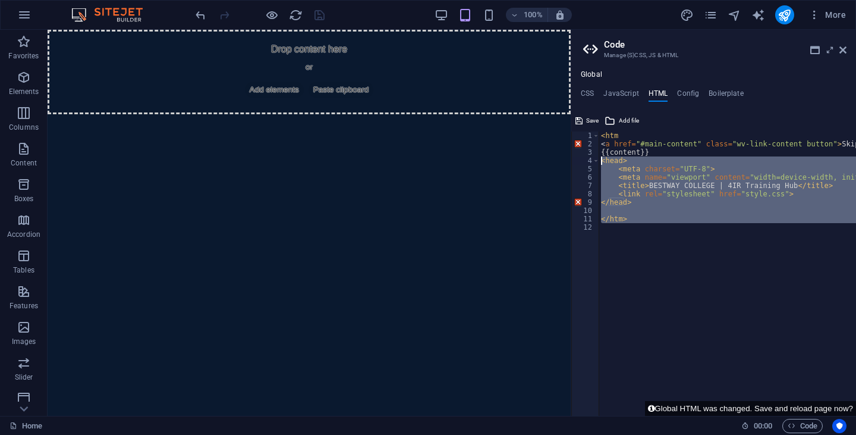
drag, startPoint x: 641, startPoint y: 235, endPoint x: 599, endPoint y: 165, distance: 82.2
click at [599, 165] on div "1 2 3 4 5 6 7 8 9 10 11 12 < htm < a href = "#main-content" class = "wv-link-co…" at bounding box center [713, 273] width 285 height 284
type textarea "<head> <meta charset="UTF-8">"
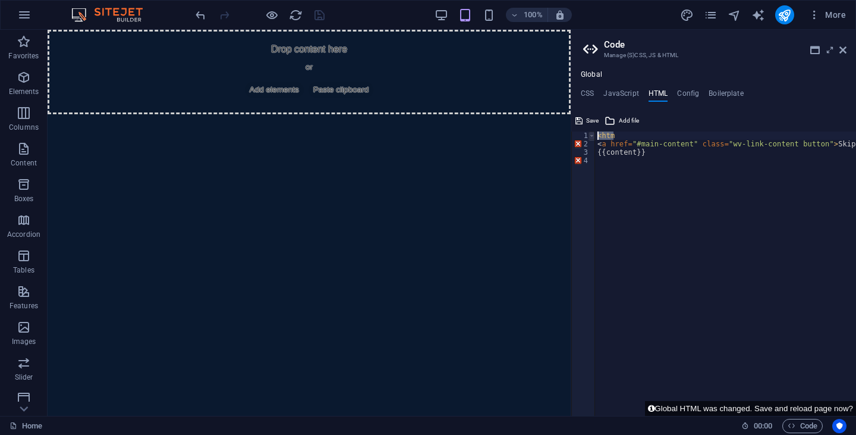
drag, startPoint x: 624, startPoint y: 137, endPoint x: 594, endPoint y: 134, distance: 30.5
click at [594, 134] on div "1 2 3 4 < htm < a href = "#main-content" class = "wv-link-content button" > Ski…" at bounding box center [713, 273] width 285 height 284
type textarea "<htm"
click at [599, 179] on div "< a href = "#main-content" class = "wv-link-content button" > Skip to main cont…" at bounding box center [755, 277] width 321 height 292
paste textarea "<script src="script.js"></script>"
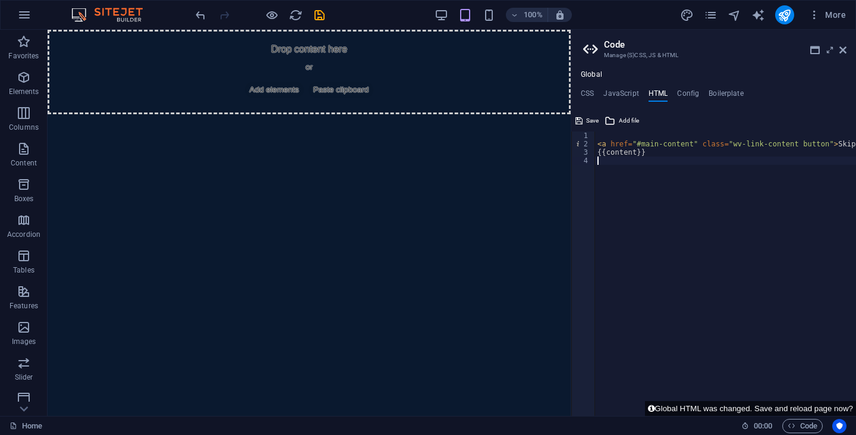
type textarea "<script src="script.js"></script>"
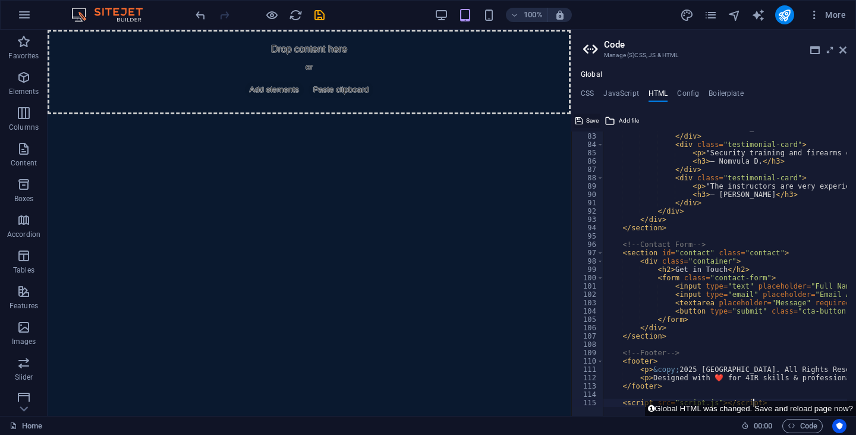
click at [587, 121] on span "Save" at bounding box center [592, 121] width 12 height 14
